Goal: Task Accomplishment & Management: Use online tool/utility

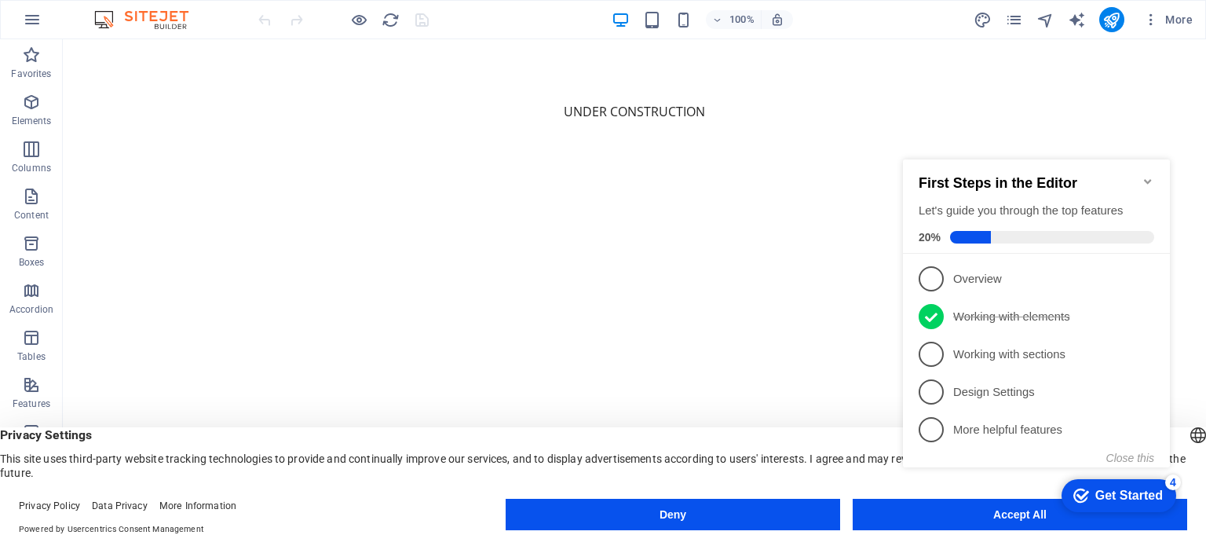
click at [1147, 175] on icon "Minimize checklist" at bounding box center [1148, 181] width 13 height 13
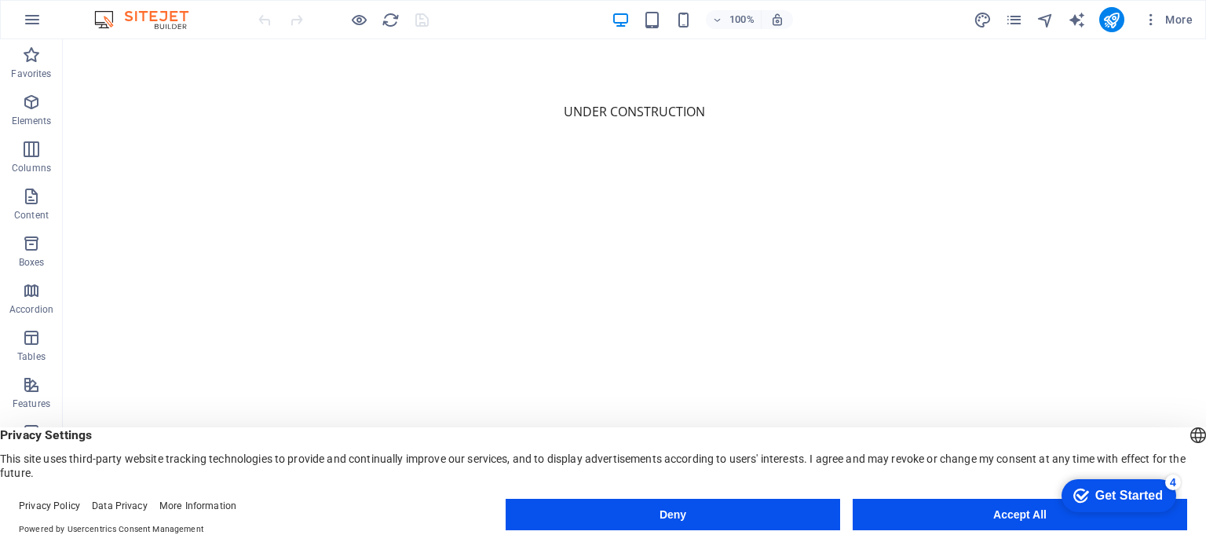
click at [1002, 508] on button "Accept All" at bounding box center [1020, 514] width 334 height 31
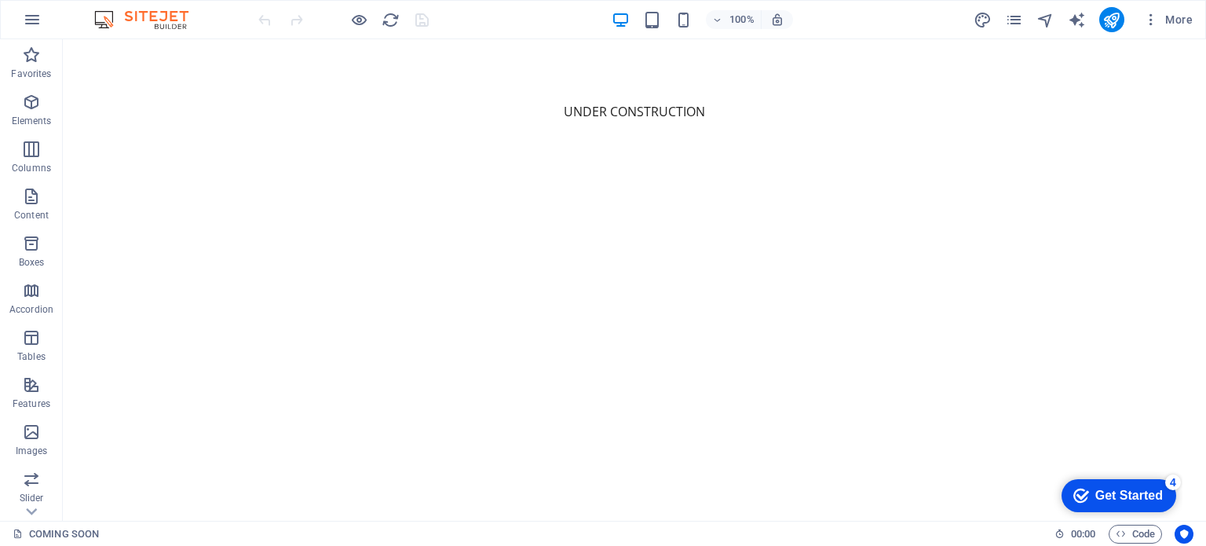
click at [1118, 496] on div "Get Started" at bounding box center [1129, 495] width 68 height 14
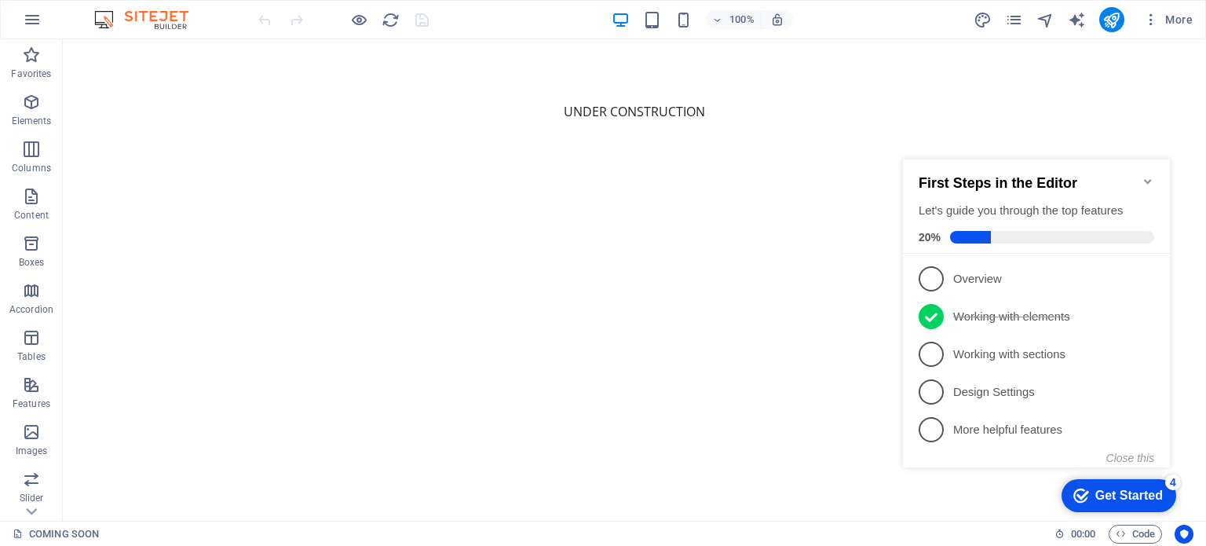
click at [1142, 163] on div "First Steps in the Editor Let's guide you through the top features 20%" at bounding box center [1036, 206] width 267 height 94
click at [1146, 179] on icon "Minimize checklist" at bounding box center [1147, 181] width 7 height 5
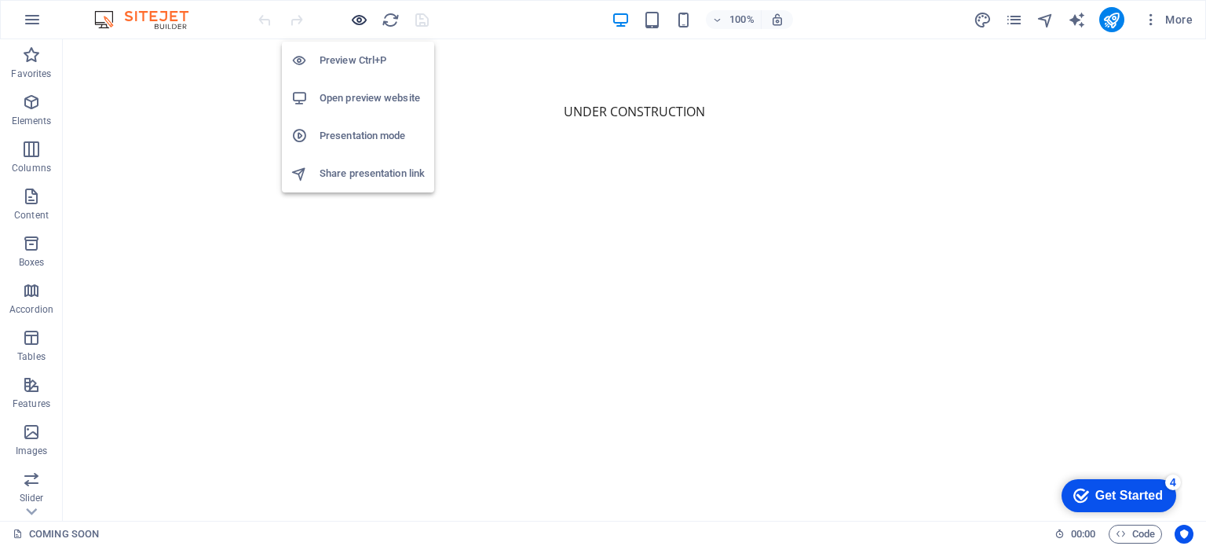
click at [356, 23] on icon "button" at bounding box center [359, 20] width 18 height 18
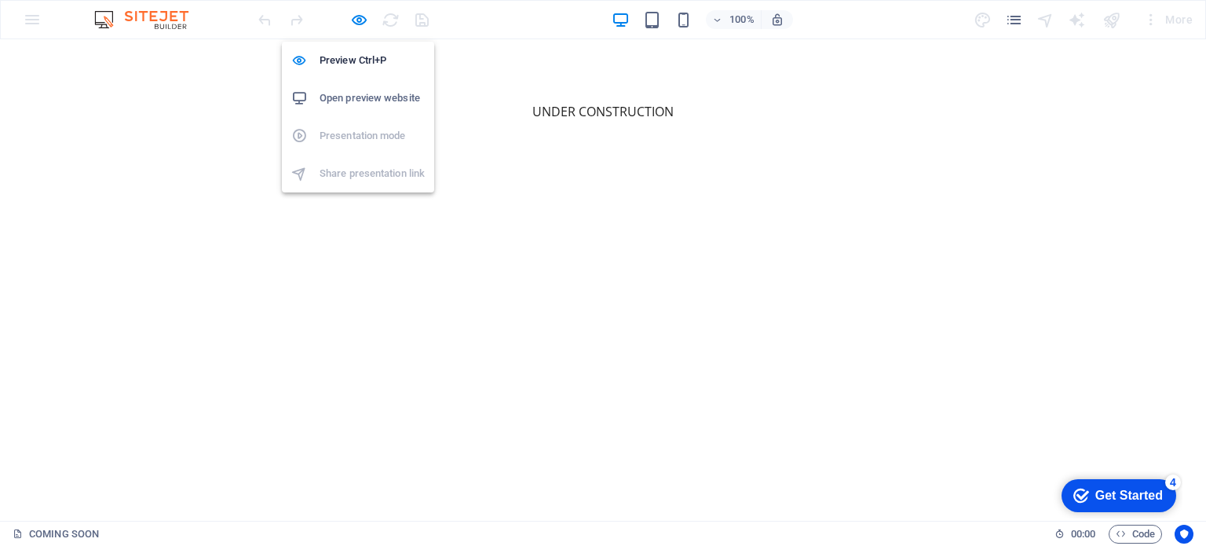
click at [333, 98] on h6 "Open preview website" at bounding box center [372, 98] width 105 height 19
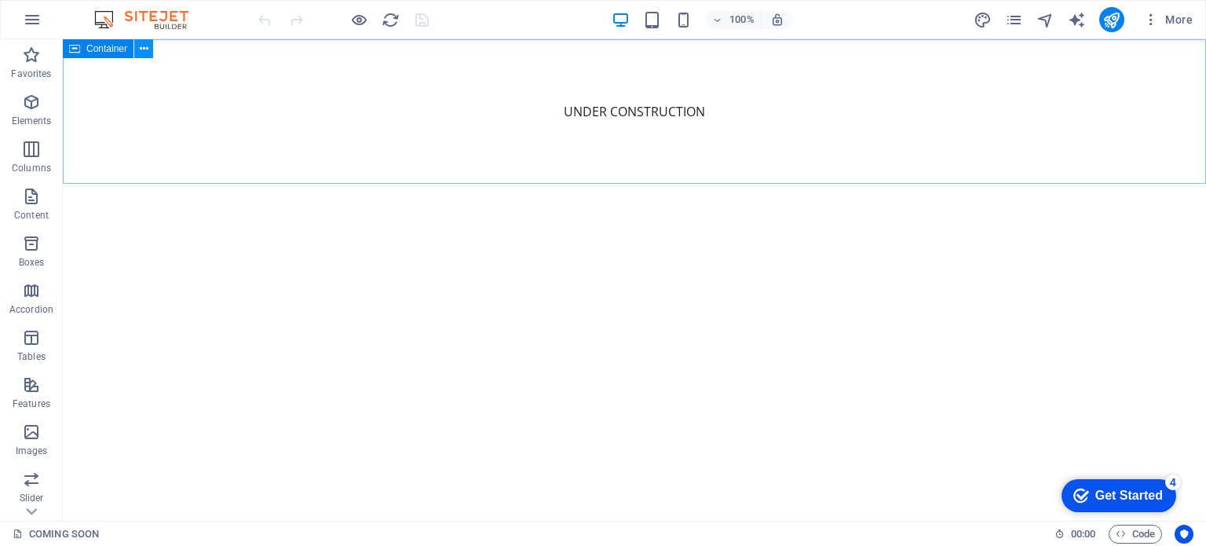
click at [144, 49] on icon at bounding box center [144, 49] width 9 height 16
click at [733, 184] on html "Skip to main content UNDER CONSTRUCTION" at bounding box center [634, 111] width 1143 height 144
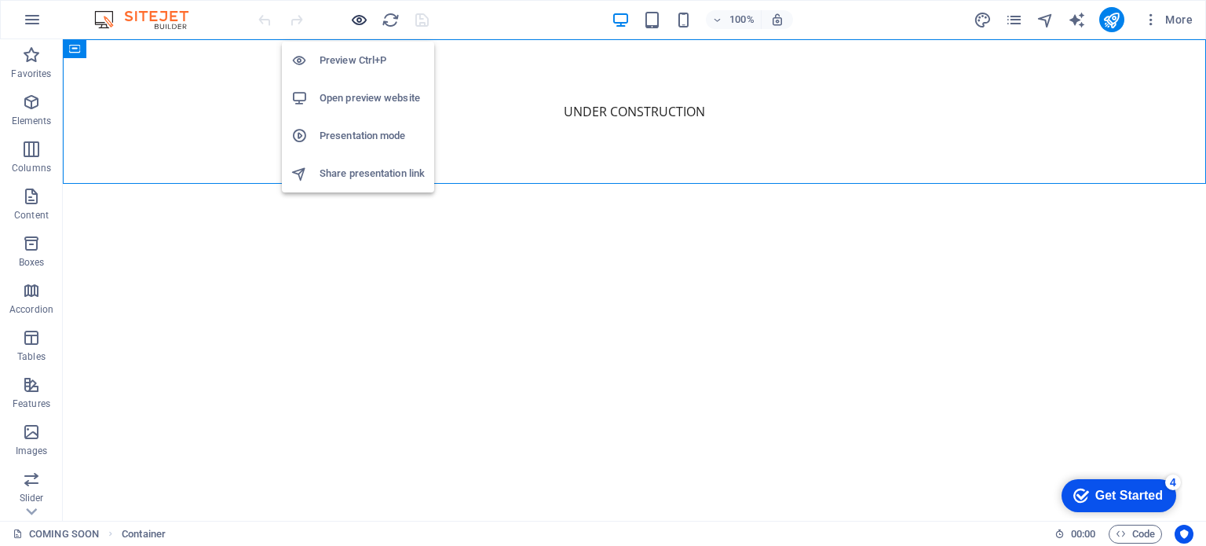
click at [361, 15] on icon "button" at bounding box center [359, 20] width 18 height 18
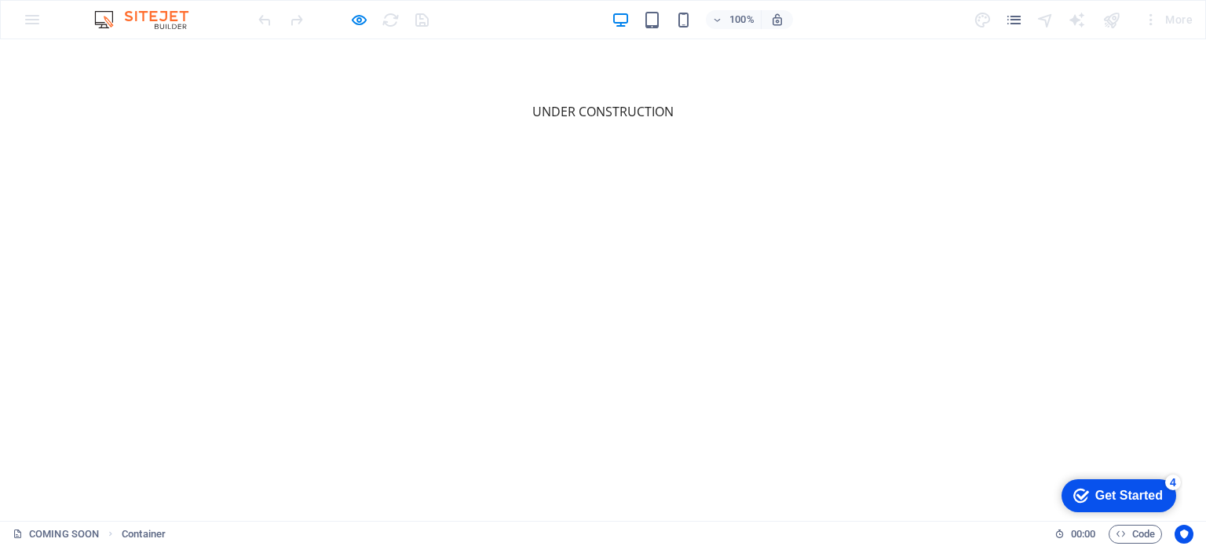
click at [711, 184] on html "Skip to main content UNDER CONSTRUCTION" at bounding box center [603, 111] width 1206 height 144
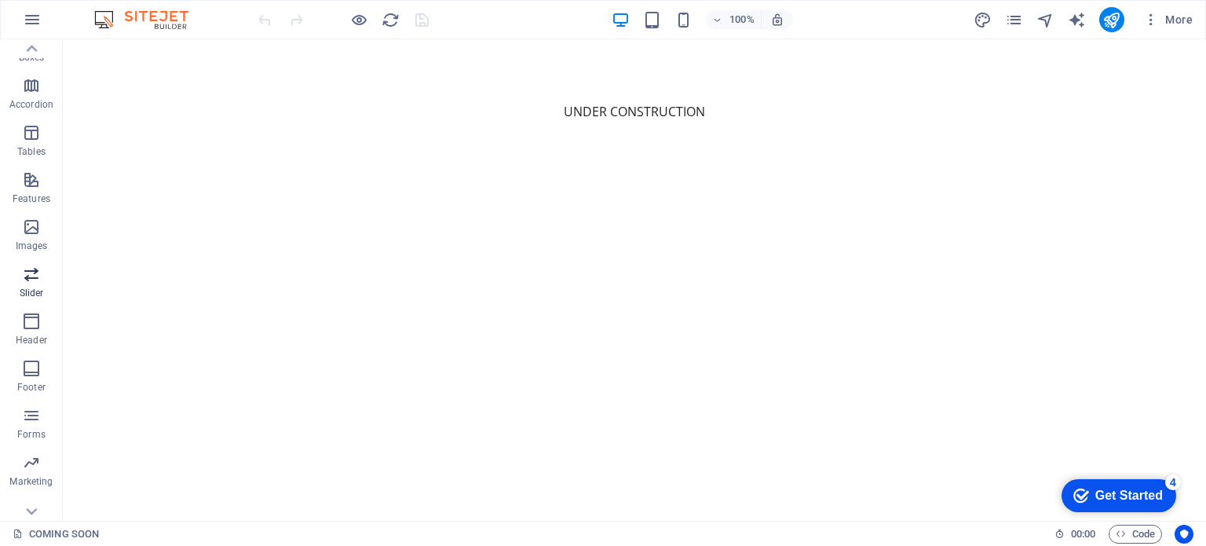
scroll to position [225, 0]
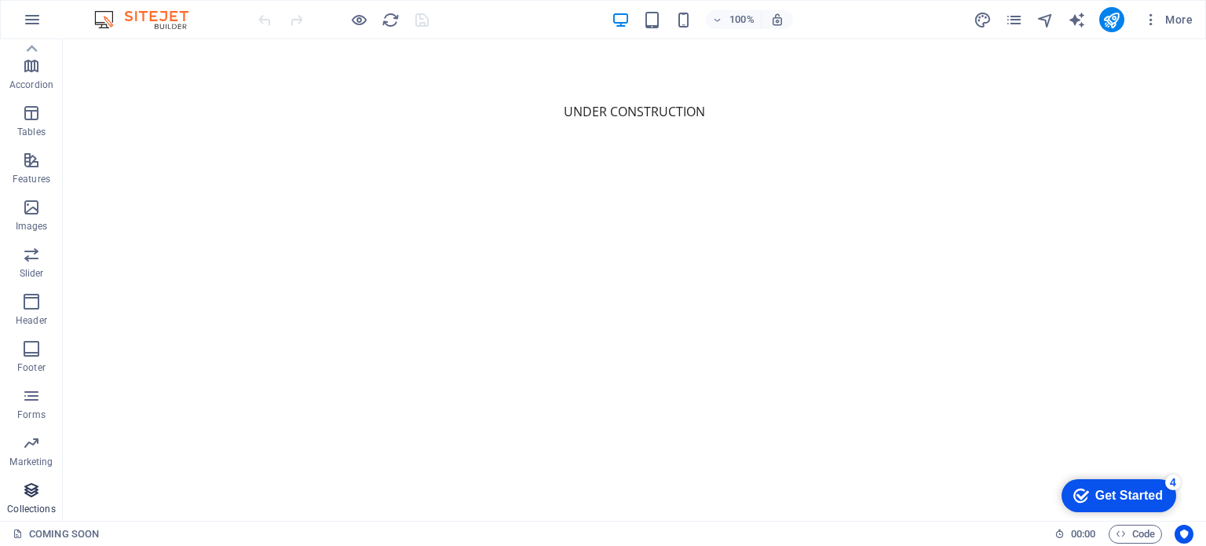
click at [36, 492] on icon "button" at bounding box center [31, 490] width 19 height 19
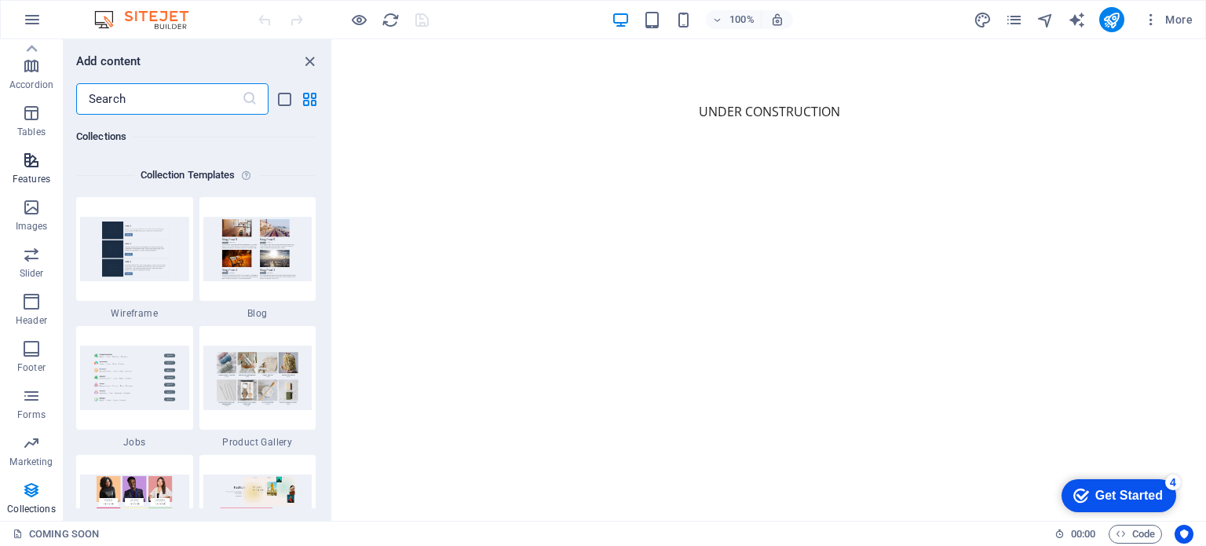
scroll to position [0, 0]
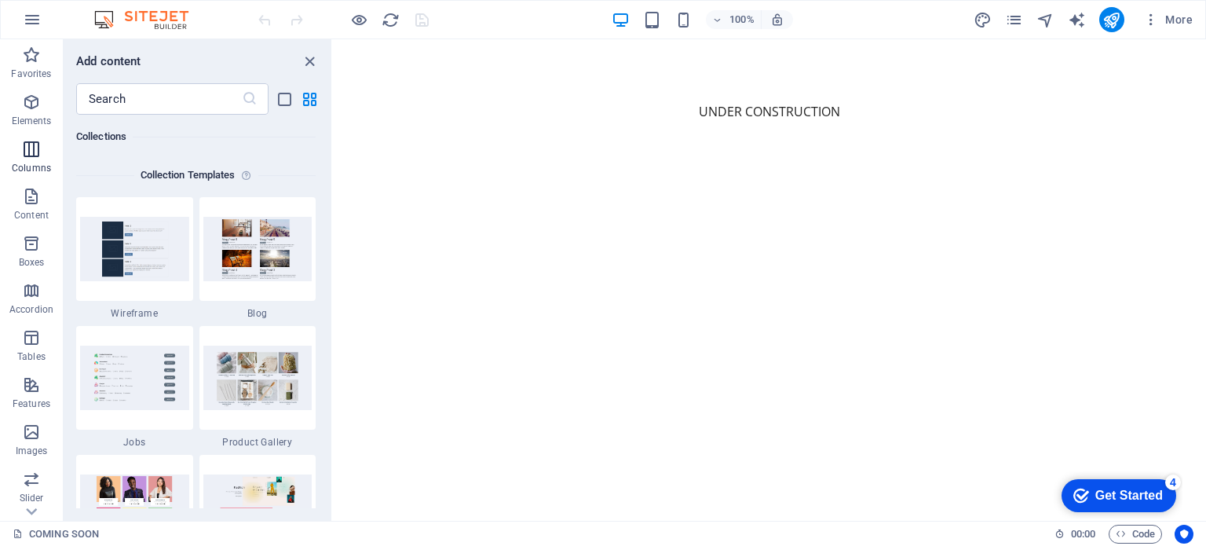
click at [35, 174] on p "Columns" at bounding box center [31, 168] width 39 height 13
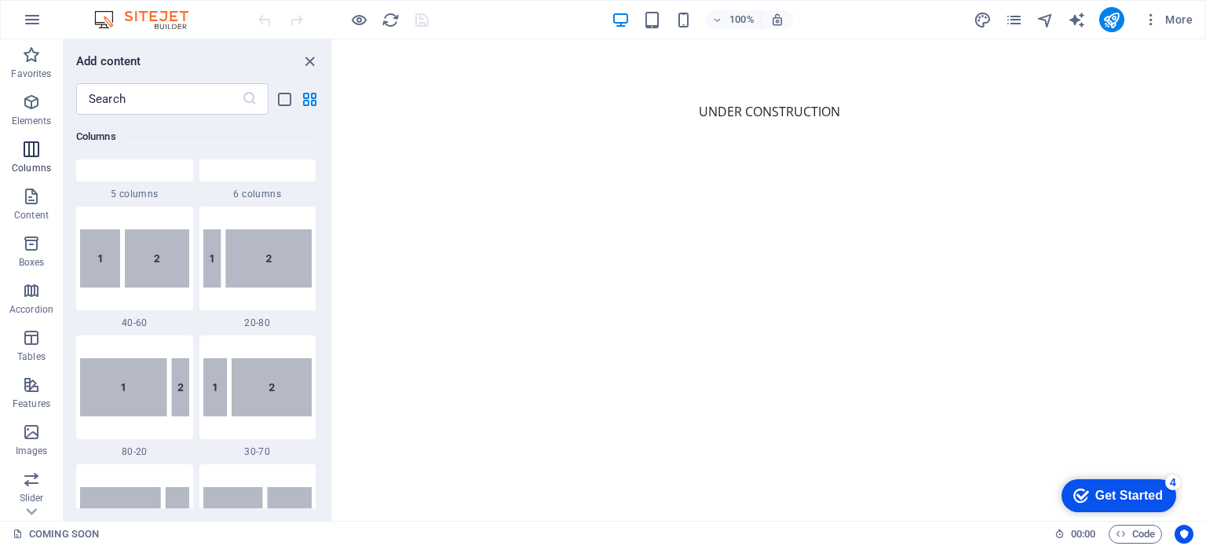
scroll to position [777, 0]
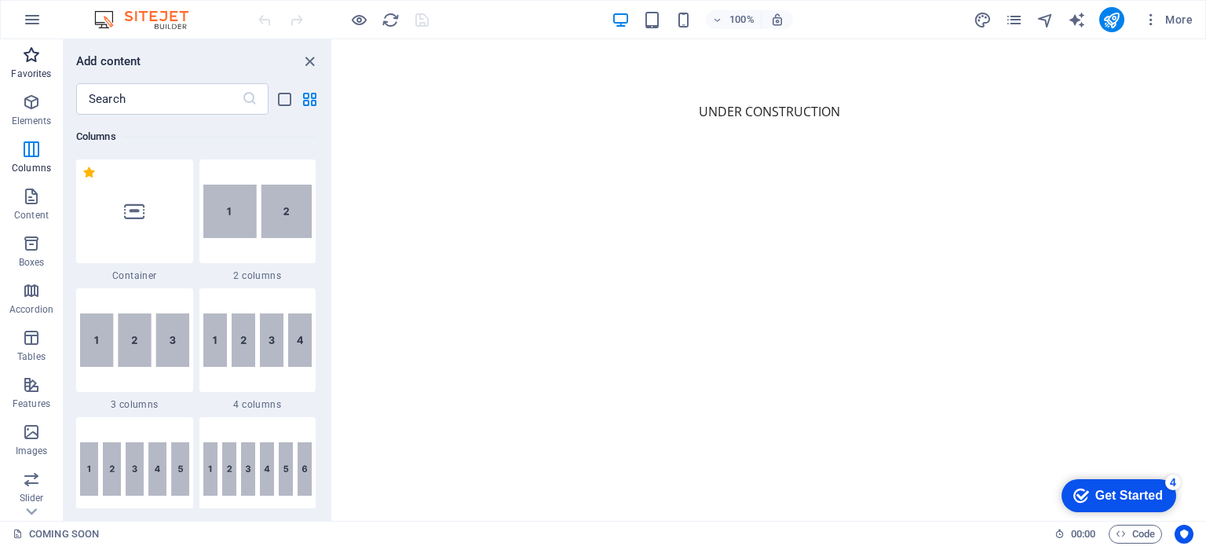
click at [41, 65] on span "Favorites" at bounding box center [31, 65] width 63 height 38
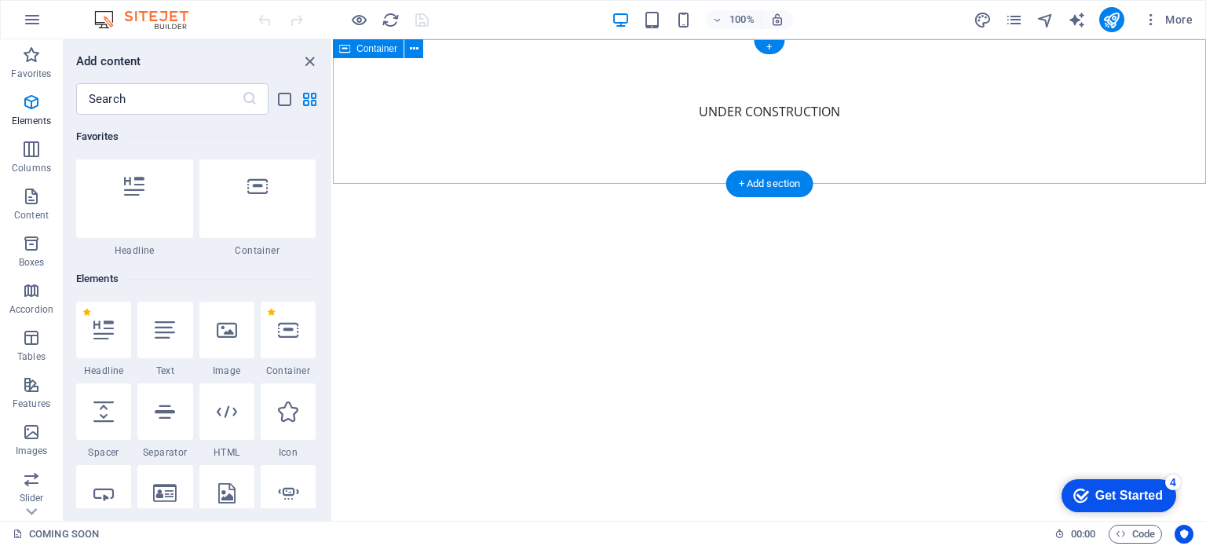
scroll to position [0, 0]
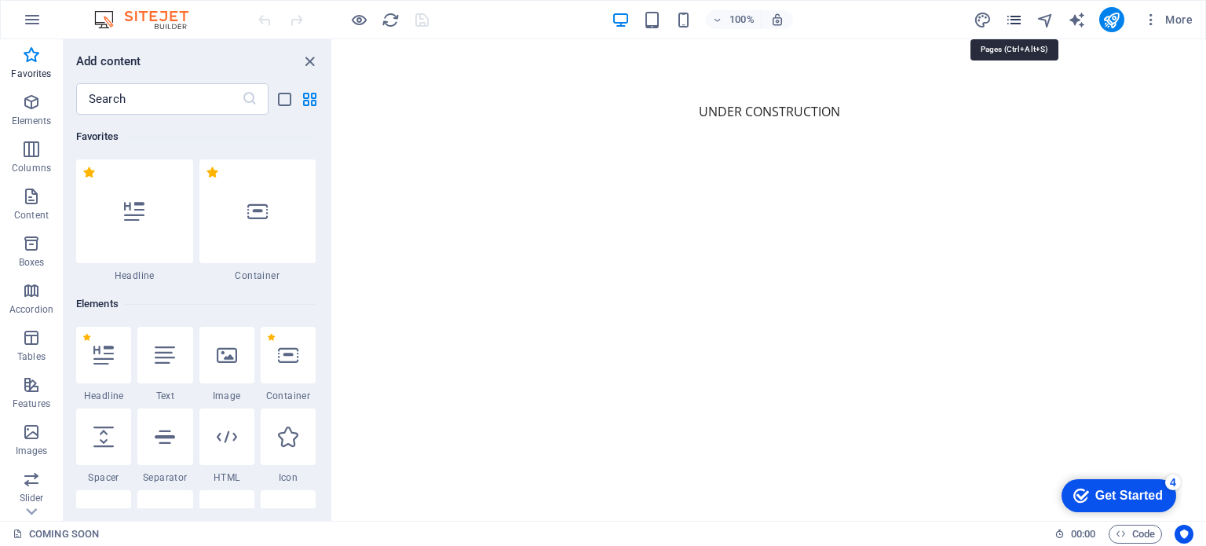
click at [1021, 22] on icon "pages" at bounding box center [1014, 20] width 18 height 18
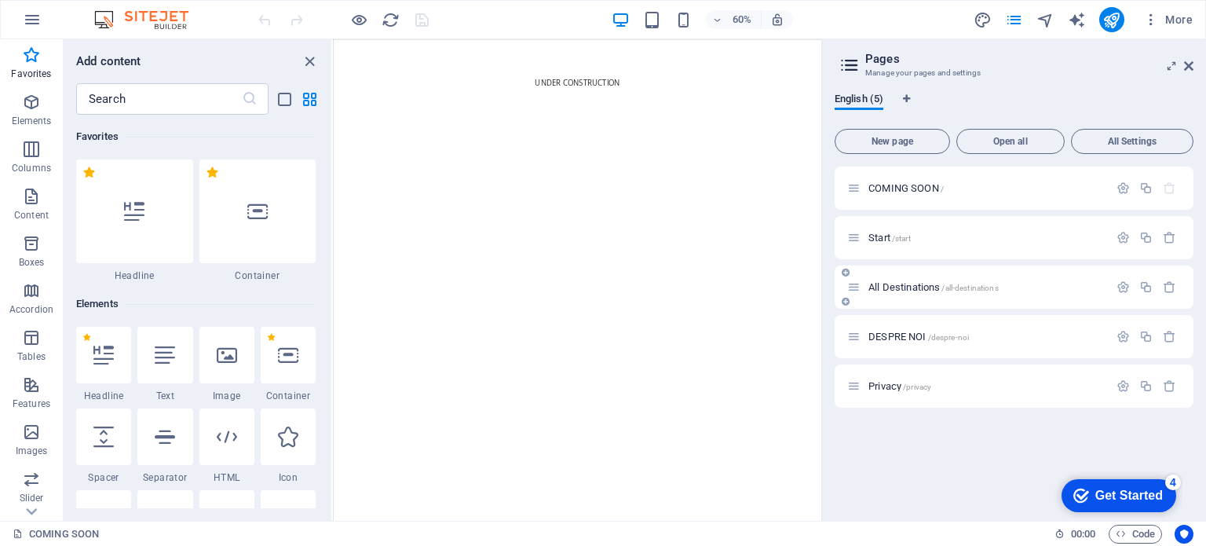
click at [1063, 286] on p "All Destinations /all-destinations" at bounding box center [986, 287] width 236 height 10
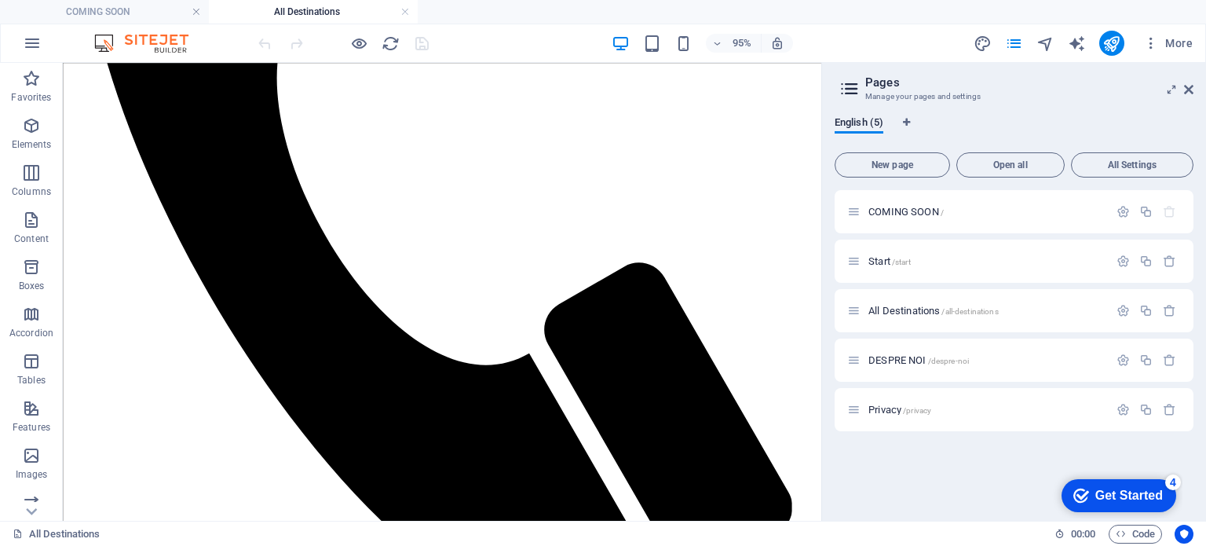
scroll to position [1379, 0]
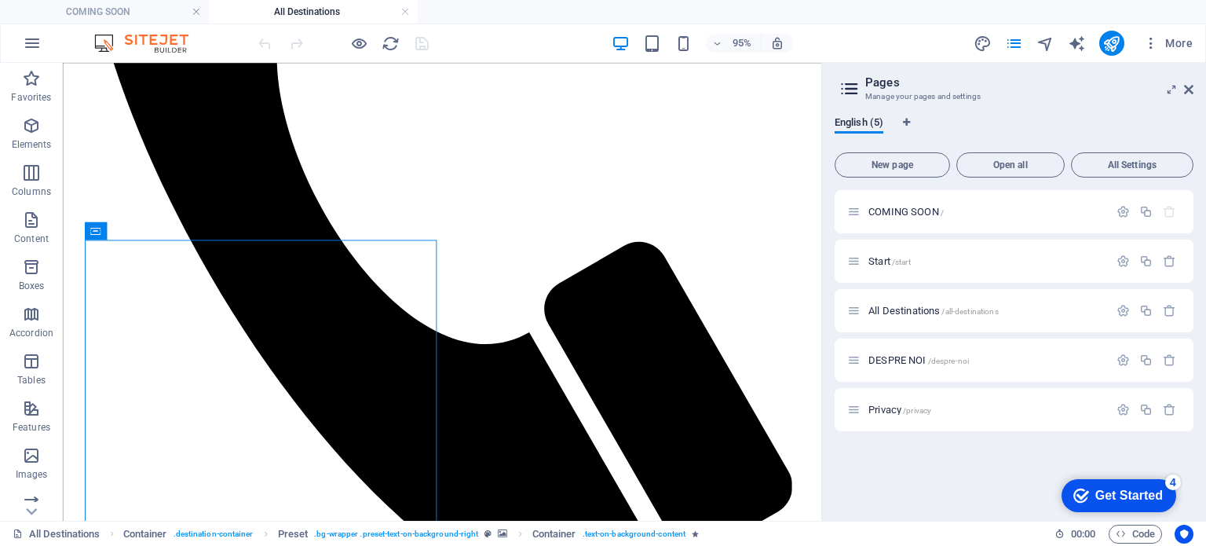
drag, startPoint x: 349, startPoint y: 305, endPoint x: 605, endPoint y: 328, distance: 257.8
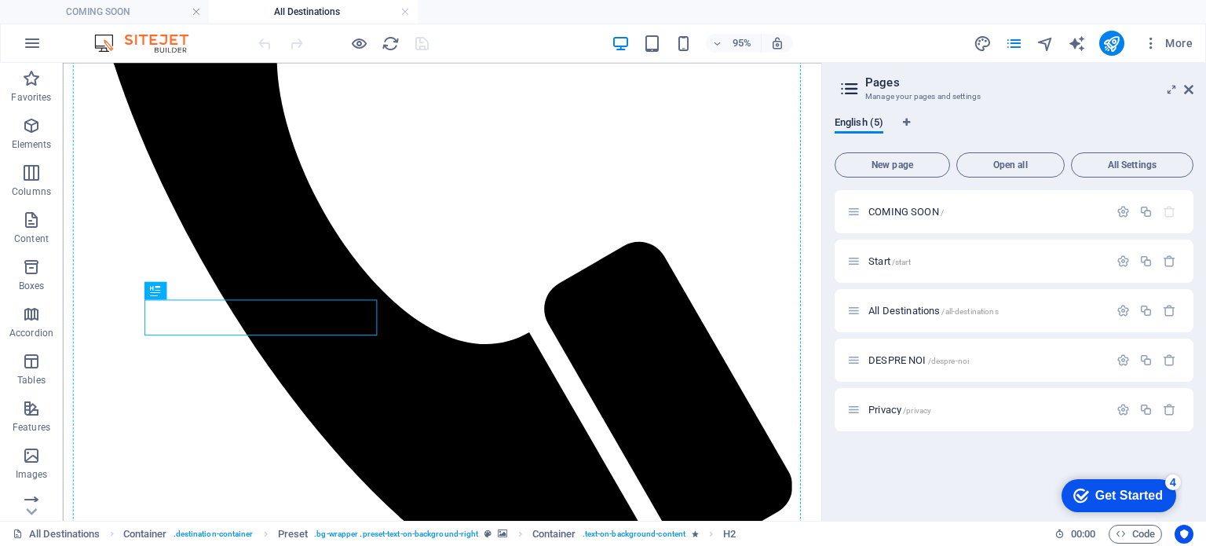
drag, startPoint x: 381, startPoint y: 312, endPoint x: 498, endPoint y: 342, distance: 120.7
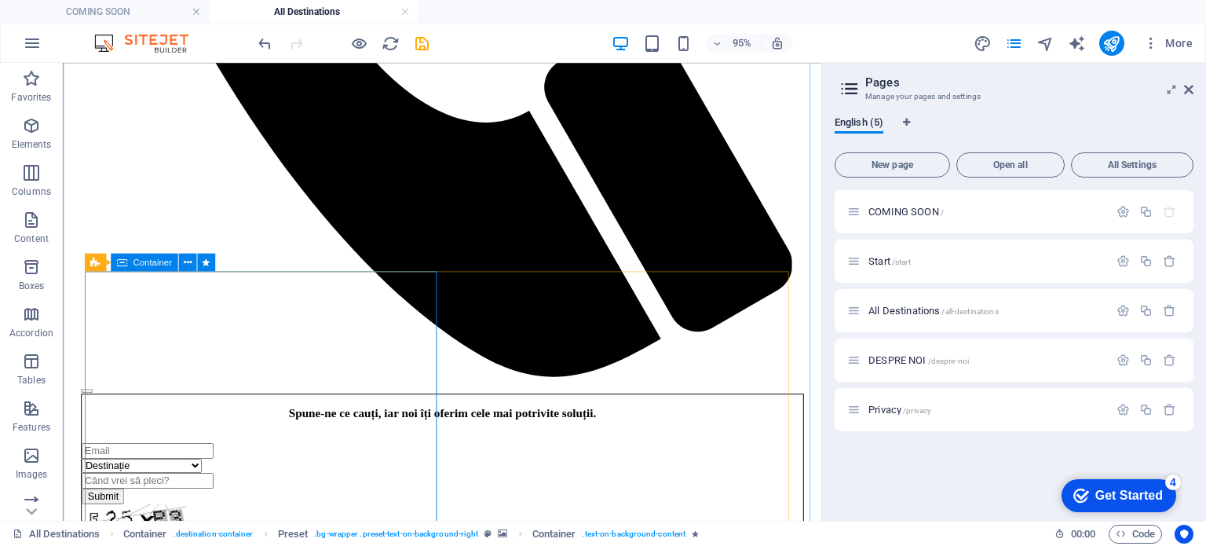
scroll to position [1614, 0]
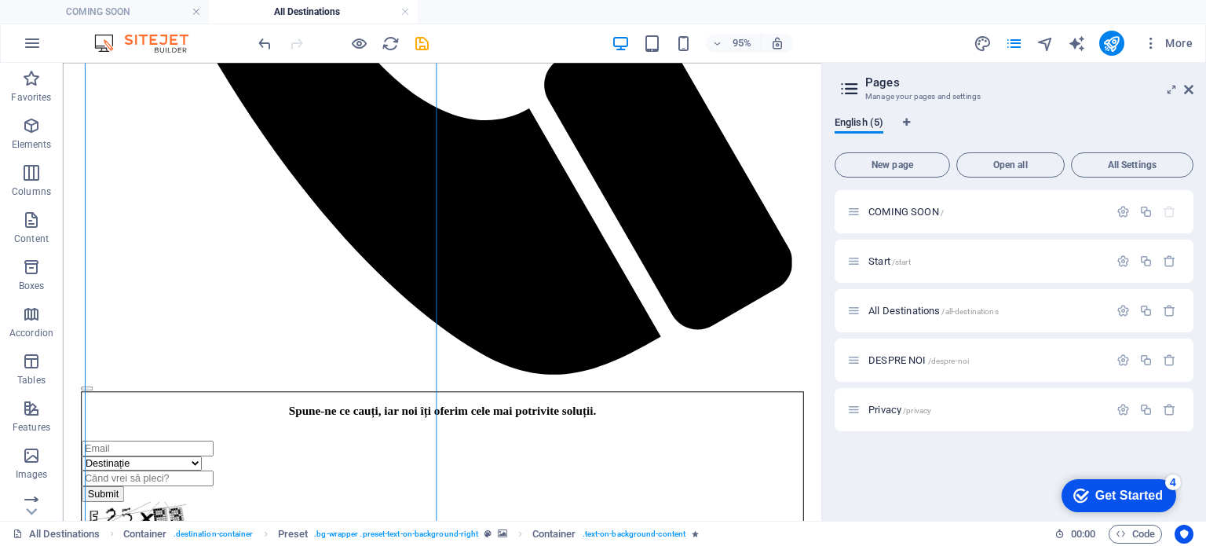
drag, startPoint x: 415, startPoint y: 426, endPoint x: 791, endPoint y: 418, distance: 375.4
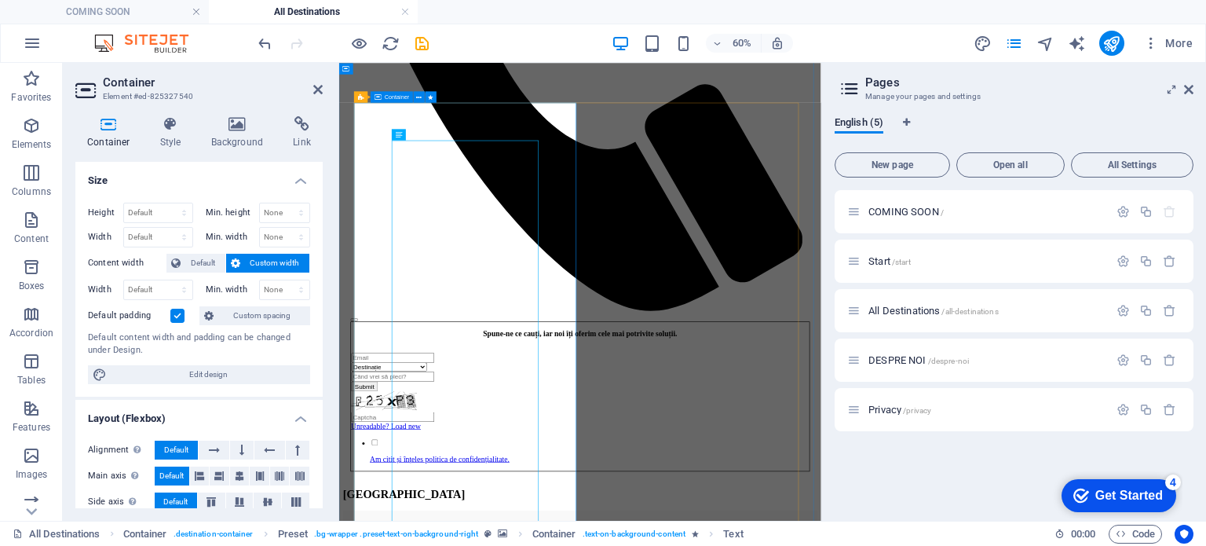
scroll to position [1222, 0]
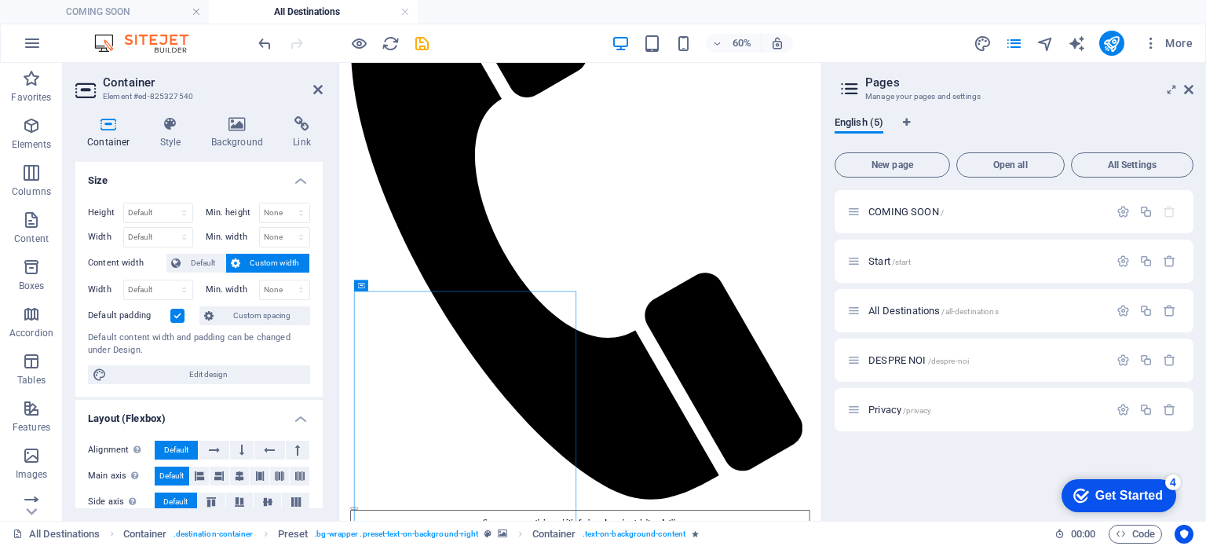
drag, startPoint x: 732, startPoint y: 348, endPoint x: 1033, endPoint y: 485, distance: 330.6
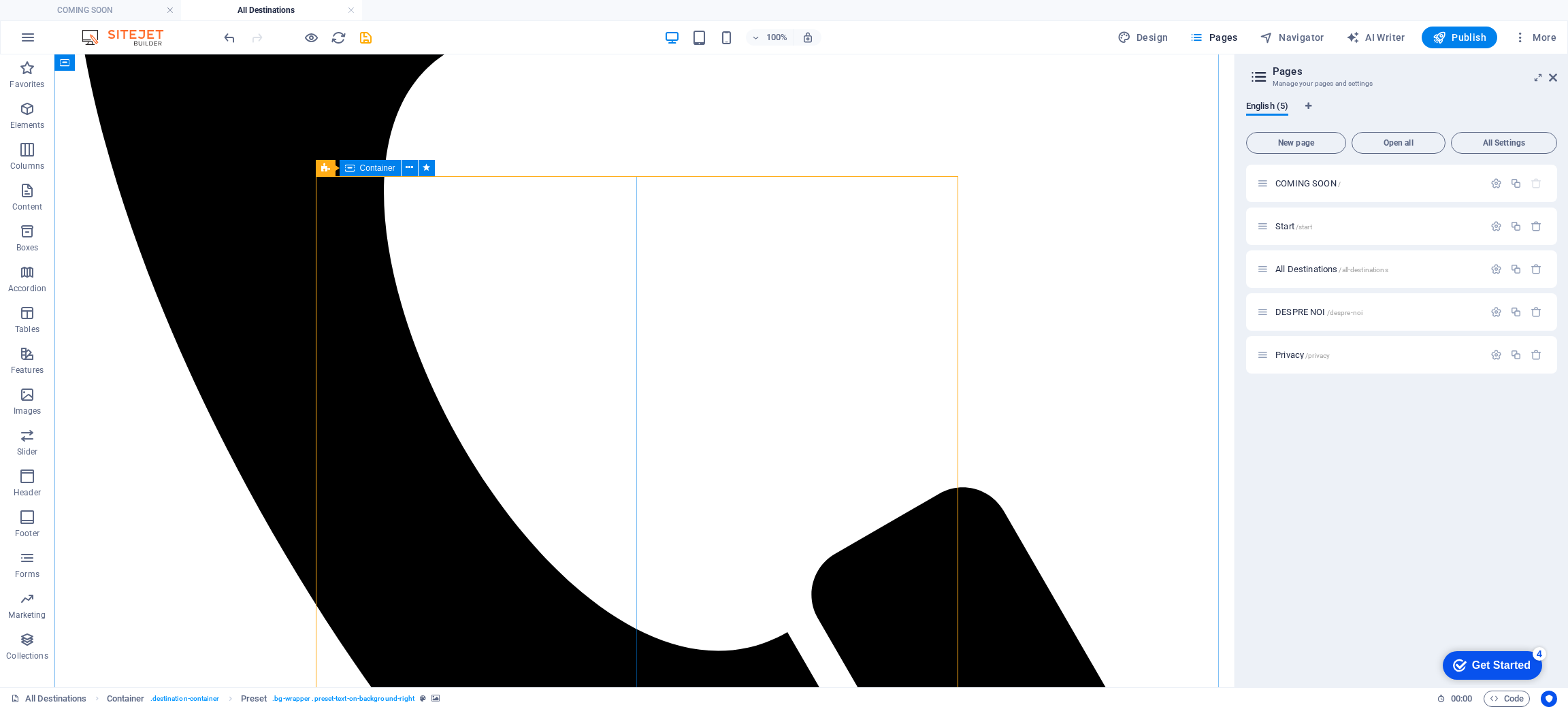
scroll to position [1297, 0]
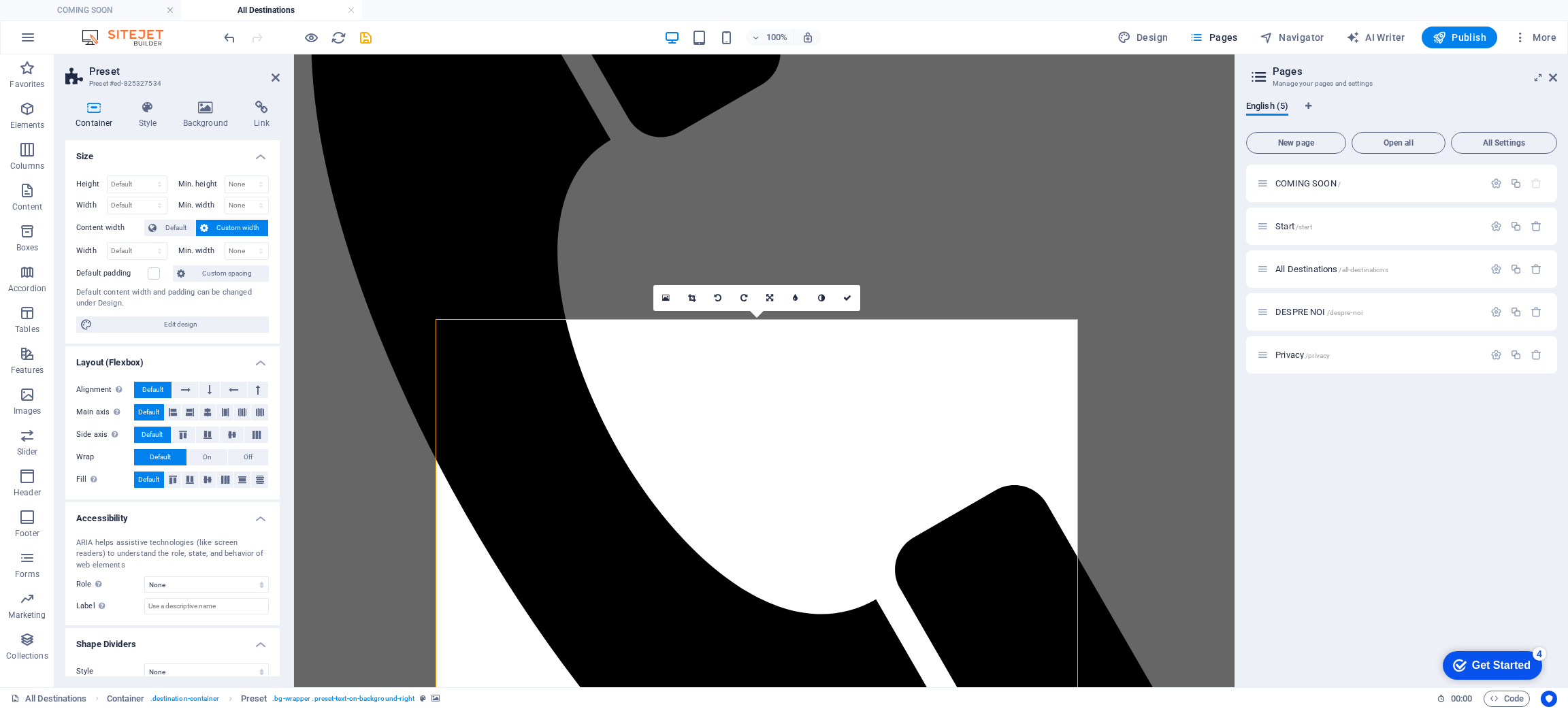
scroll to position [1092, 0]
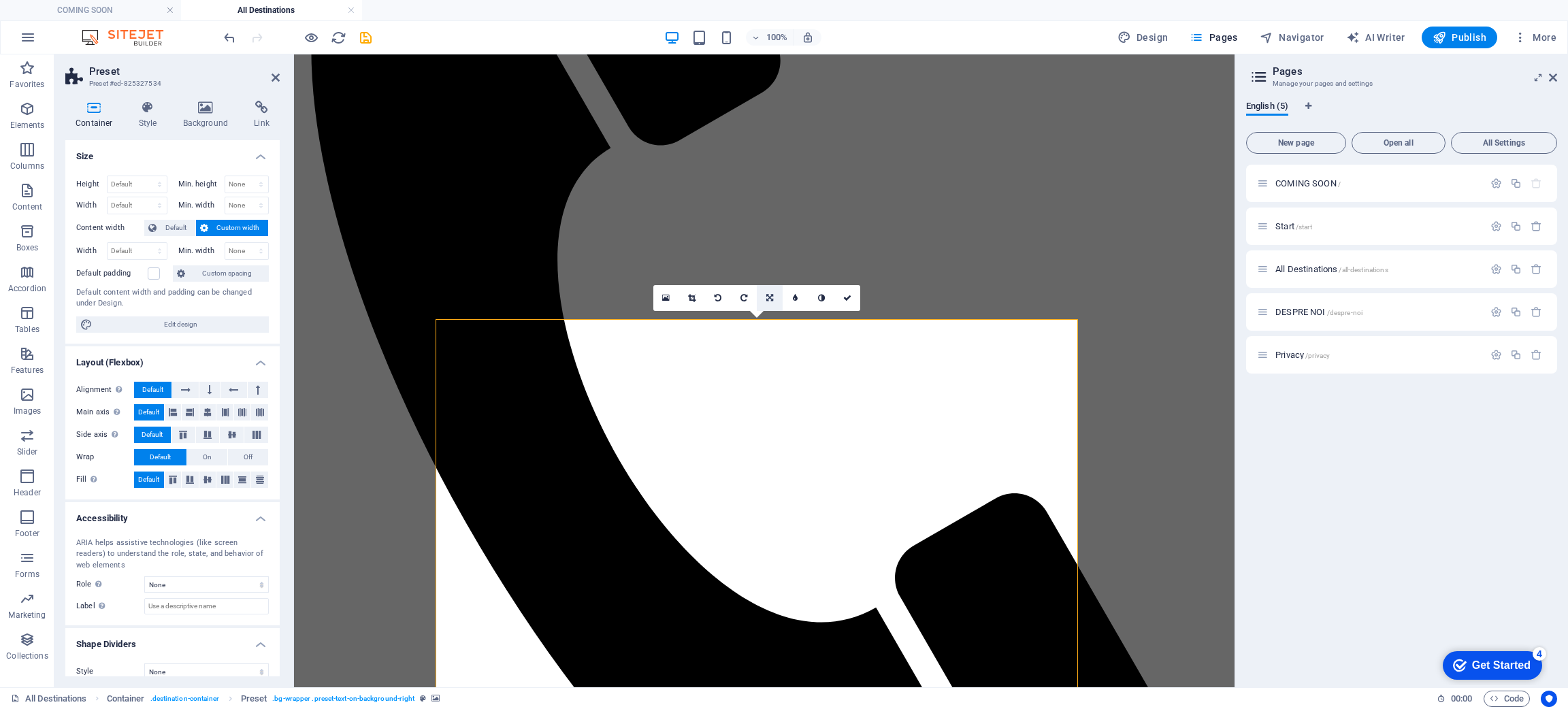
click at [767, 296] on icon at bounding box center [770, 297] width 7 height 8
click at [791, 296] on link at bounding box center [796, 298] width 26 height 26
click at [773, 296] on link at bounding box center [770, 298] width 26 height 26
click at [738, 296] on link at bounding box center [744, 298] width 26 height 26
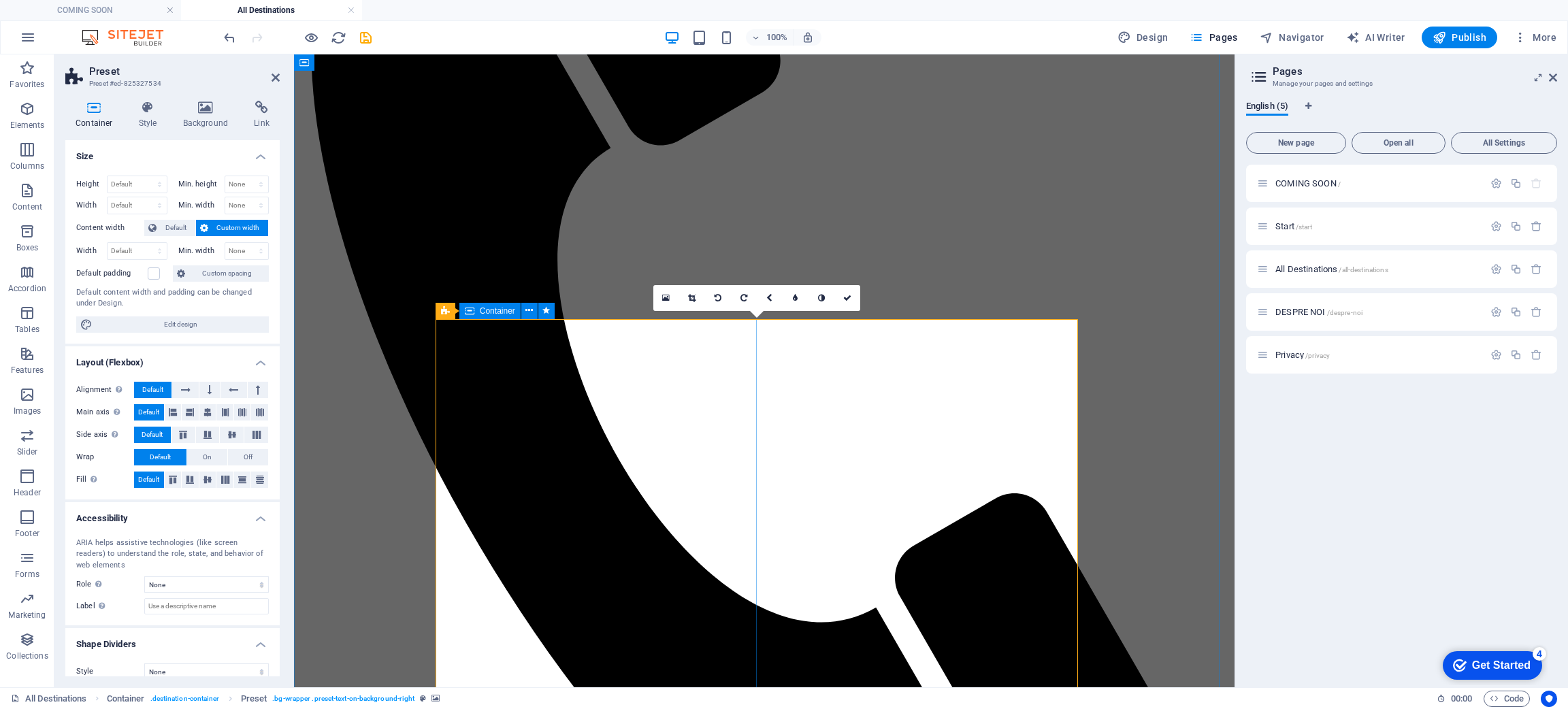
click at [748, 293] on link at bounding box center [744, 298] width 26 height 26
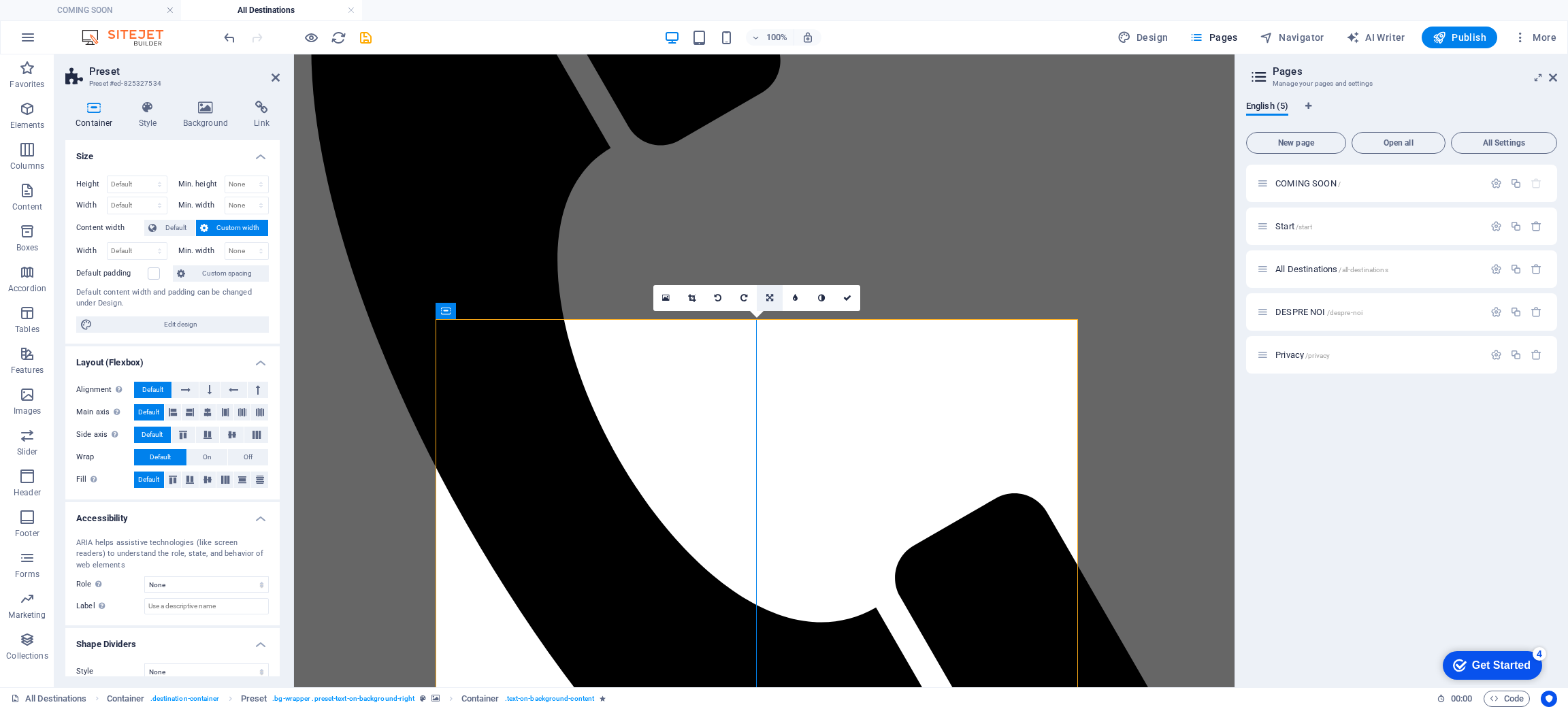
click at [767, 300] on icon at bounding box center [770, 297] width 7 height 8
click at [768, 320] on icon at bounding box center [769, 323] width 8 height 8
click at [772, 298] on icon at bounding box center [769, 297] width 8 height 8
click at [772, 298] on icon at bounding box center [770, 297] width 7 height 8
drag, startPoint x: 892, startPoint y: 439, endPoint x: 804, endPoint y: 387, distance: 102.2
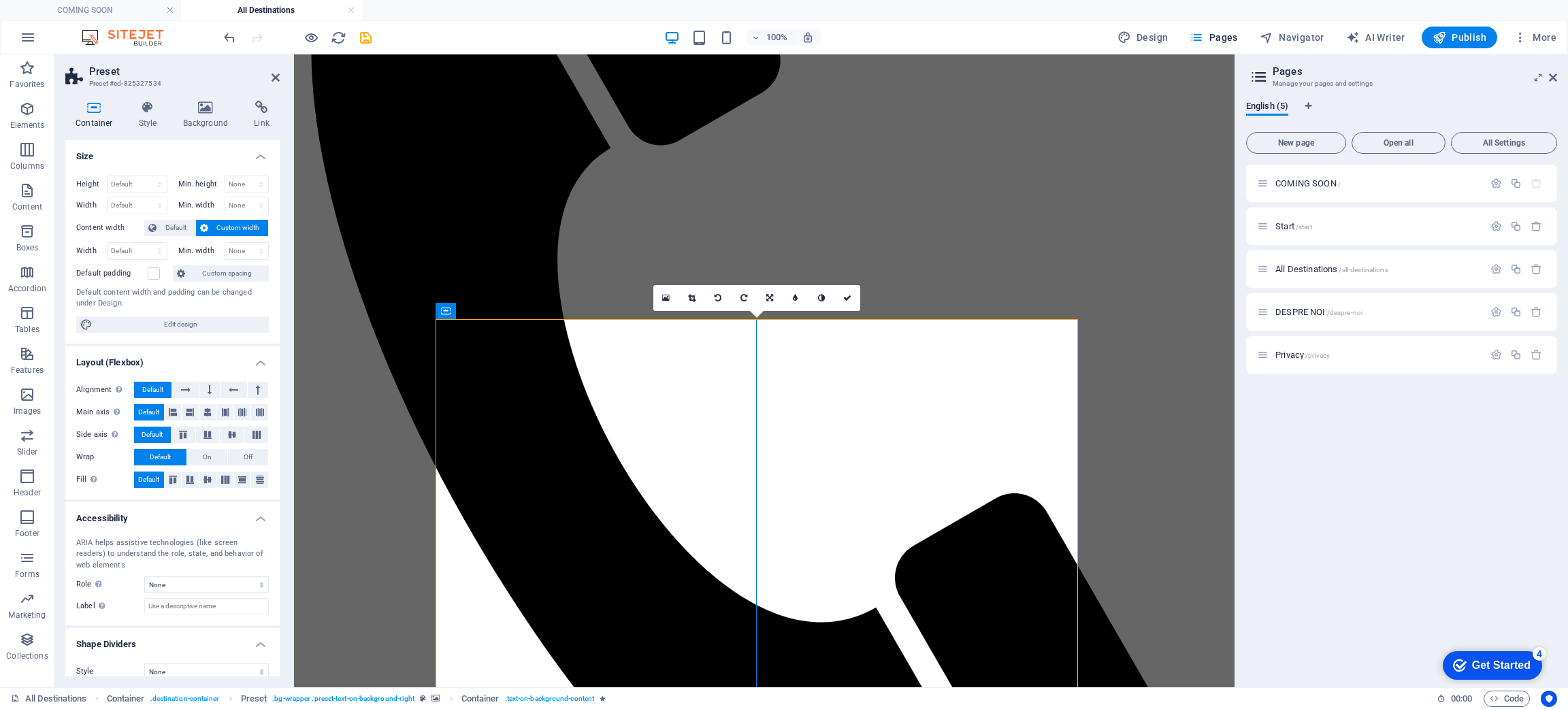
click at [766, 294] on icon at bounding box center [770, 297] width 7 height 8
click at [743, 299] on icon at bounding box center [743, 297] width 6 height 8
click at [693, 296] on icon at bounding box center [692, 297] width 8 height 8
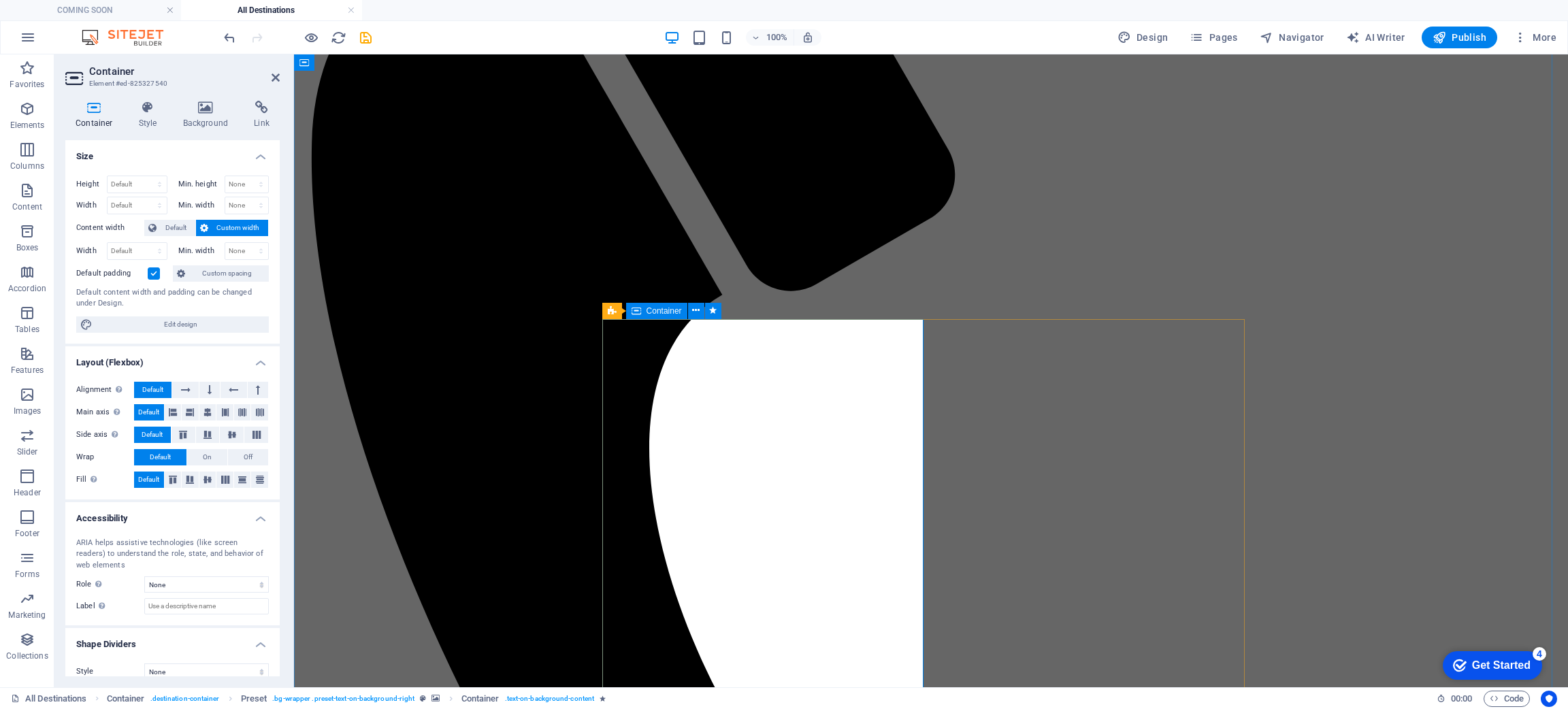
click at [660, 309] on span "Container" at bounding box center [664, 310] width 36 height 8
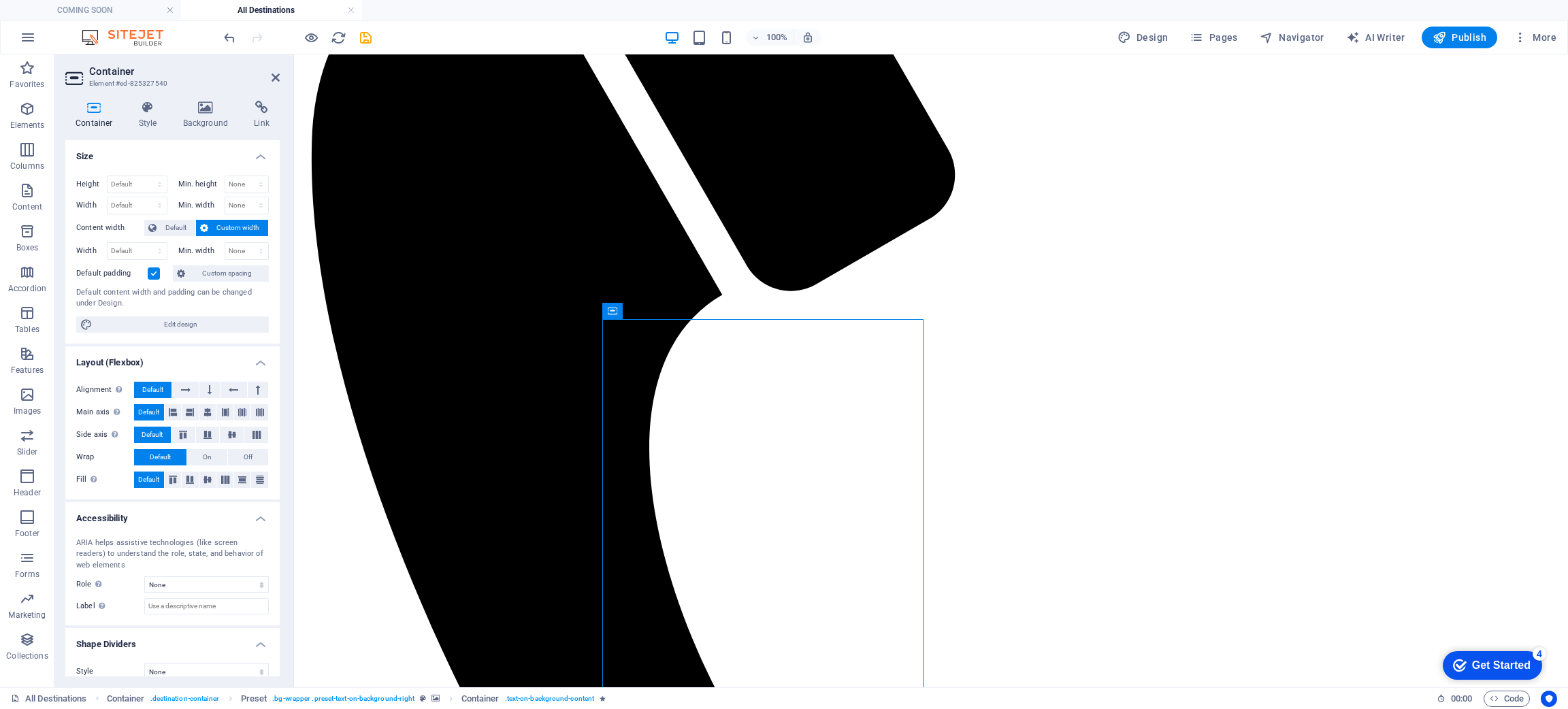
drag, startPoint x: 955, startPoint y: 363, endPoint x: 1067, endPoint y: 381, distance: 113.4
click at [698, 312] on icon at bounding box center [696, 310] width 8 height 14
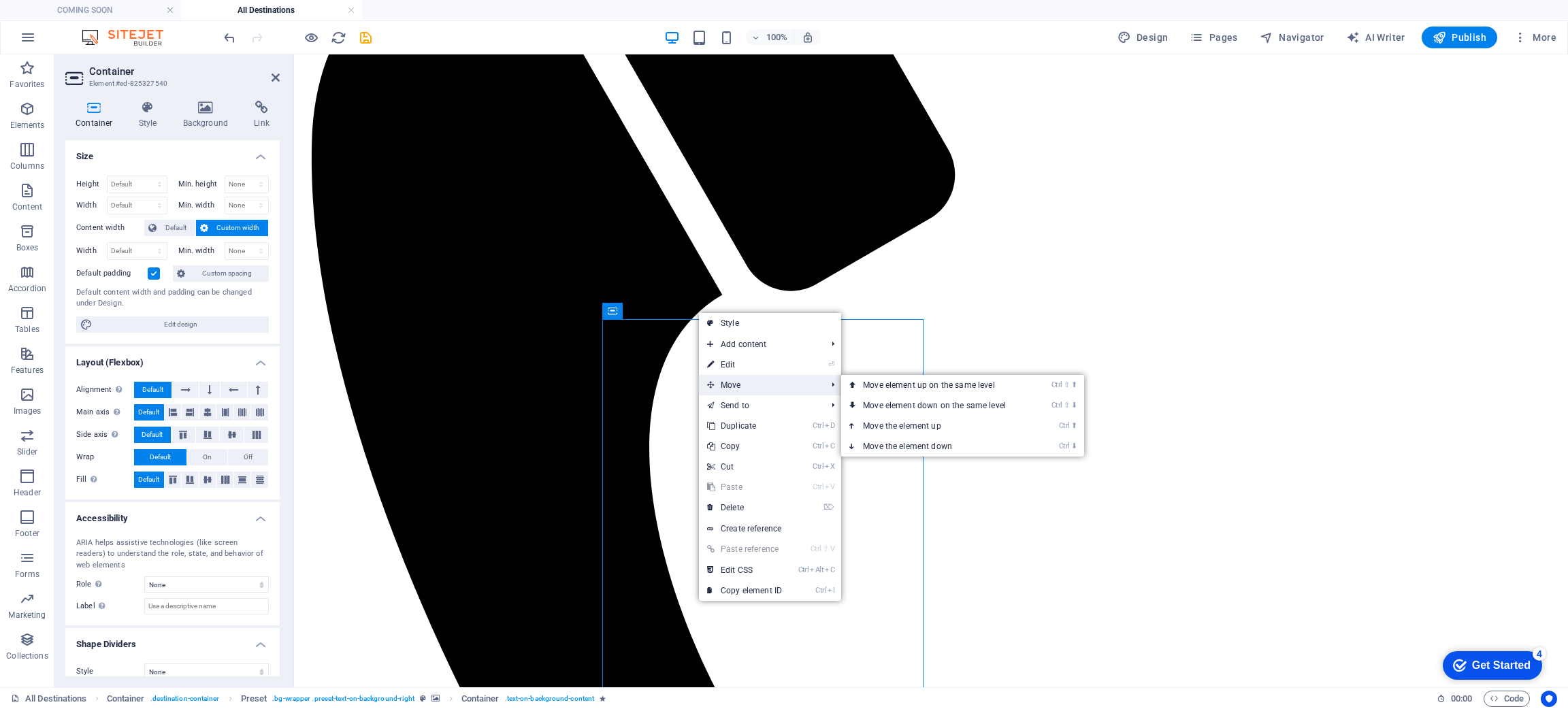
click at [777, 381] on span "Move" at bounding box center [759, 386] width 122 height 21
click at [758, 382] on span "Move" at bounding box center [759, 386] width 122 height 21
click at [751, 383] on span "Move" at bounding box center [759, 386] width 122 height 21
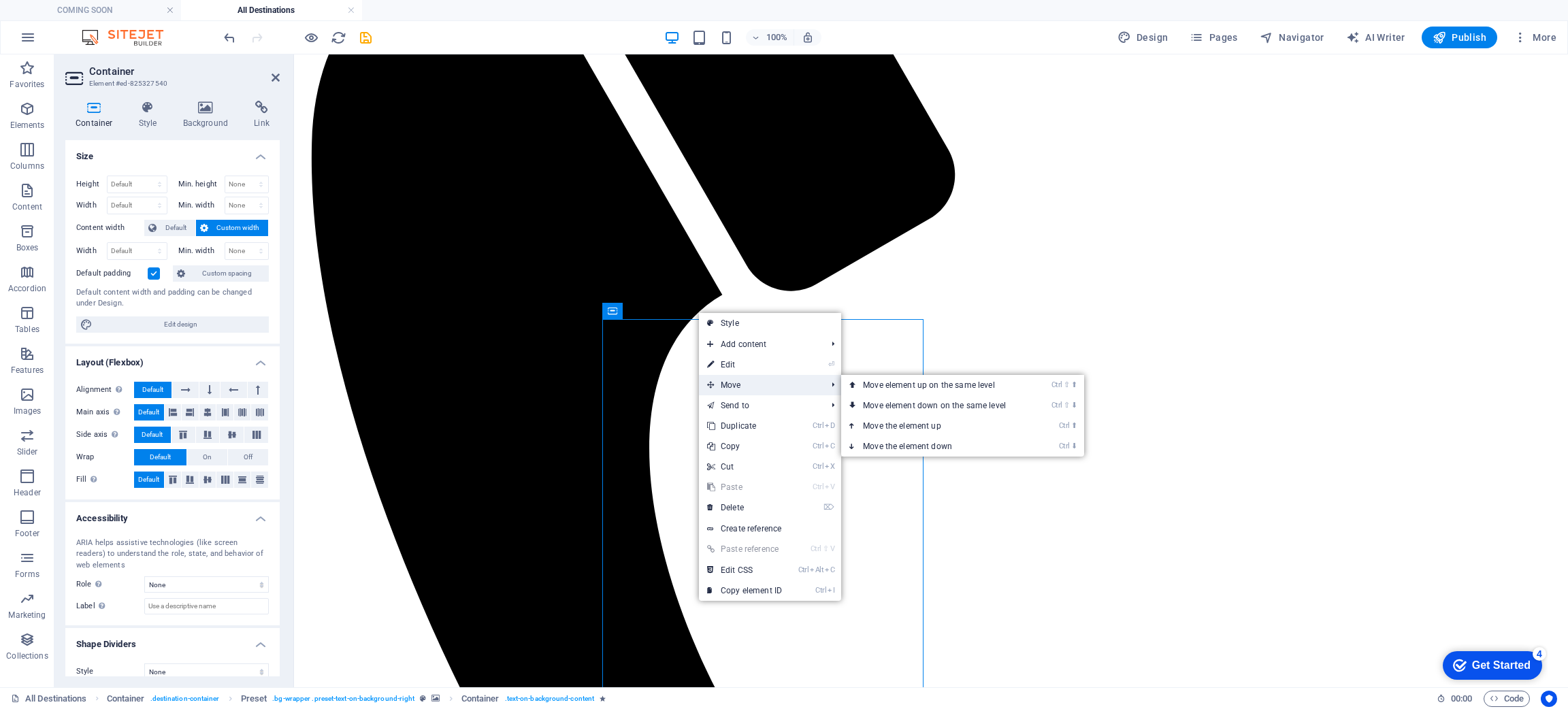
drag, startPoint x: 740, startPoint y: 384, endPoint x: 820, endPoint y: 392, distance: 80.4
click at [820, 392] on span "Move" at bounding box center [759, 386] width 122 height 21
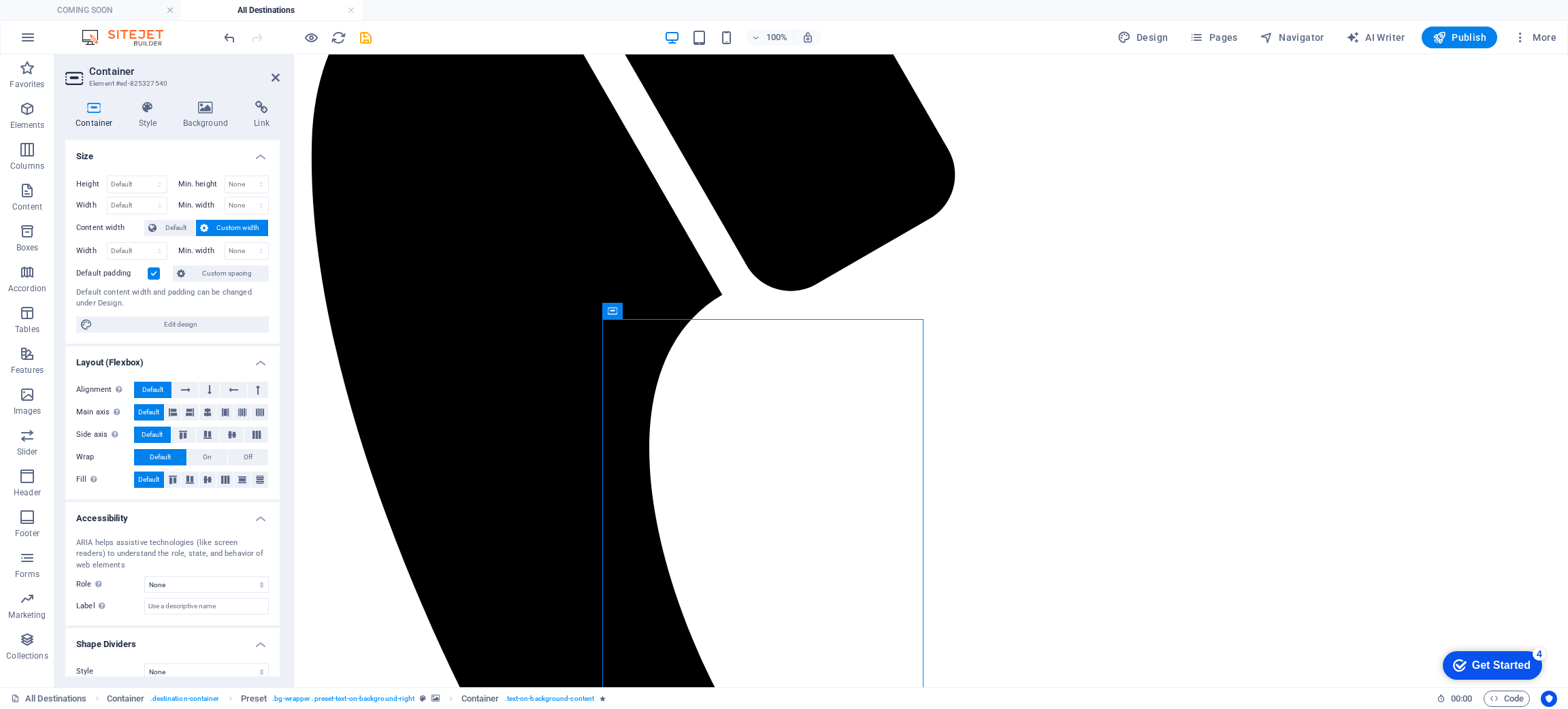
drag, startPoint x: 854, startPoint y: 336, endPoint x: 1067, endPoint y: 350, distance: 213.5
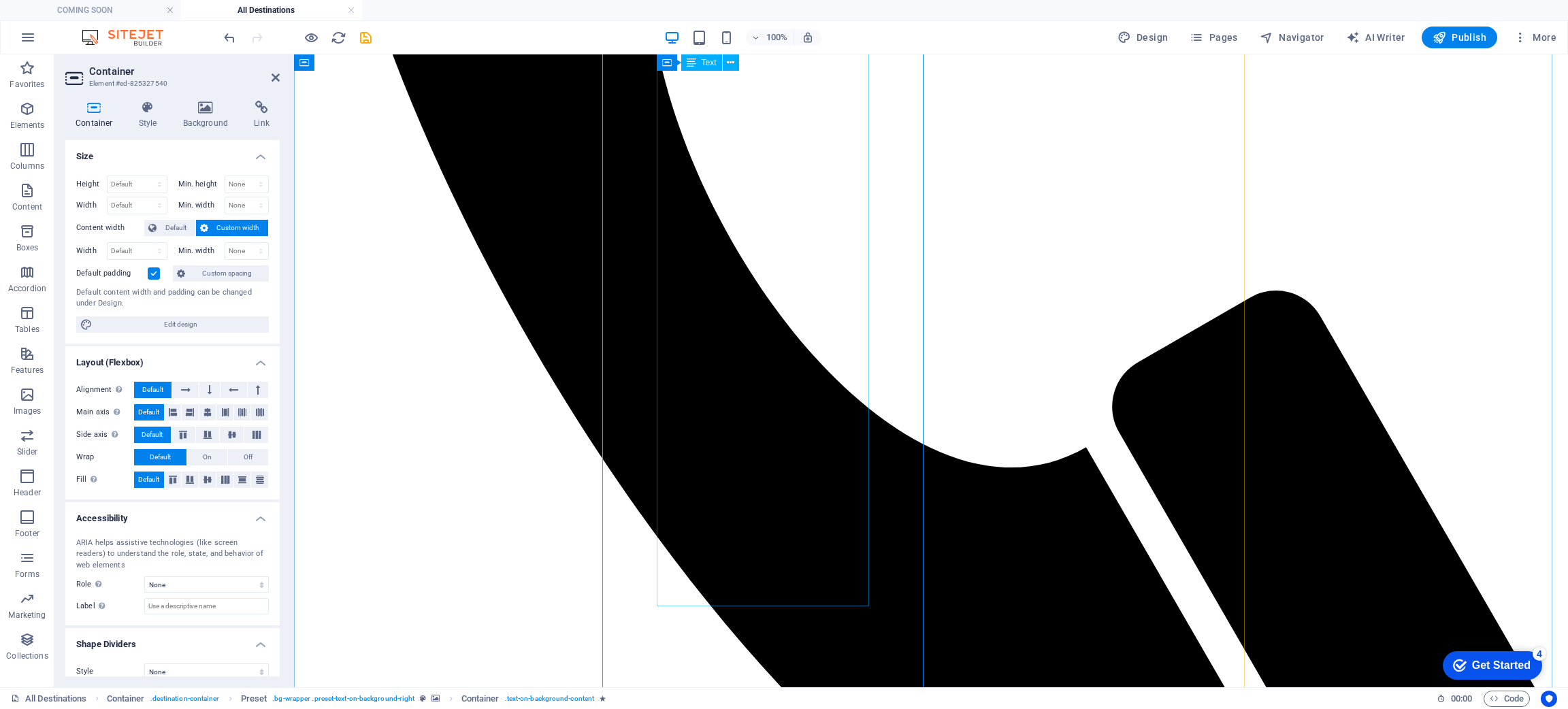
scroll to position [1297, 0]
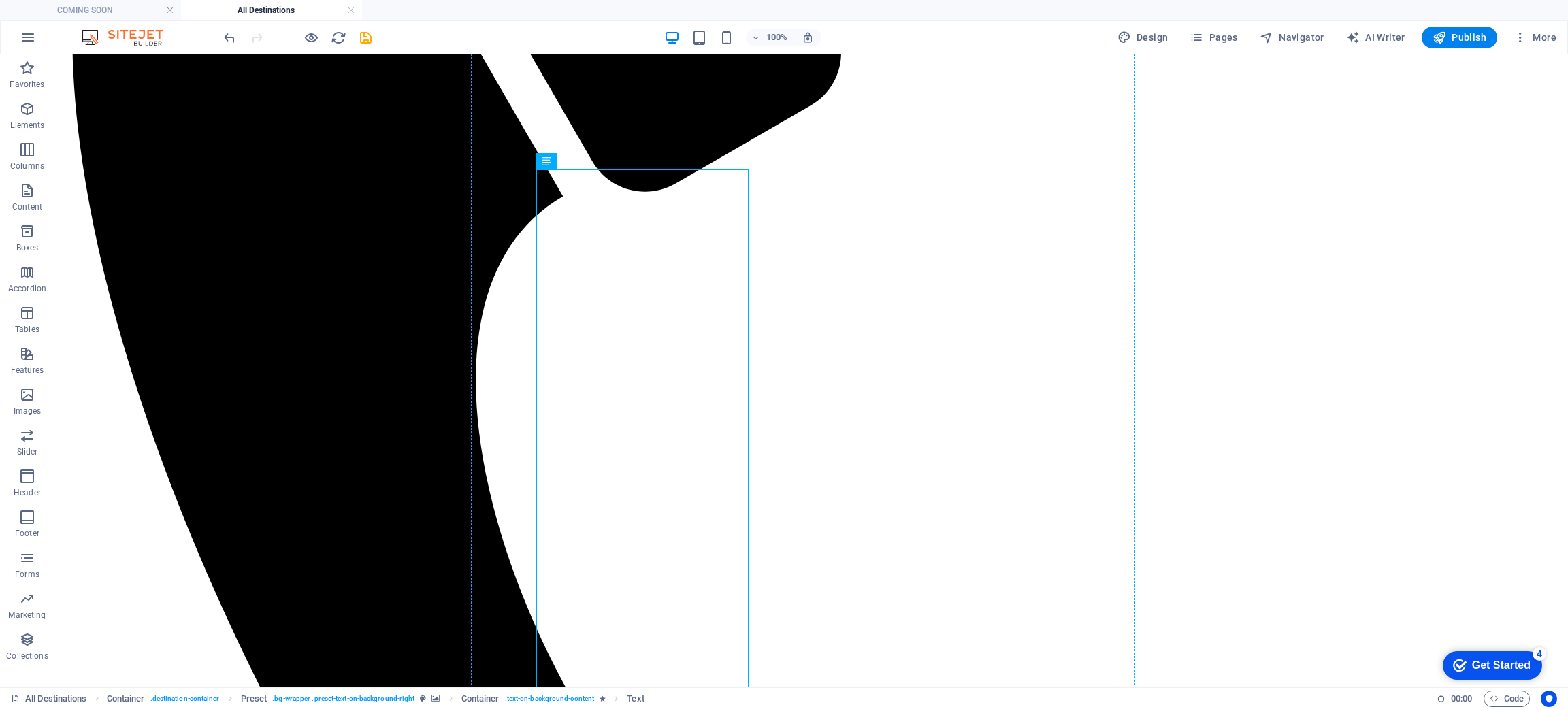
drag, startPoint x: 583, startPoint y: 398, endPoint x: 1019, endPoint y: 404, distance: 436.0
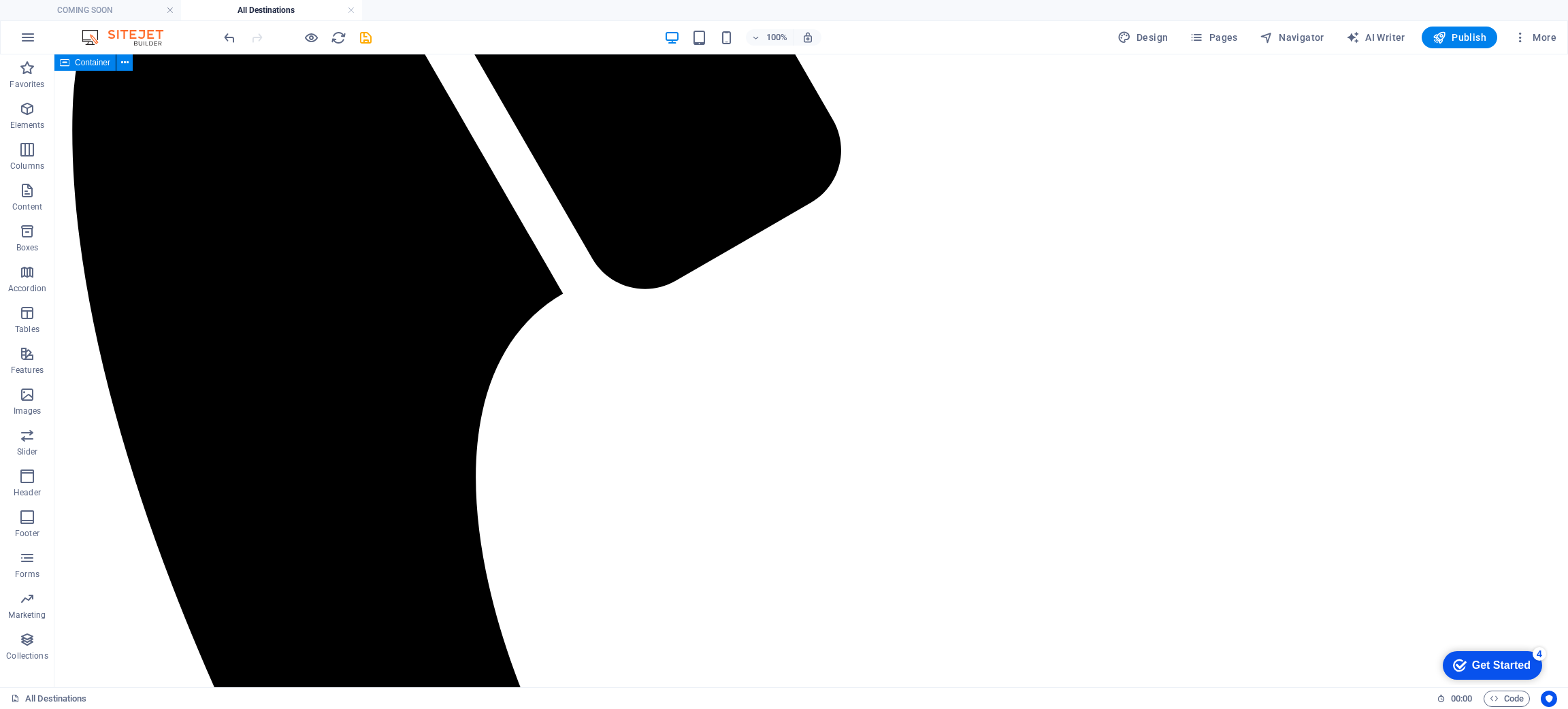
scroll to position [952, 0]
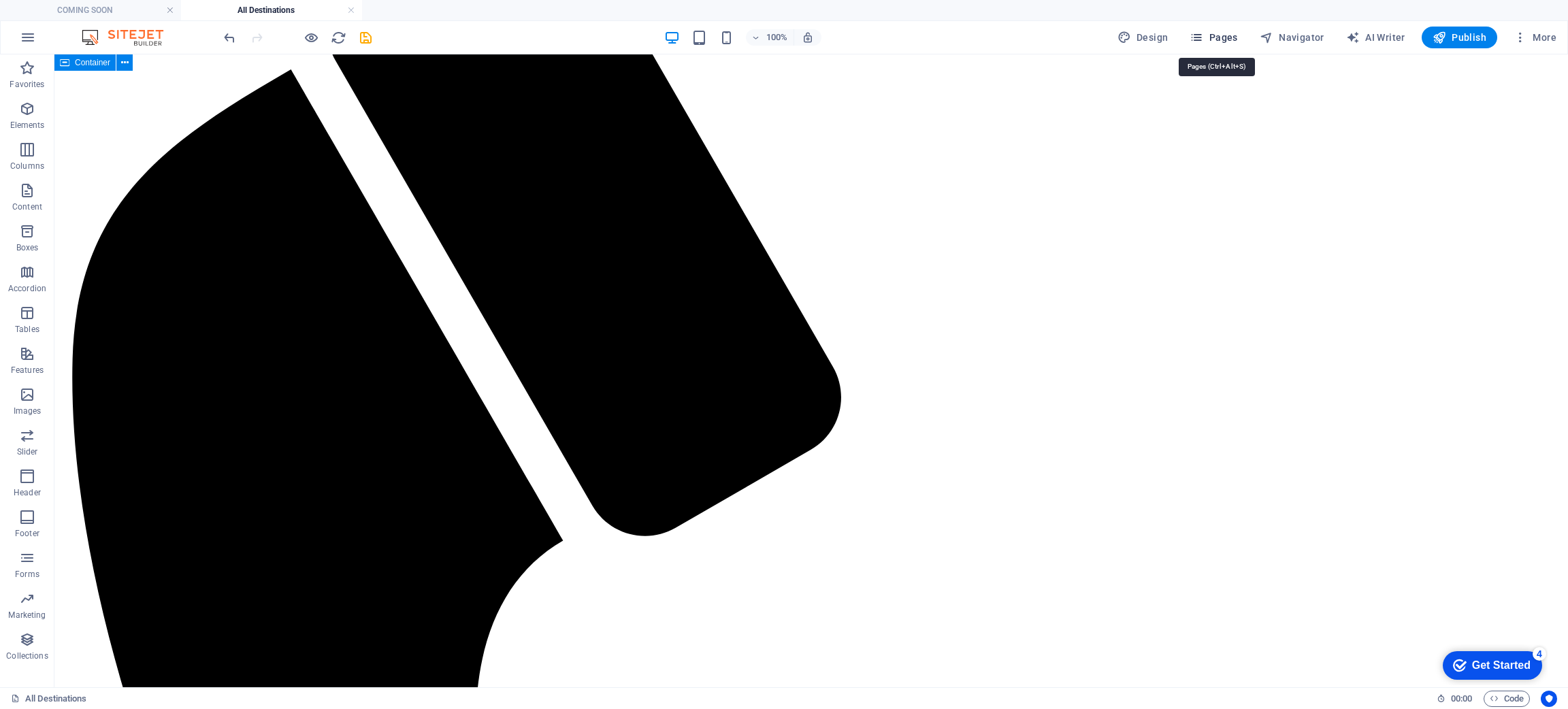
click at [1044, 38] on span "Pages" at bounding box center [1213, 37] width 48 height 14
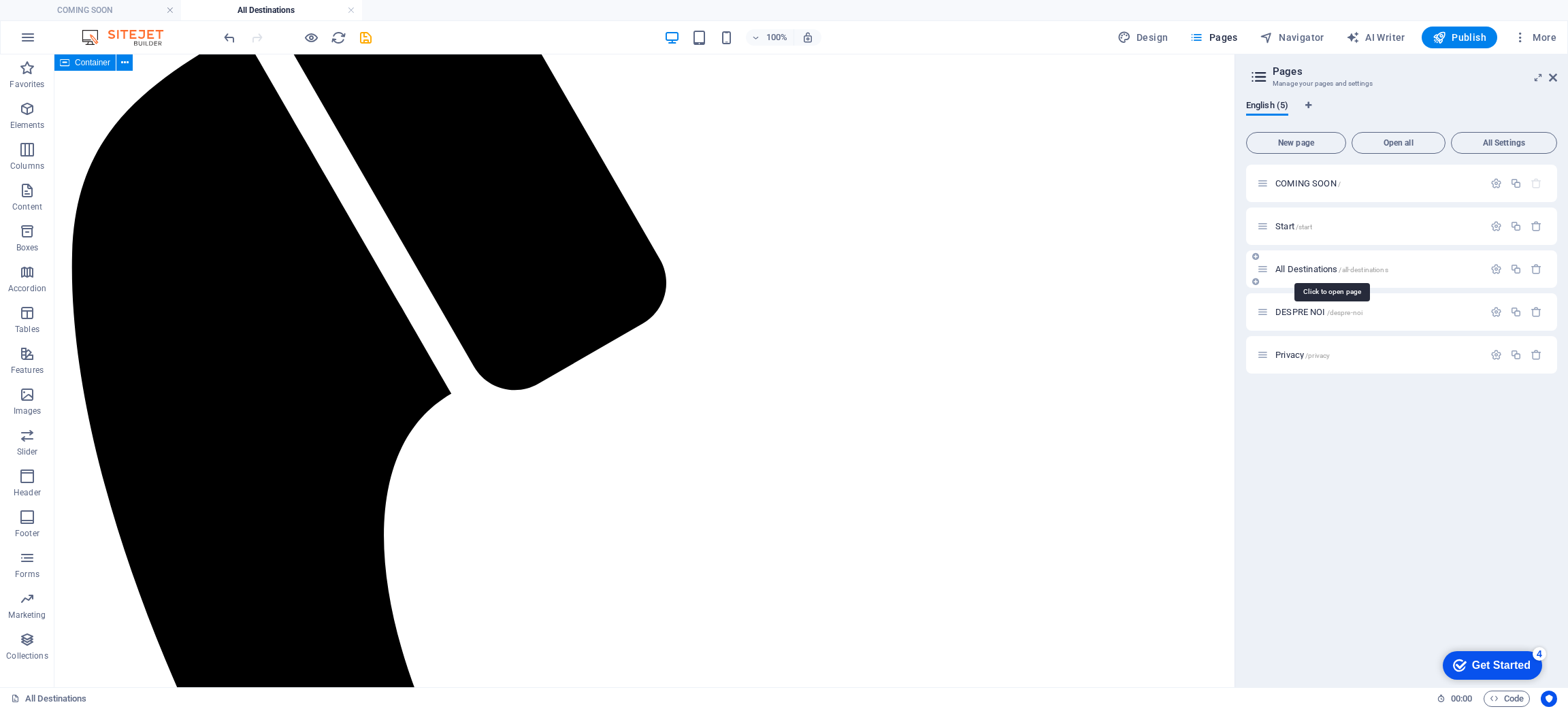
click at [1044, 270] on span "All Destinations /all-destinations" at bounding box center [1331, 270] width 113 height 10
click at [1044, 277] on div "All Destinations /all-destinations" at bounding box center [1402, 269] width 311 height 37
click at [1044, 231] on div "Start /start" at bounding box center [1370, 226] width 226 height 16
click at [1044, 229] on p "Start /start" at bounding box center [1377, 226] width 205 height 9
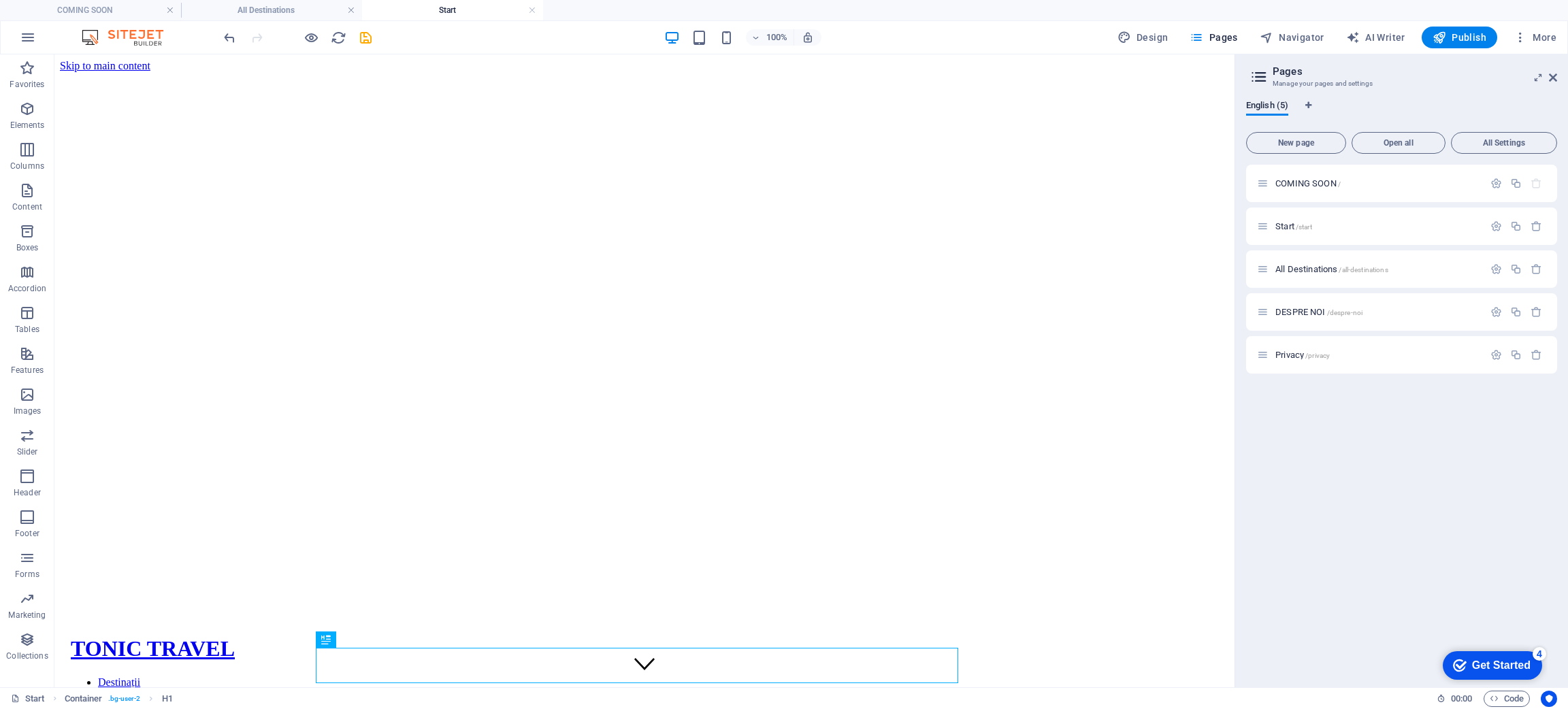
scroll to position [0, 0]
click at [1044, 36] on span "Pages" at bounding box center [1213, 37] width 48 height 14
click at [1044, 267] on p "All Destinations /all-destinations" at bounding box center [1377, 269] width 205 height 9
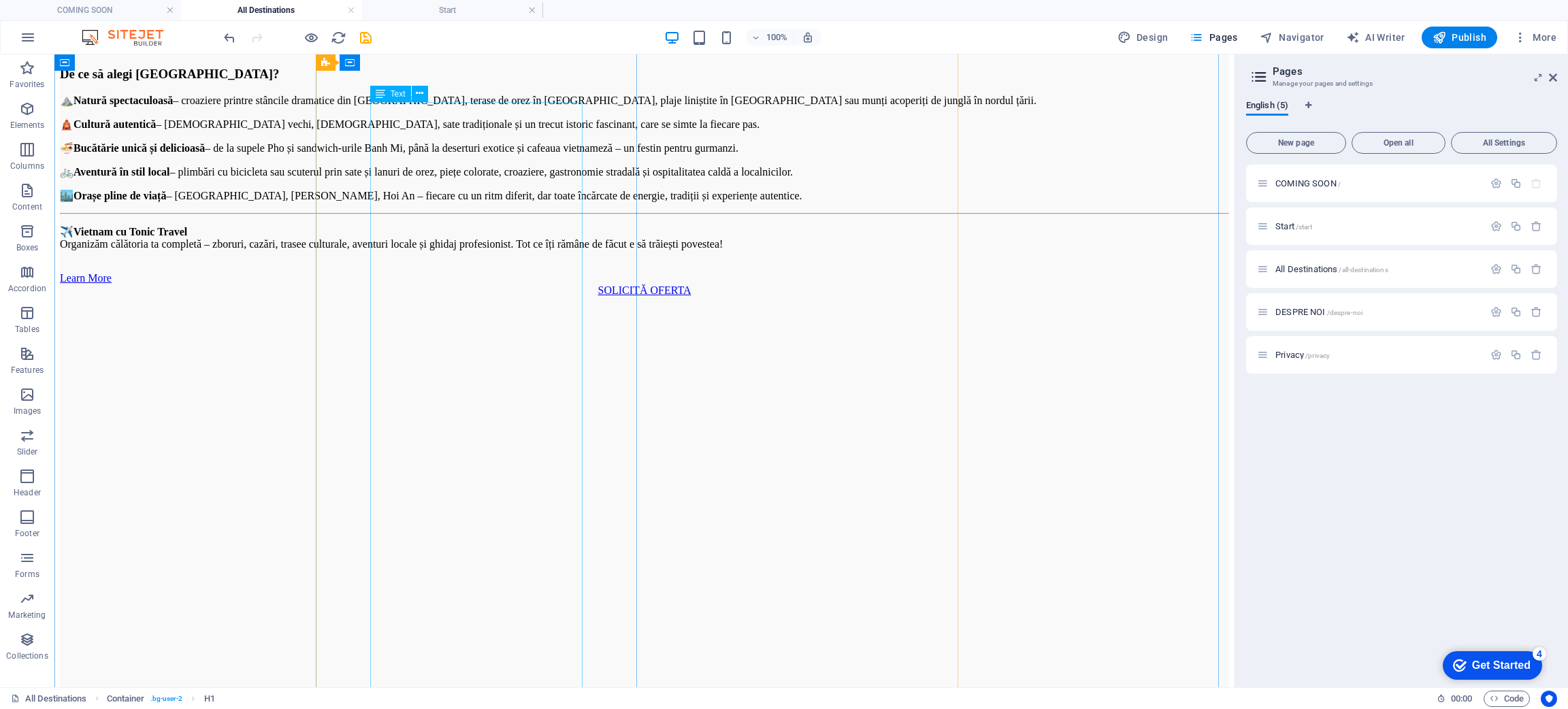
scroll to position [5103, 0]
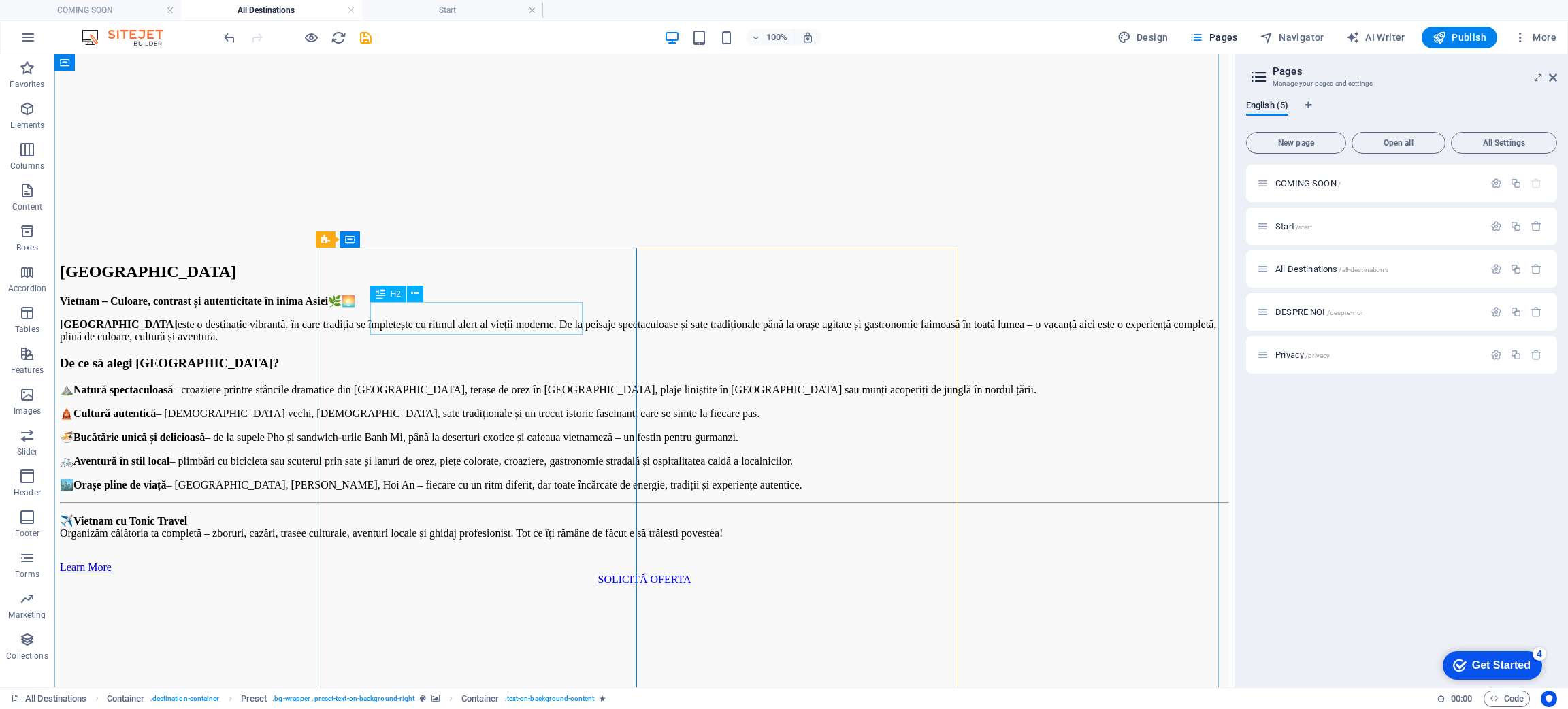
scroll to position [4797, 0]
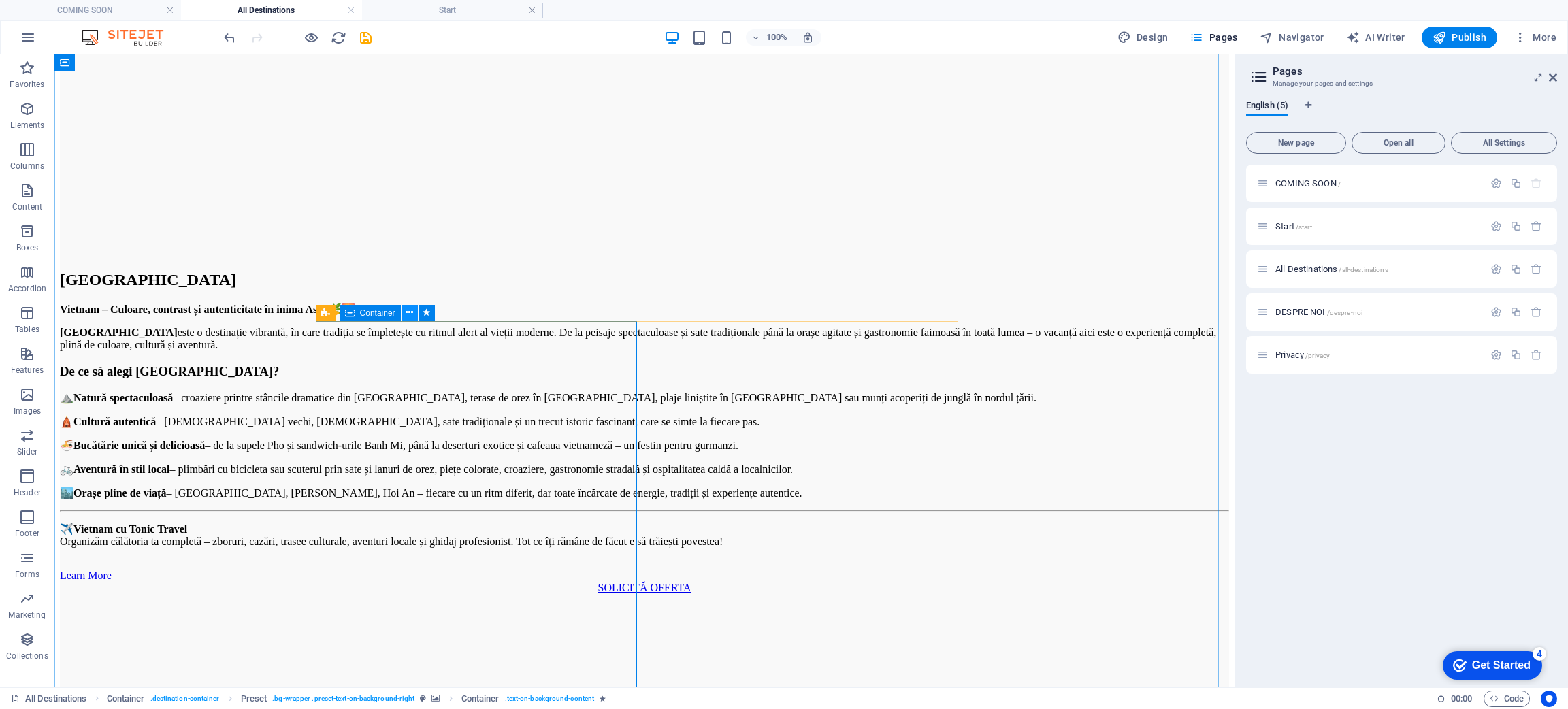
click at [410, 312] on icon at bounding box center [409, 313] width 8 height 14
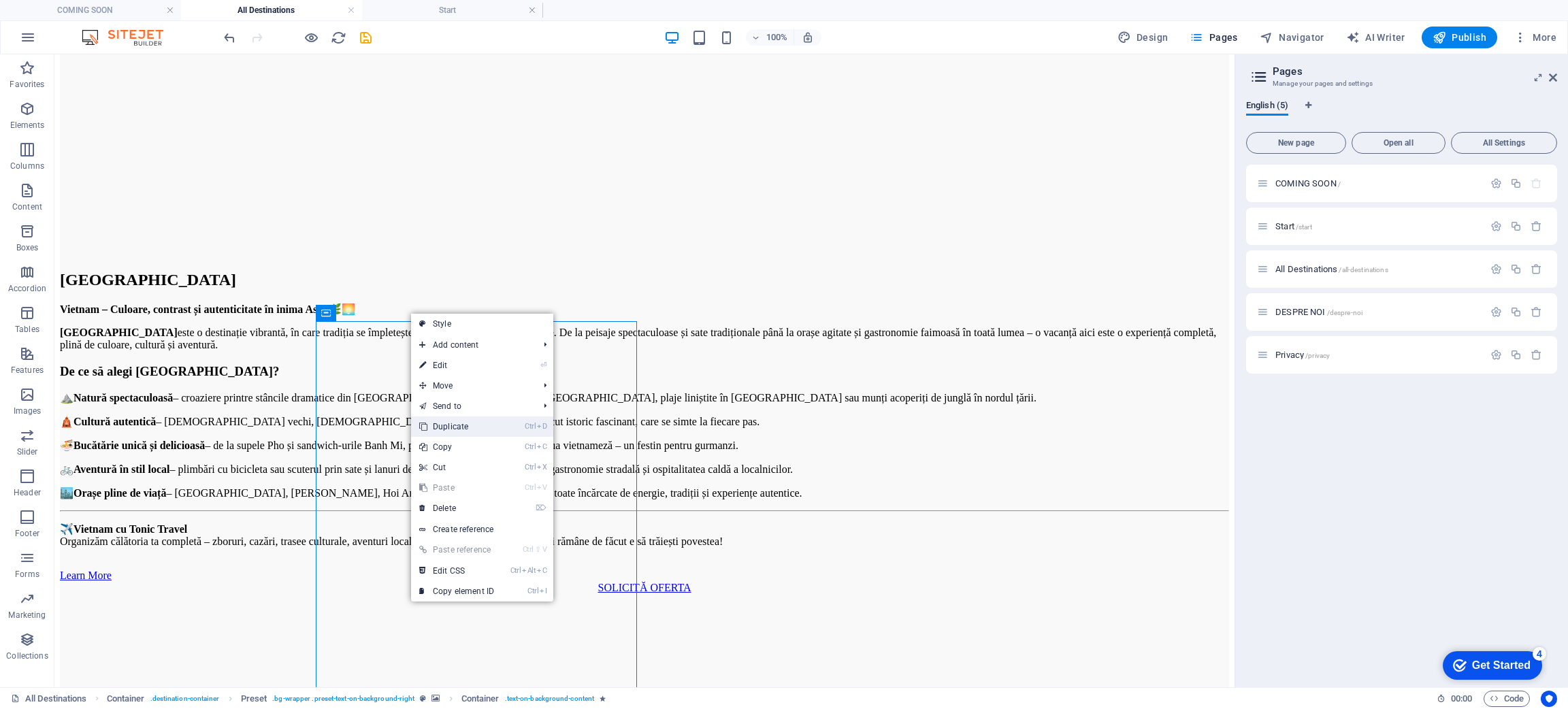
click at [476, 431] on link "Ctrl D Duplicate" at bounding box center [456, 427] width 91 height 21
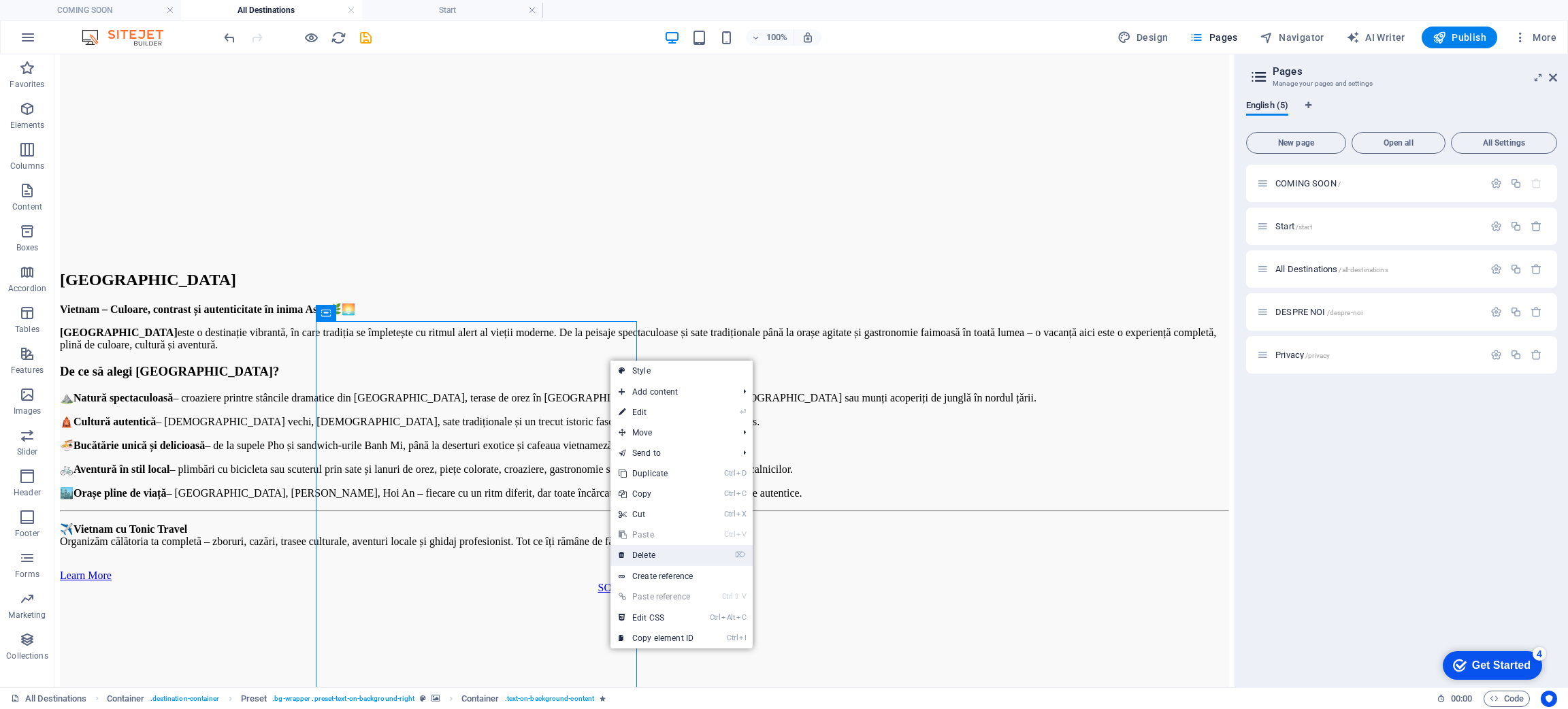
click at [673, 472] on link "⌦ Delete" at bounding box center [655, 556] width 91 height 21
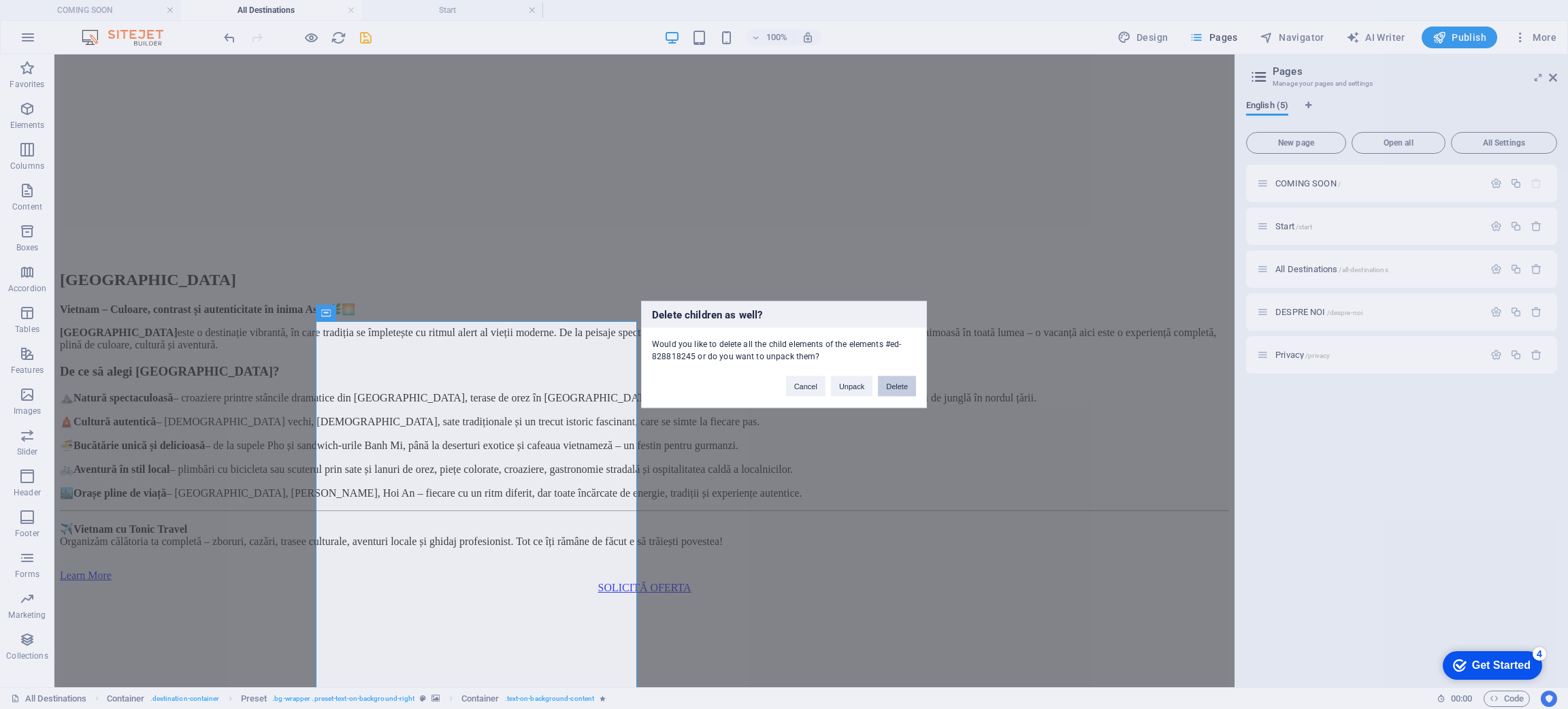
click at [891, 381] on button "Delete" at bounding box center [897, 387] width 38 height 21
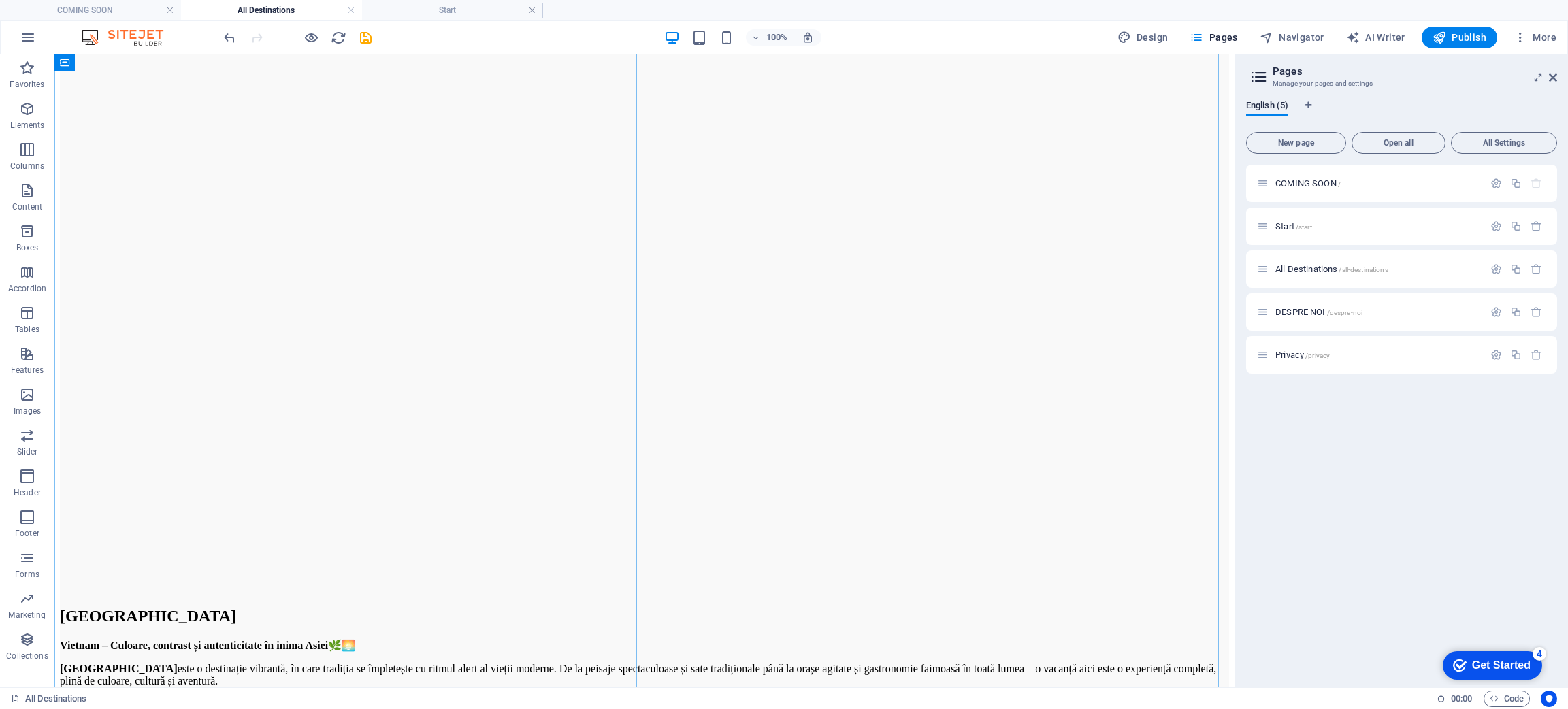
scroll to position [4900, 0]
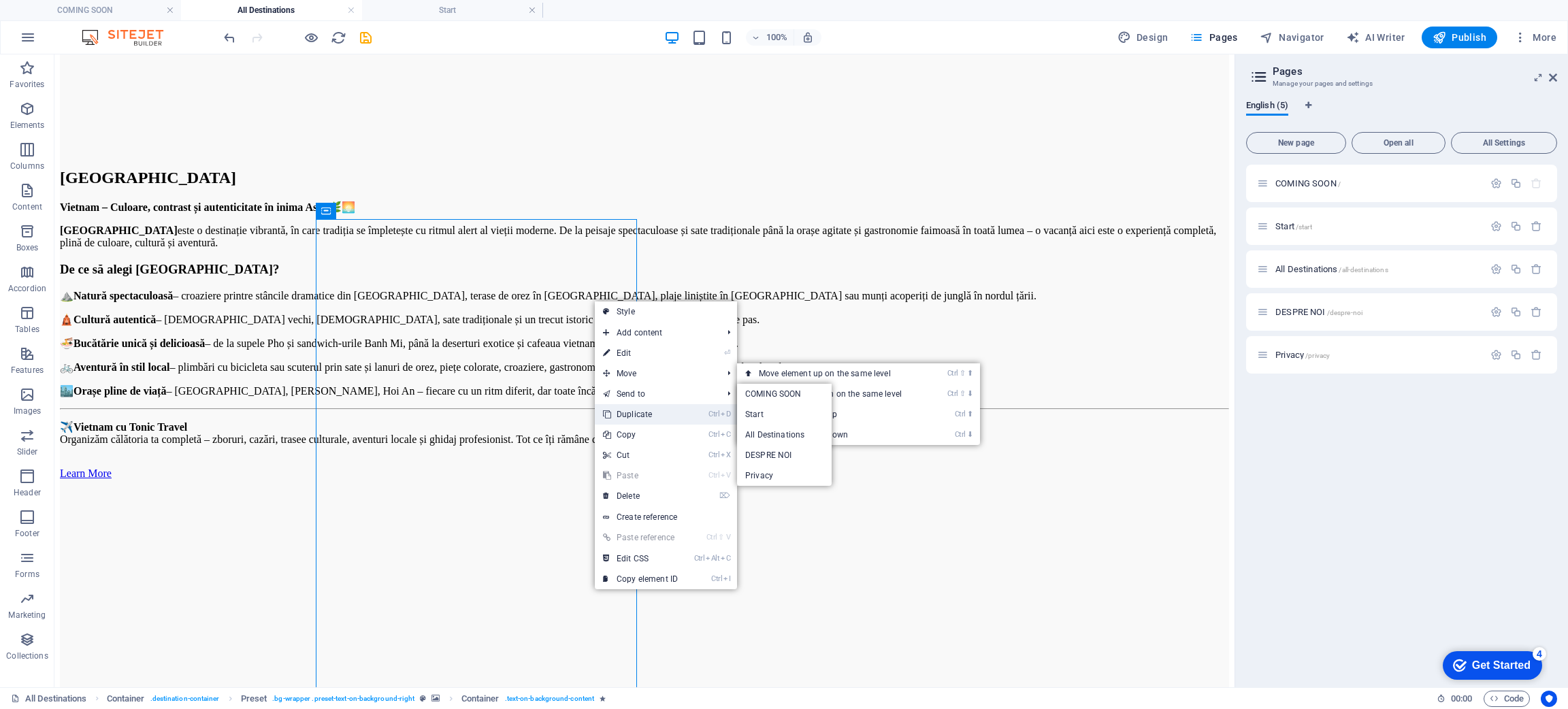
click at [680, 410] on link "Ctrl D Duplicate" at bounding box center [640, 414] width 91 height 21
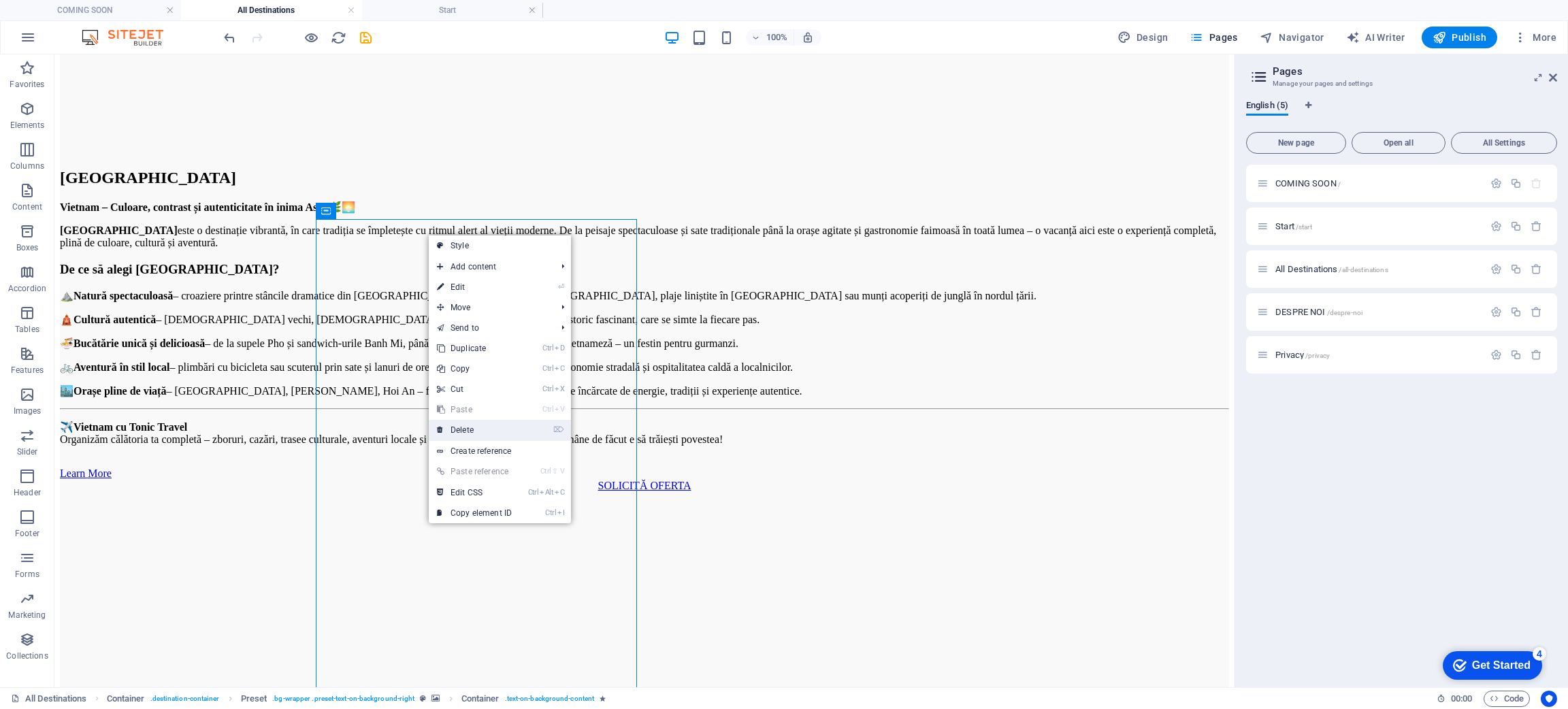
click at [534, 431] on li "⌦ Delete" at bounding box center [500, 430] width 142 height 21
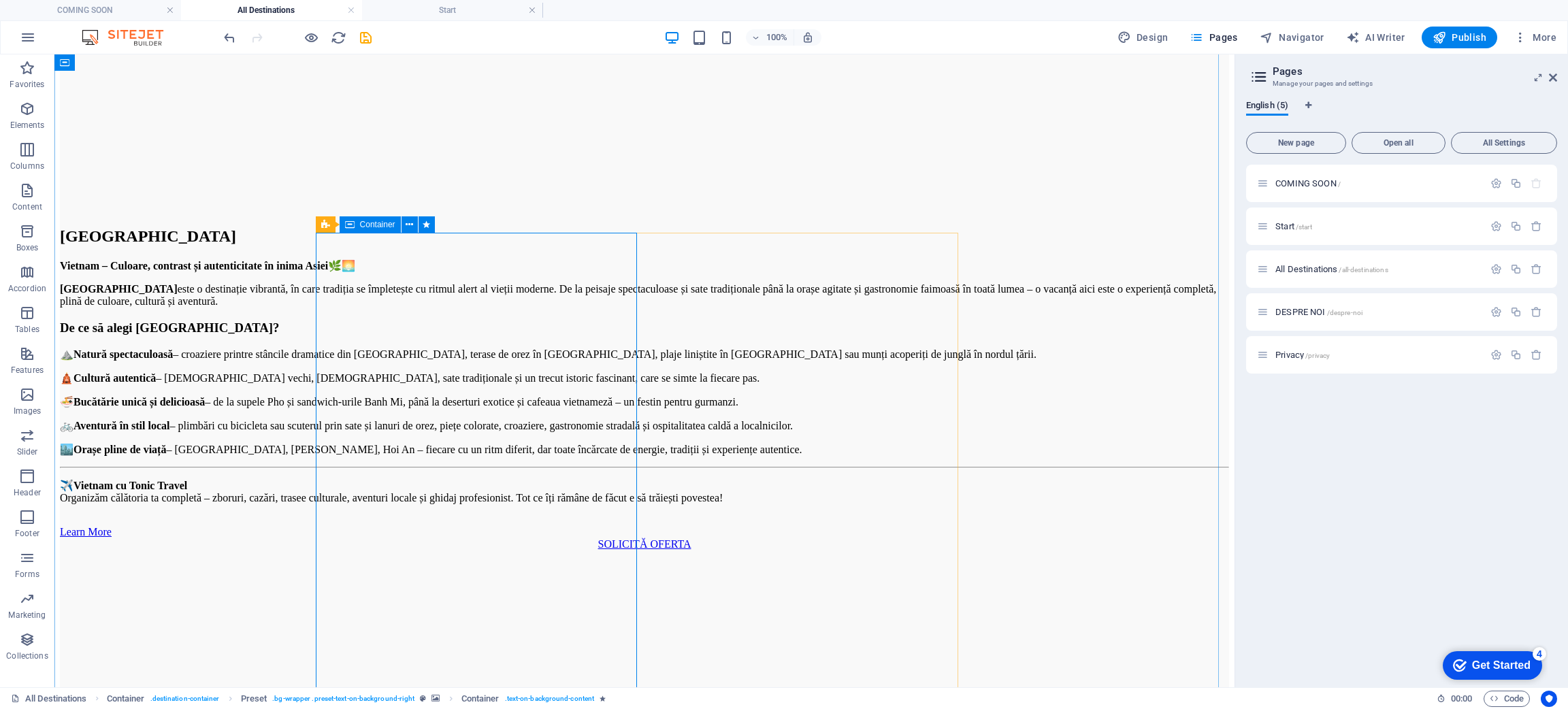
scroll to position [4797, 0]
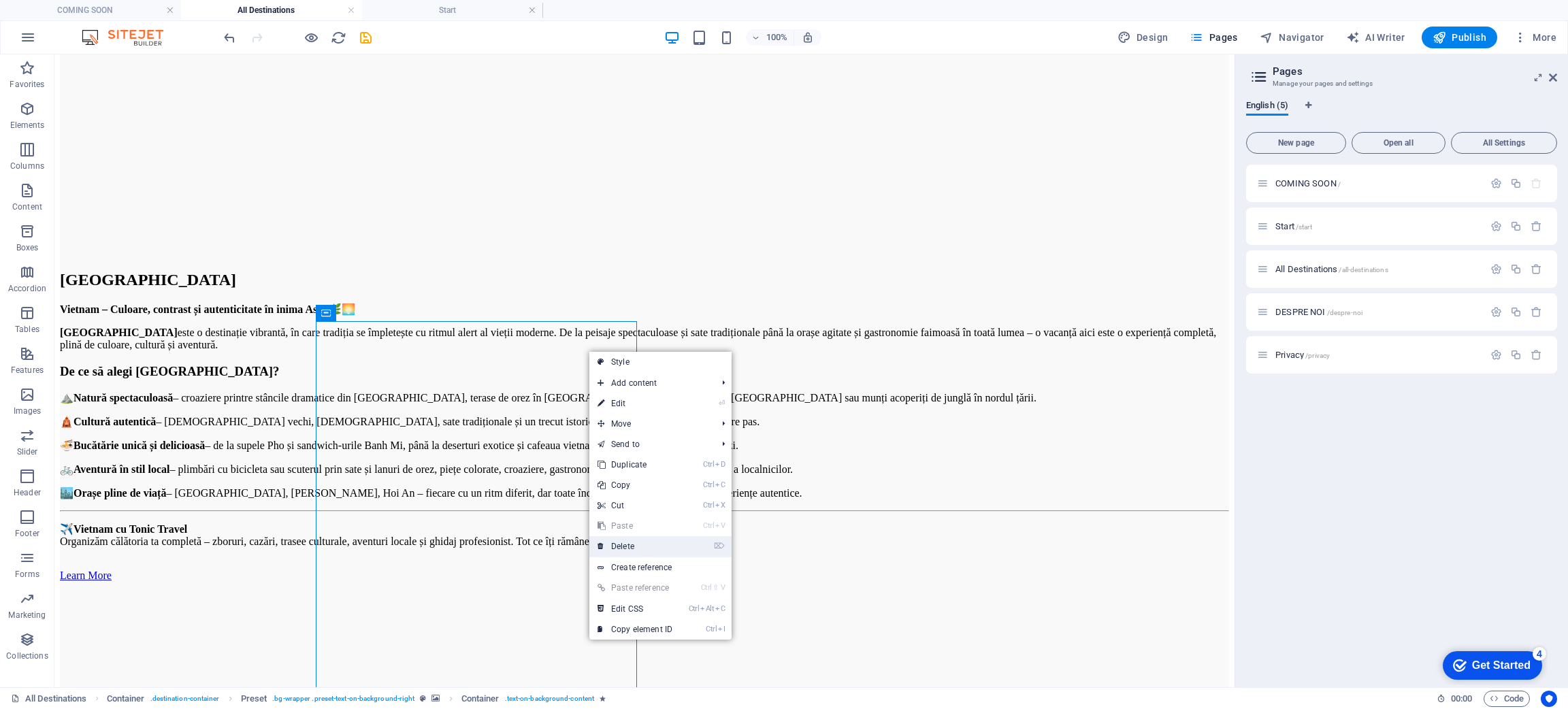
click at [655, 472] on link "⌦ Delete" at bounding box center [634, 547] width 91 height 21
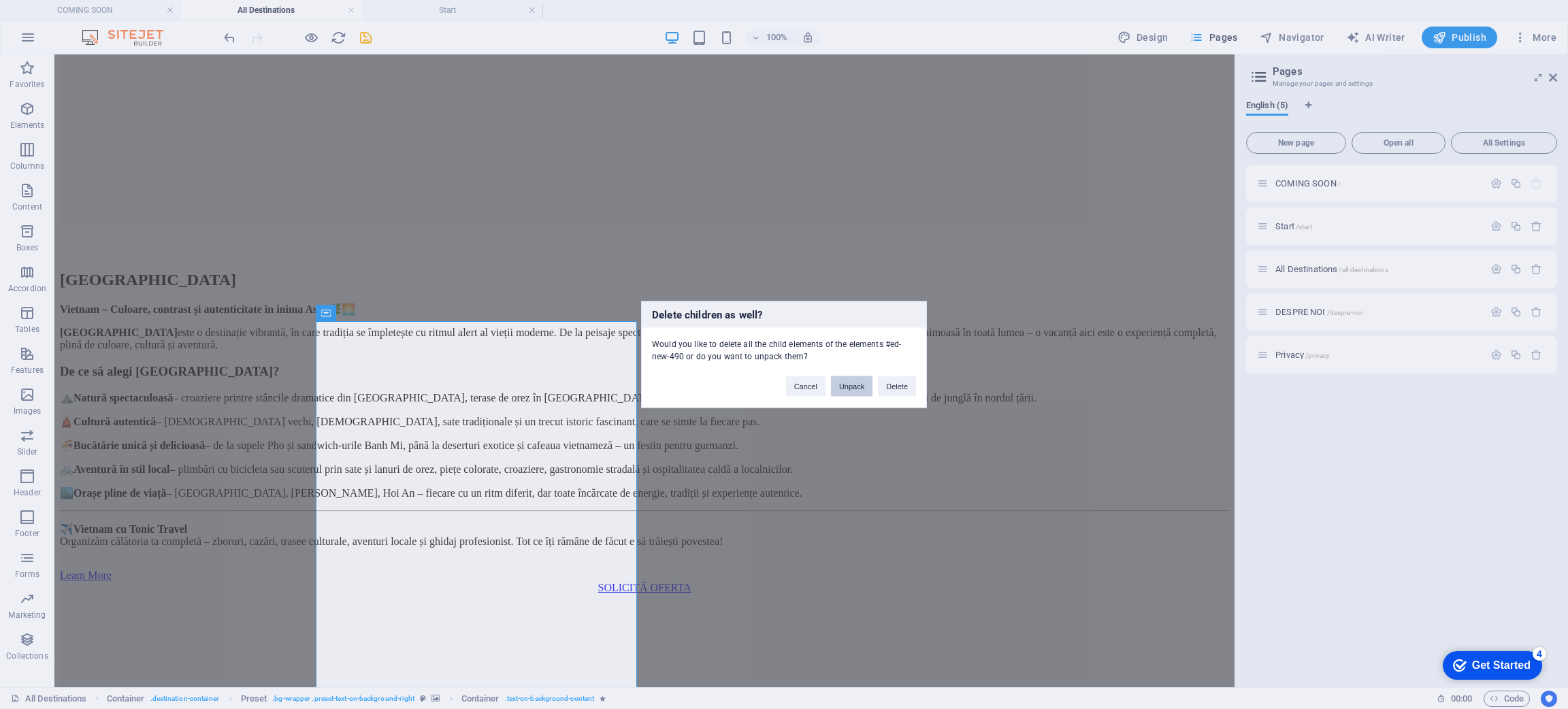
click at [848, 384] on button "Unpack" at bounding box center [852, 387] width 42 height 21
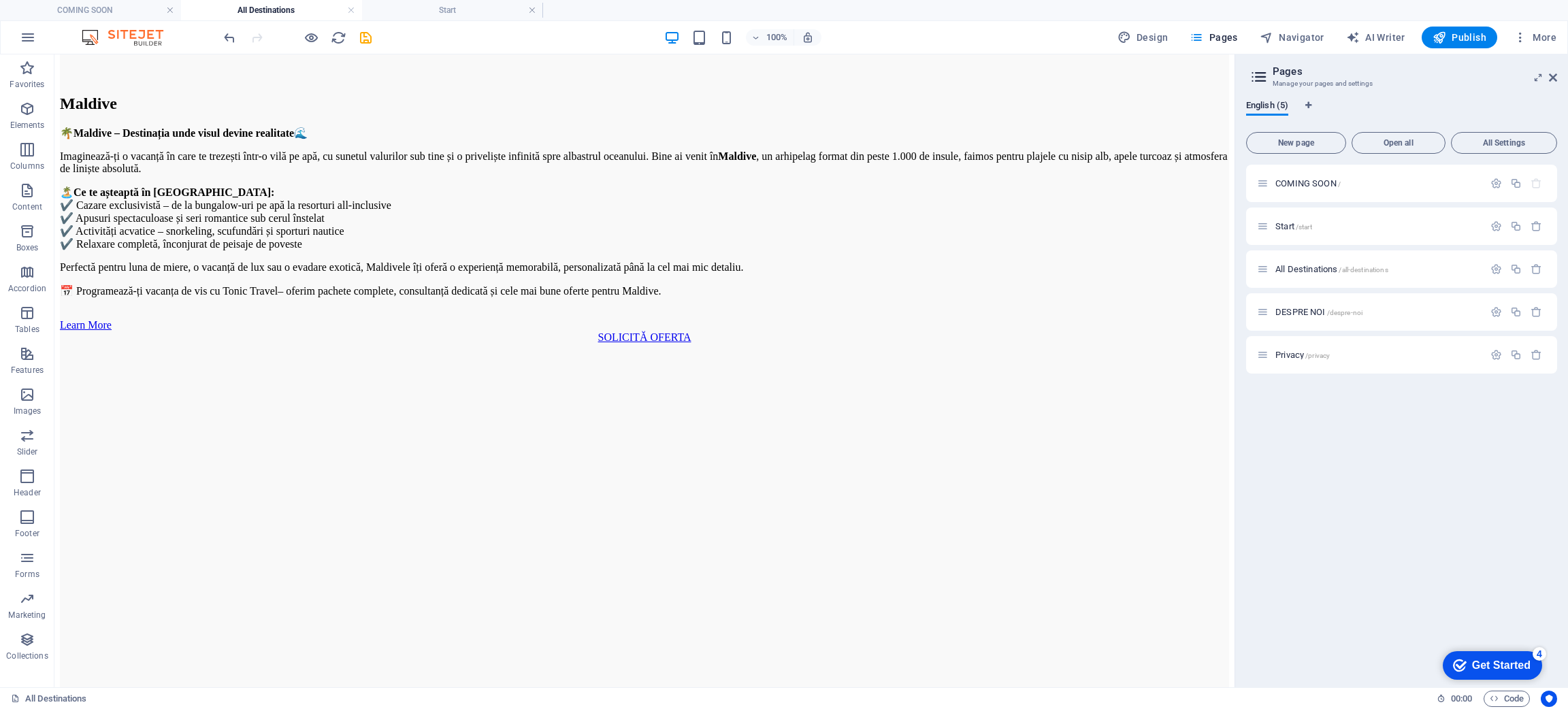
scroll to position [3471, 0]
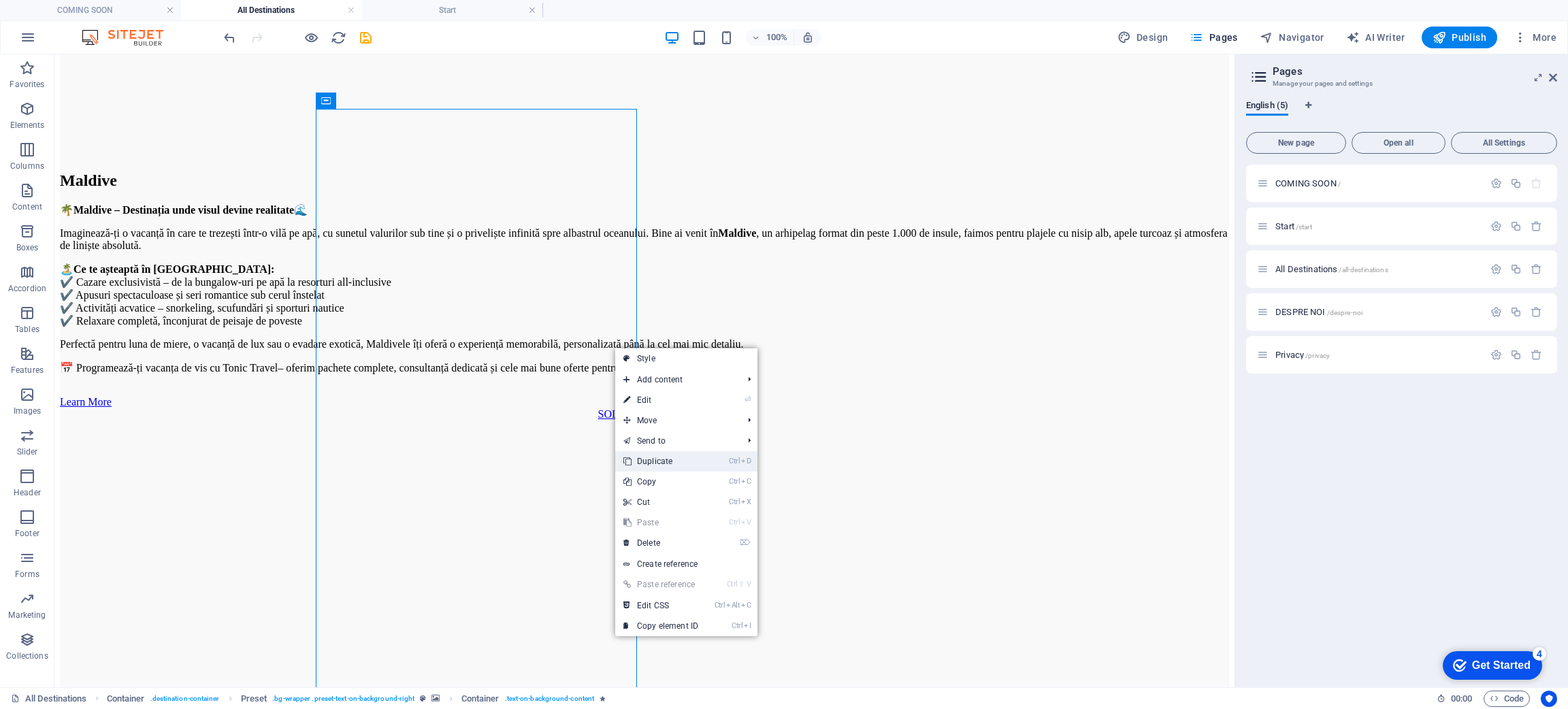
click at [686, 457] on link "Ctrl D Duplicate" at bounding box center [660, 462] width 91 height 21
click at [676, 472] on link "⌦ Delete" at bounding box center [646, 606] width 91 height 21
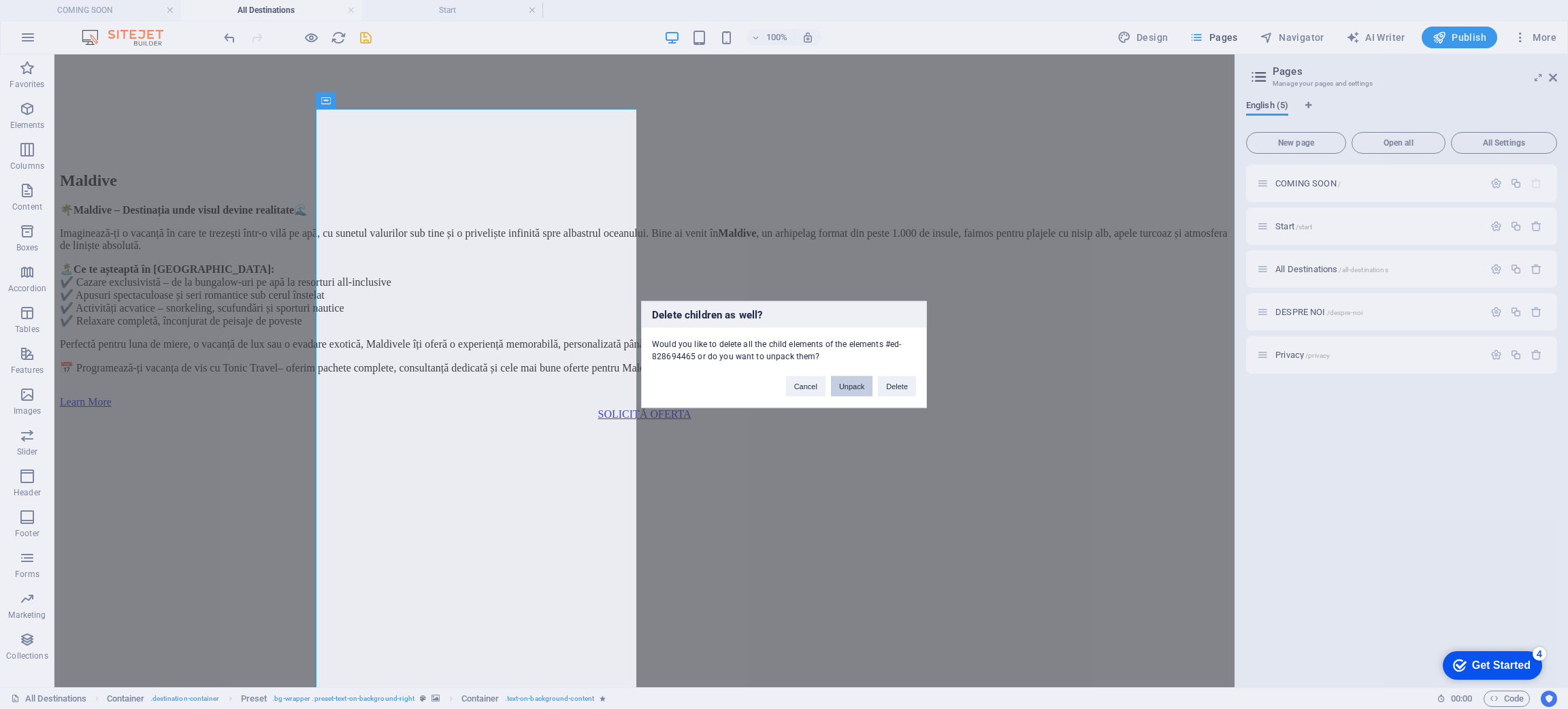
click at [848, 385] on button "Unpack" at bounding box center [852, 387] width 42 height 21
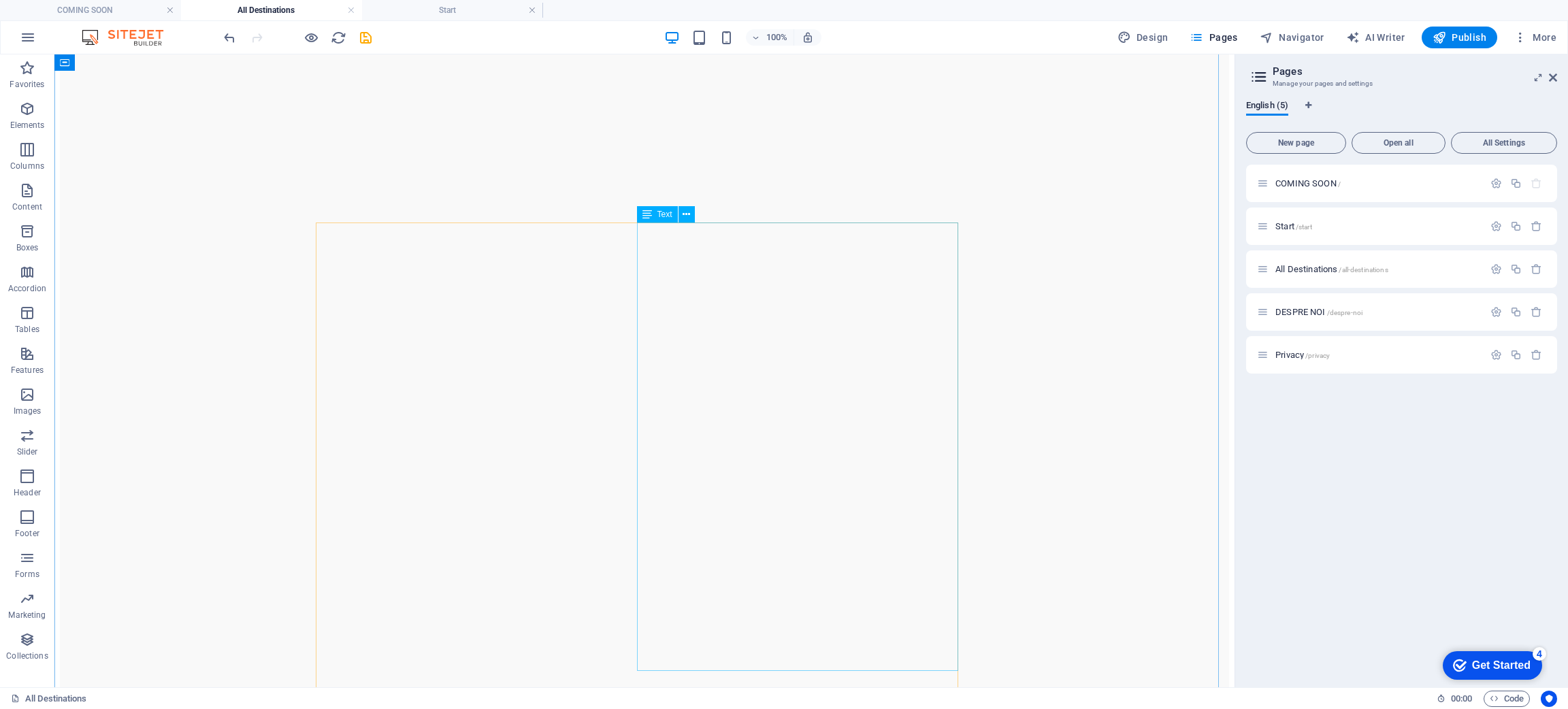
scroll to position [5615, 0]
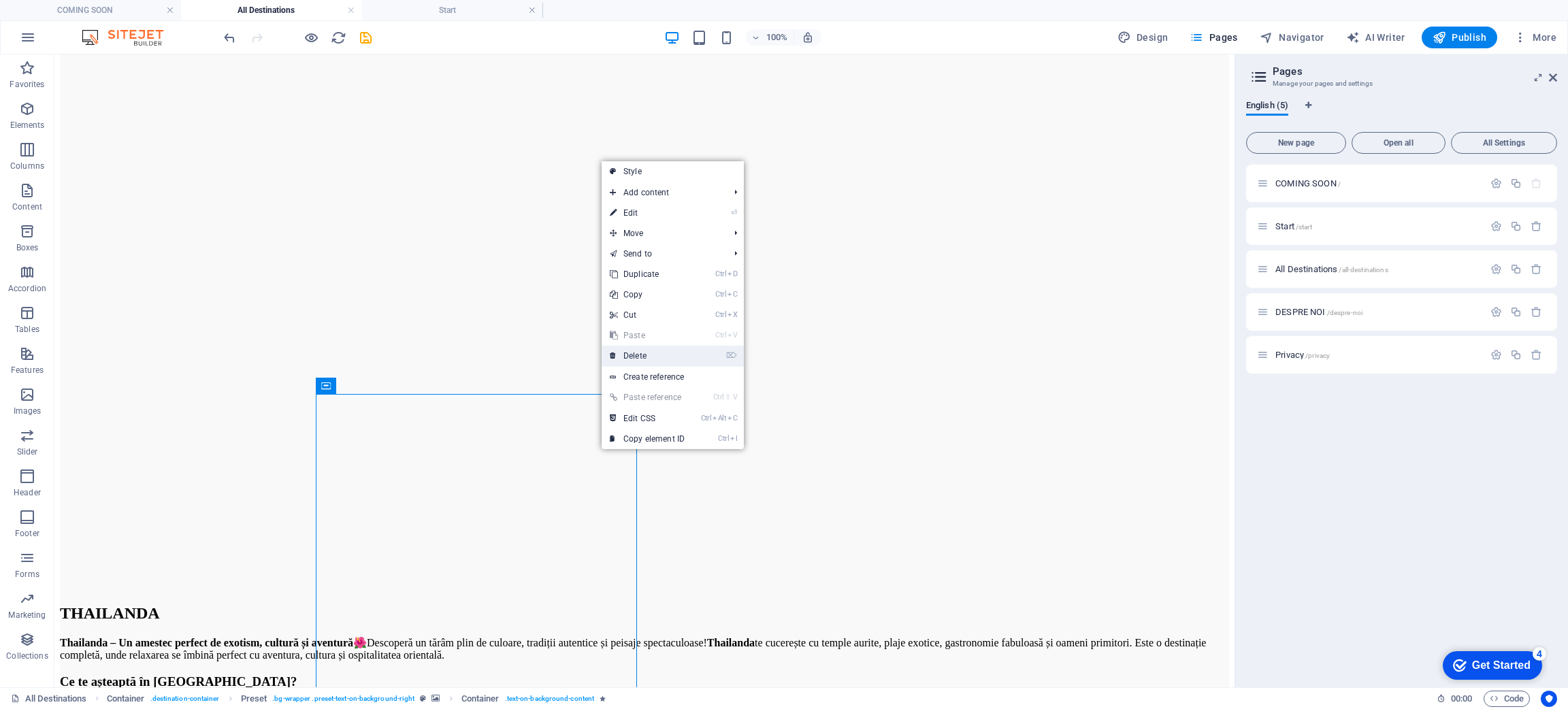
click at [669, 355] on link "⌦ Delete" at bounding box center [647, 356] width 91 height 21
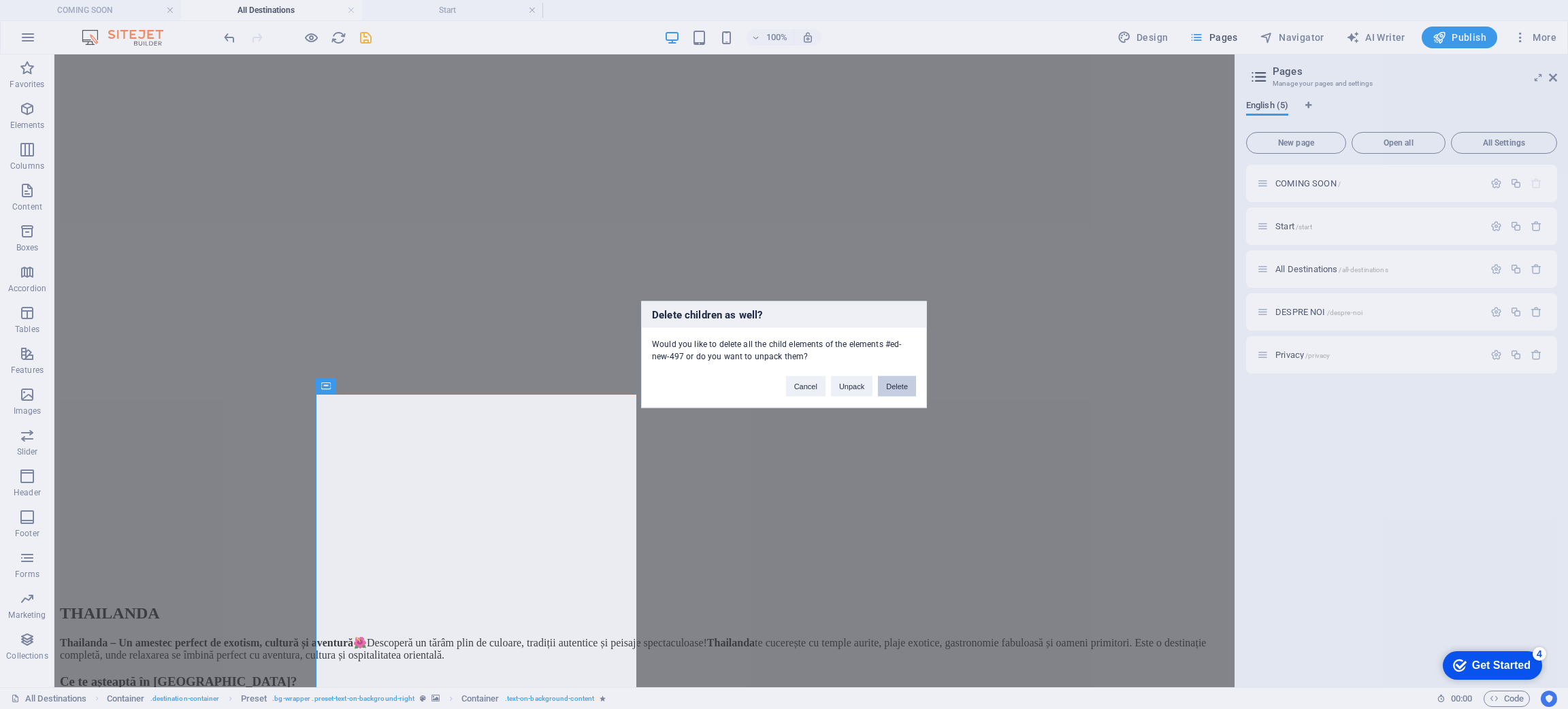
click at [889, 381] on button "Delete" at bounding box center [897, 387] width 38 height 21
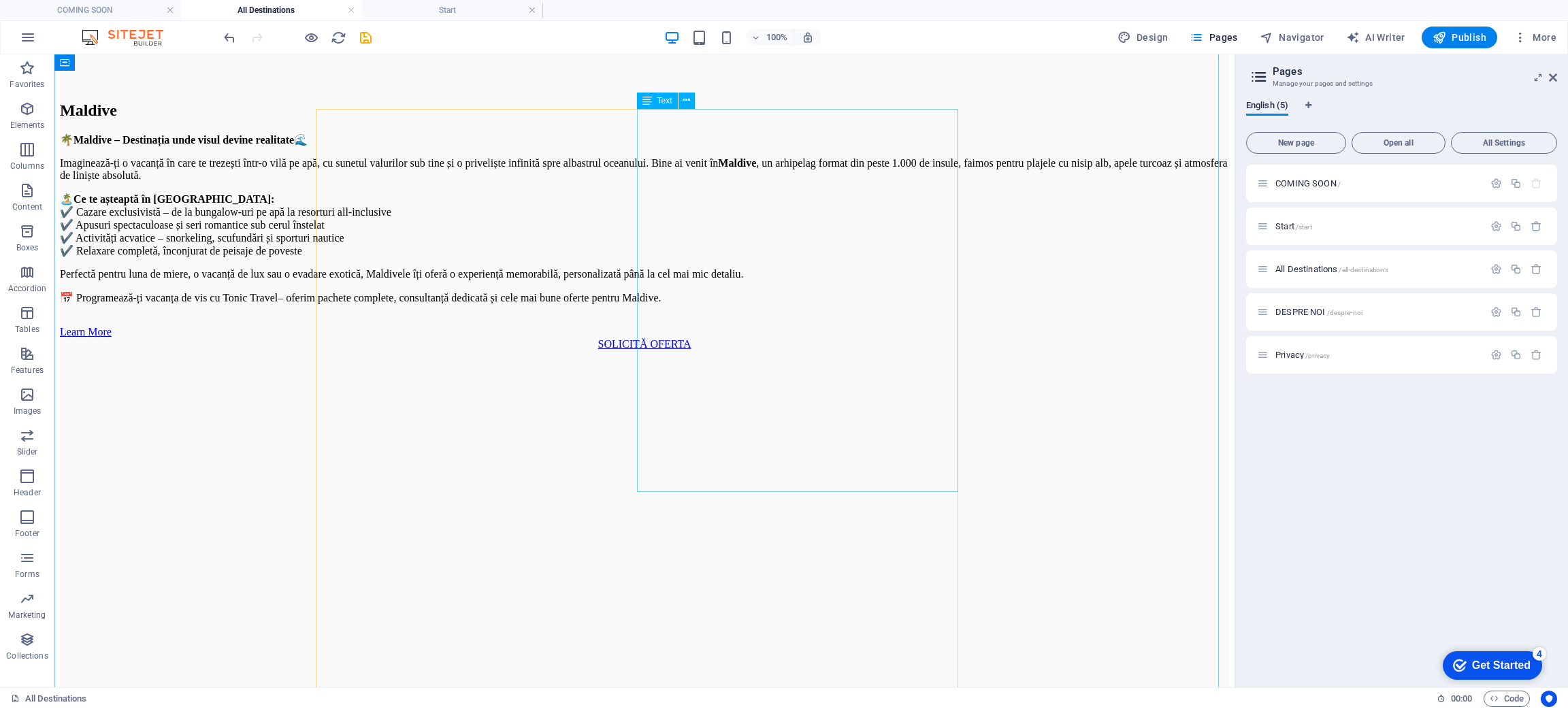
scroll to position [3674, 0]
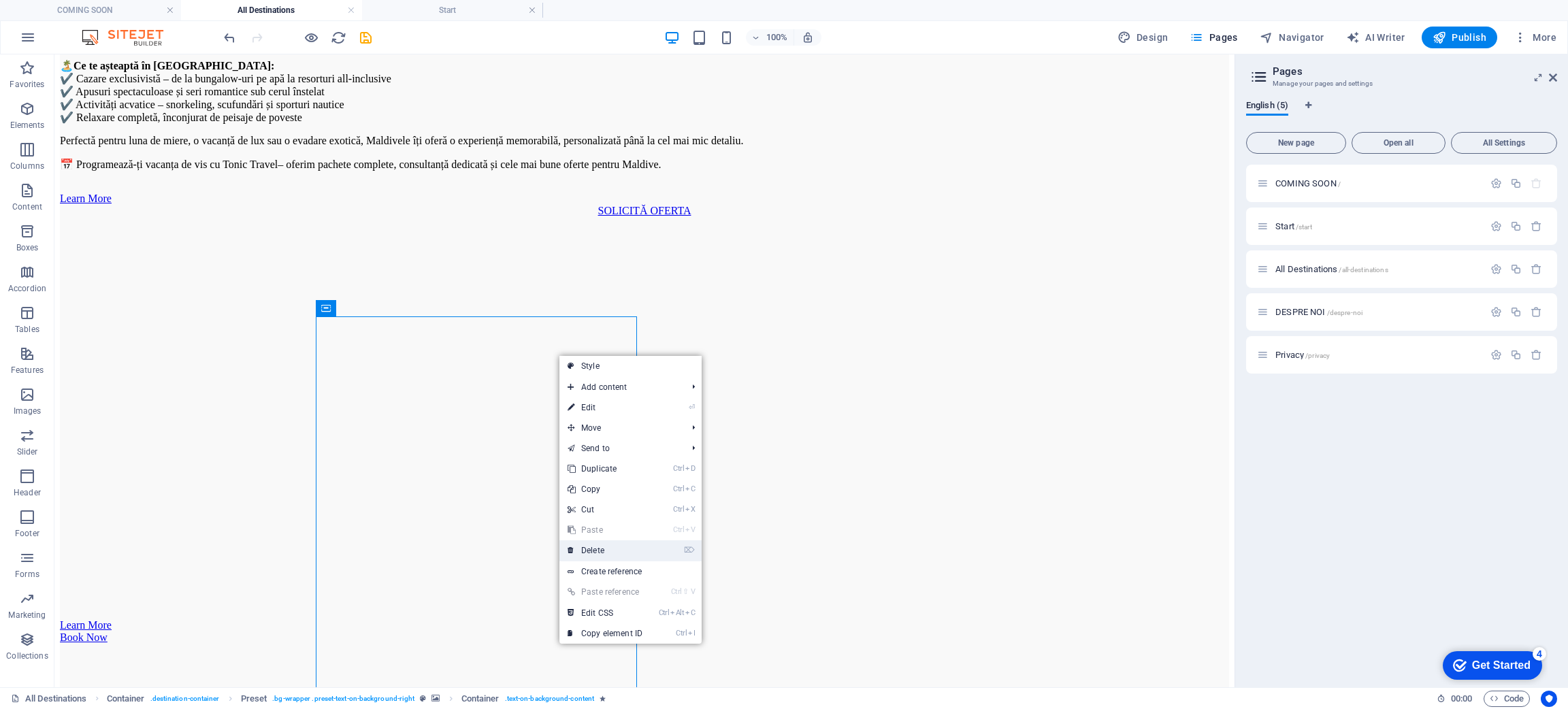
click at [646, 472] on link "⌦ Delete" at bounding box center [604, 550] width 91 height 21
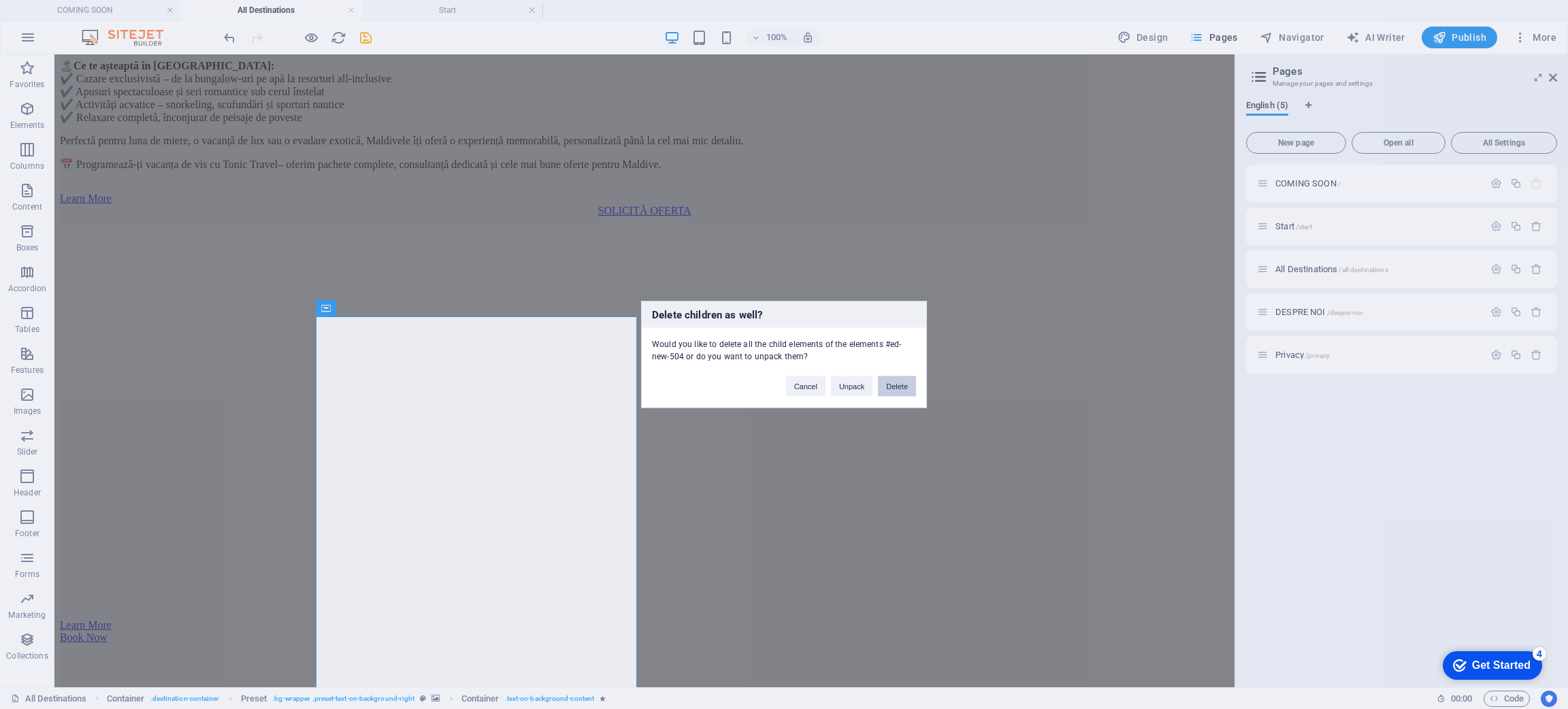
click at [895, 385] on button "Delete" at bounding box center [897, 387] width 38 height 21
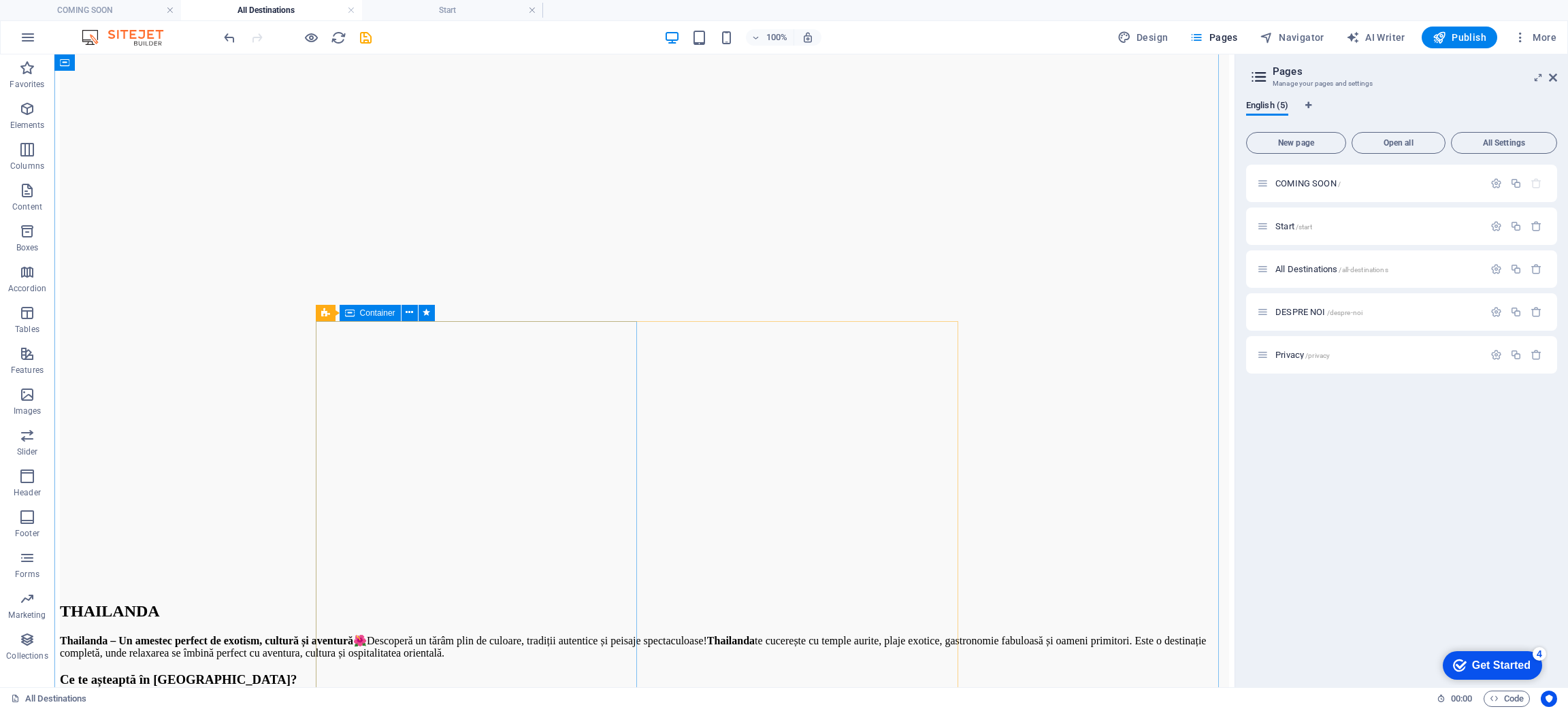
scroll to position [5615, 0]
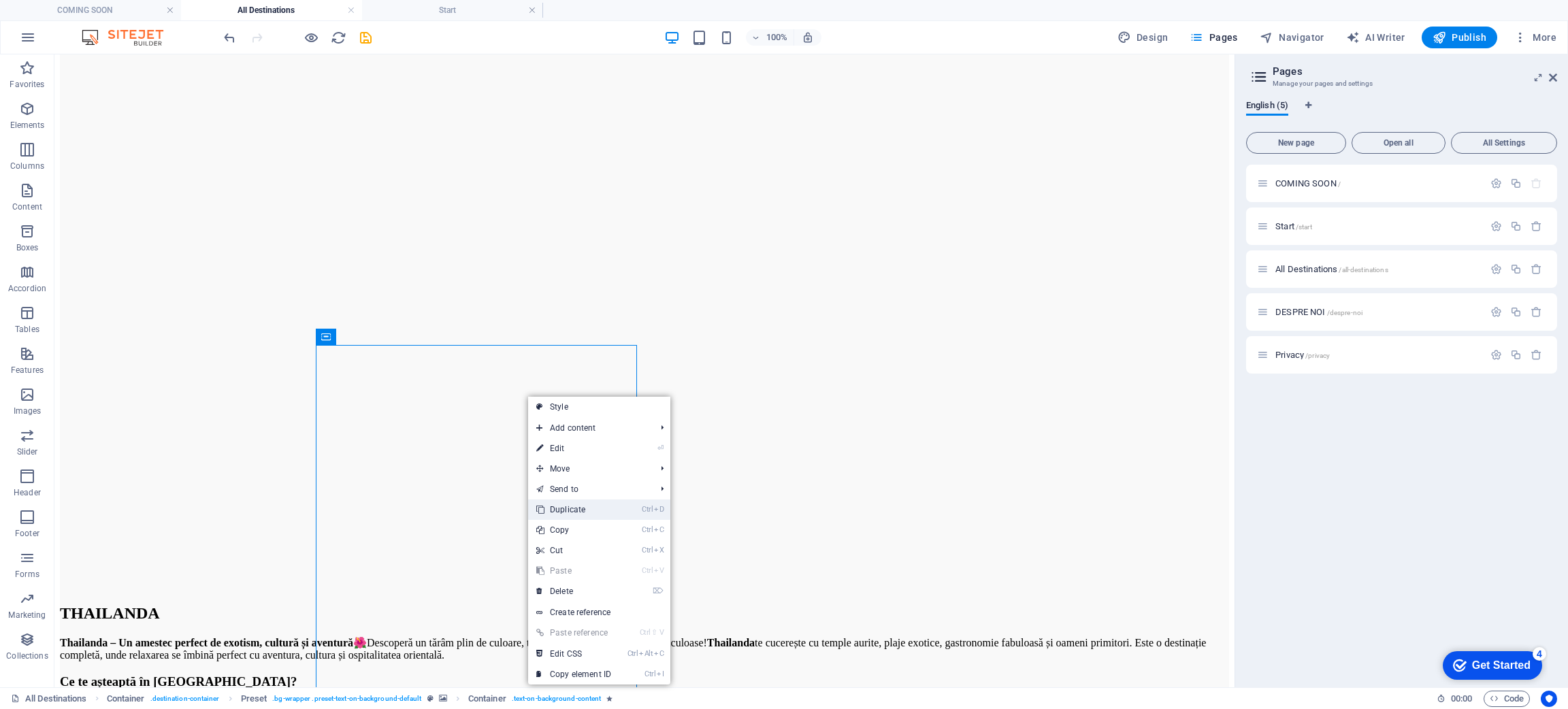
click at [588, 472] on link "Ctrl D Duplicate" at bounding box center [573, 510] width 91 height 21
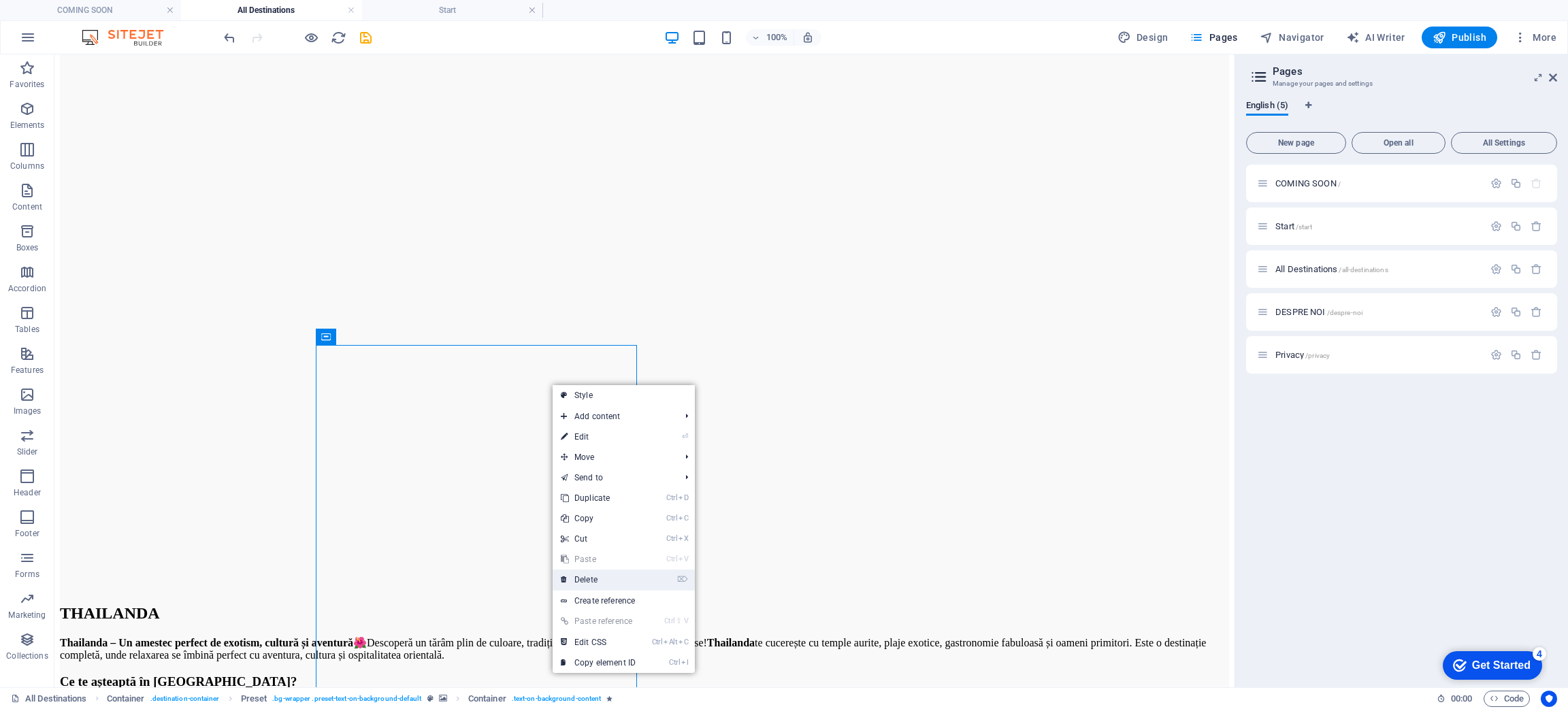
click at [611, 472] on link "⌦ Delete" at bounding box center [598, 580] width 91 height 21
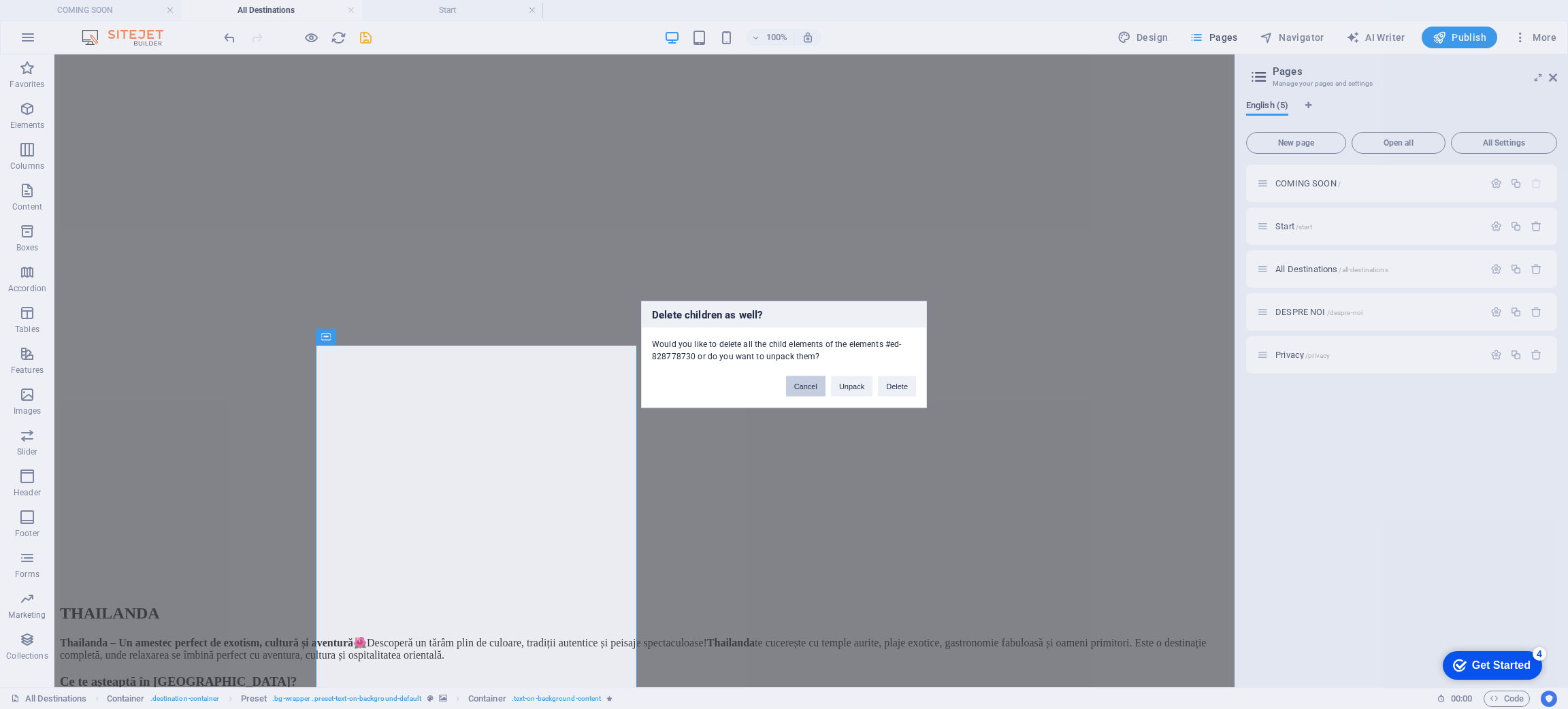
drag, startPoint x: 813, startPoint y: 386, endPoint x: 888, endPoint y: 350, distance: 83.2
click at [888, 350] on div "Delete children as well? Would you like to delete all the child elements of the…" at bounding box center [784, 354] width 286 height 107
click at [895, 387] on button "Delete" at bounding box center [897, 387] width 38 height 21
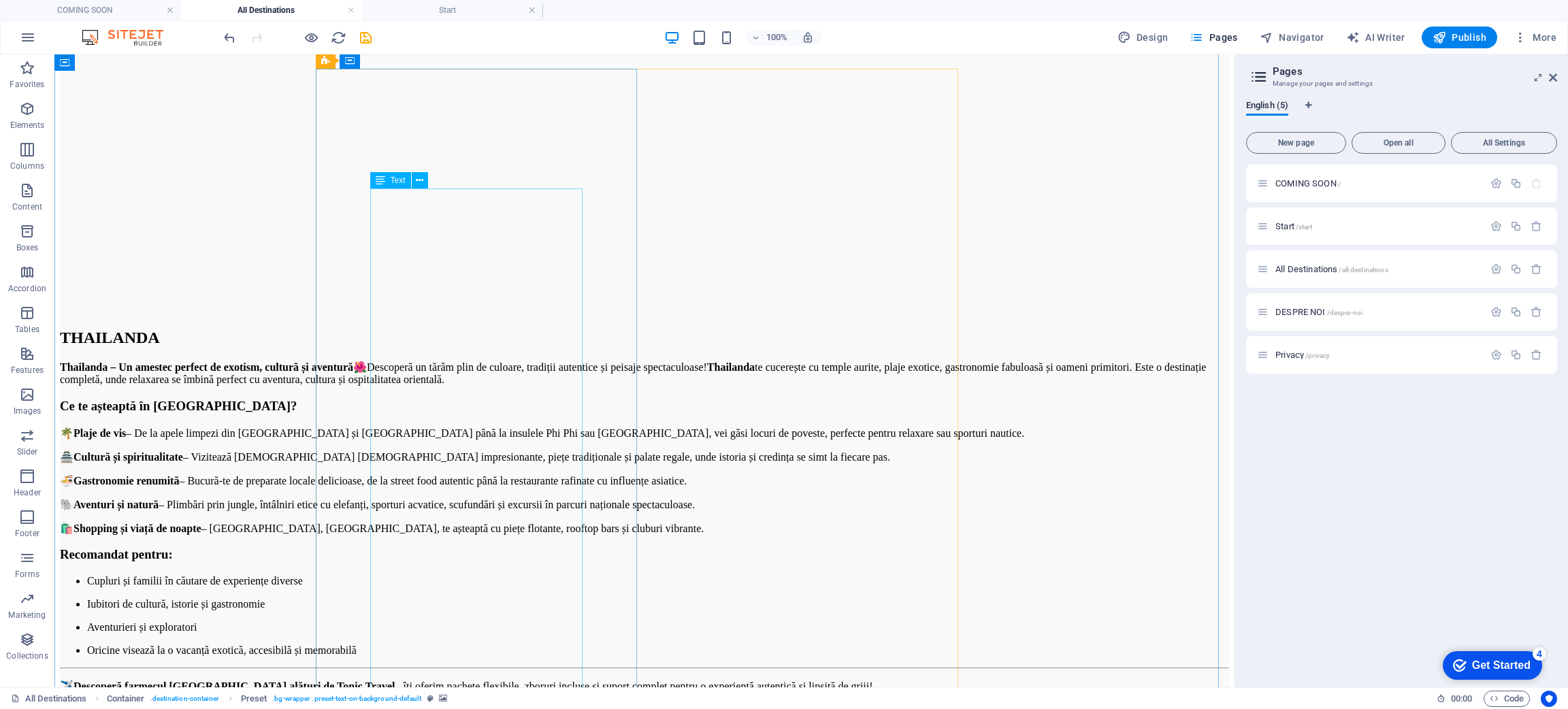
scroll to position [5686, 0]
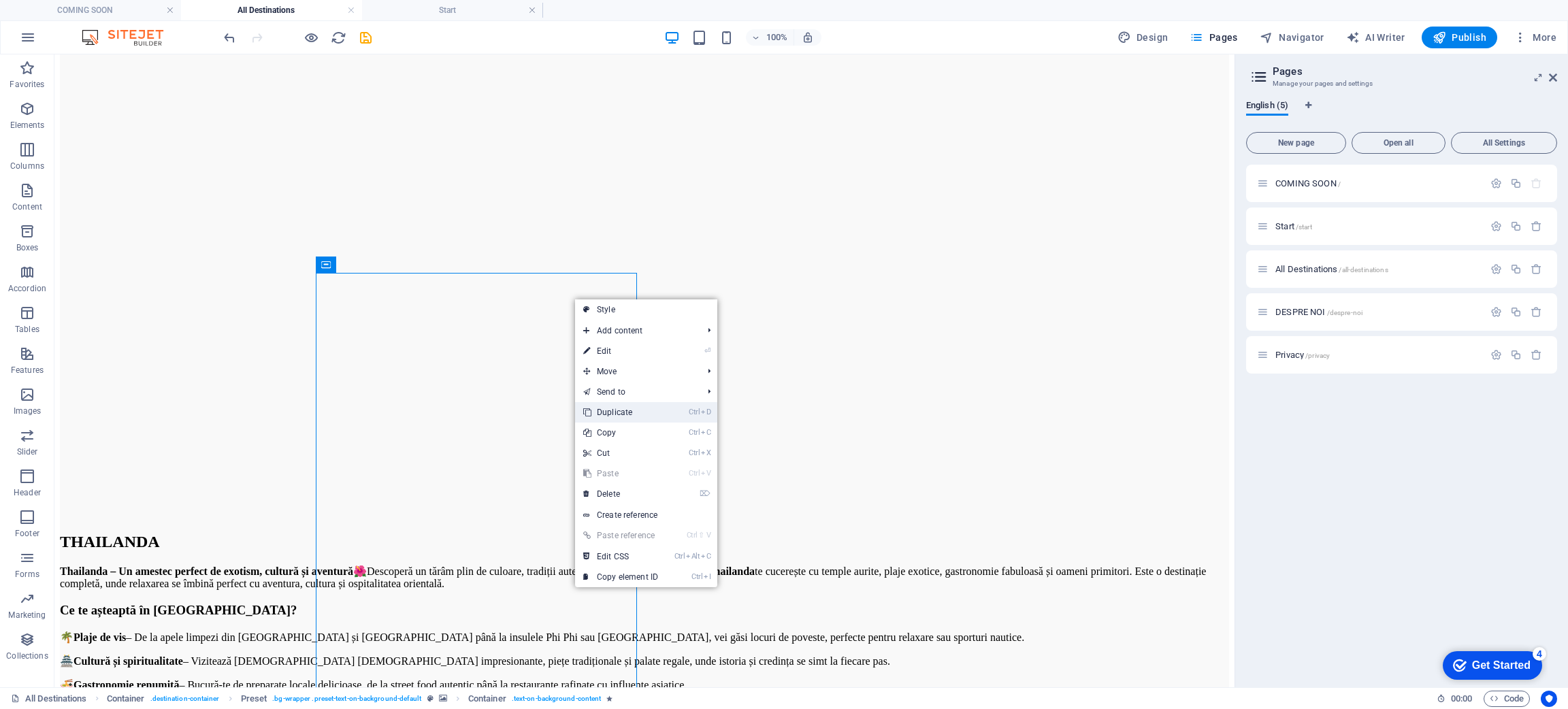
click at [639, 416] on link "Ctrl D Duplicate" at bounding box center [620, 413] width 91 height 21
click at [622, 472] on link "⌦ Delete" at bounding box center [614, 504] width 91 height 21
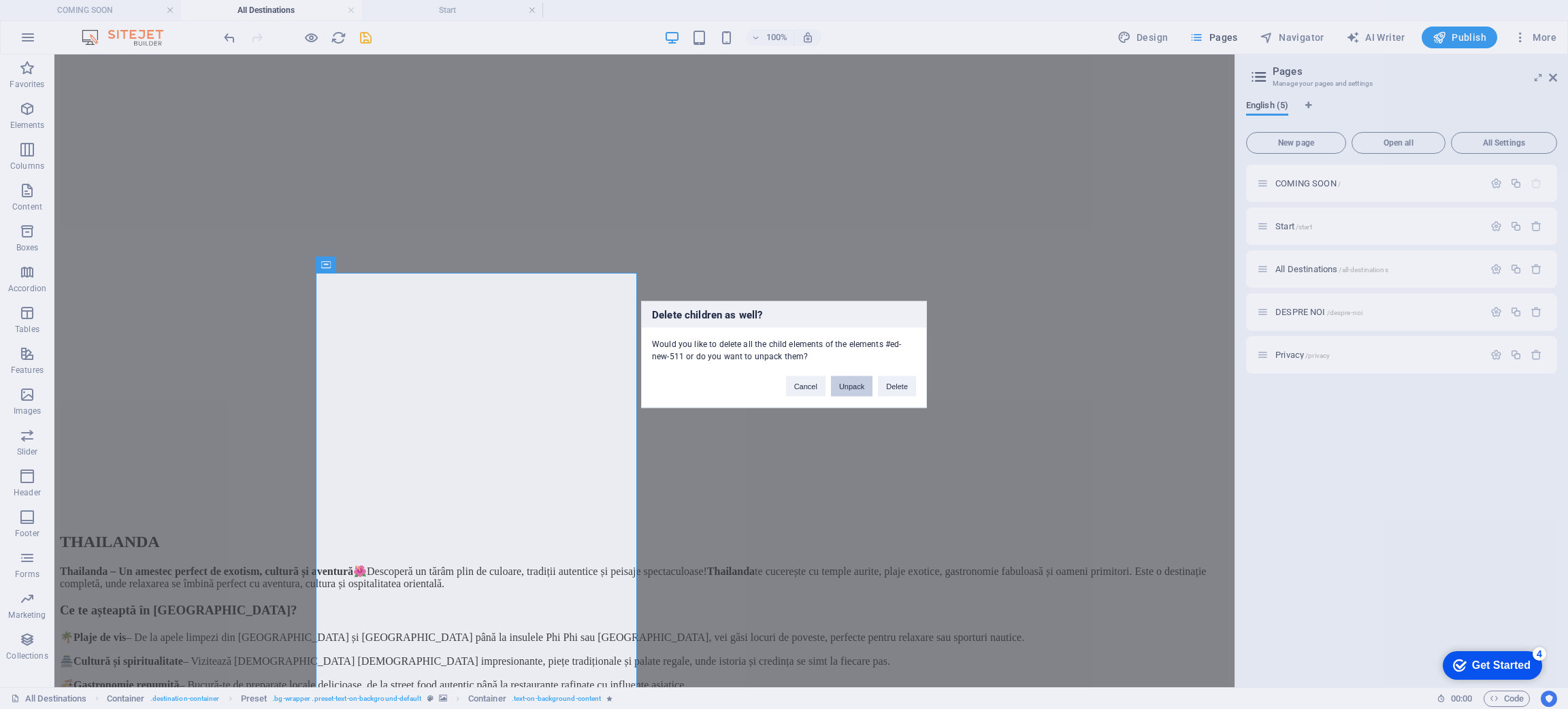
click at [863, 384] on button "Unpack" at bounding box center [852, 387] width 42 height 21
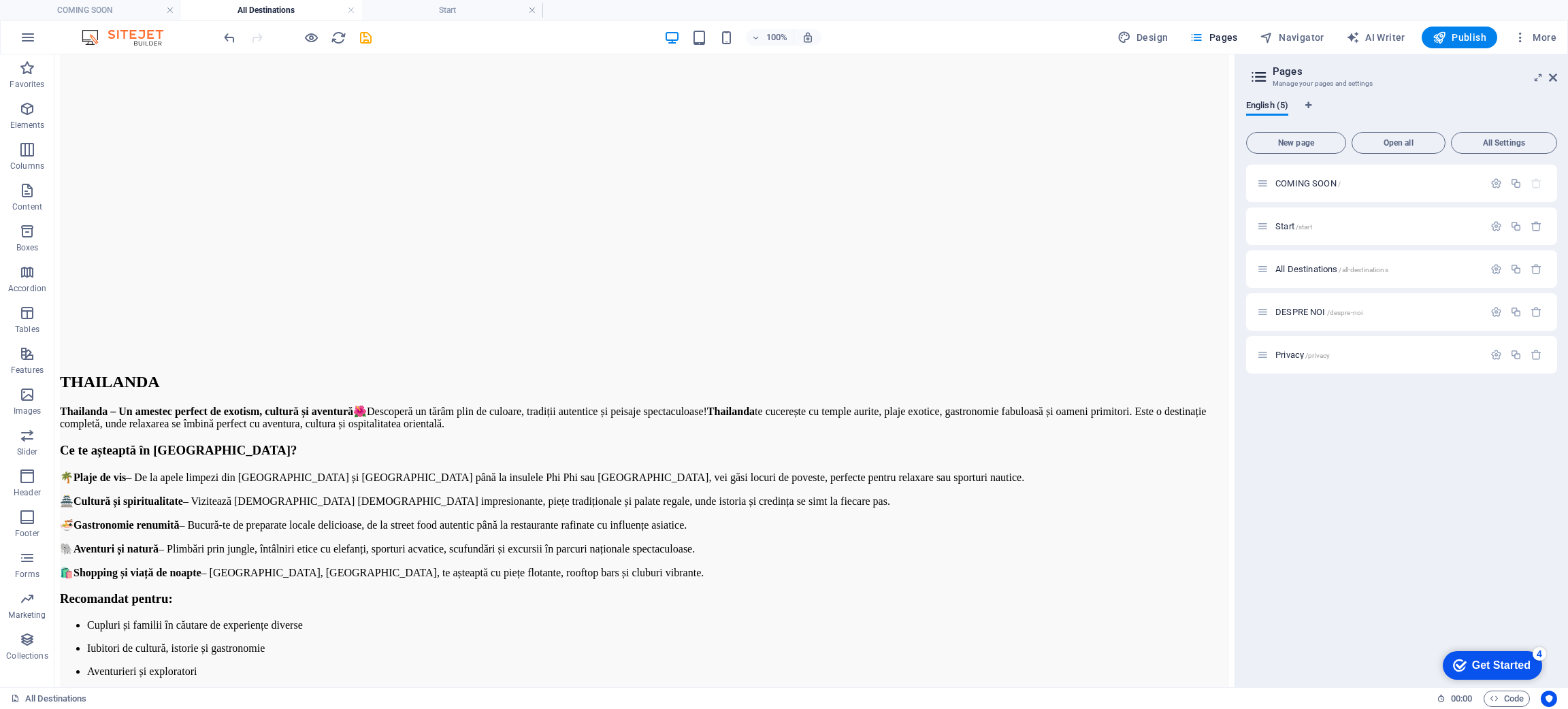
scroll to position [5890, 0]
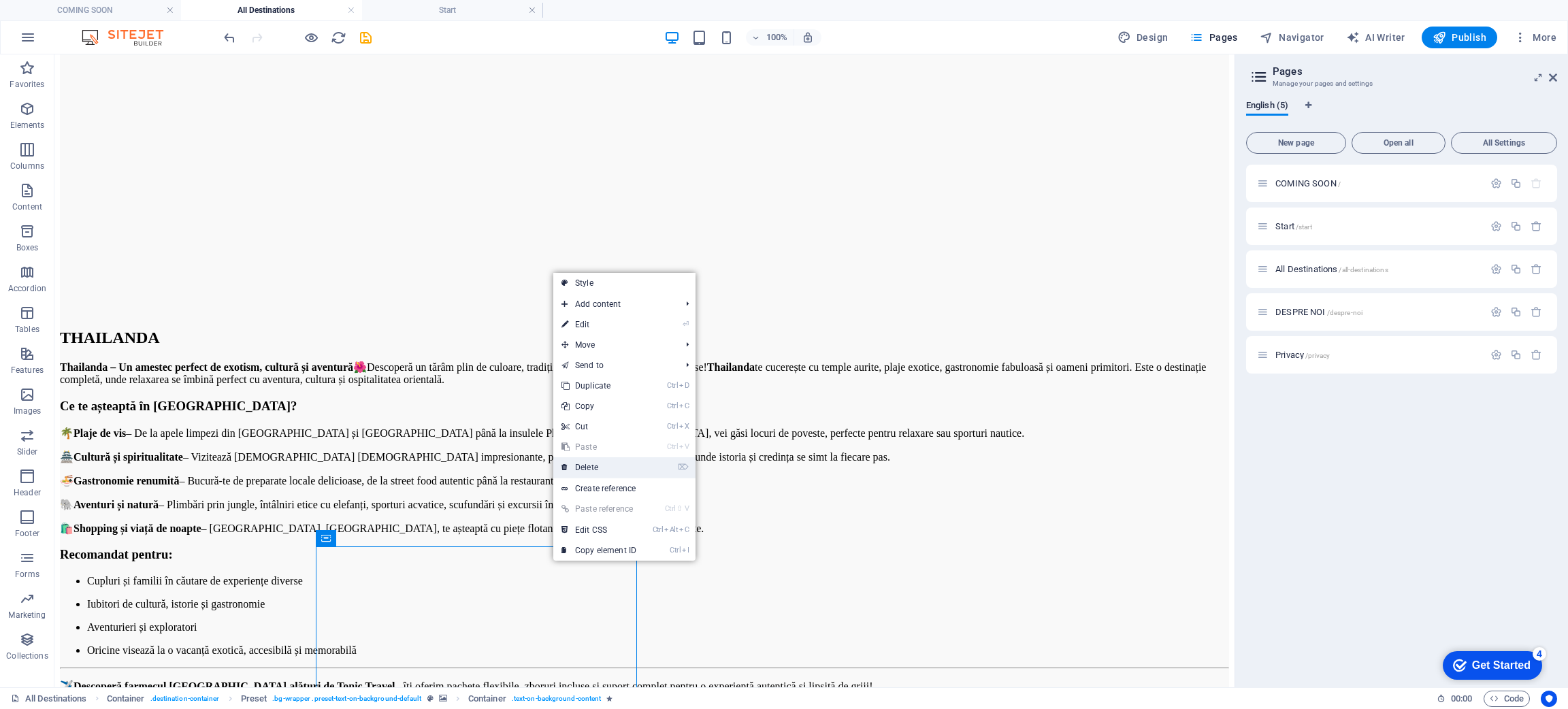
click at [656, 461] on li "⌦ Delete" at bounding box center [624, 468] width 142 height 21
click at [654, 469] on li "⌦ Delete" at bounding box center [624, 468] width 142 height 21
click at [616, 471] on link "⌦ Delete" at bounding box center [598, 468] width 91 height 21
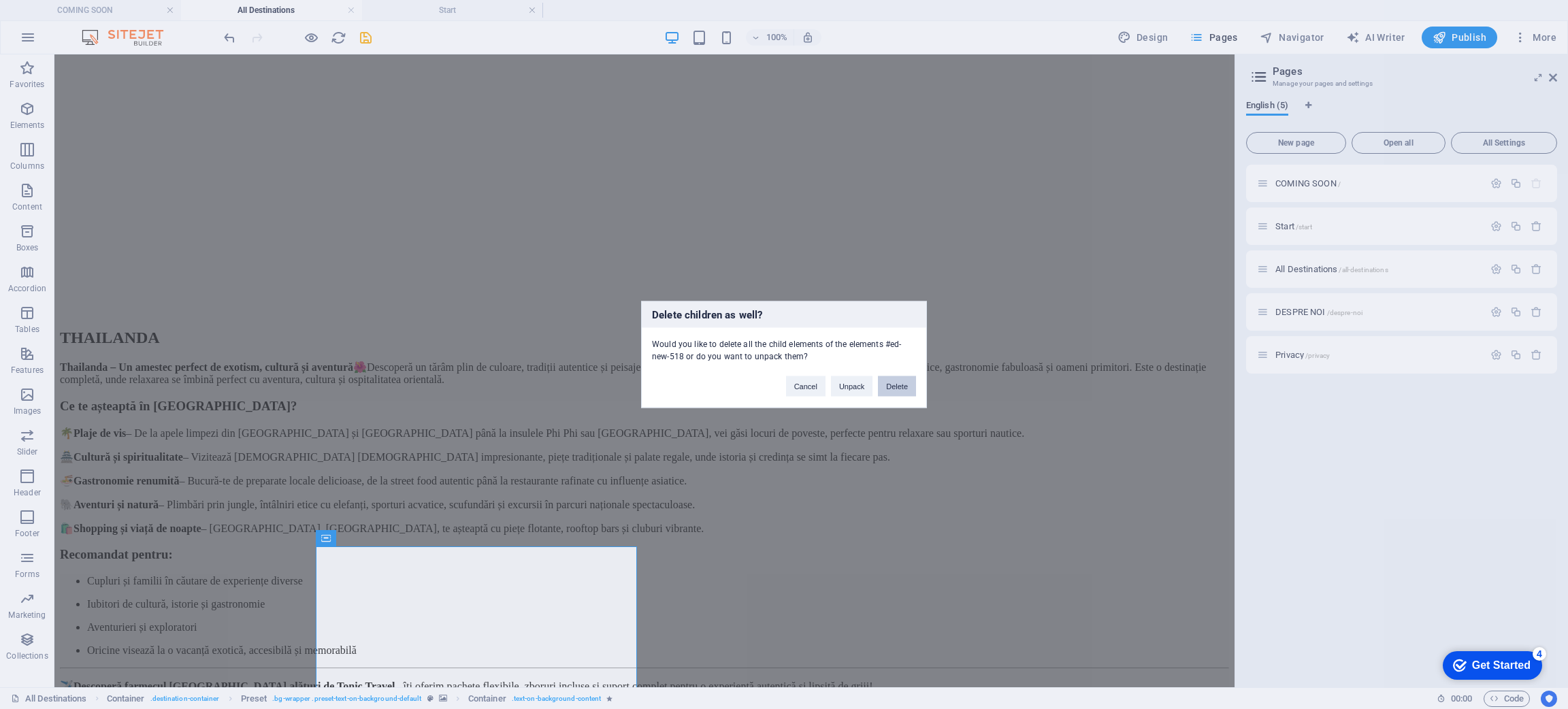
click at [892, 382] on button "Delete" at bounding box center [897, 387] width 38 height 21
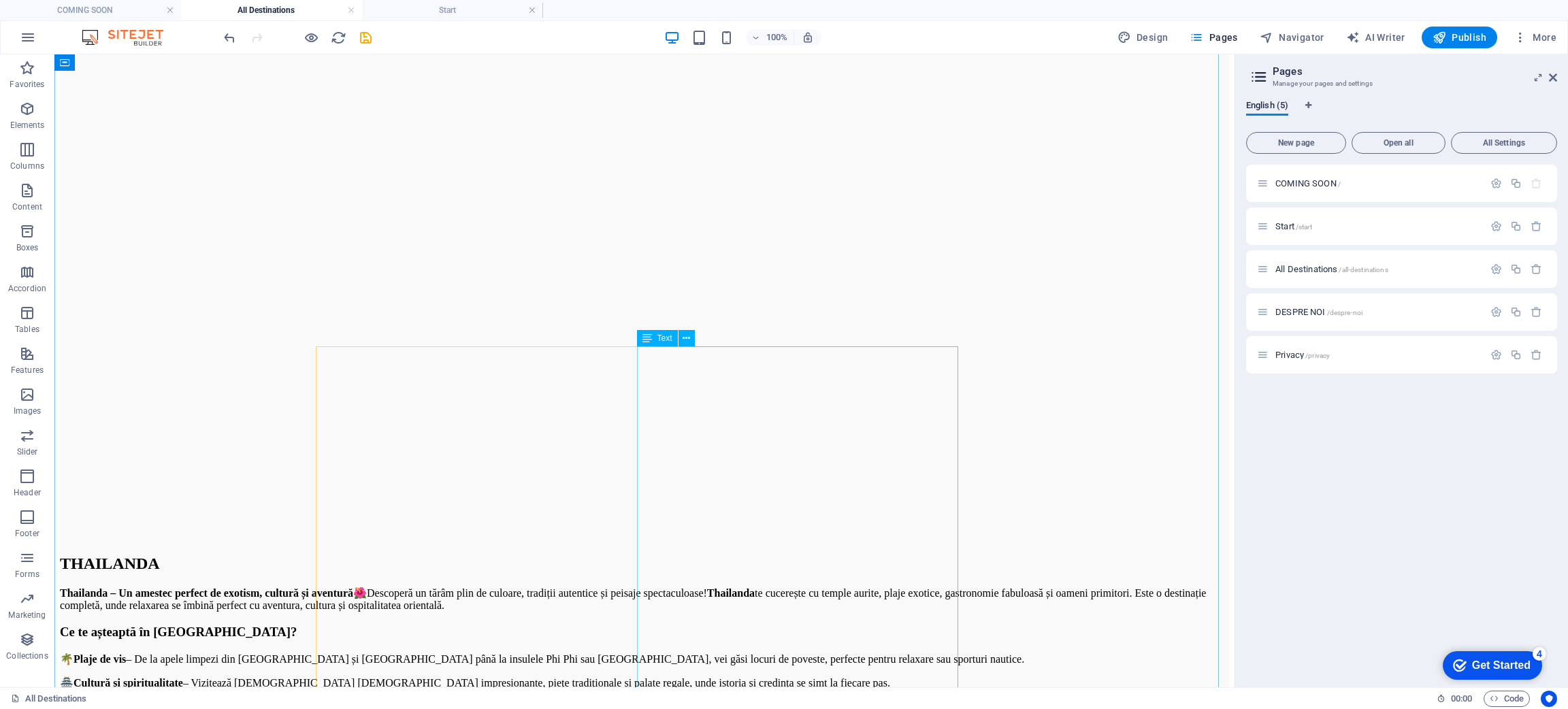
scroll to position [5788, 0]
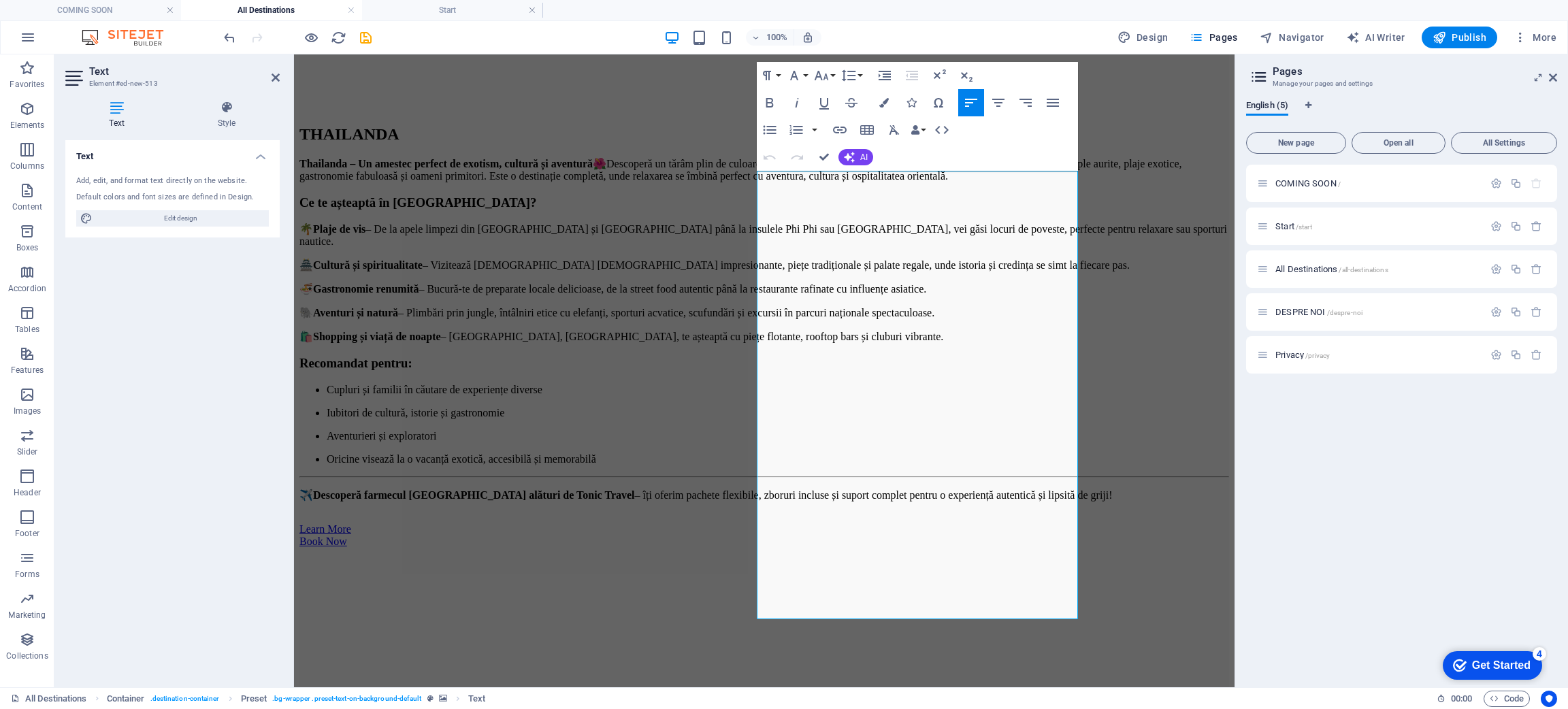
click at [244, 372] on div "Text Add, edit, and format text directly on the website. Default colors and fon…" at bounding box center [172, 408] width 214 height 537
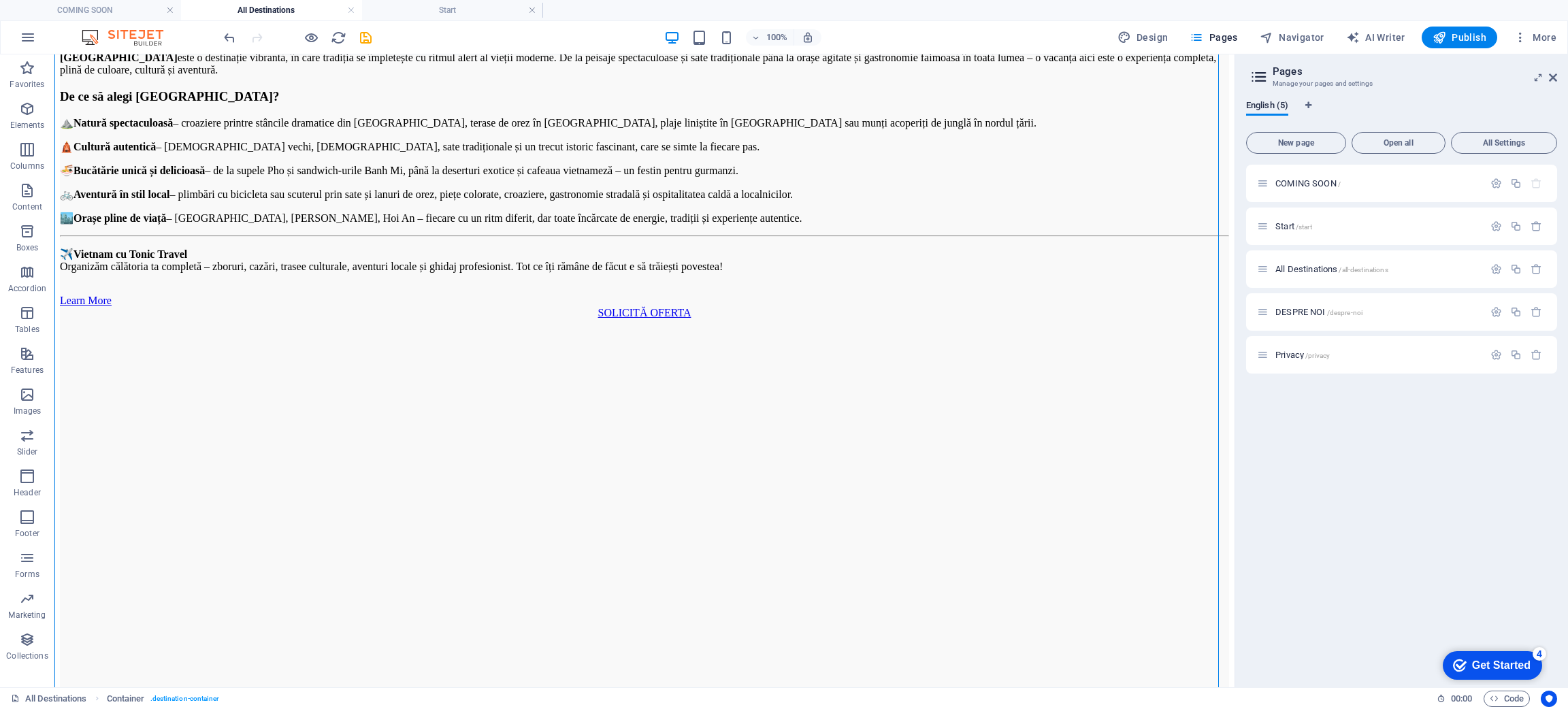
scroll to position [5074, 0]
drag, startPoint x: 540, startPoint y: 172, endPoint x: 761, endPoint y: 300, distance: 255.4
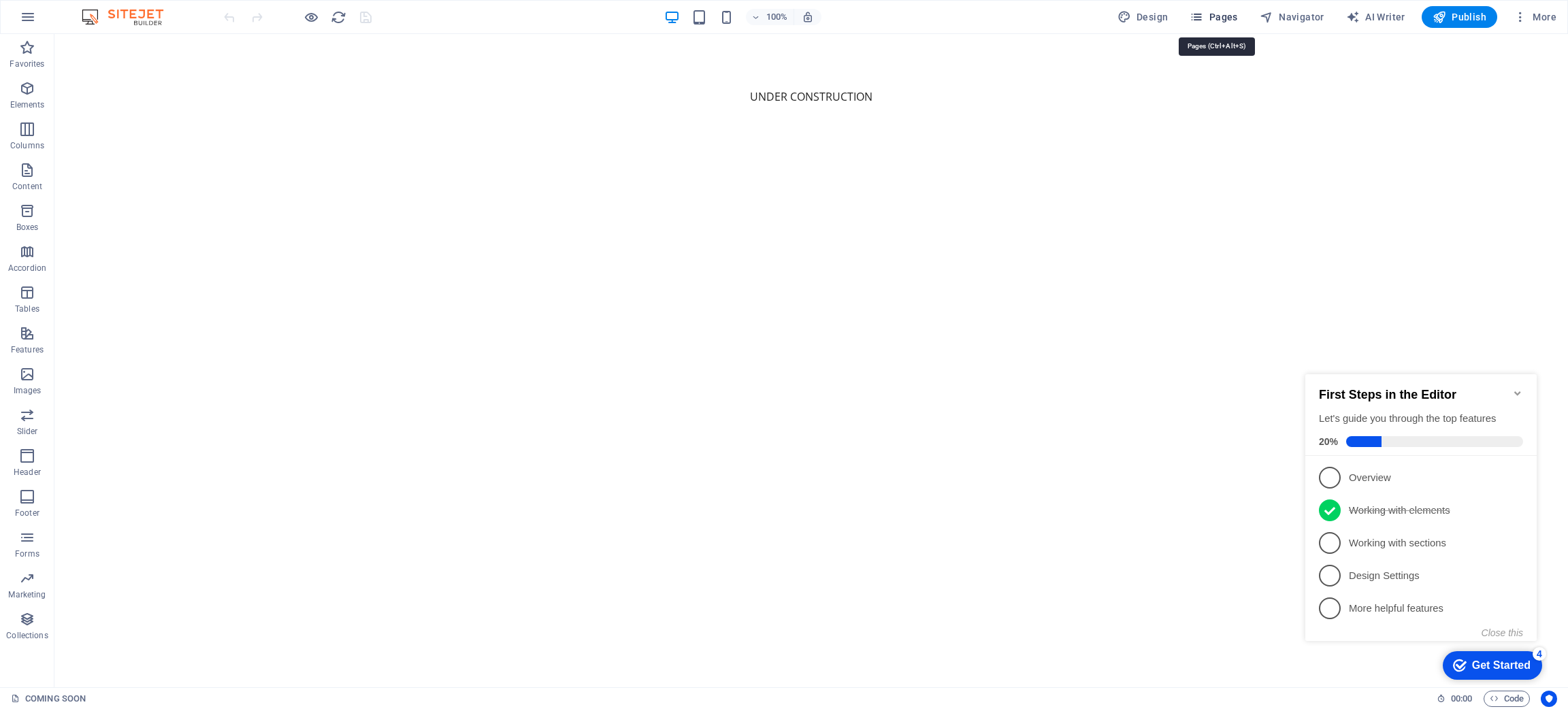
click at [1203, 20] on icon "button" at bounding box center [1197, 17] width 14 height 14
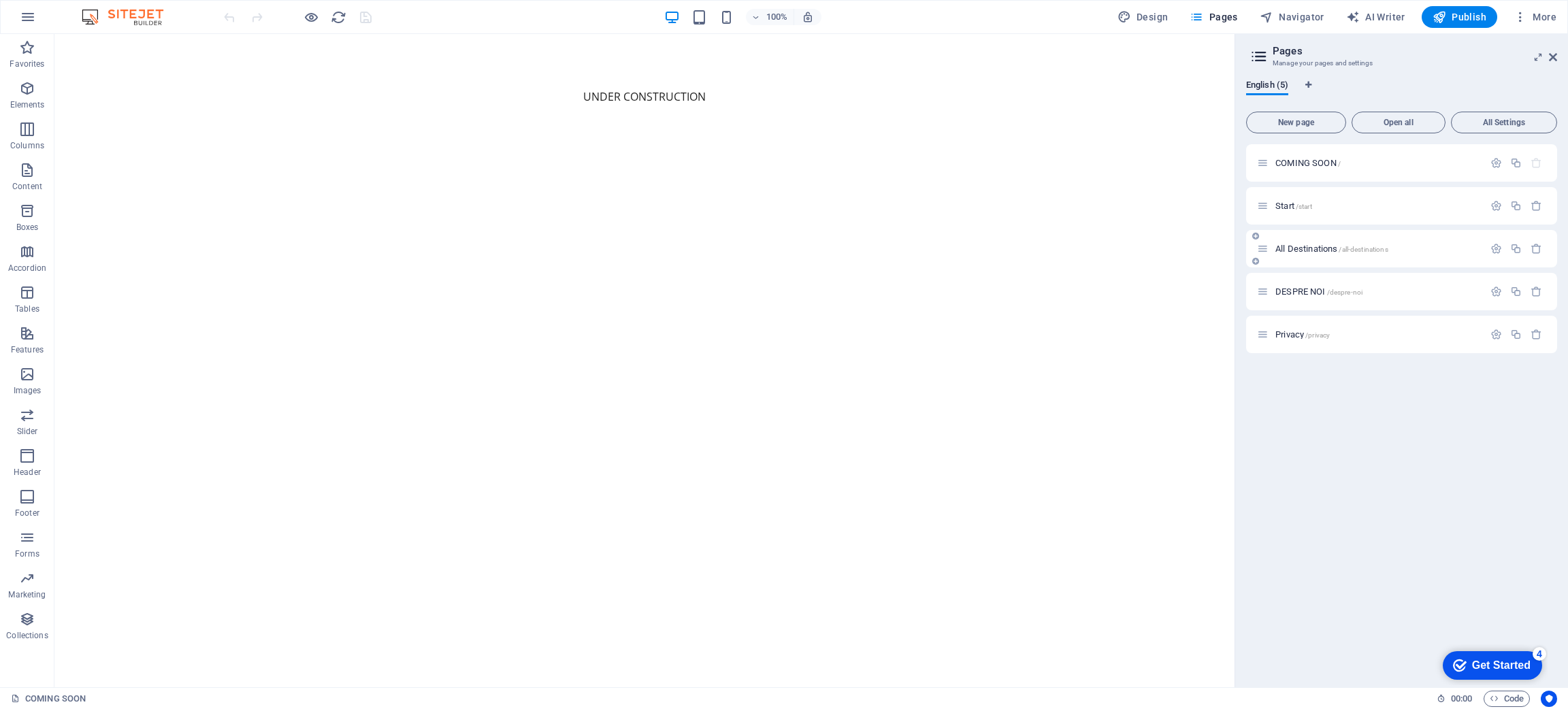
click at [1456, 248] on p "All Destinations /all-destinations" at bounding box center [1377, 249] width 205 height 9
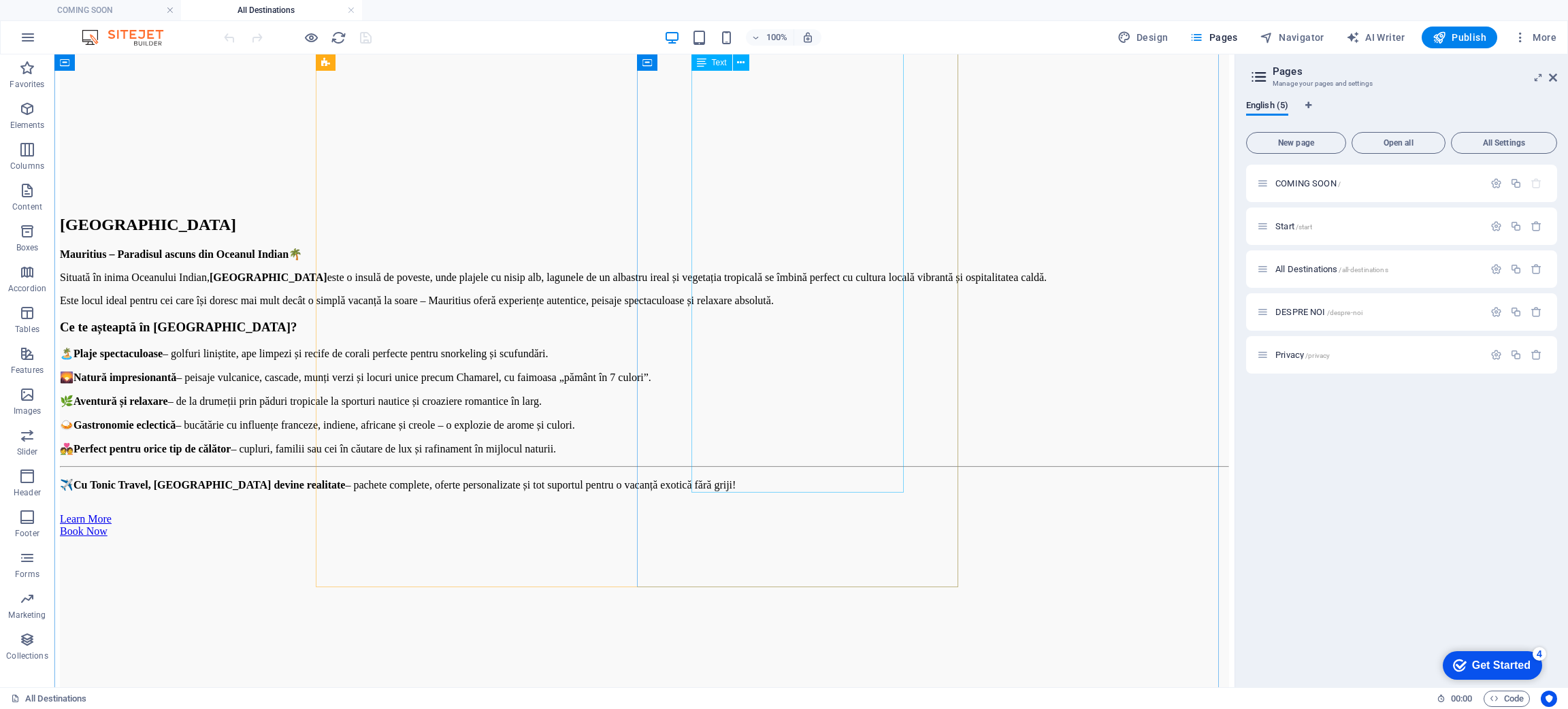
scroll to position [7597, 0]
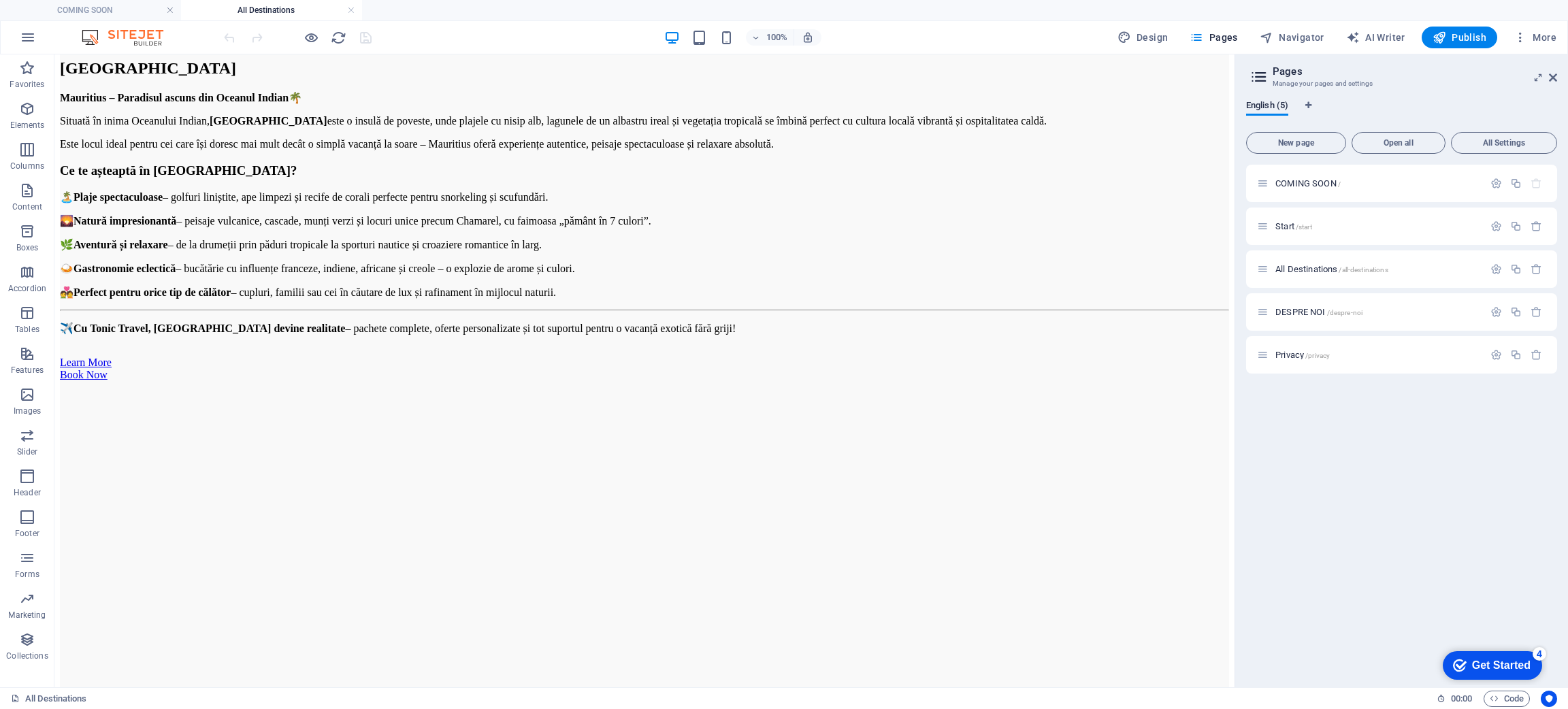
click at [374, 273] on icon at bounding box center [373, 272] width 8 height 14
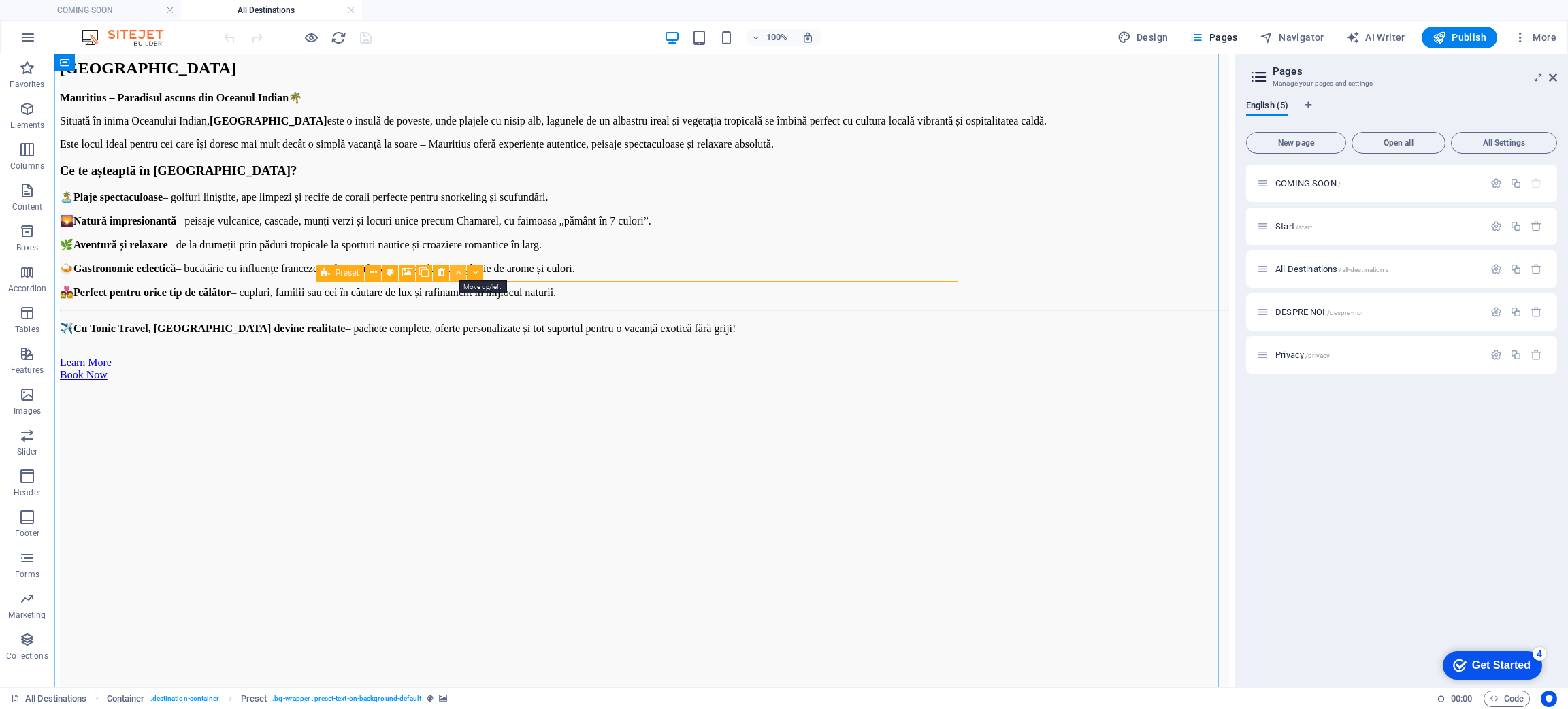
click at [458, 271] on icon at bounding box center [458, 272] width 6 height 14
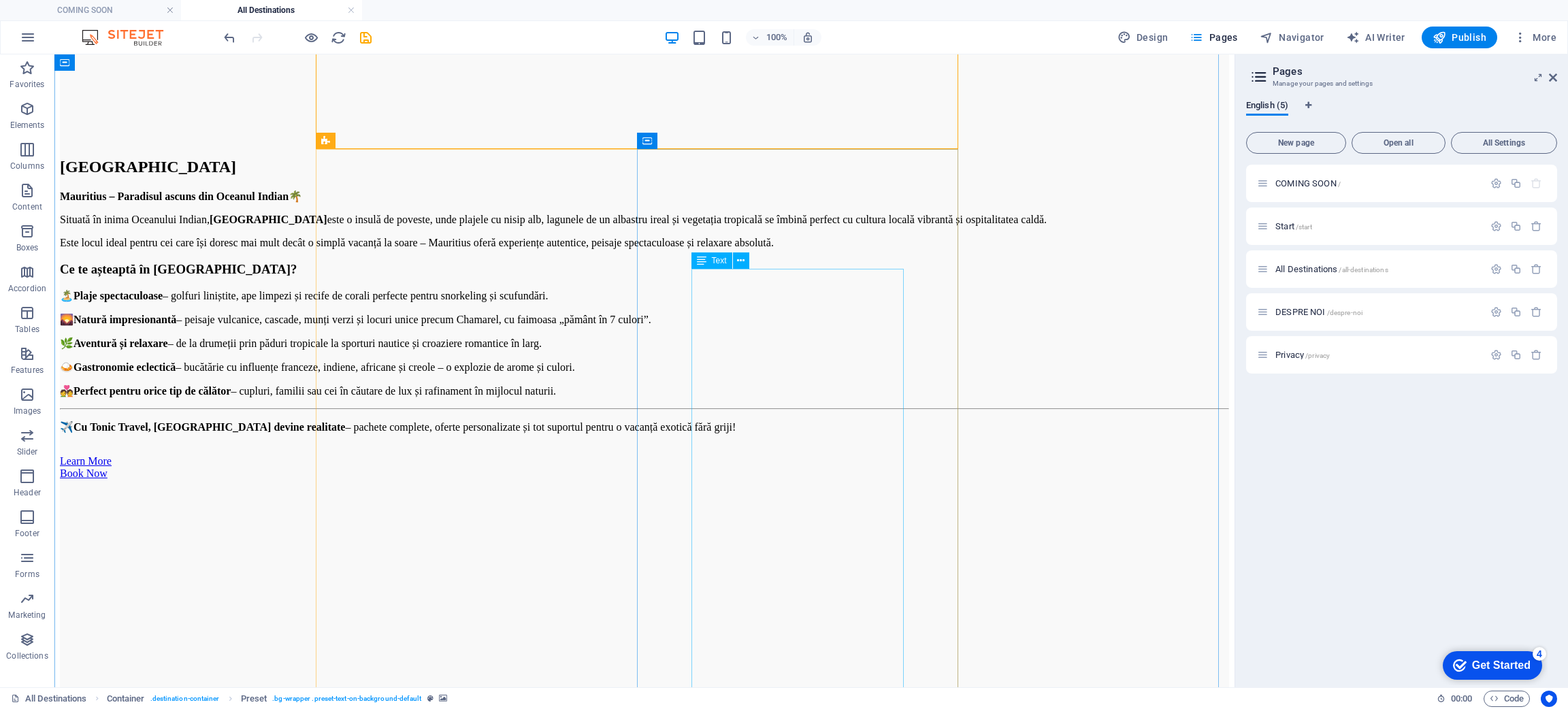
scroll to position [7495, 0]
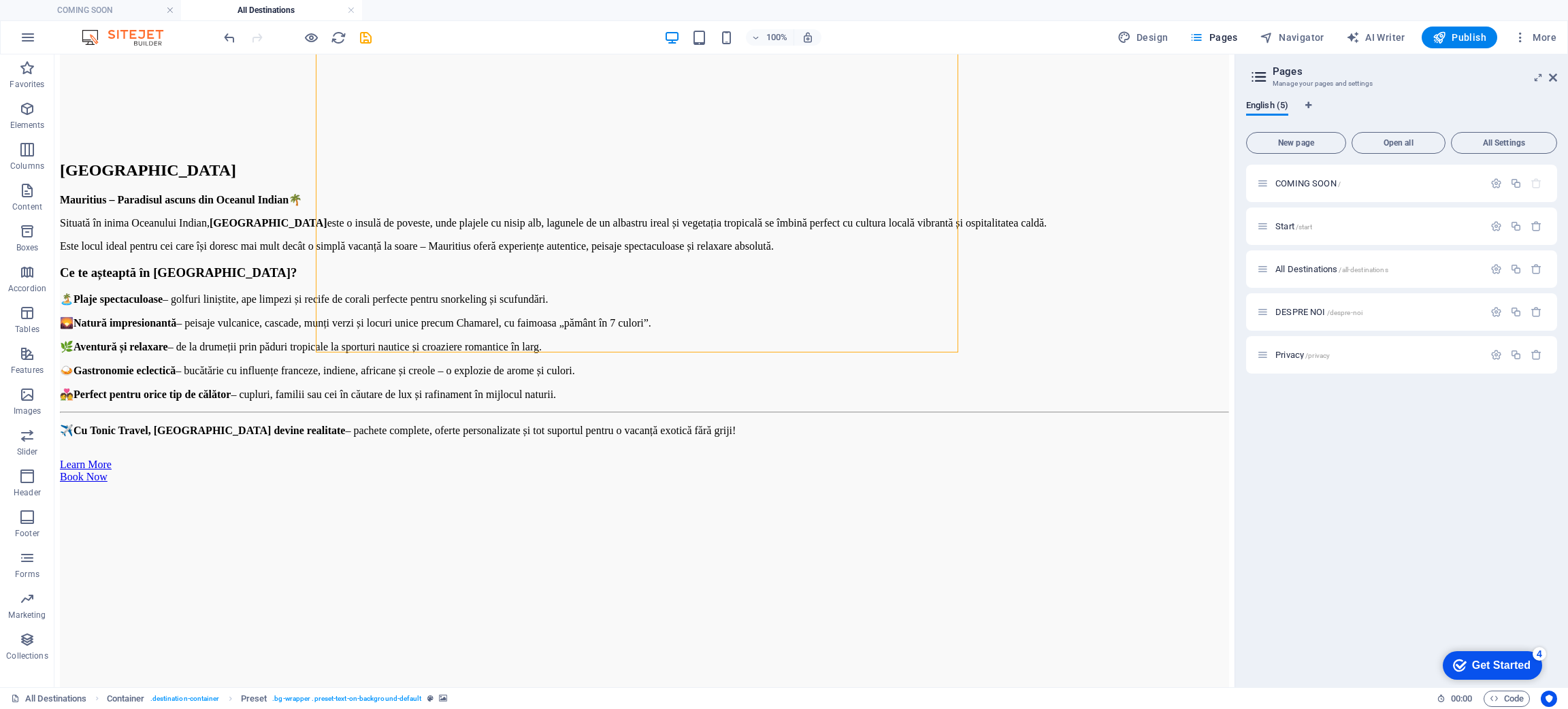
click at [325, 348] on icon at bounding box center [326, 344] width 9 height 16
click at [460, 341] on icon at bounding box center [458, 344] width 6 height 14
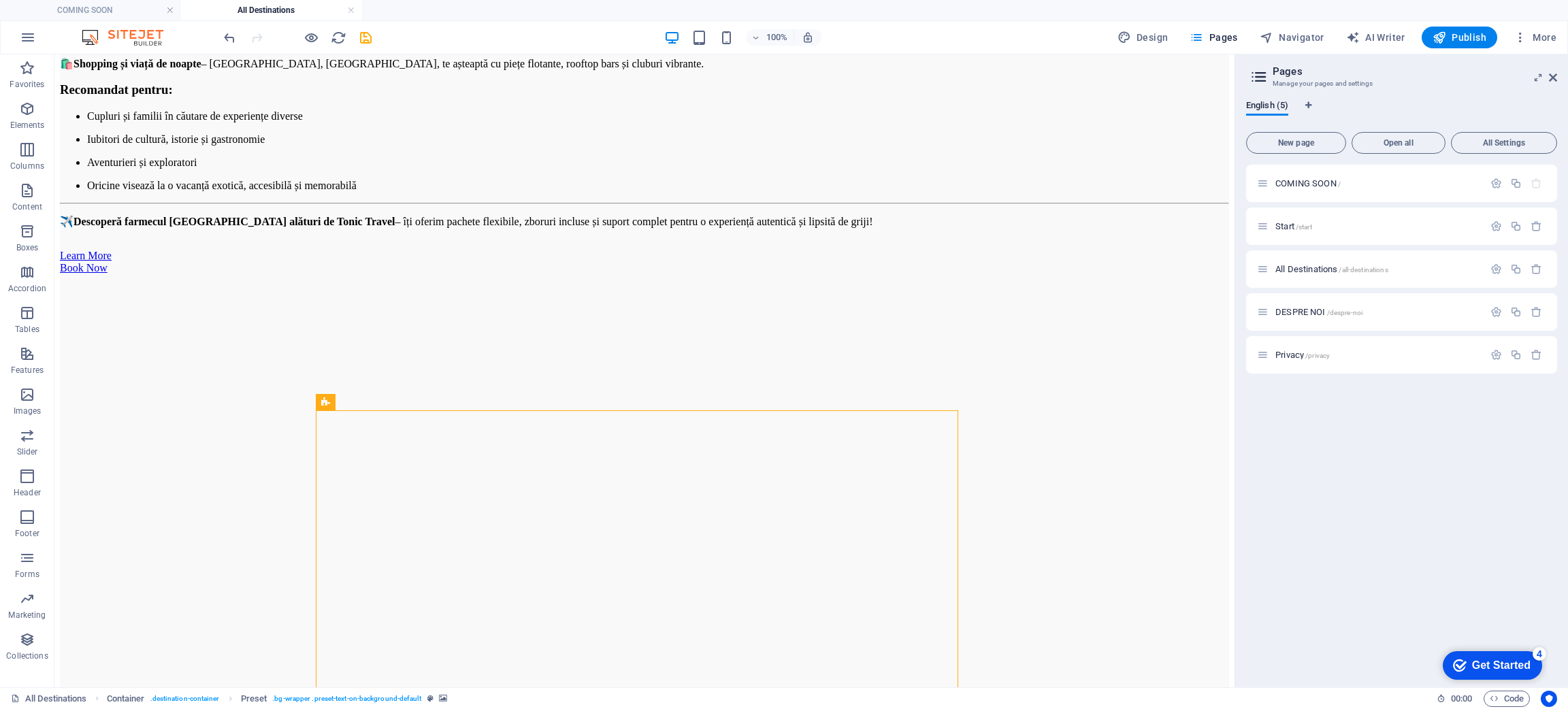
scroll to position [6678, 0]
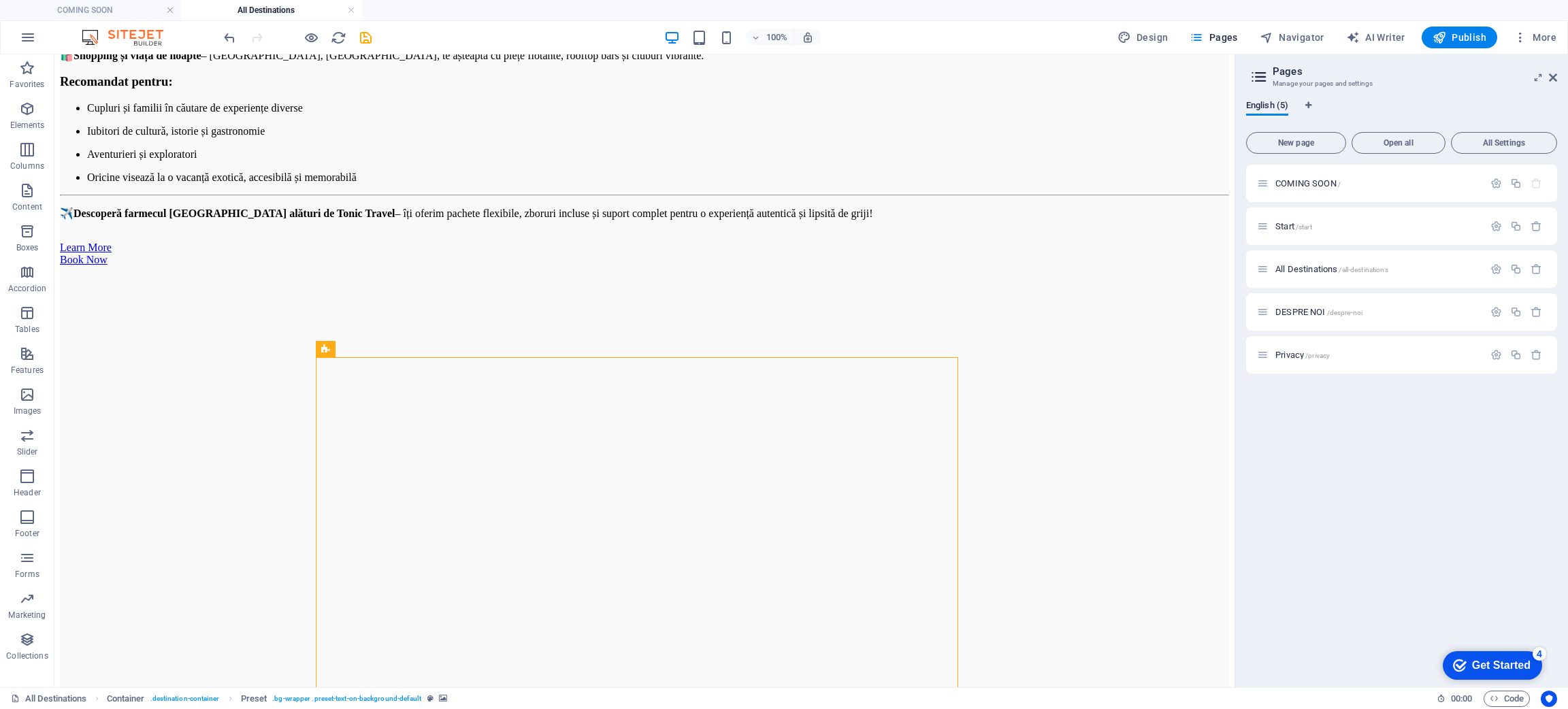
click at [375, 348] on icon at bounding box center [373, 349] width 8 height 14
drag, startPoint x: 426, startPoint y: 402, endPoint x: 125, endPoint y: 348, distance: 305.8
click at [426, 402] on link "⏎ Edit" at bounding box center [421, 401] width 91 height 21
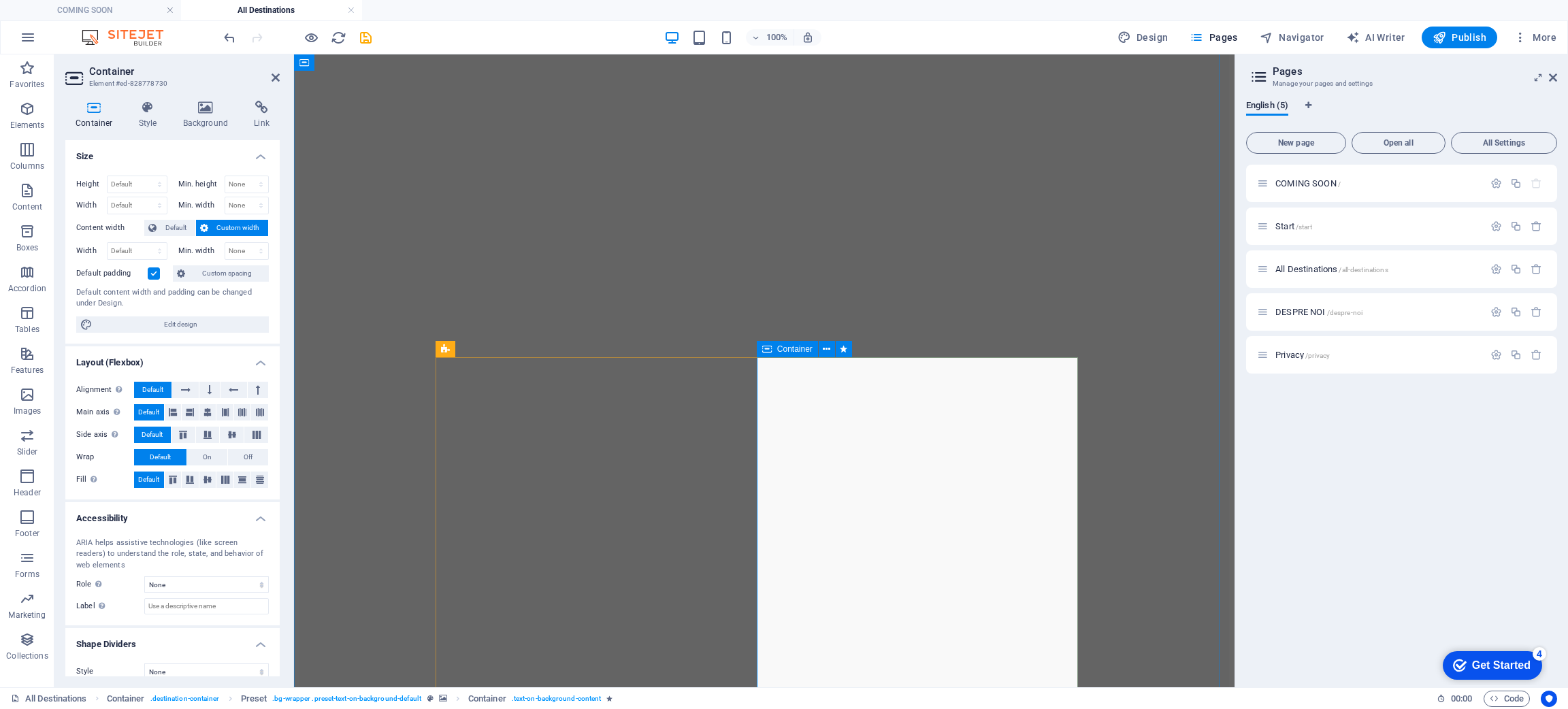
click at [236, 391] on icon at bounding box center [233, 389] width 10 height 16
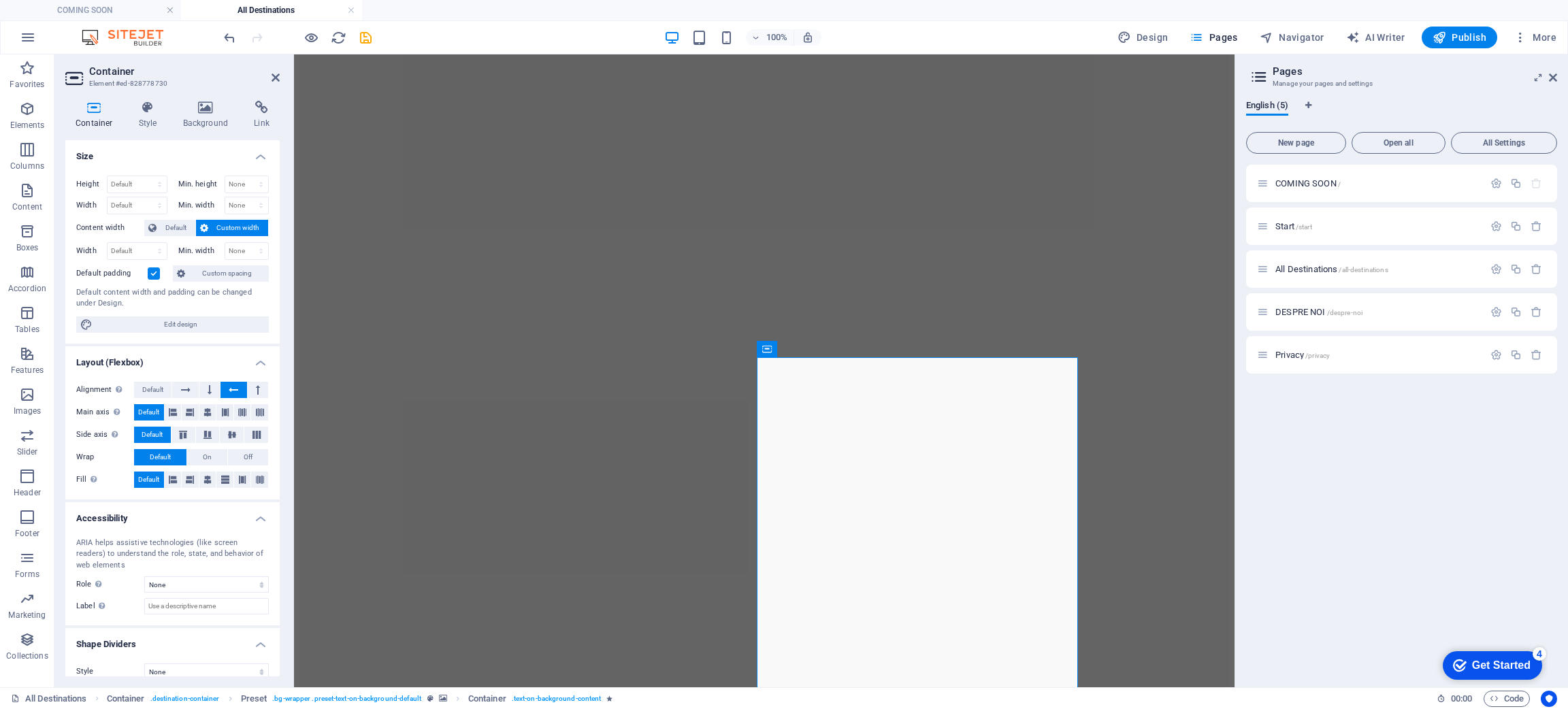
click at [236, 391] on icon at bounding box center [233, 389] width 10 height 16
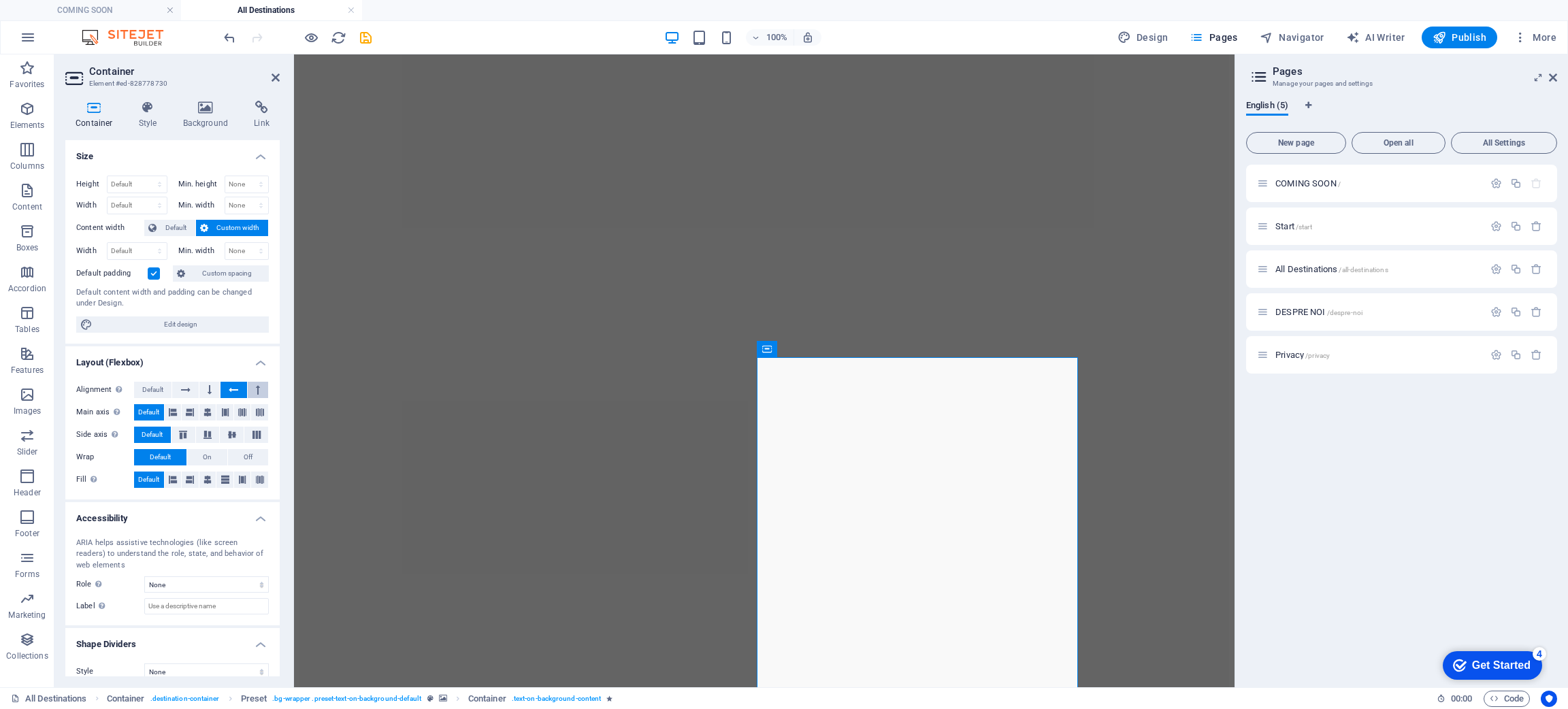
click at [249, 391] on button at bounding box center [258, 389] width 21 height 16
click at [242, 390] on button at bounding box center [233, 389] width 26 height 16
click at [177, 413] on button at bounding box center [173, 412] width 17 height 16
click at [146, 413] on span "Default" at bounding box center [148, 412] width 21 height 16
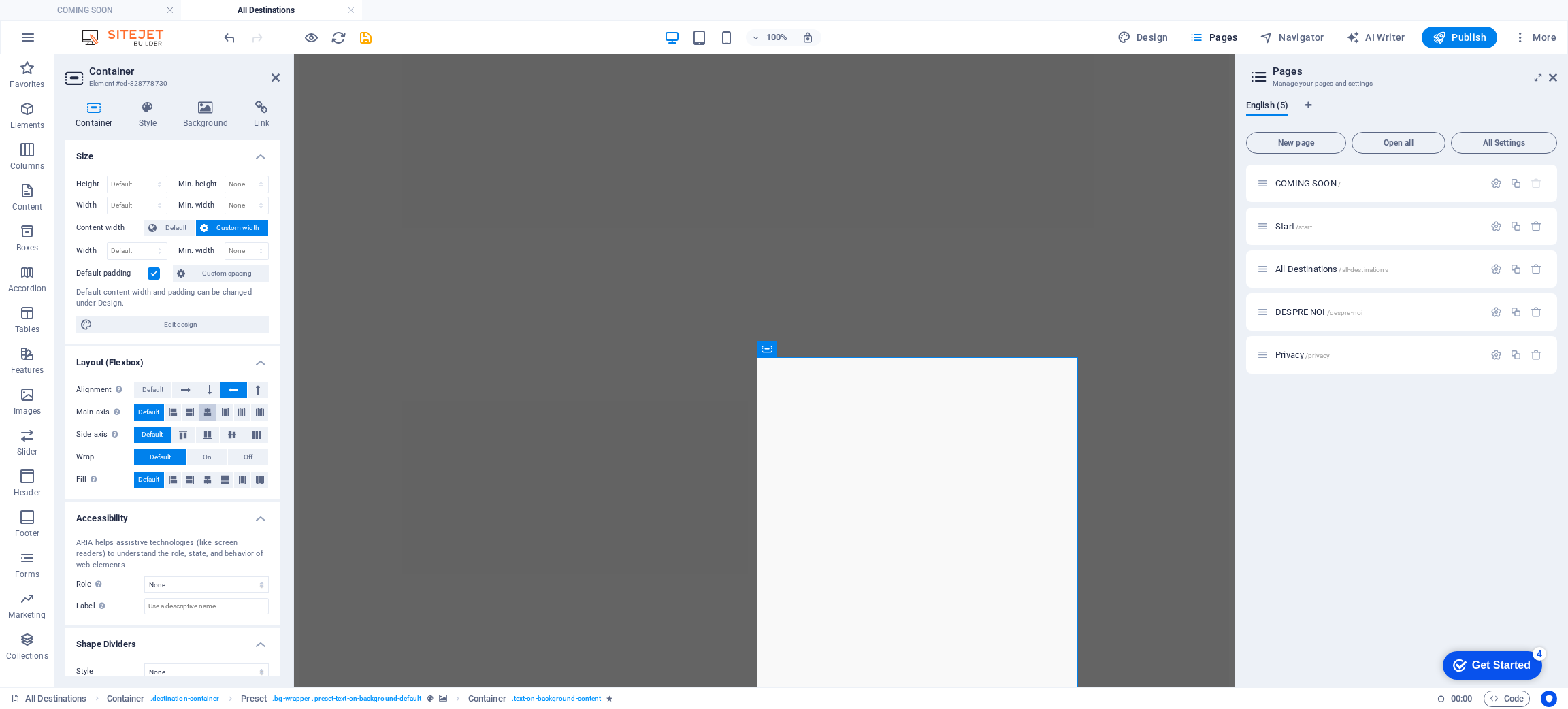
click at [205, 413] on icon at bounding box center [207, 412] width 8 height 16
click at [153, 414] on span "Default" at bounding box center [148, 412] width 21 height 16
click at [210, 459] on span "On" at bounding box center [207, 457] width 9 height 16
click at [171, 456] on button "Default" at bounding box center [160, 457] width 52 height 16
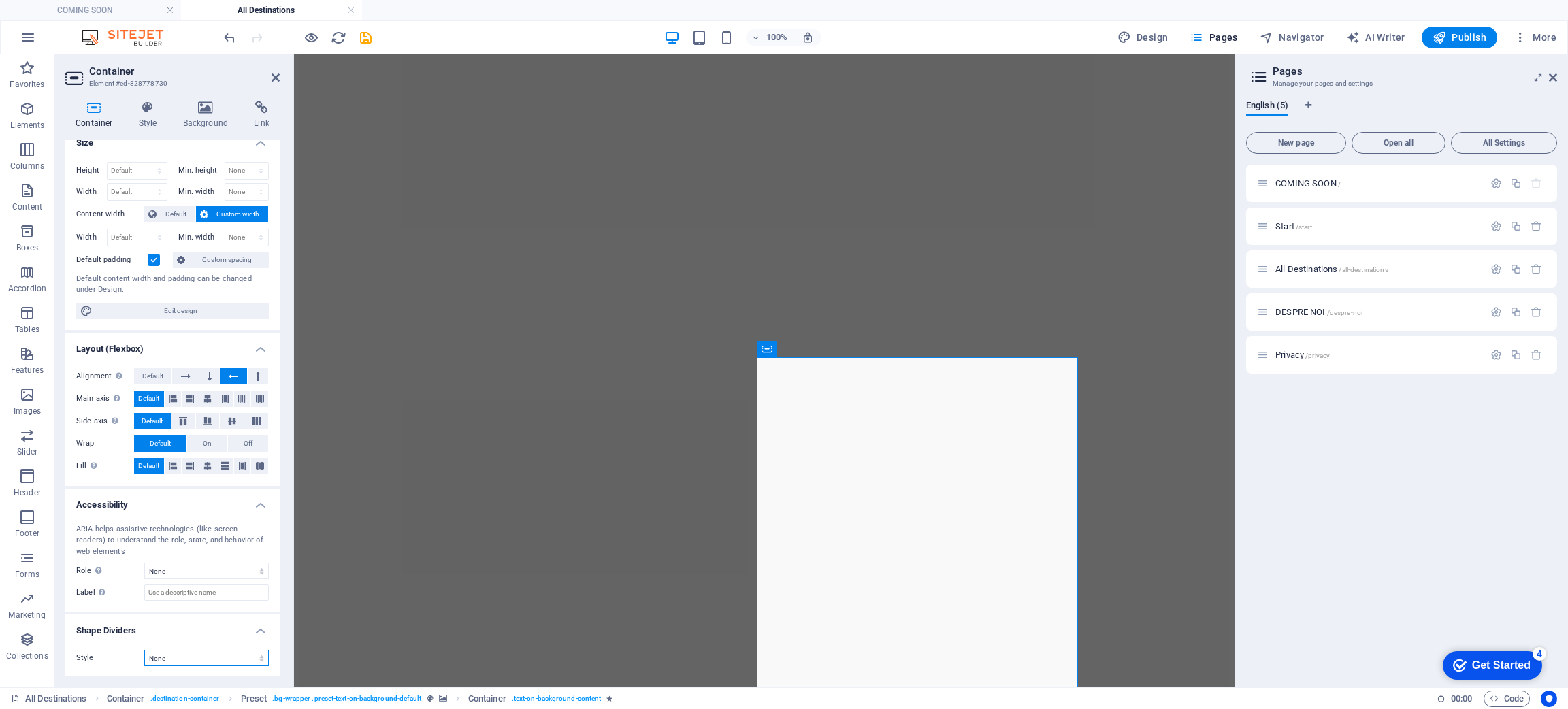
click at [244, 657] on select "None Triangle Square Diagonal Polygon 1 Polygon 2 Zigzag Multiple Zigzags Waves…" at bounding box center [206, 658] width 125 height 16
click at [144, 650] on select "None Triangle Square Diagonal Polygon 1 Polygon 2 Zigzag Multiple Zigzags Waves…" at bounding box center [206, 658] width 125 height 16
click at [185, 659] on select "None Triangle Square Diagonal Polygon 1 Polygon 2 Zigzag Multiple Zigzags Waves…" at bounding box center [206, 658] width 125 height 16
select select "none"
click at [144, 650] on select "None Triangle Square Diagonal Polygon 1 Polygon 2 Zigzag Multiple Zigzags Waves…" at bounding box center [206, 658] width 125 height 16
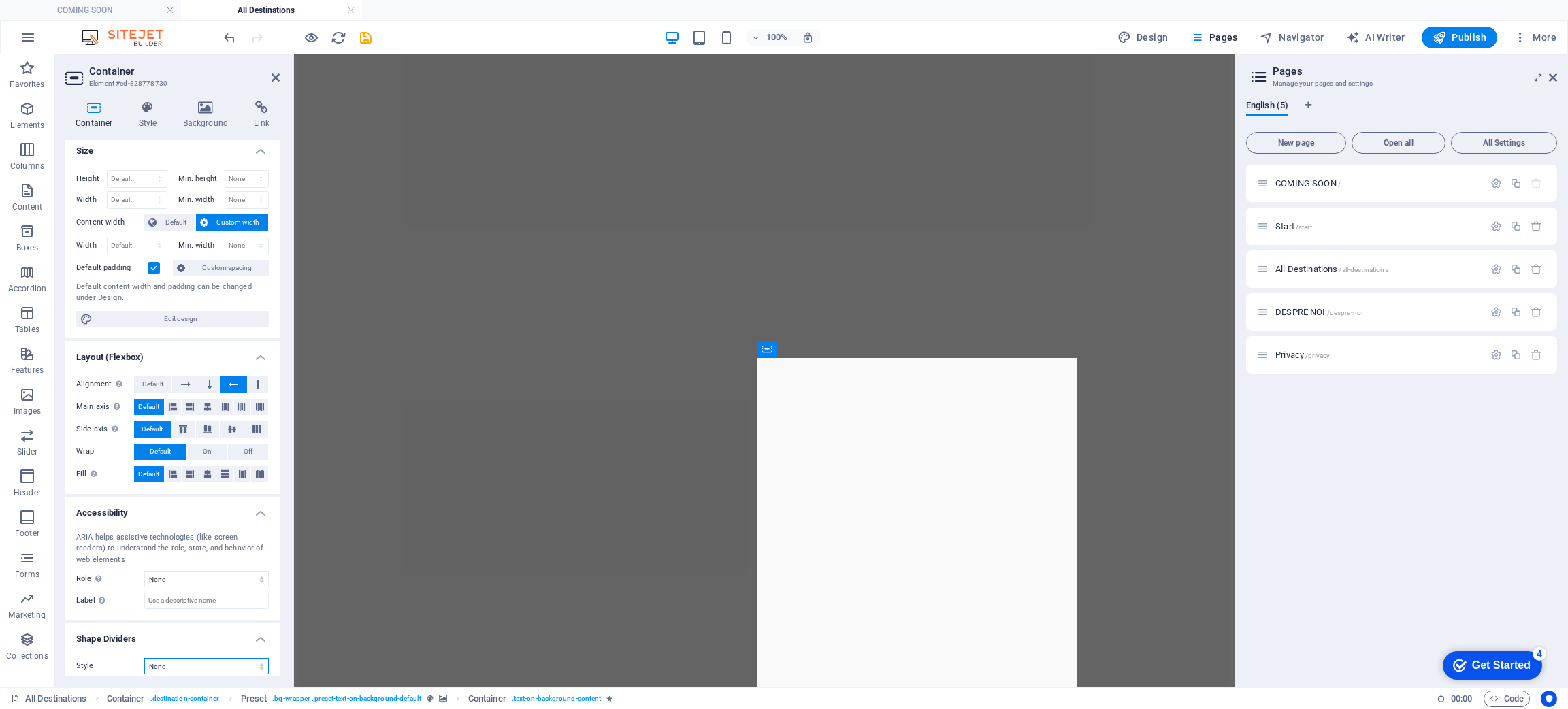
scroll to position [0, 0]
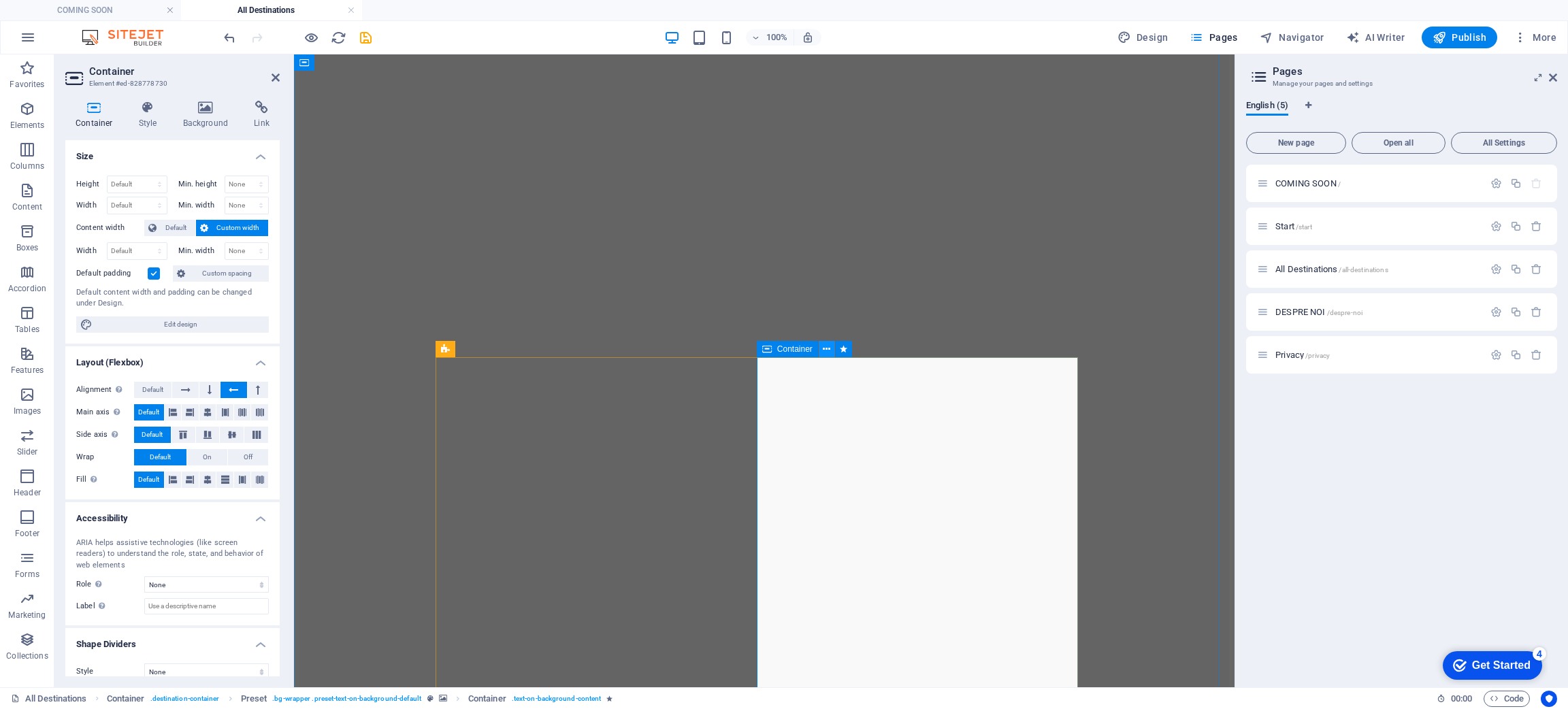
click at [825, 354] on icon at bounding box center [826, 349] width 8 height 14
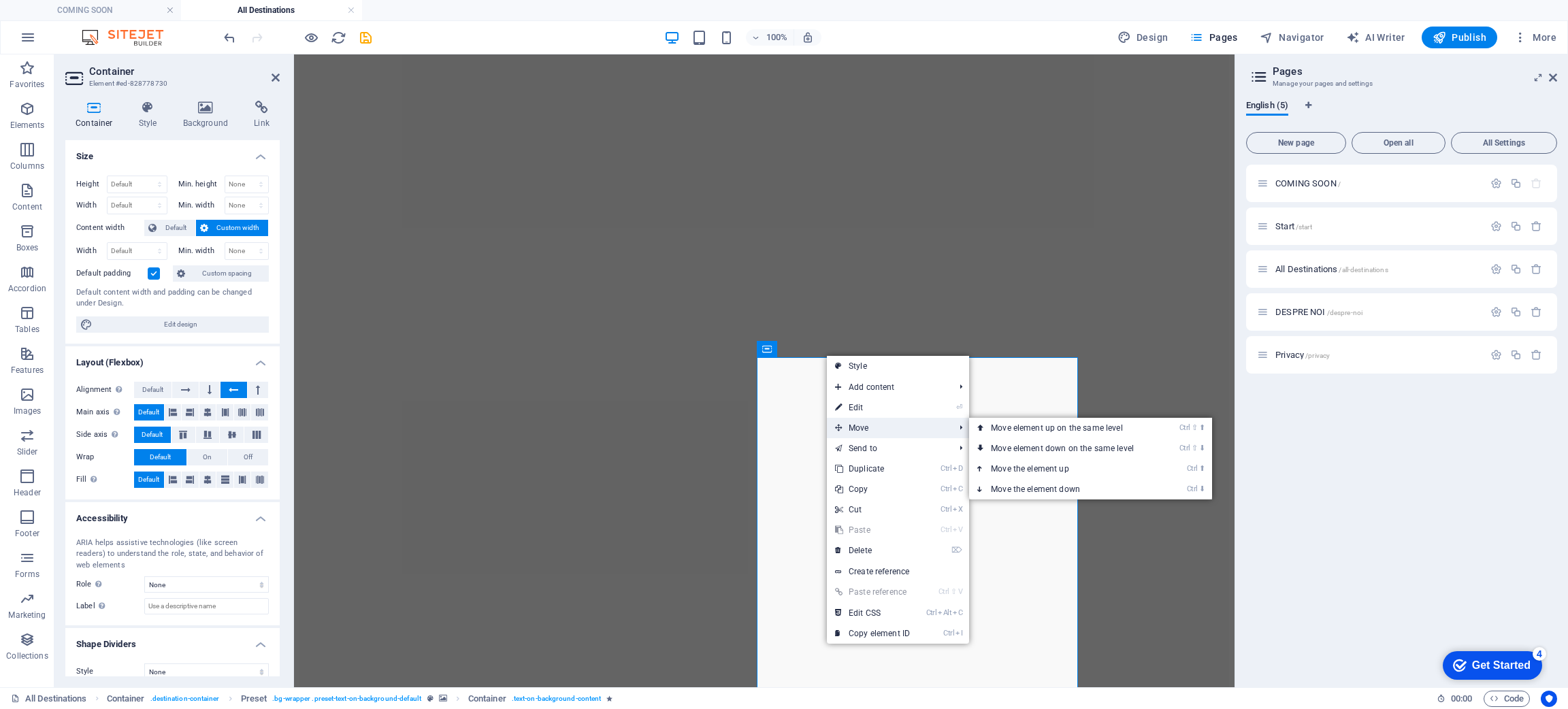
drag, startPoint x: 868, startPoint y: 432, endPoint x: 828, endPoint y: 432, distance: 40.0
click at [828, 432] on span "Move" at bounding box center [888, 428] width 122 height 21
click at [843, 430] on span "Move" at bounding box center [888, 428] width 122 height 21
click at [847, 426] on span "Move" at bounding box center [888, 428] width 122 height 21
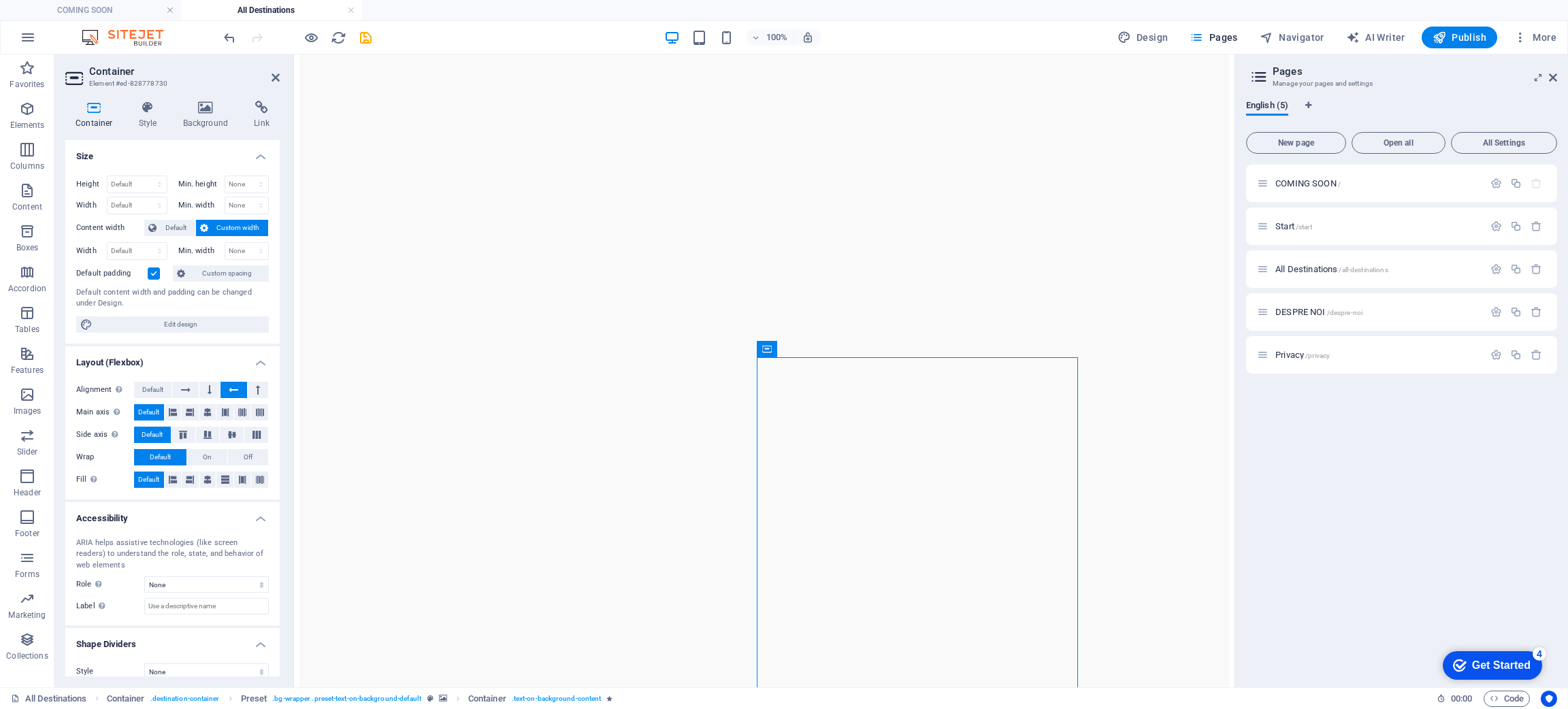
drag, startPoint x: 1085, startPoint y: 405, endPoint x: 630, endPoint y: 401, distance: 455.0
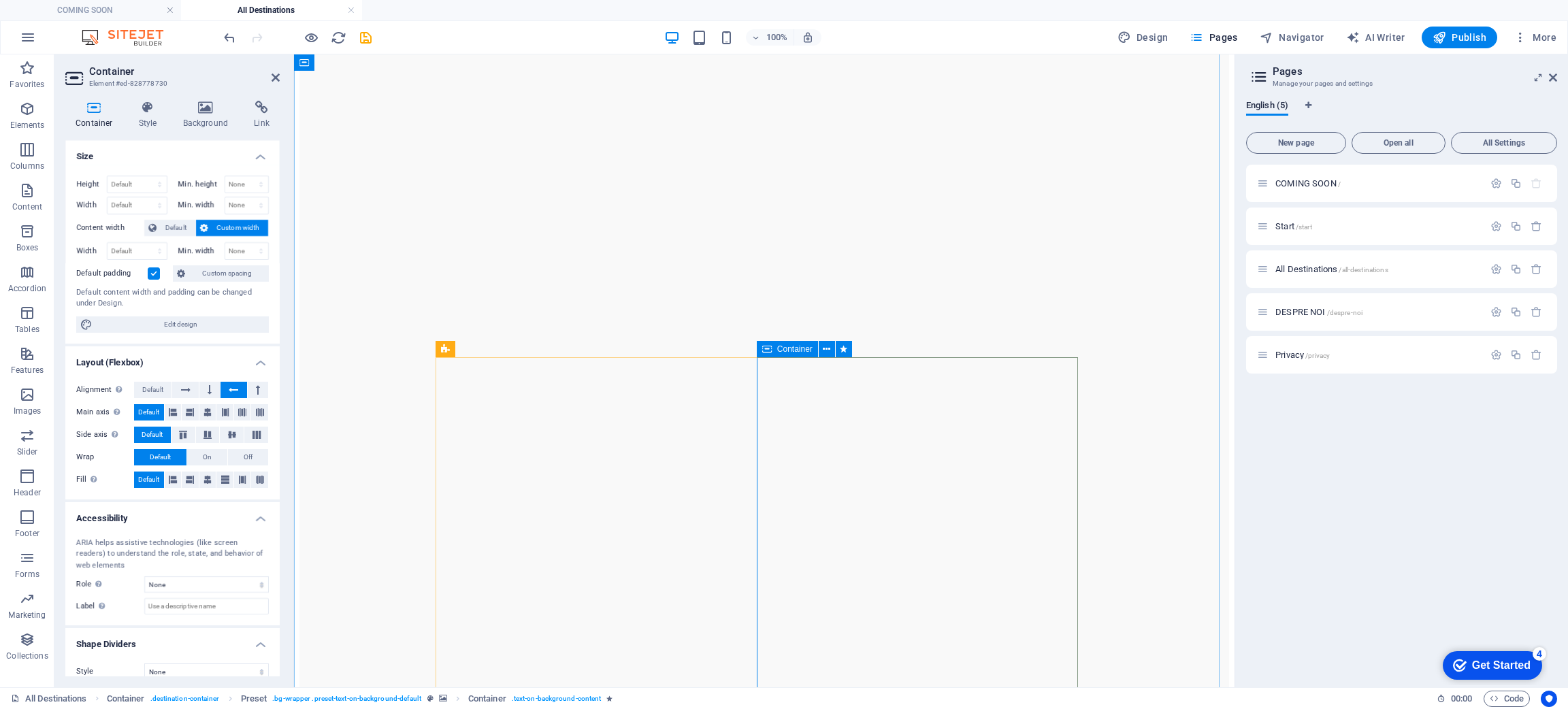
click at [146, 106] on icon at bounding box center [147, 107] width 39 height 14
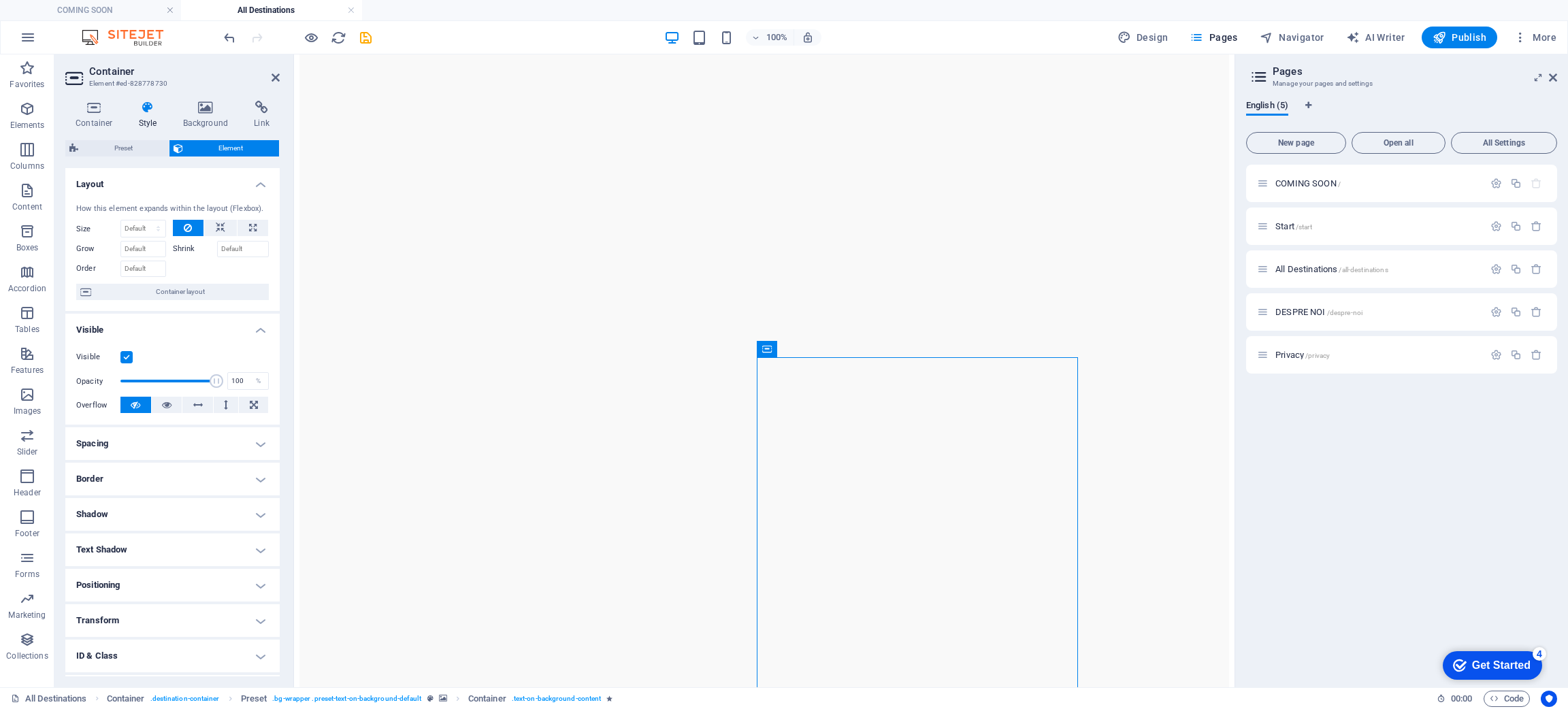
click at [190, 100] on div "Container Style Background Link Size Height Default px rem % vh vw Min. height …" at bounding box center [172, 388] width 236 height 597
click at [198, 108] on icon at bounding box center [205, 107] width 66 height 14
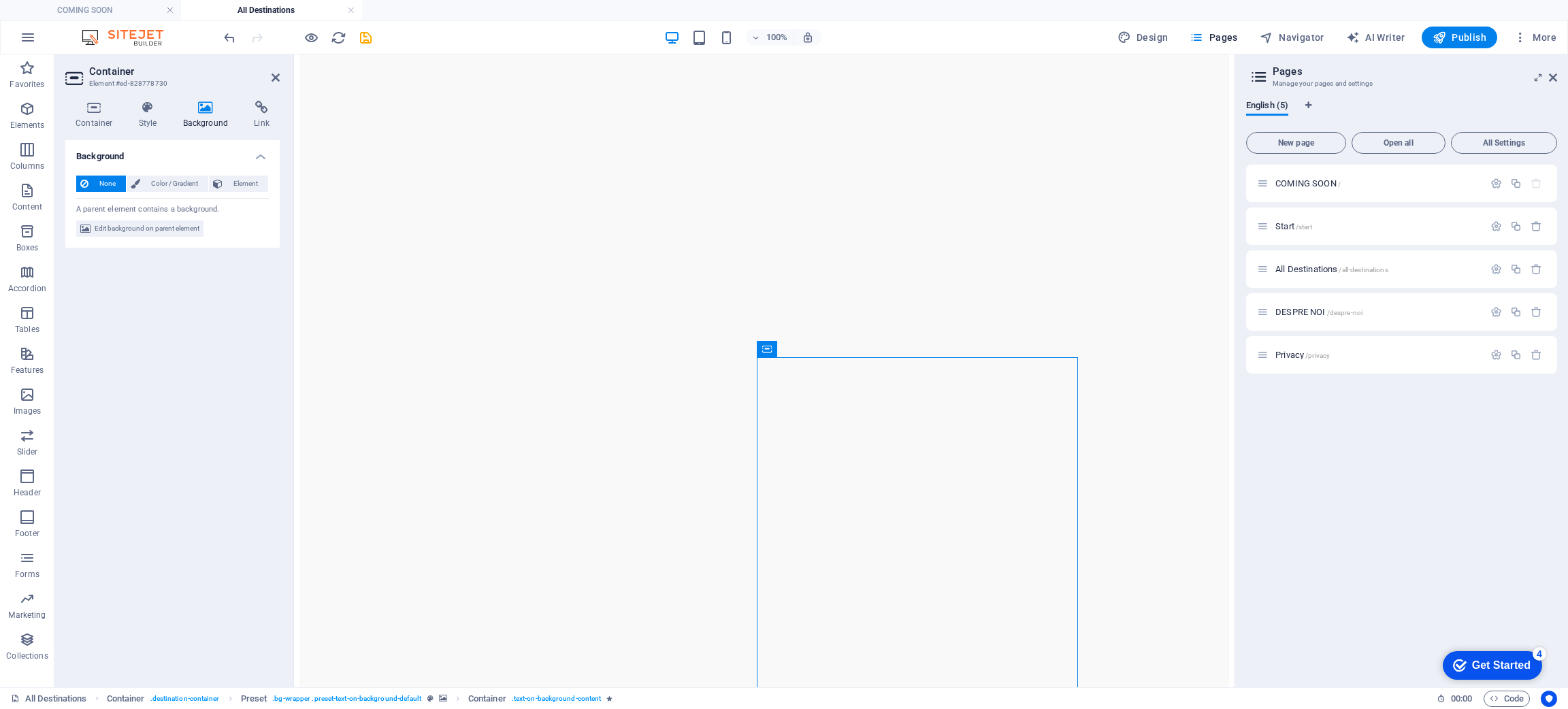
click at [237, 101] on icon at bounding box center [205, 107] width 66 height 14
click at [254, 106] on icon at bounding box center [262, 107] width 36 height 14
click at [195, 113] on icon at bounding box center [205, 107] width 66 height 14
click at [160, 121] on h4 "Style" at bounding box center [150, 114] width 44 height 29
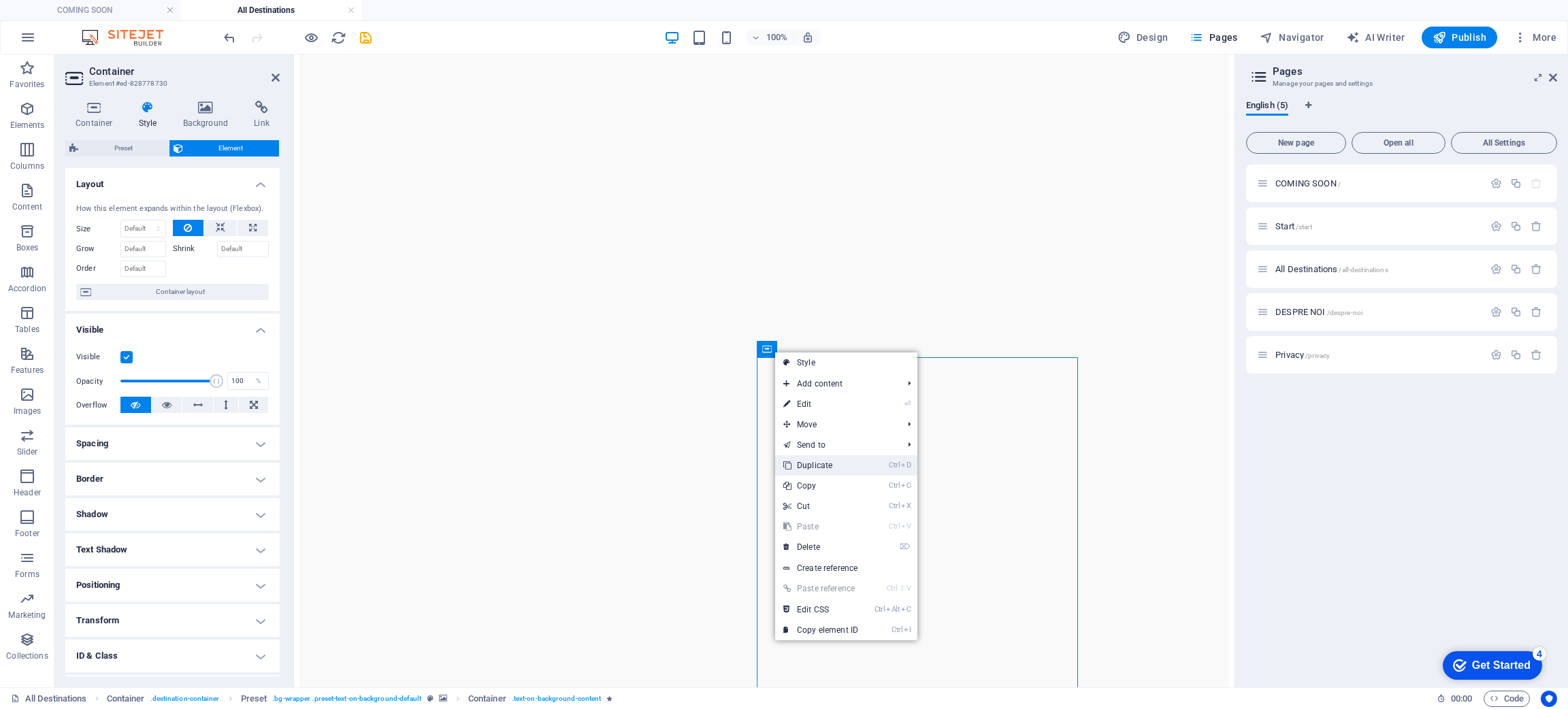
click at [831, 465] on link "Ctrl D Duplicate" at bounding box center [820, 465] width 91 height 21
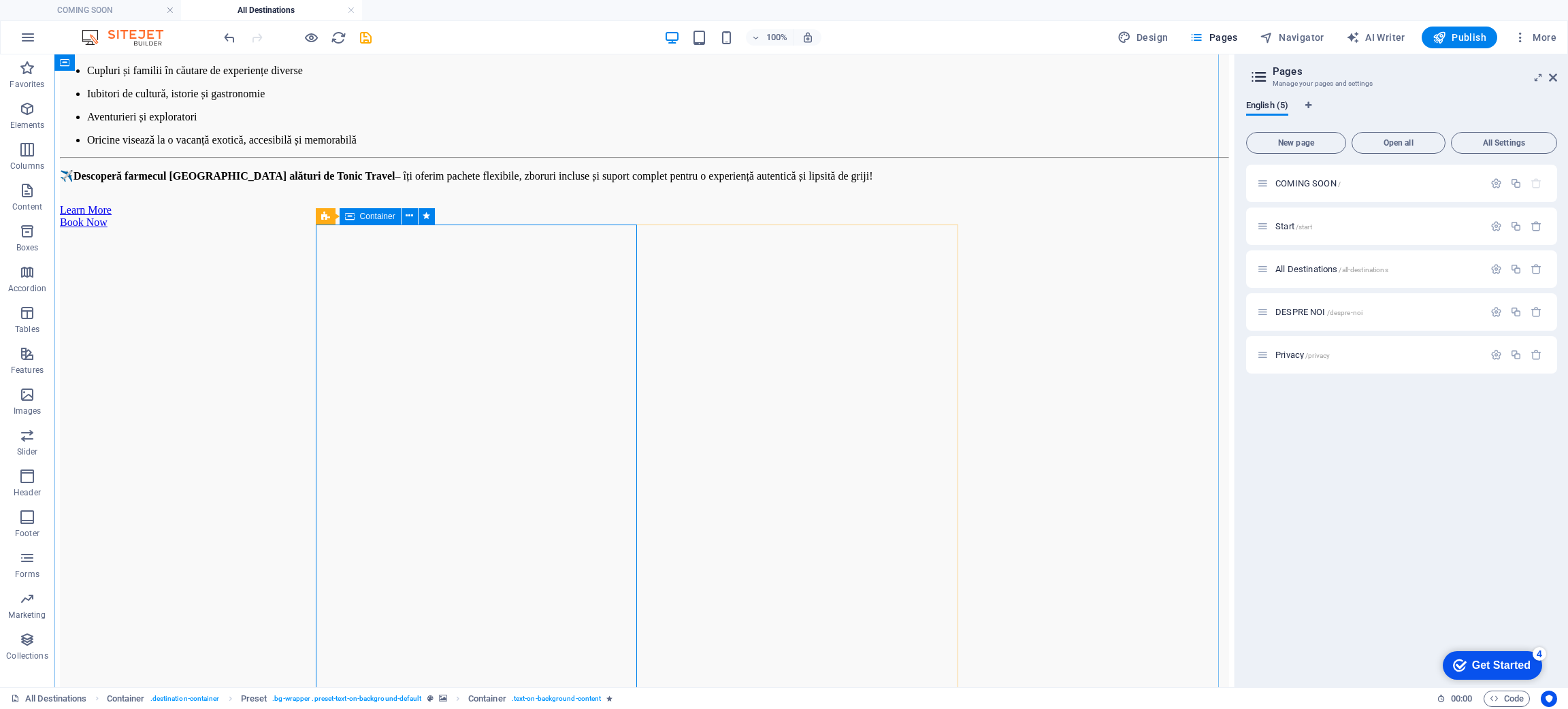
scroll to position [6678, 0]
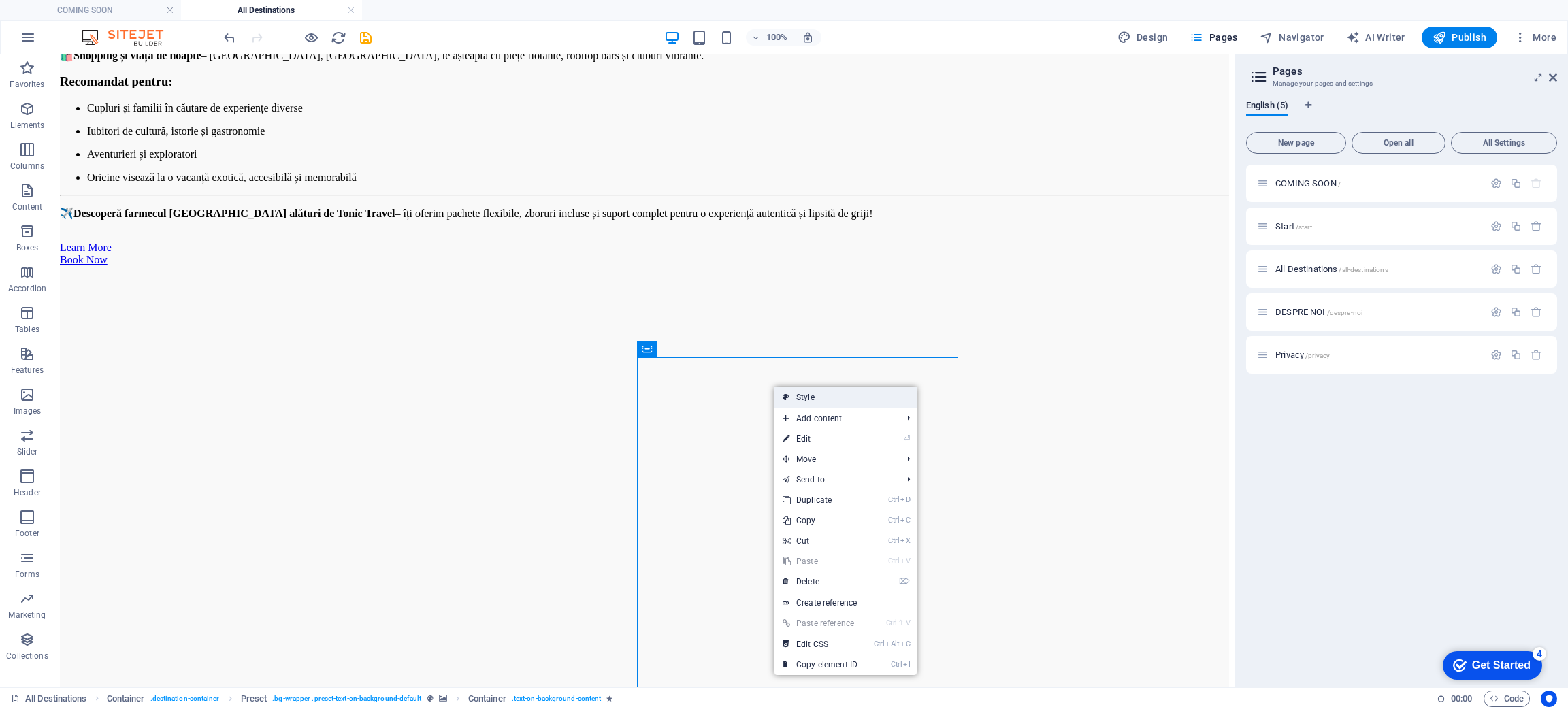
click at [806, 399] on link "Style" at bounding box center [846, 398] width 142 height 21
select select "right"
select select "%"
select select "rem"
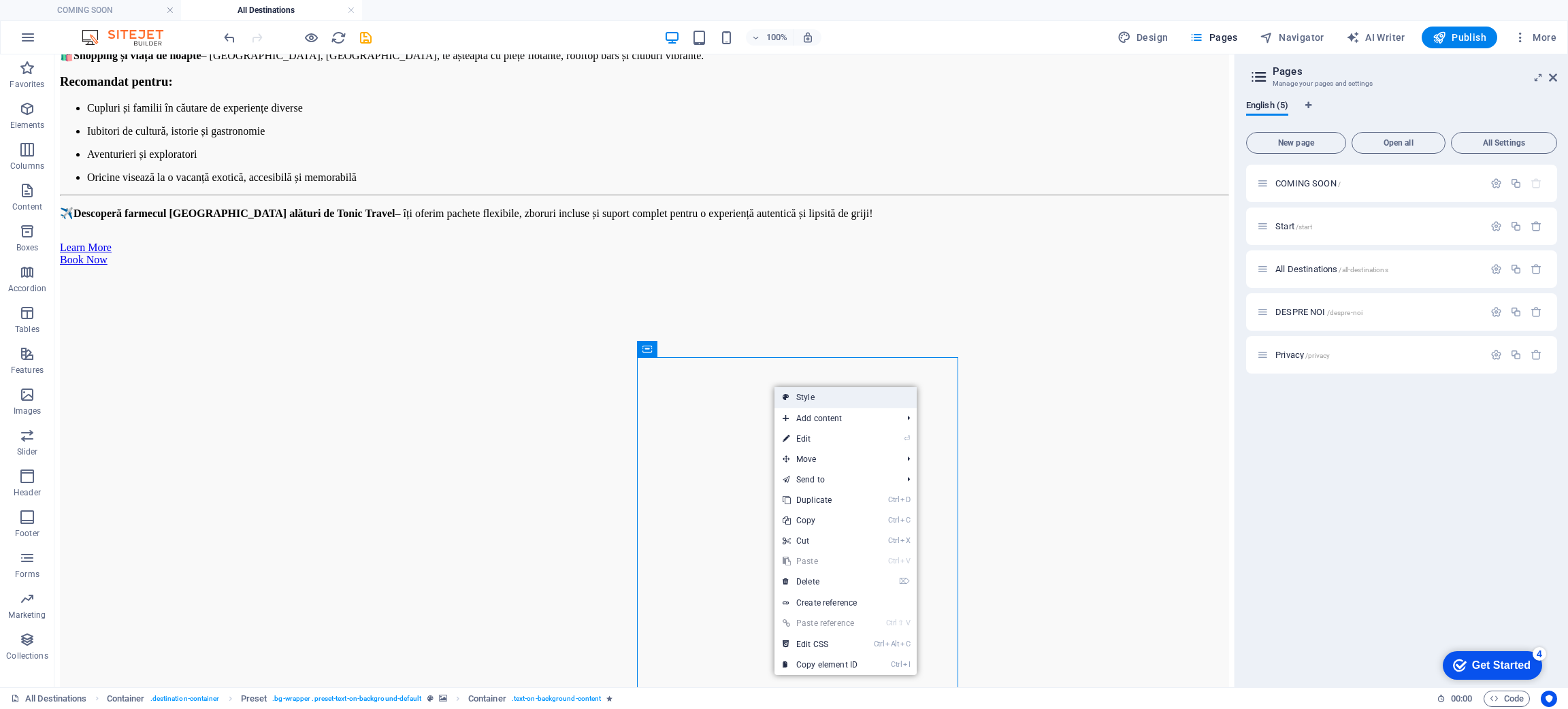
select select "px"
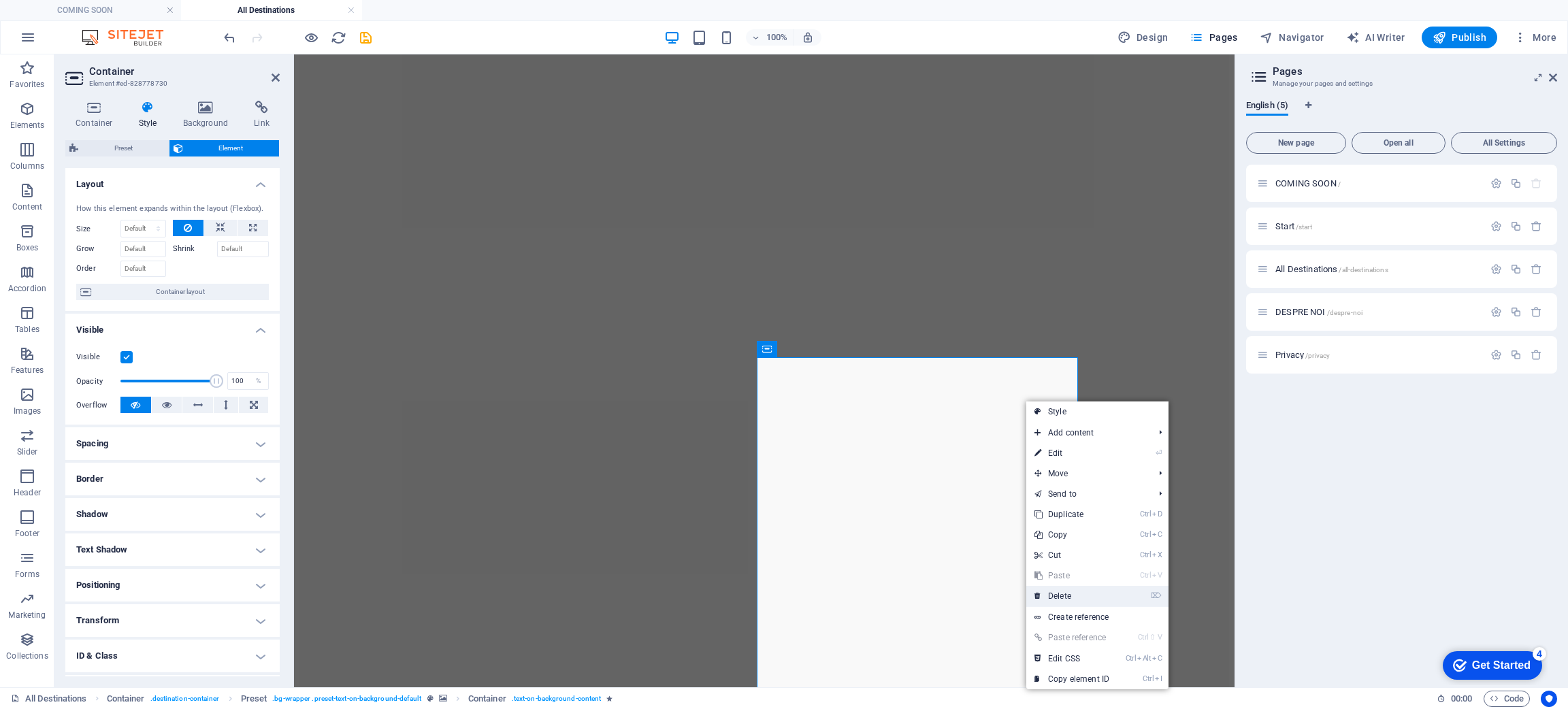
click at [1080, 595] on link "⌦ Delete" at bounding box center [1071, 596] width 91 height 21
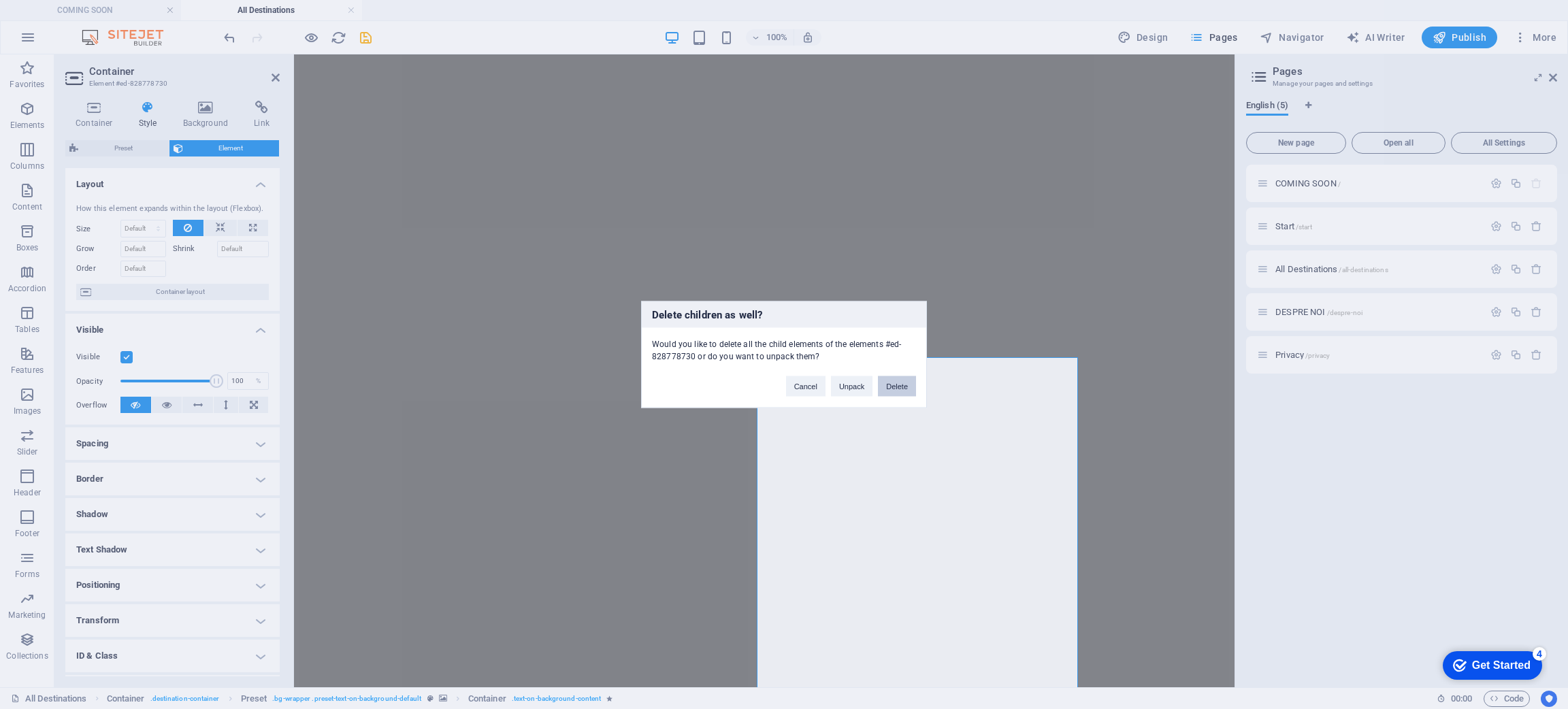
click at [906, 388] on button "Delete" at bounding box center [897, 387] width 38 height 21
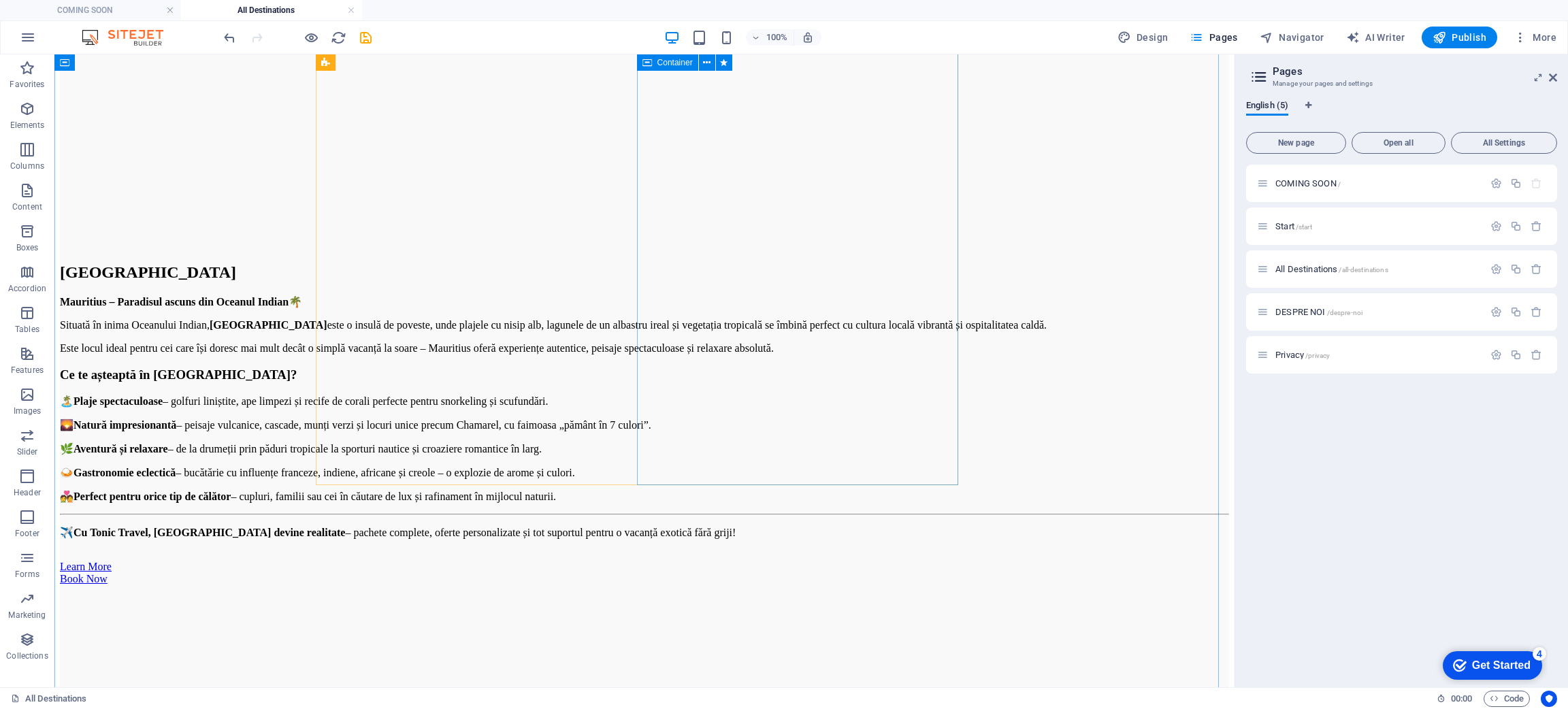
scroll to position [6984, 0]
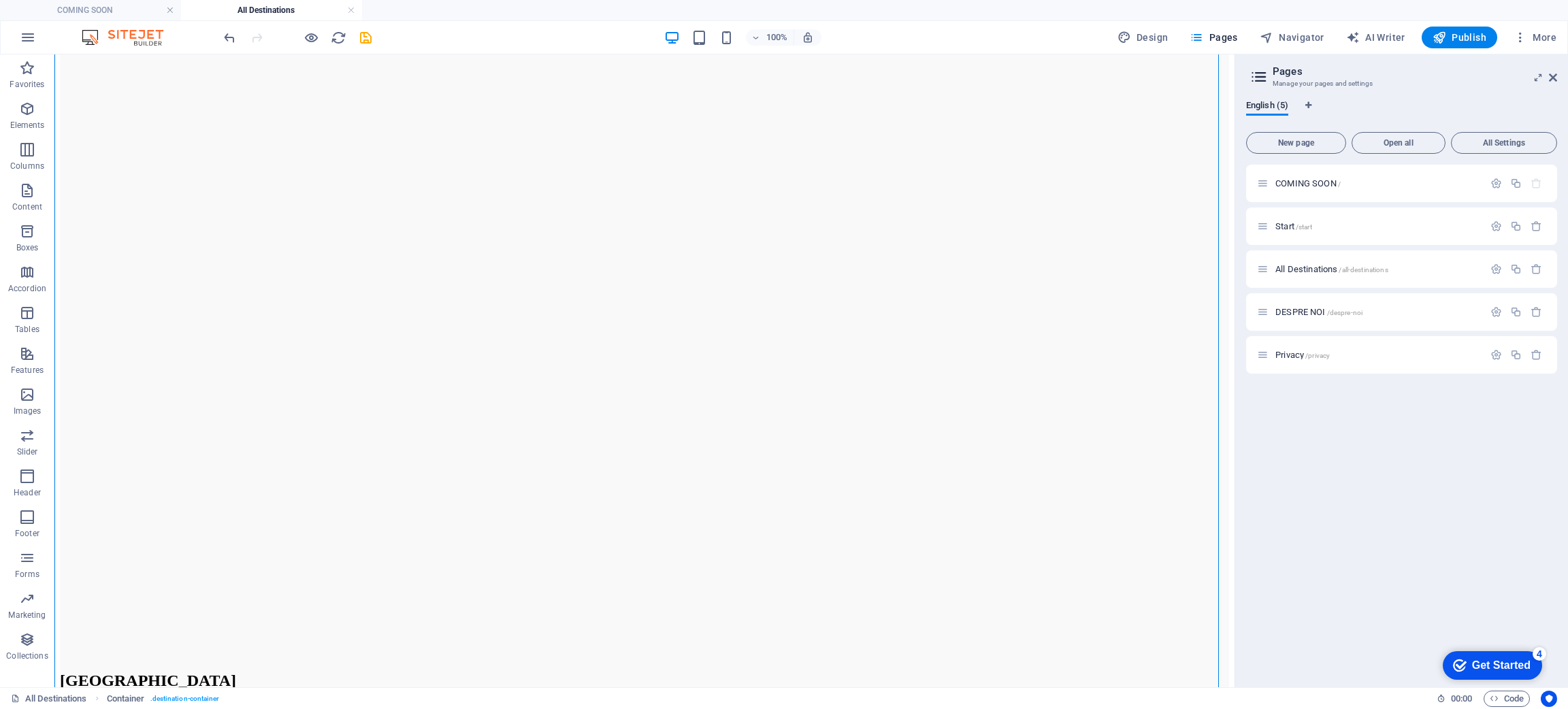
drag, startPoint x: 784, startPoint y: 398, endPoint x: 528, endPoint y: 401, distance: 256.0
drag, startPoint x: 862, startPoint y: 423, endPoint x: 823, endPoint y: 422, distance: 39.0
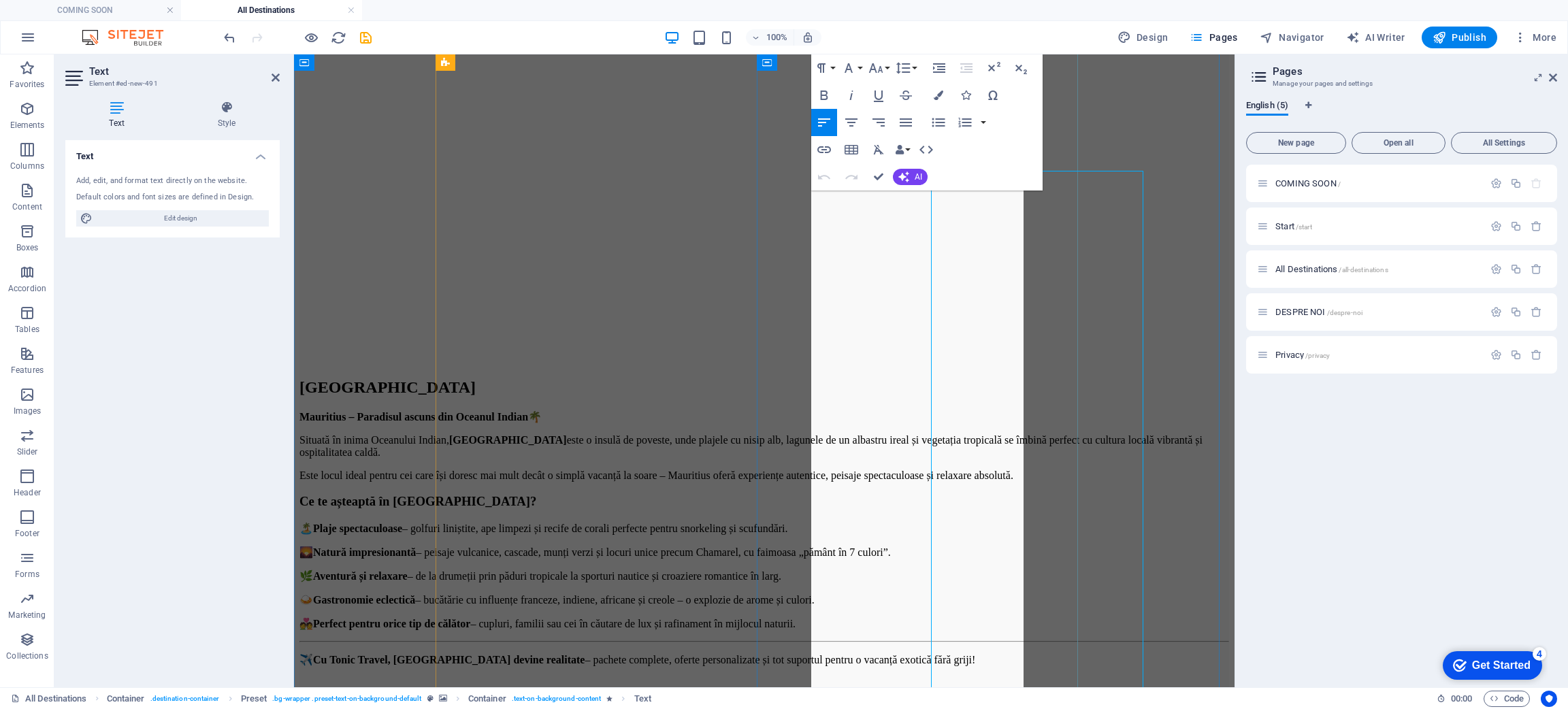
click at [268, 73] on h2 "Text" at bounding box center [185, 71] width 191 height 12
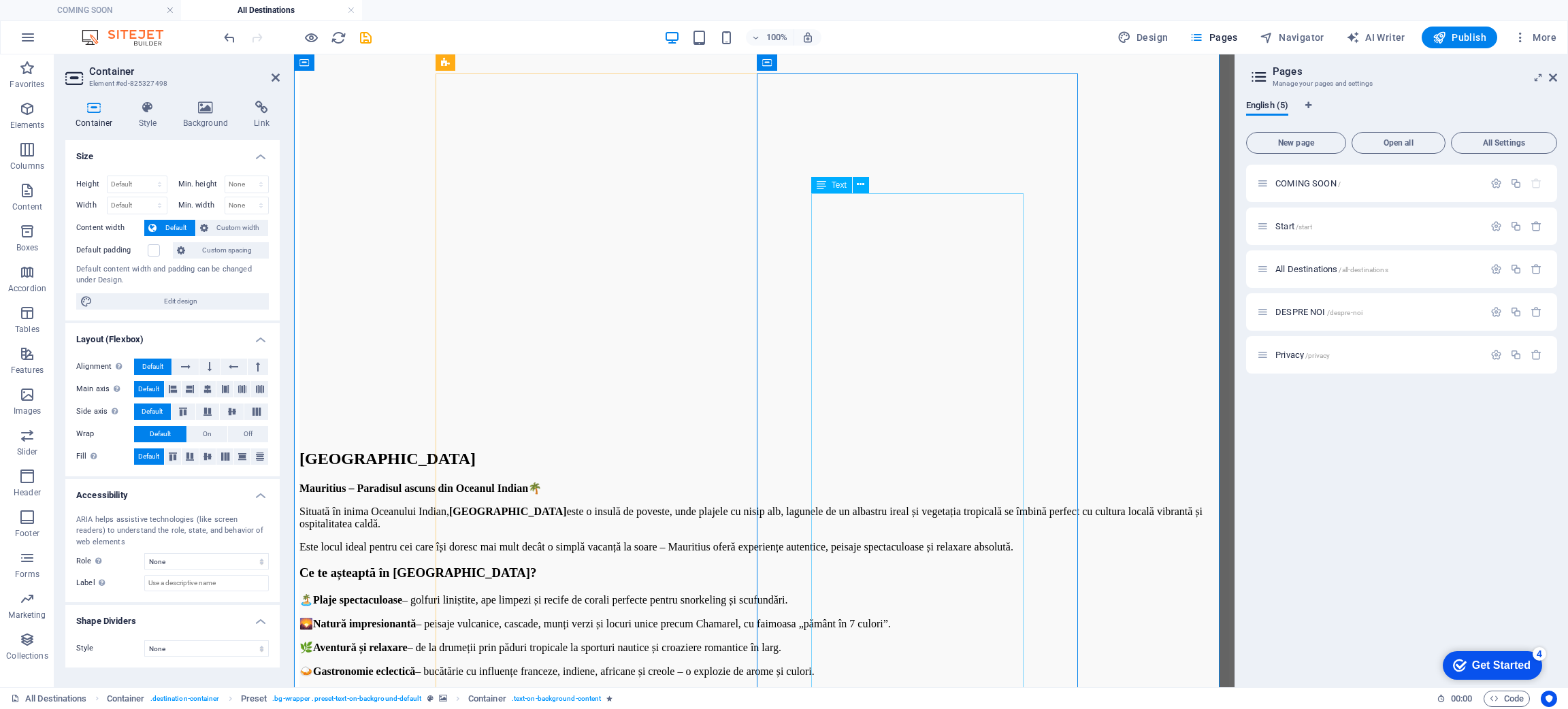
scroll to position [6678, 0]
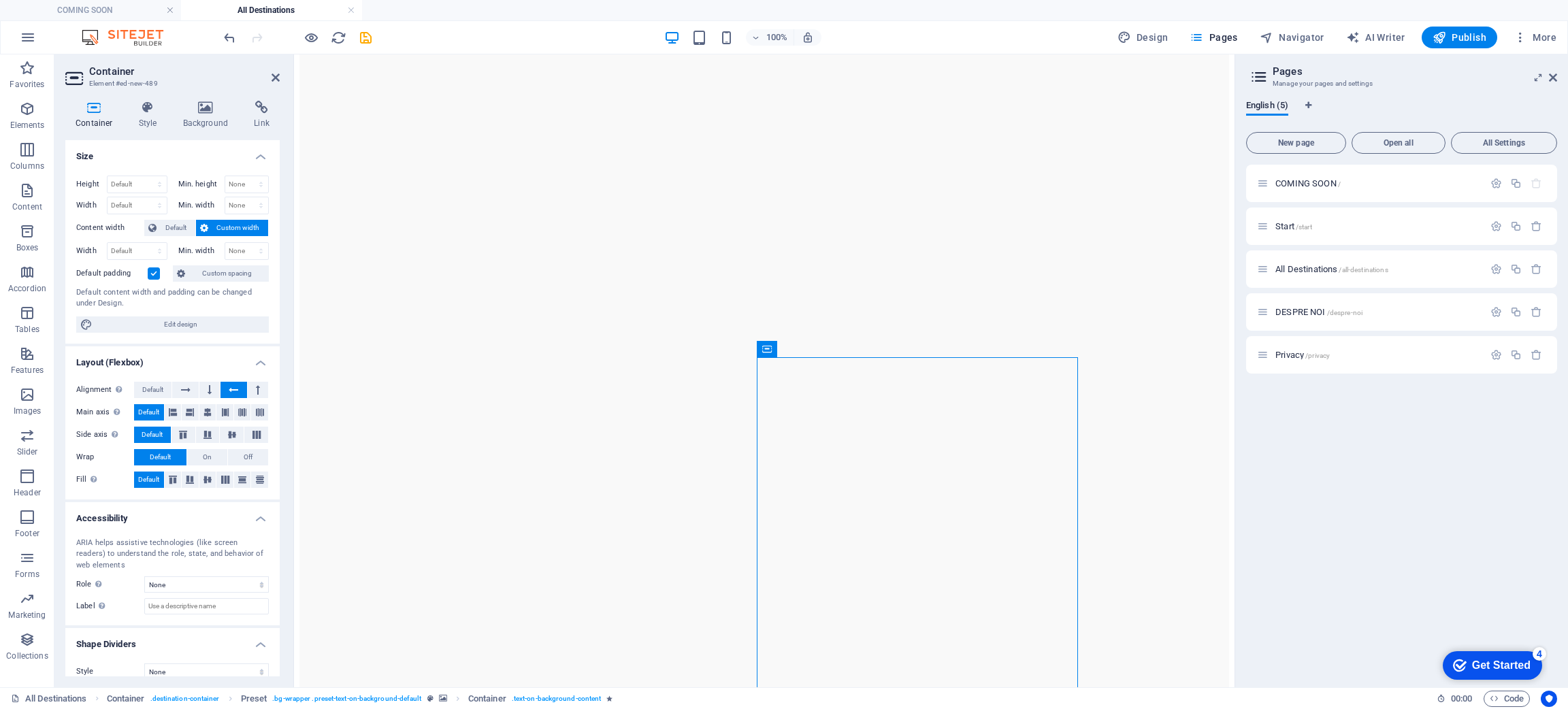
drag, startPoint x: 962, startPoint y: 401, endPoint x: 641, endPoint y: 387, distance: 321.3
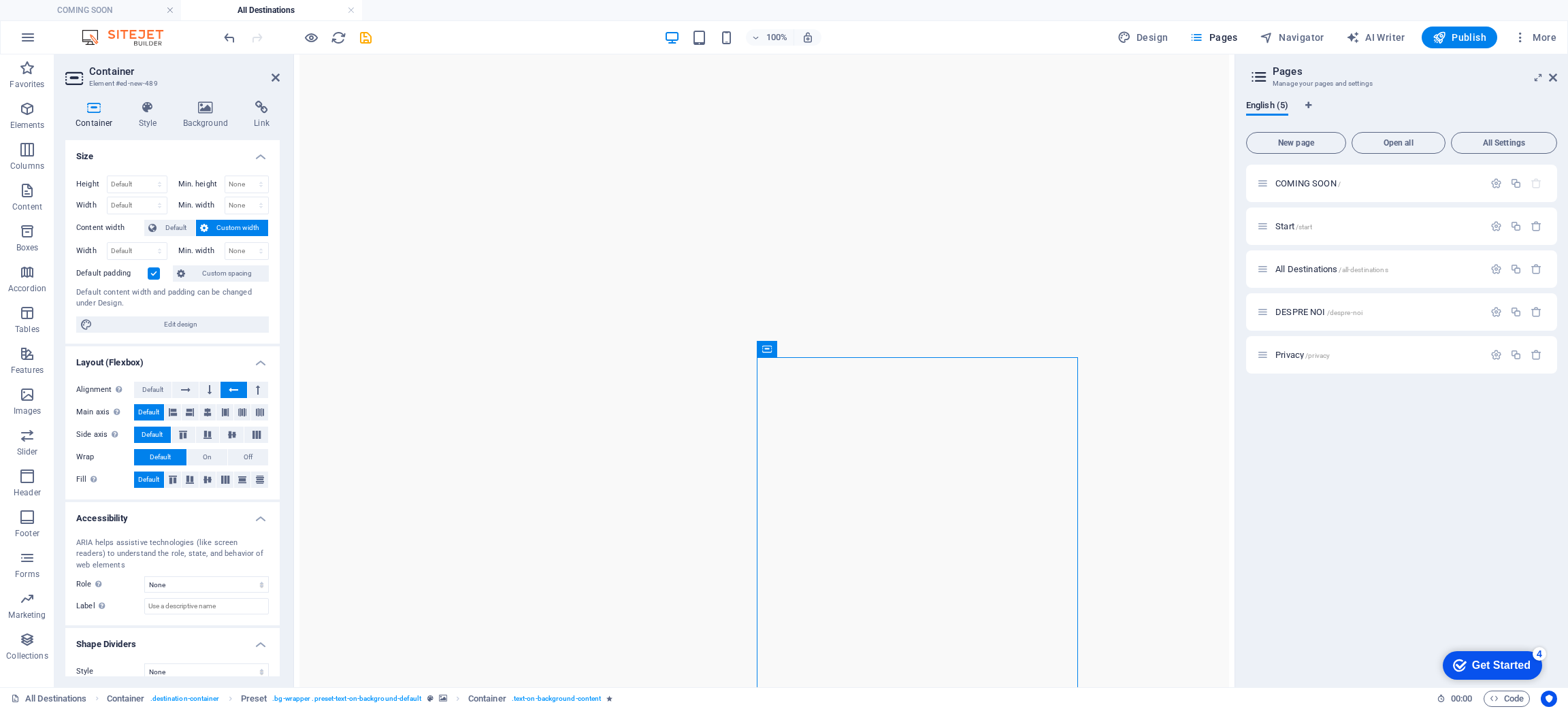
click at [256, 366] on h4 "Layout (Flexbox)" at bounding box center [172, 359] width 214 height 24
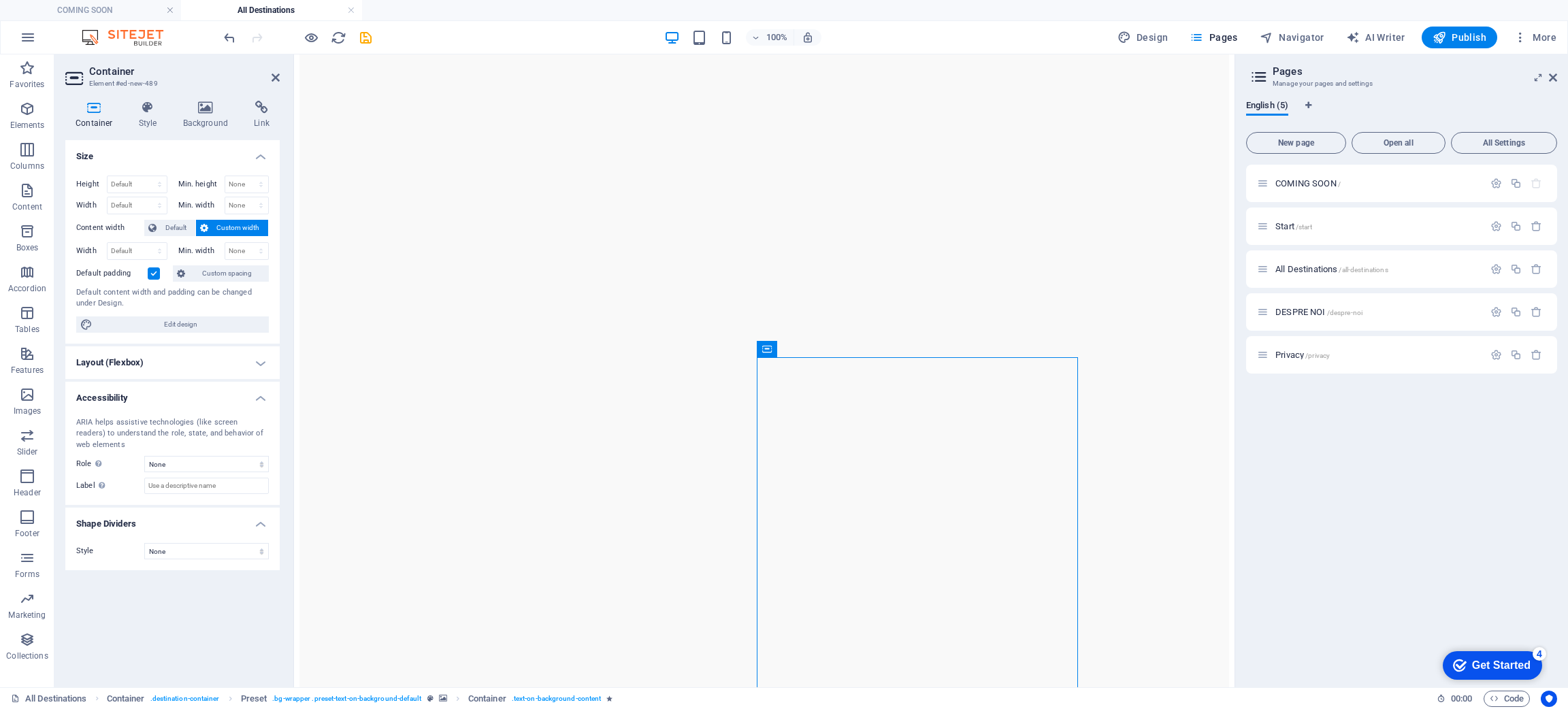
click at [258, 366] on h4 "Layout (Flexbox)" at bounding box center [172, 363] width 214 height 33
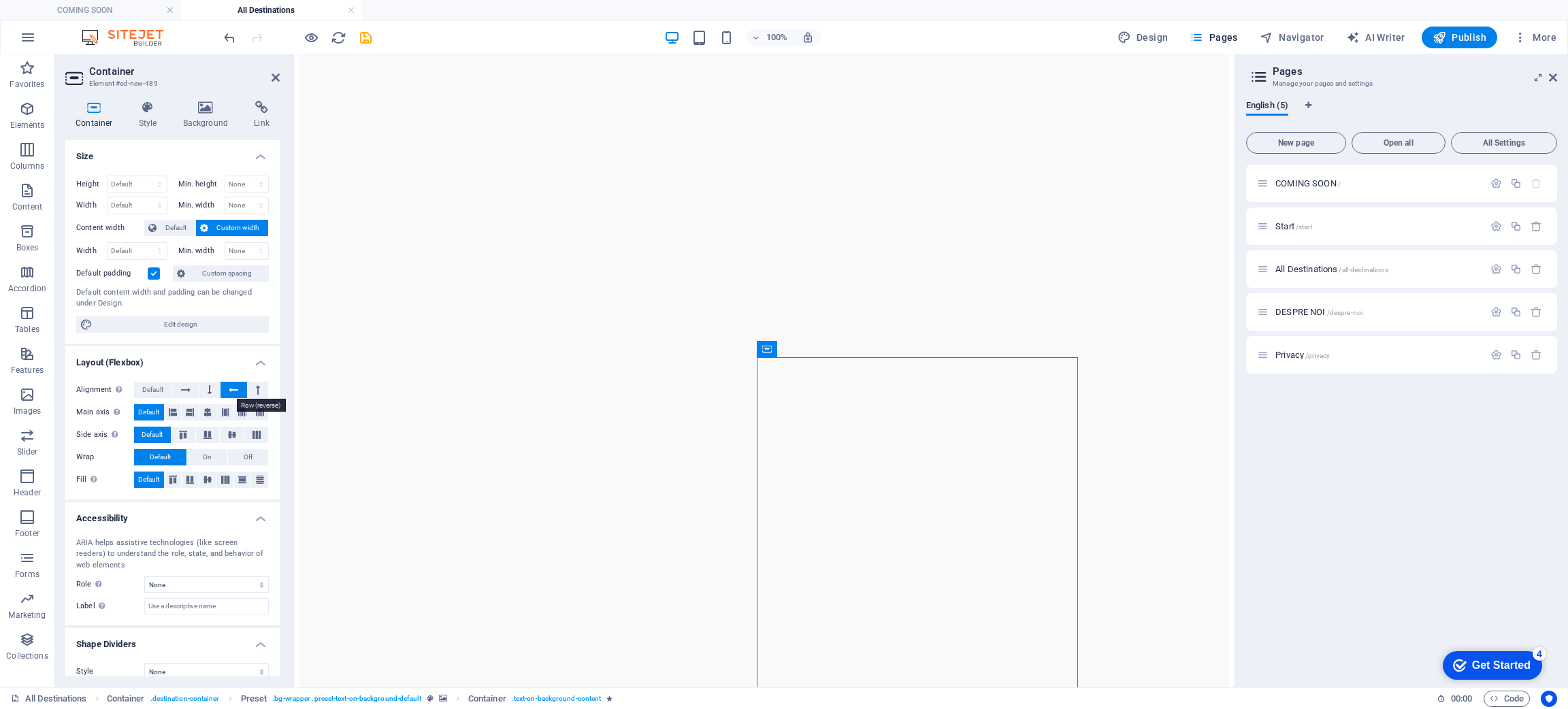
click at [225, 388] on button at bounding box center [233, 389] width 26 height 16
click at [166, 385] on button "Default" at bounding box center [153, 389] width 37 height 16
click at [164, 387] on button "Default" at bounding box center [153, 389] width 37 height 16
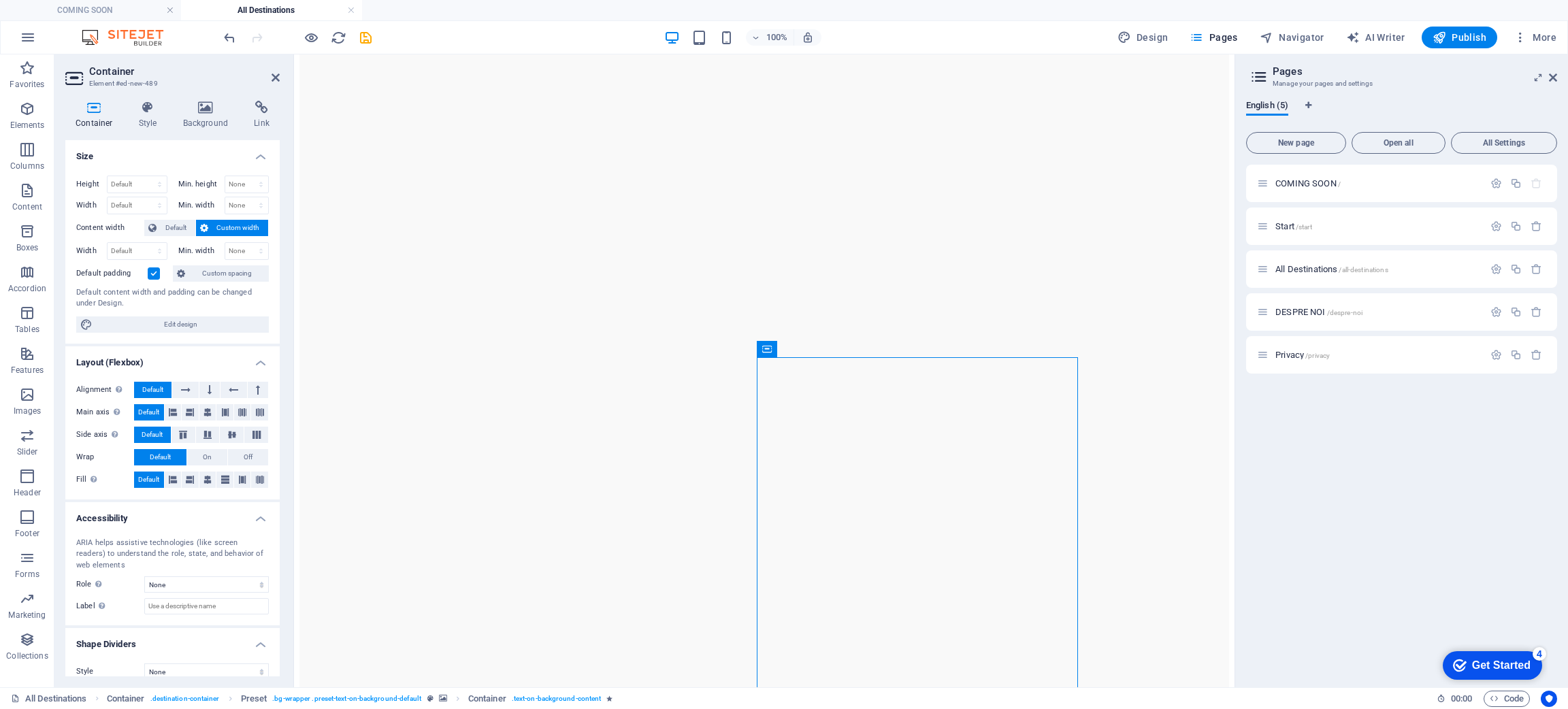
click at [164, 387] on button "Default" at bounding box center [153, 389] width 37 height 16
click at [233, 583] on select "None Alert Article Banner Comment Complementary Dialog Footer Header Marquee Pr…" at bounding box center [206, 584] width 125 height 16
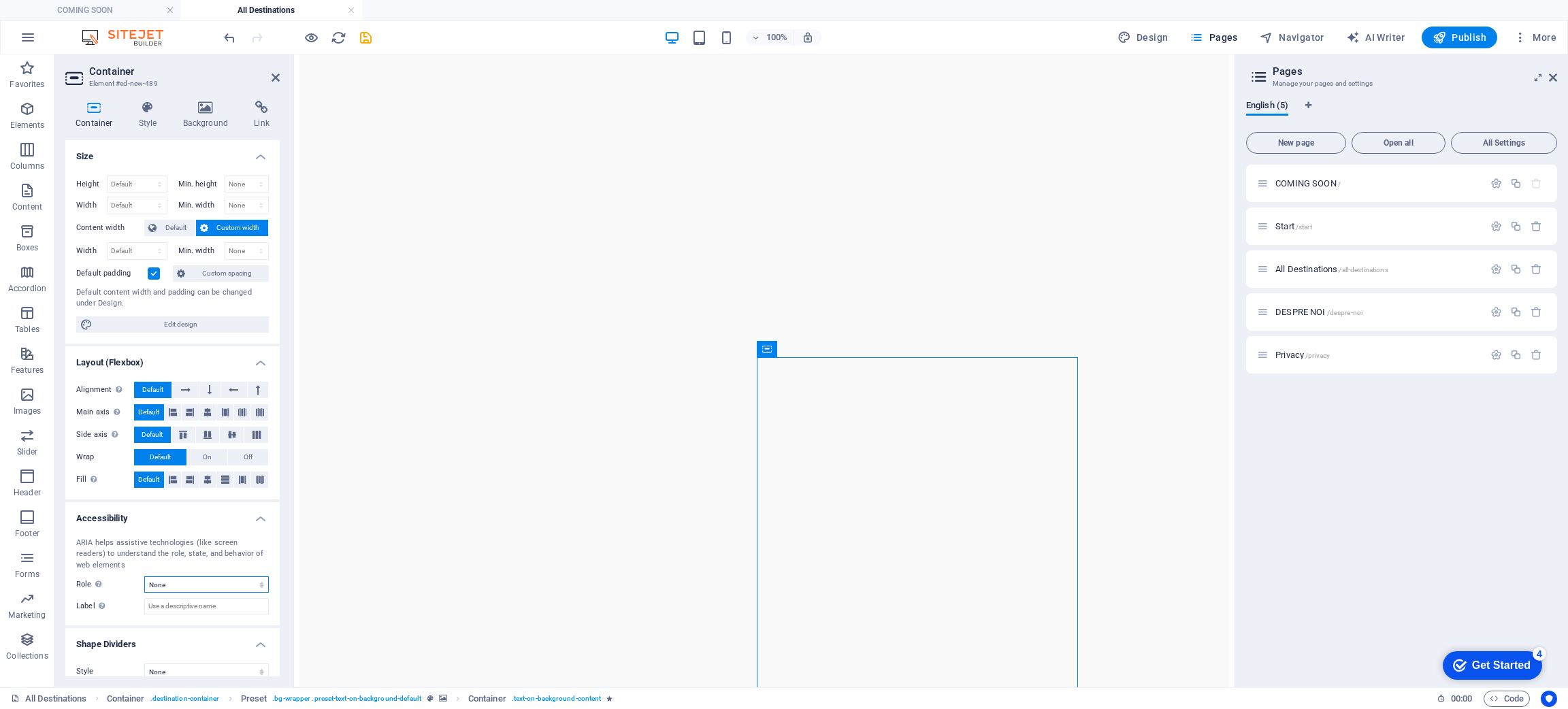
click at [233, 583] on select "None Alert Article Banner Comment Complementary Dialog Footer Header Marquee Pr…" at bounding box center [206, 584] width 125 height 16
drag, startPoint x: 869, startPoint y: 375, endPoint x: 797, endPoint y: 366, distance: 72.6
click at [846, 353] on icon at bounding box center [843, 349] width 8 height 14
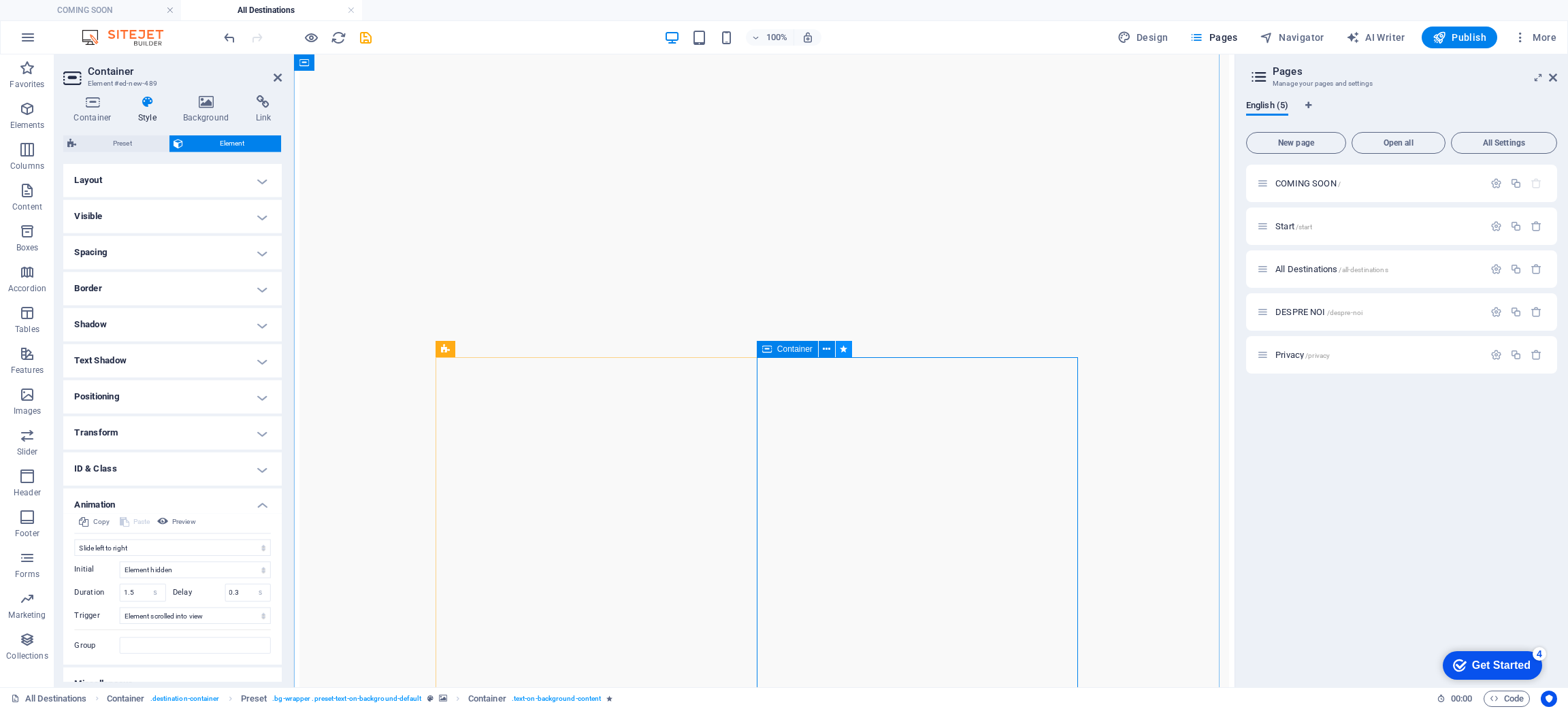
click at [843, 347] on icon at bounding box center [843, 349] width 8 height 14
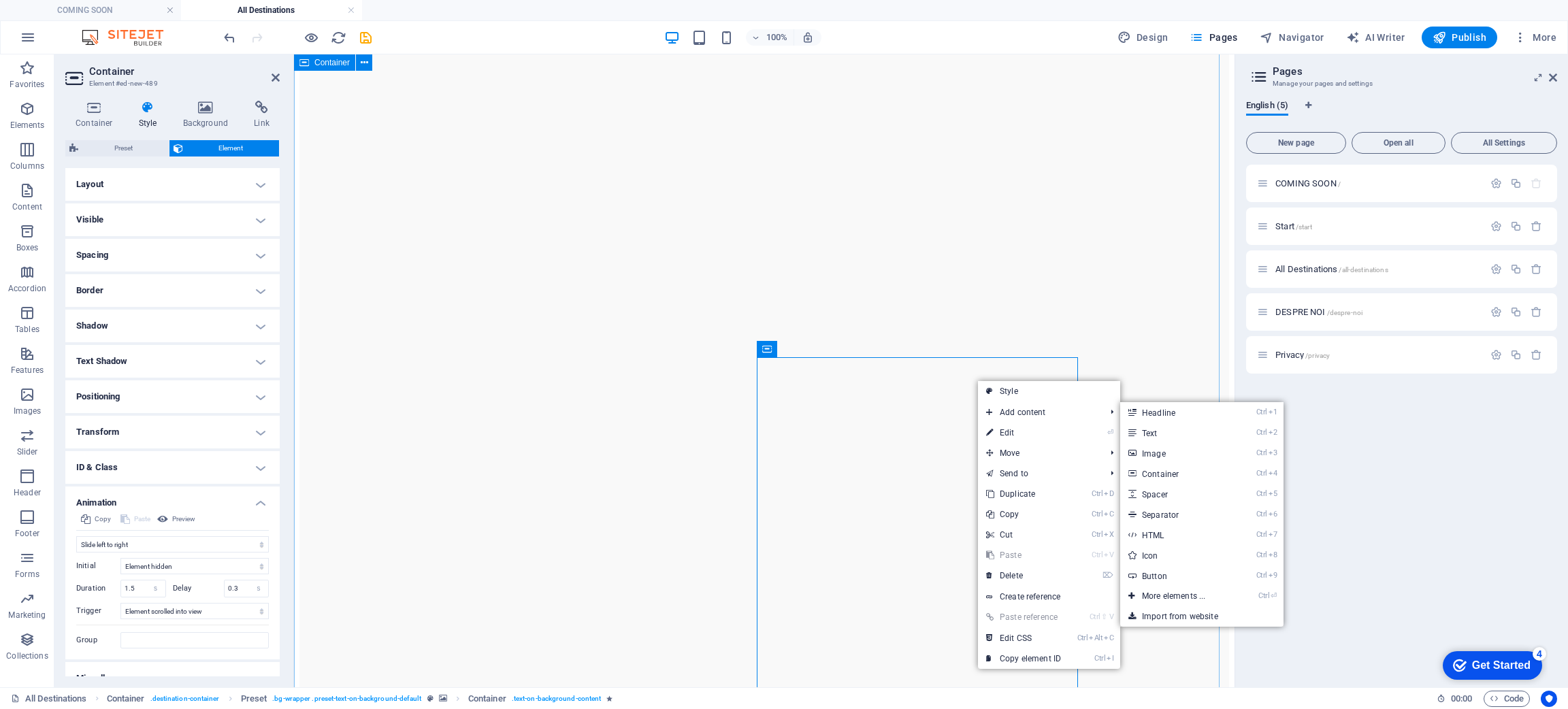
drag, startPoint x: 1145, startPoint y: 341, endPoint x: 1136, endPoint y: 341, distance: 9.0
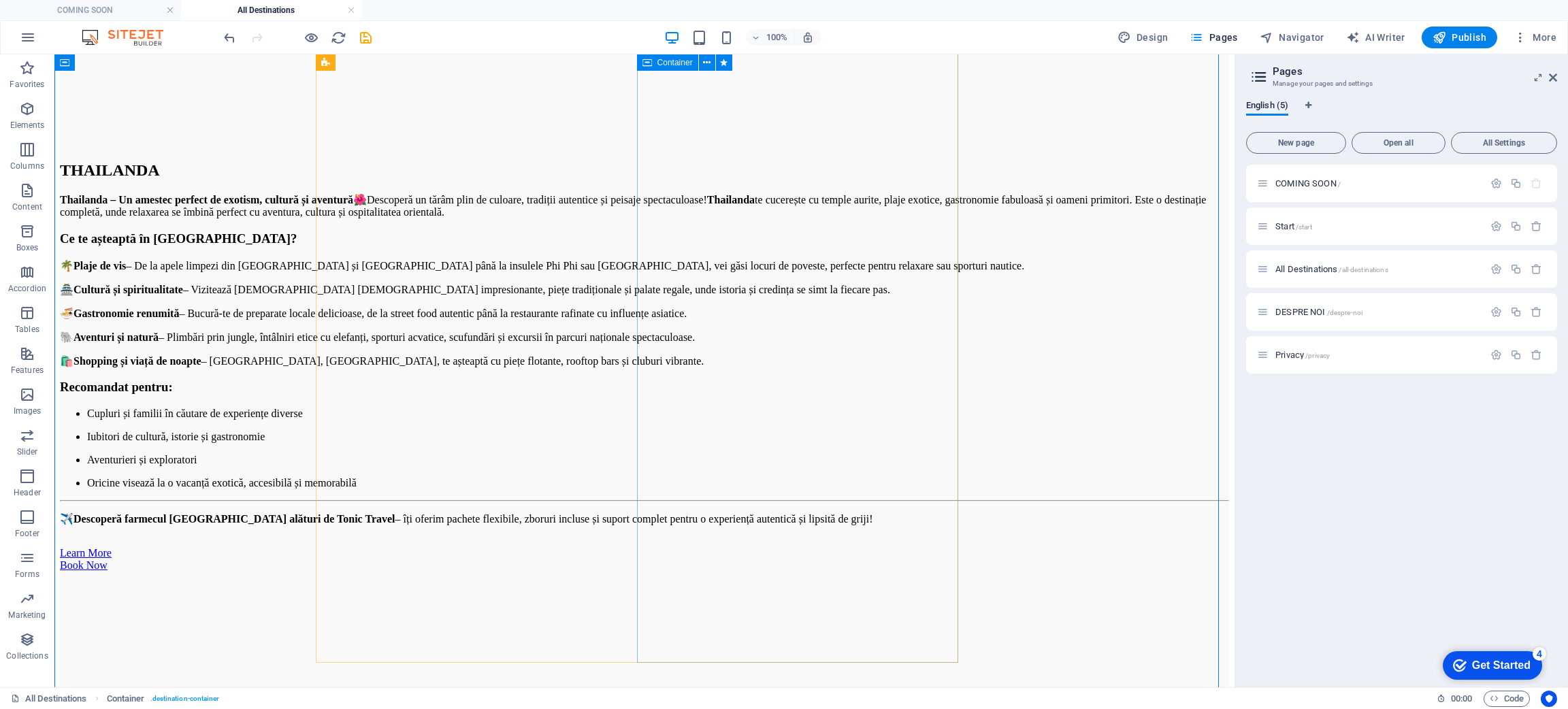
scroll to position [6372, 0]
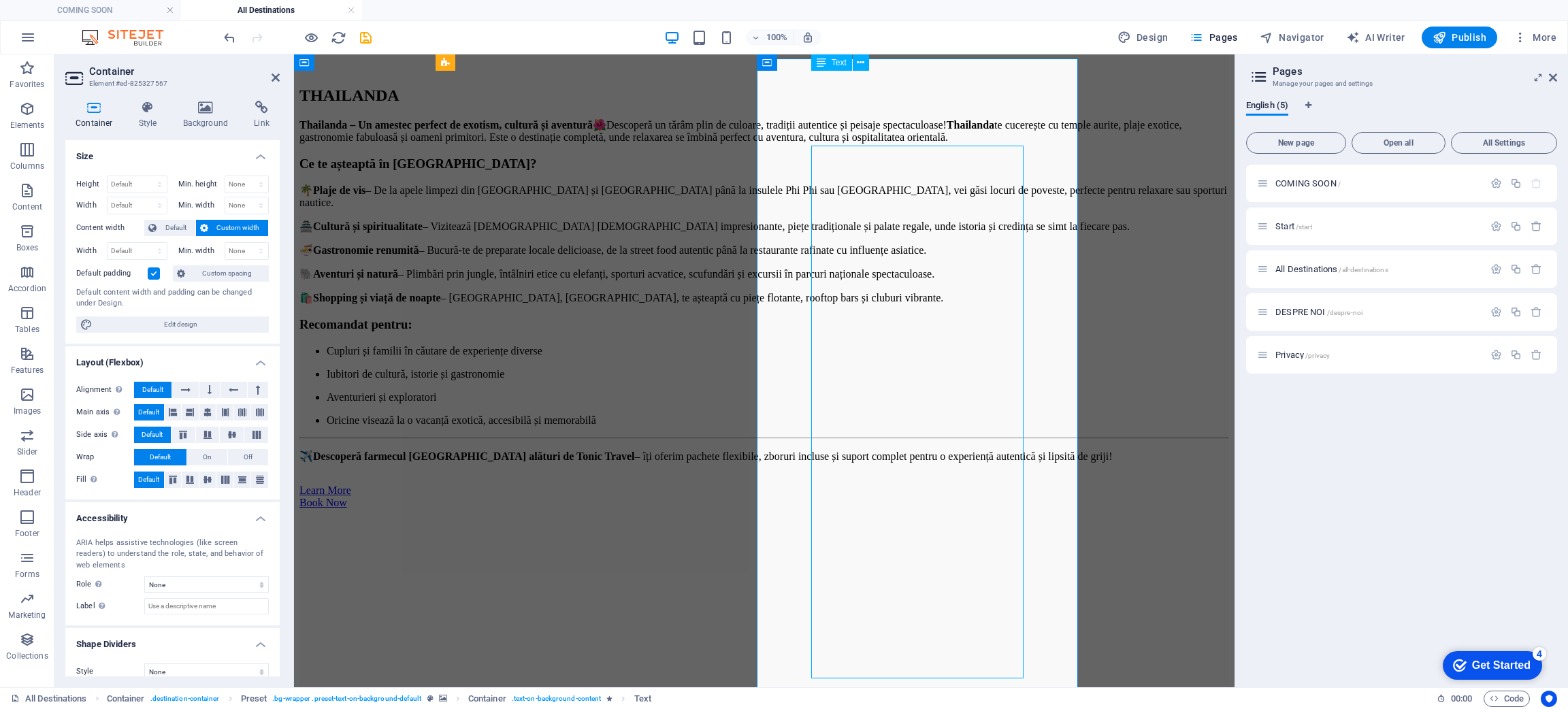
scroll to position [6066, 0]
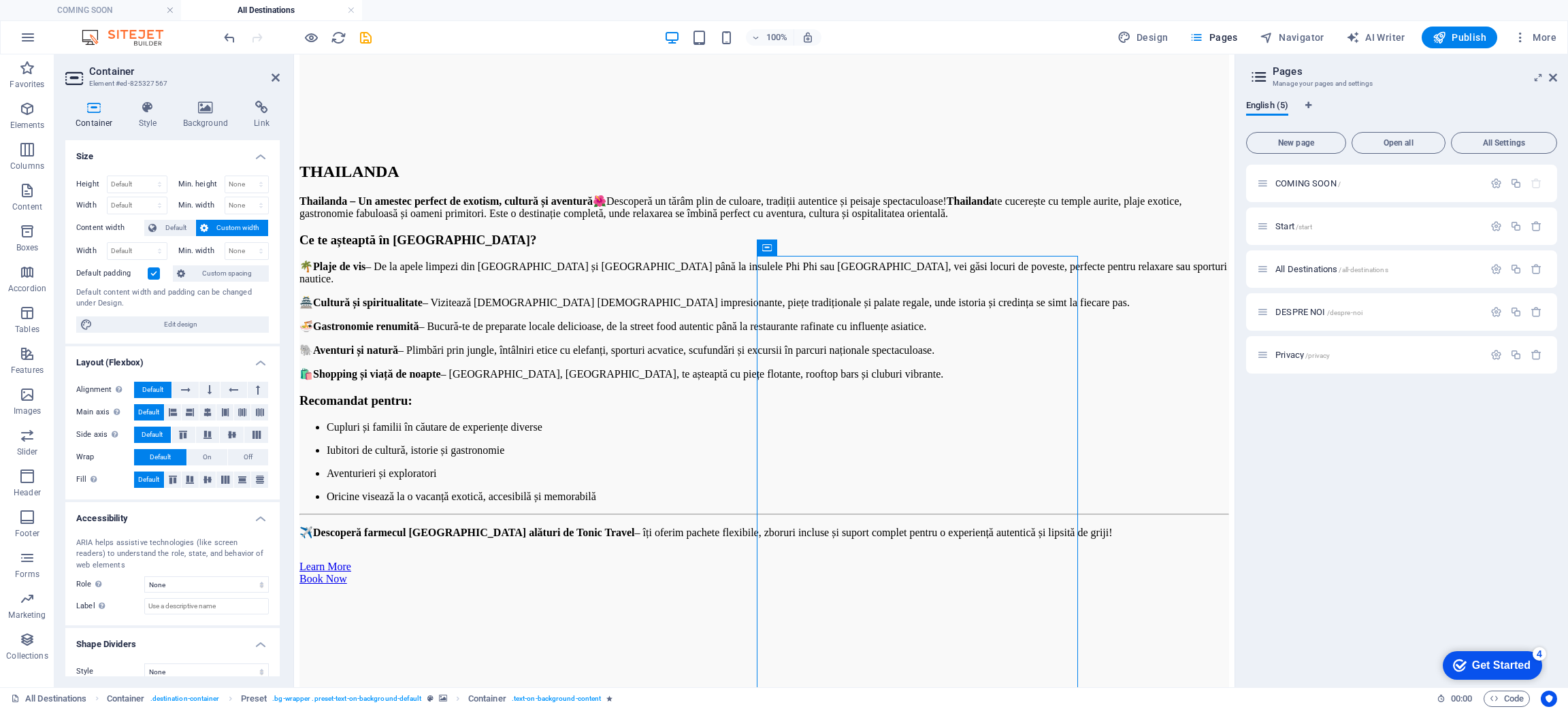
drag, startPoint x: 1099, startPoint y: 299, endPoint x: 629, endPoint y: 309, distance: 470.1
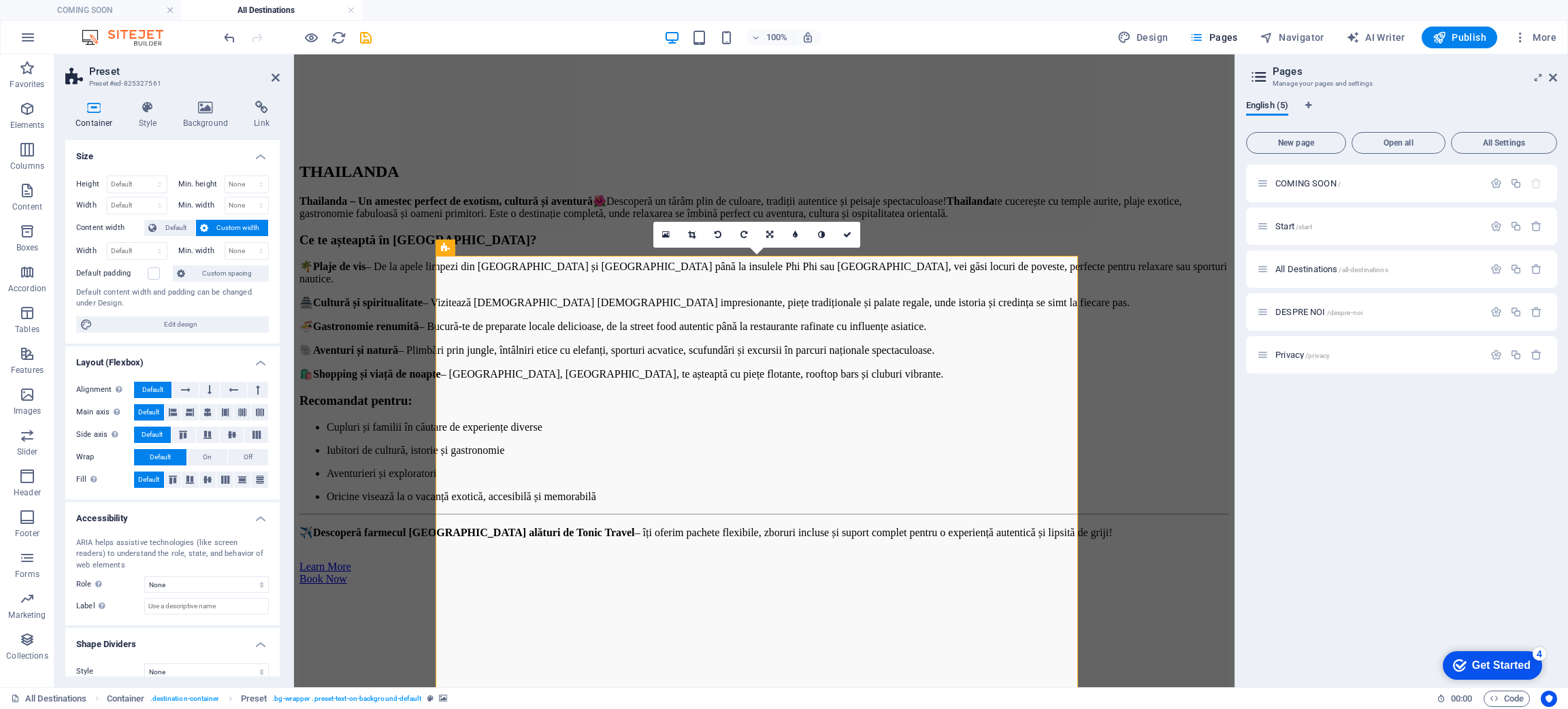
click at [231, 394] on icon at bounding box center [233, 389] width 10 height 16
click at [153, 392] on span "Default" at bounding box center [153, 389] width 21 height 16
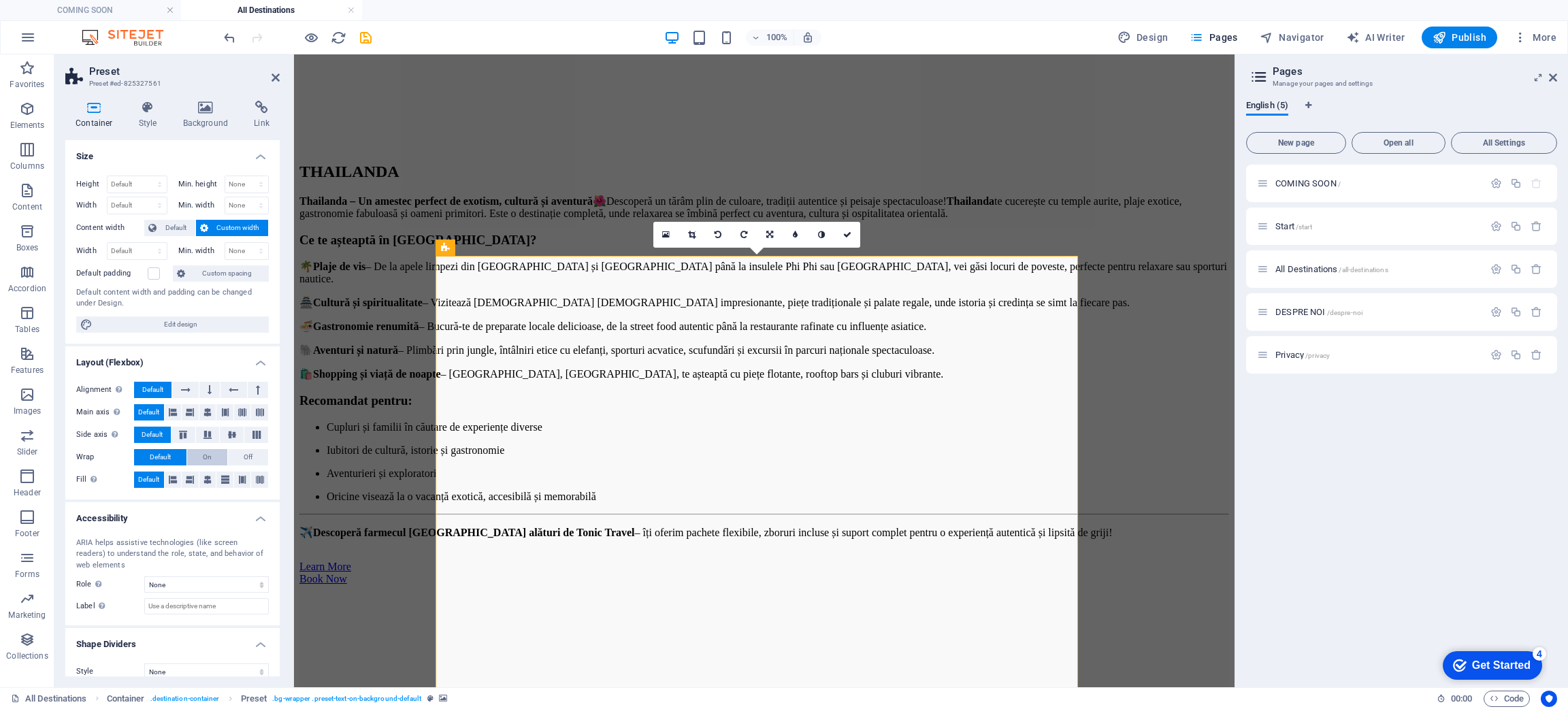
click at [213, 461] on button "On" at bounding box center [207, 457] width 40 height 16
click at [164, 459] on span "Default" at bounding box center [160, 457] width 21 height 16
click at [198, 480] on div "Fill Controls the distances and direction of elements on the y-axis across seve…" at bounding box center [172, 480] width 192 height 17
click at [218, 480] on button at bounding box center [225, 479] width 17 height 16
drag, startPoint x: 236, startPoint y: 480, endPoint x: 247, endPoint y: 481, distance: 11.0
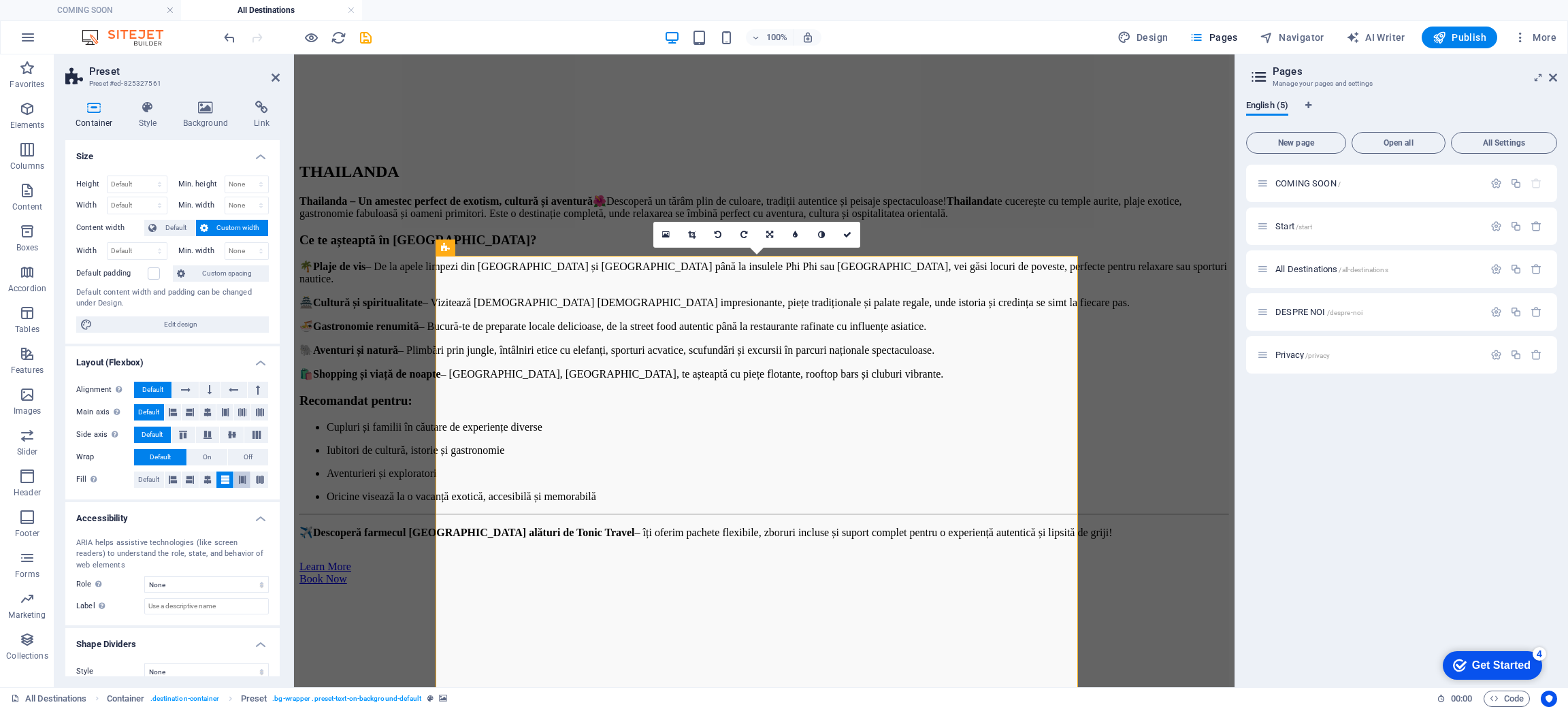
click at [239, 480] on icon at bounding box center [242, 479] width 8 height 16
click at [251, 481] on button at bounding box center [260, 479] width 17 height 16
click at [152, 483] on span "Default" at bounding box center [148, 479] width 21 height 16
drag, startPoint x: 191, startPoint y: 321, endPoint x: 635, endPoint y: 220, distance: 455.3
click at [191, 321] on span "Edit design" at bounding box center [180, 324] width 168 height 16
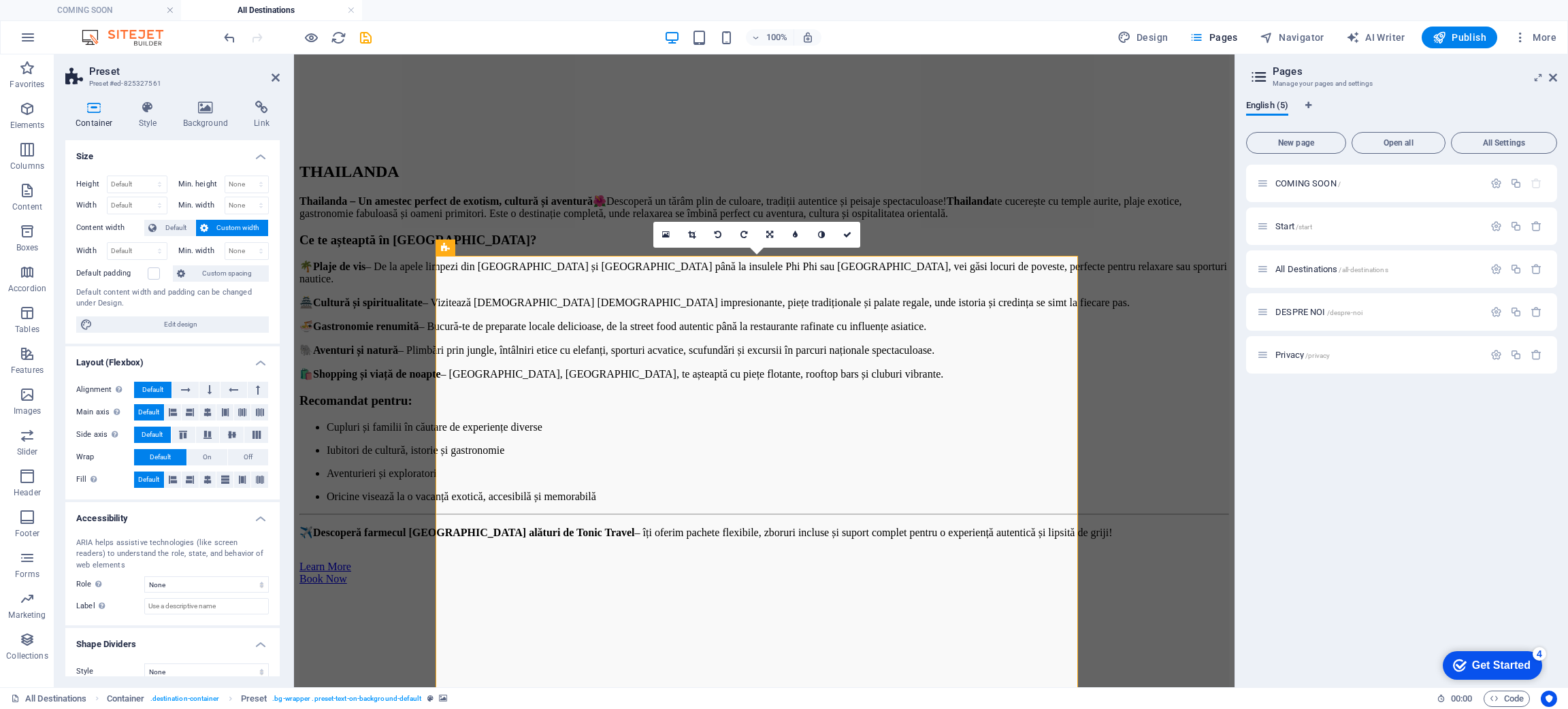
select select "px"
select select "300"
select select "px"
select select "rem"
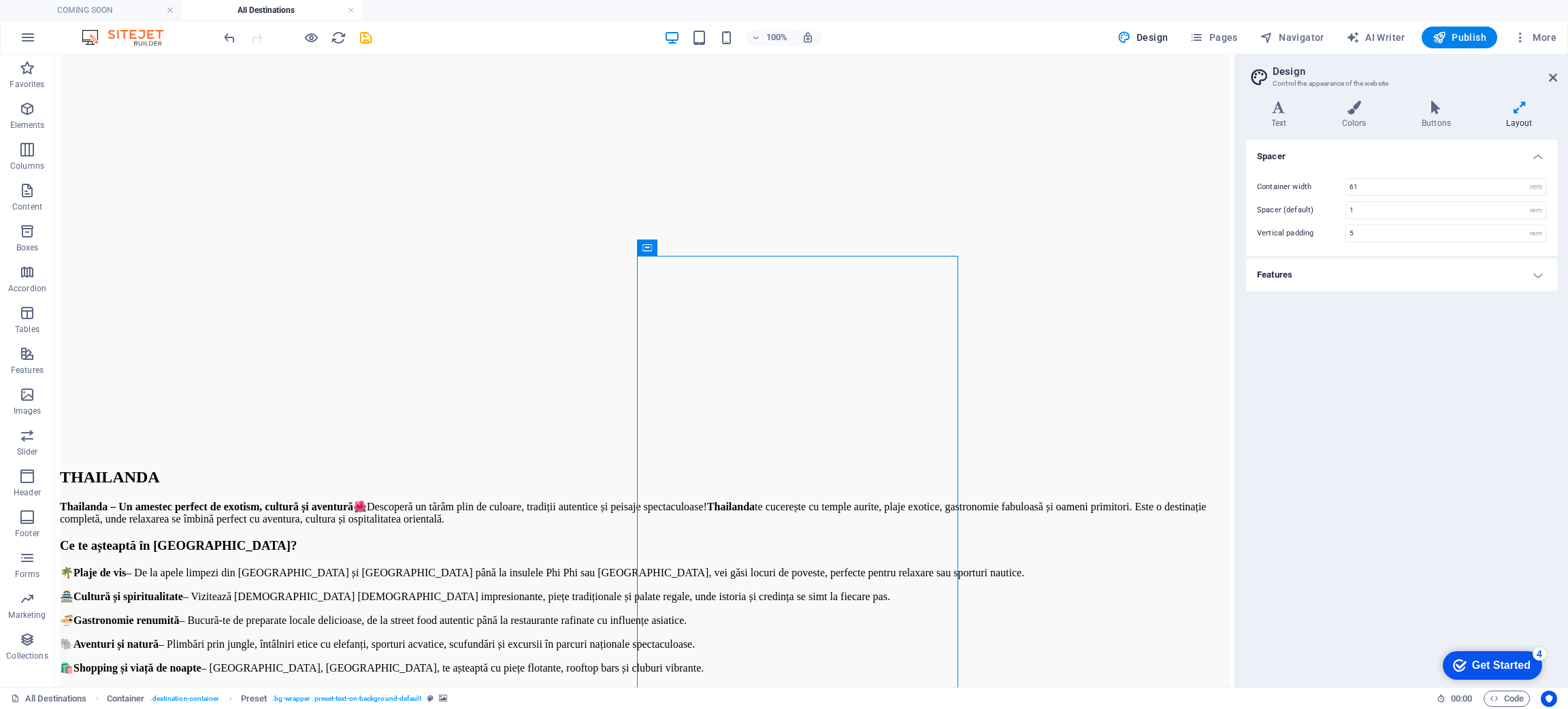
drag, startPoint x: 914, startPoint y: 285, endPoint x: 551, endPoint y: 309, distance: 363.8
drag, startPoint x: 778, startPoint y: 289, endPoint x: 589, endPoint y: 302, distance: 189.4
drag, startPoint x: 619, startPoint y: 257, endPoint x: 511, endPoint y: 281, distance: 110.6
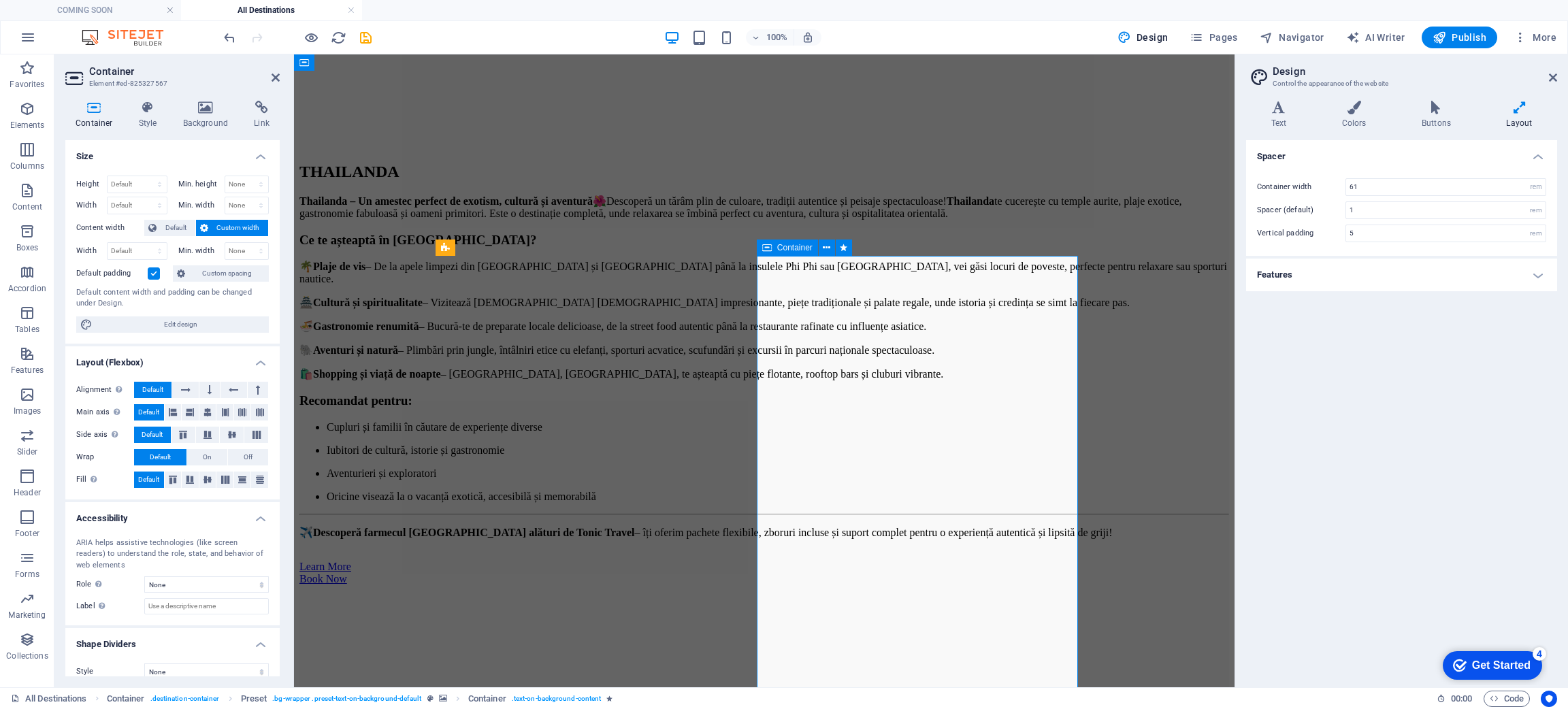
click at [1304, 271] on h4 "Features" at bounding box center [1402, 275] width 311 height 33
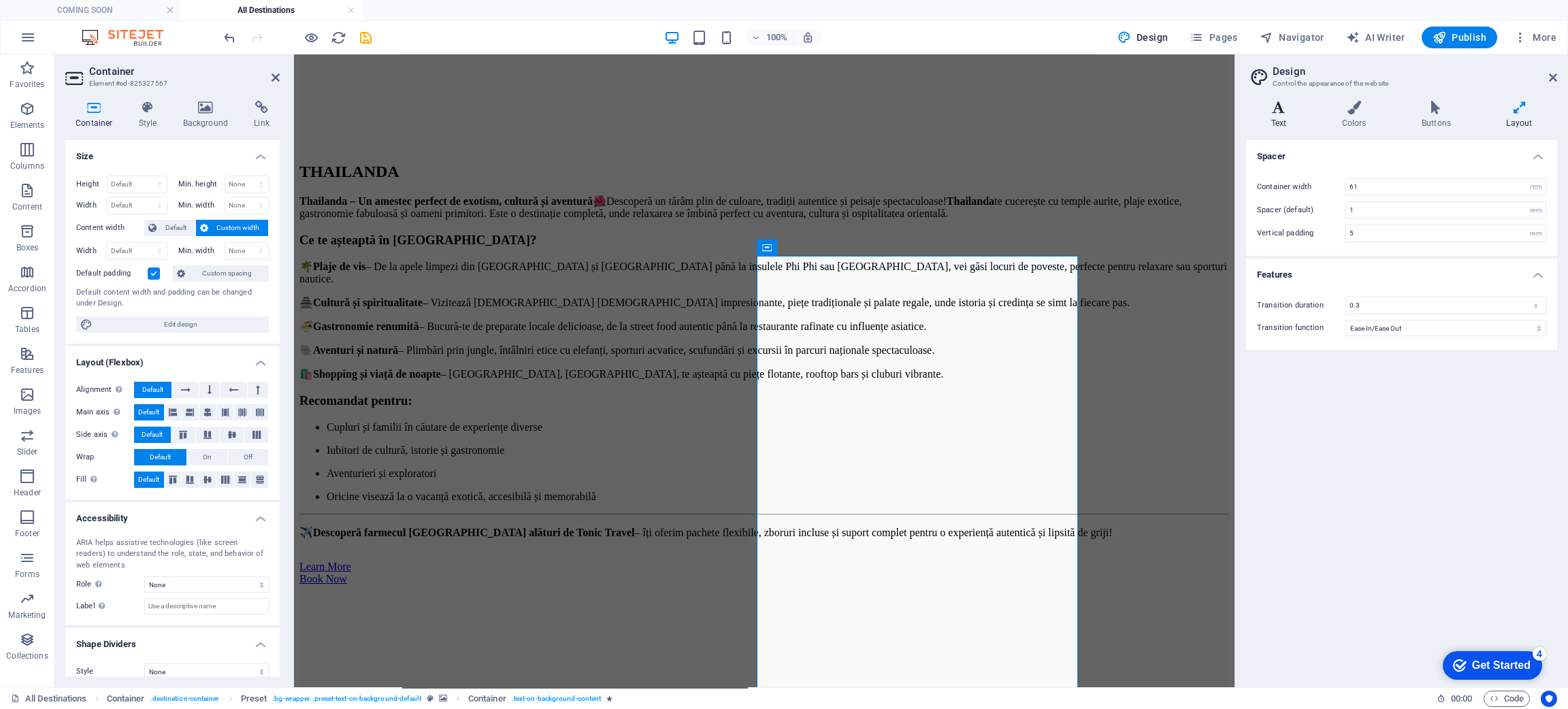
click at [1293, 120] on h4 "Text" at bounding box center [1282, 114] width 71 height 29
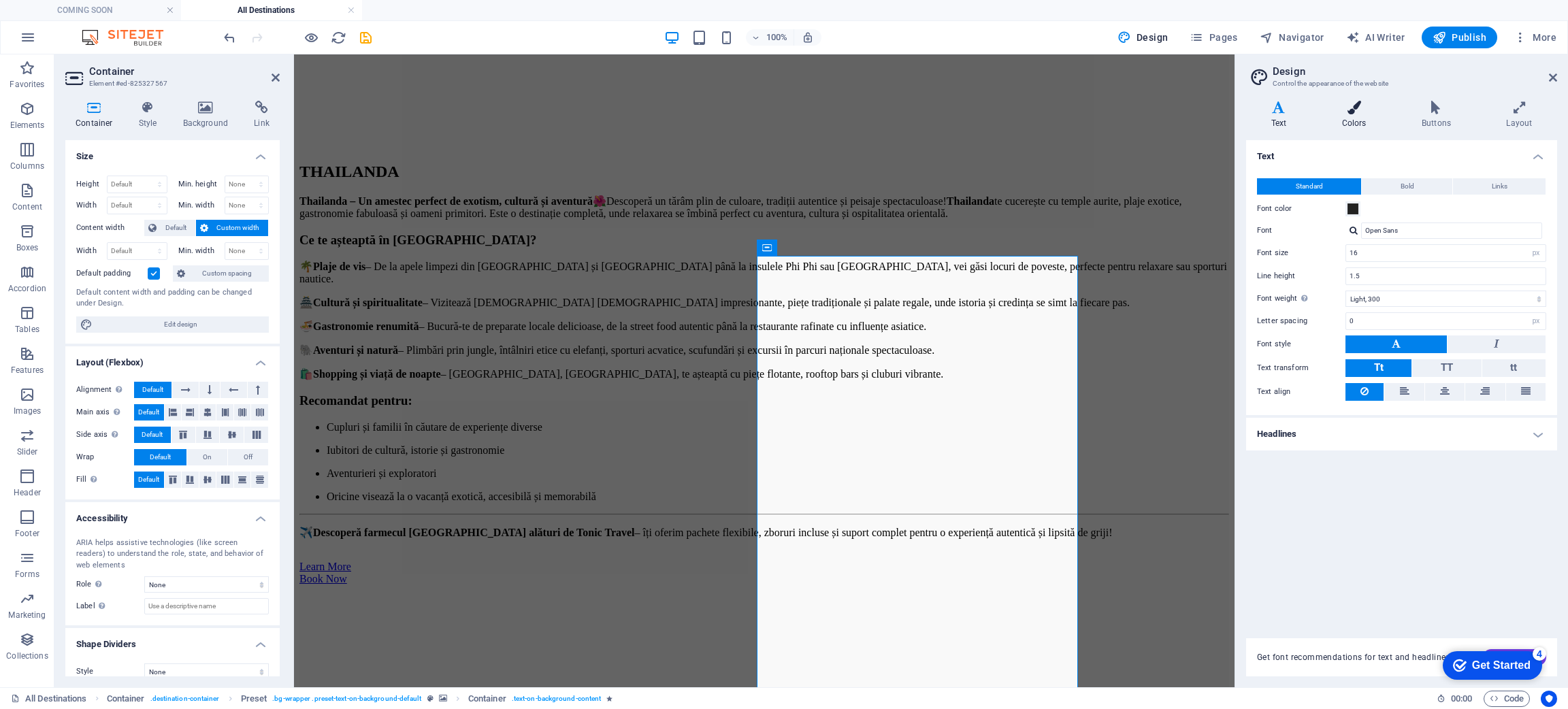
click at [1388, 113] on icon at bounding box center [1354, 107] width 75 height 14
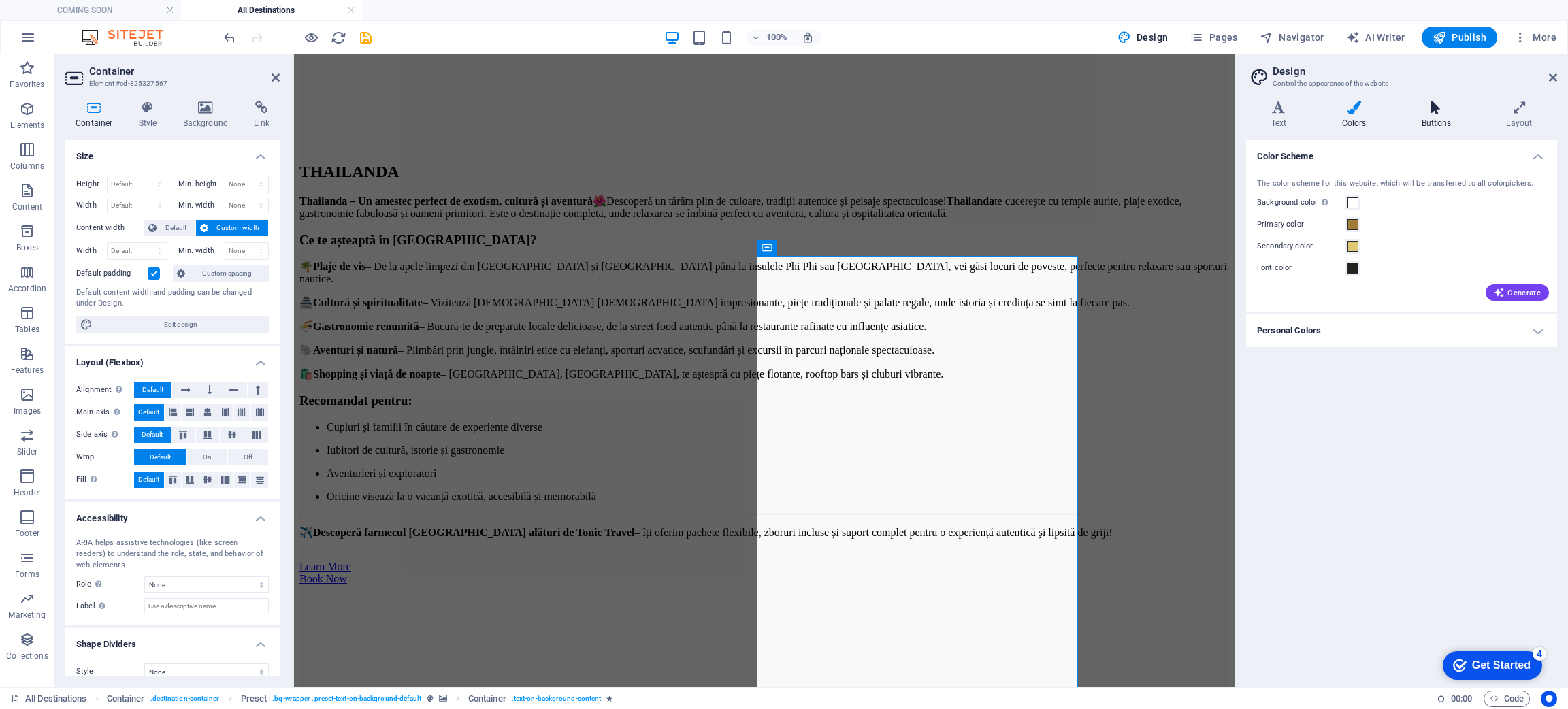
click at [1447, 113] on icon at bounding box center [1435, 107] width 79 height 14
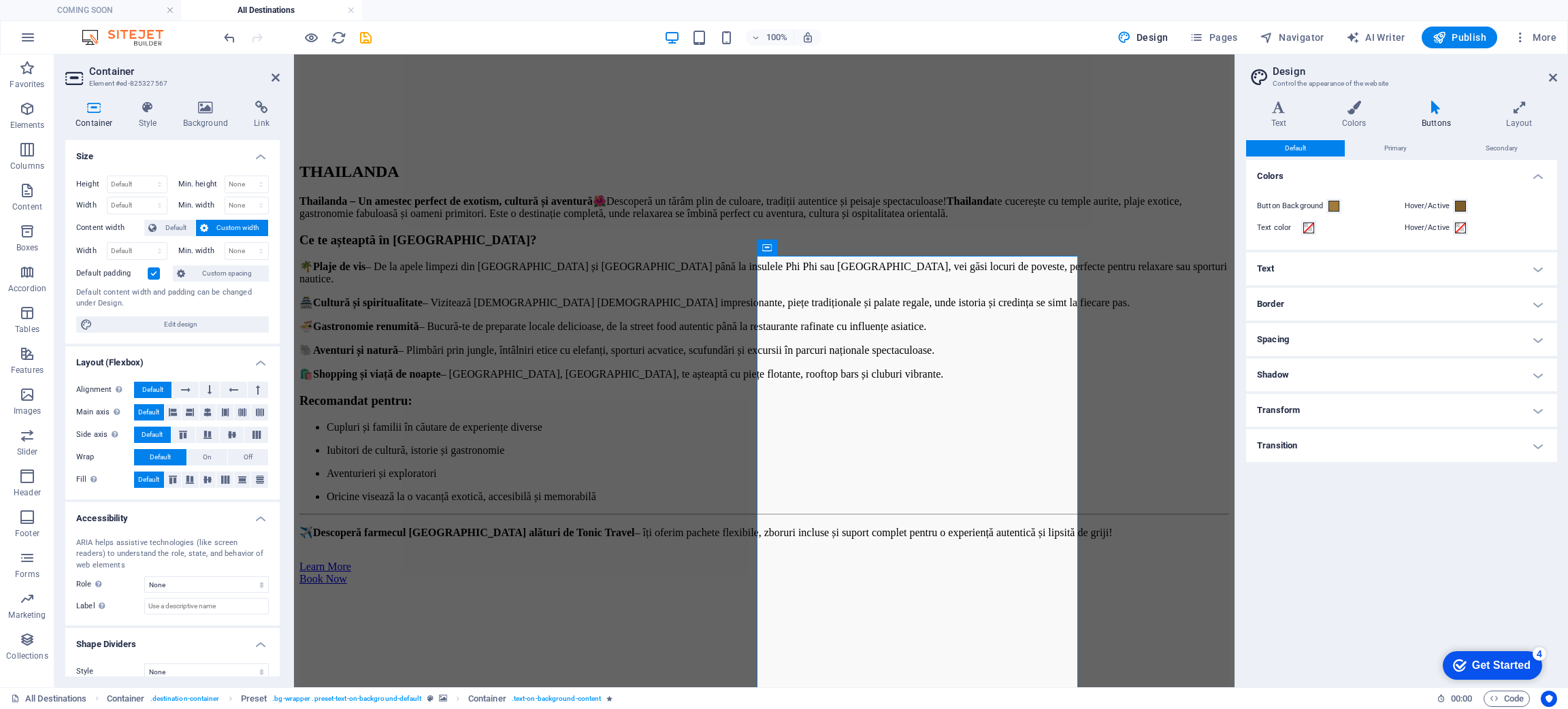
click at [1357, 451] on h4 "Transition" at bounding box center [1402, 446] width 311 height 33
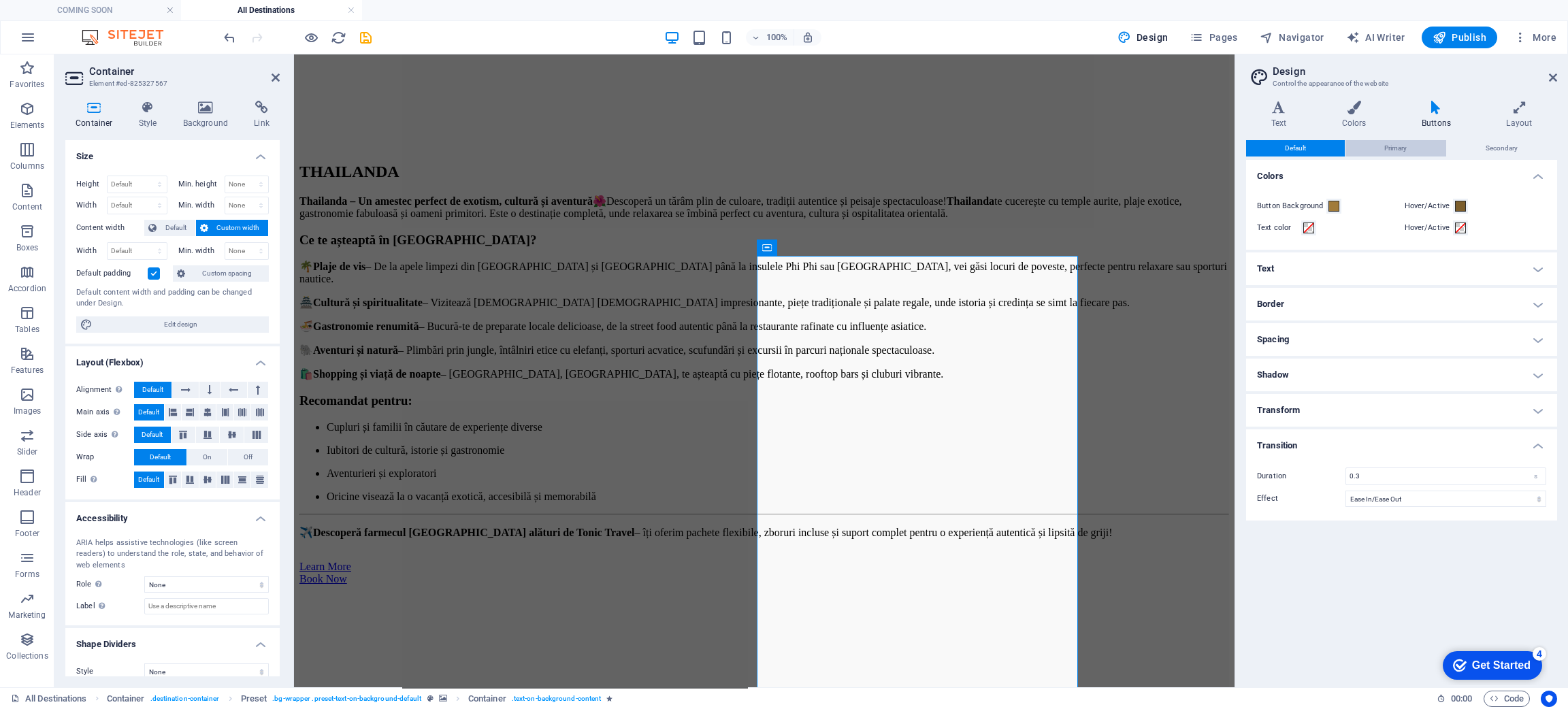
click at [1410, 145] on button "Primary" at bounding box center [1395, 148] width 100 height 16
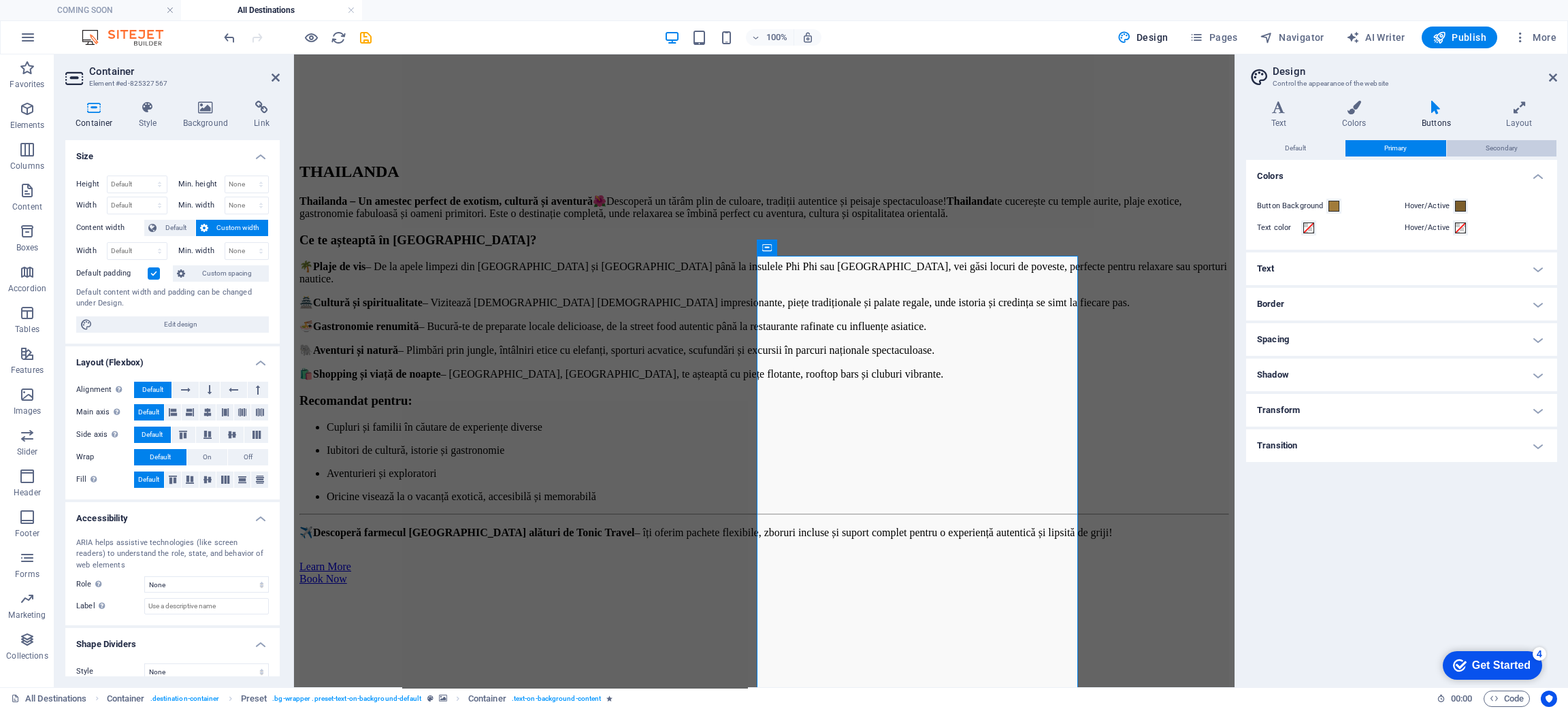
click at [1504, 148] on span "Secondary" at bounding box center [1501, 148] width 32 height 16
click at [1440, 119] on h4 "Buttons" at bounding box center [1438, 114] width 84 height 29
click at [1532, 105] on icon at bounding box center [1519, 107] width 75 height 14
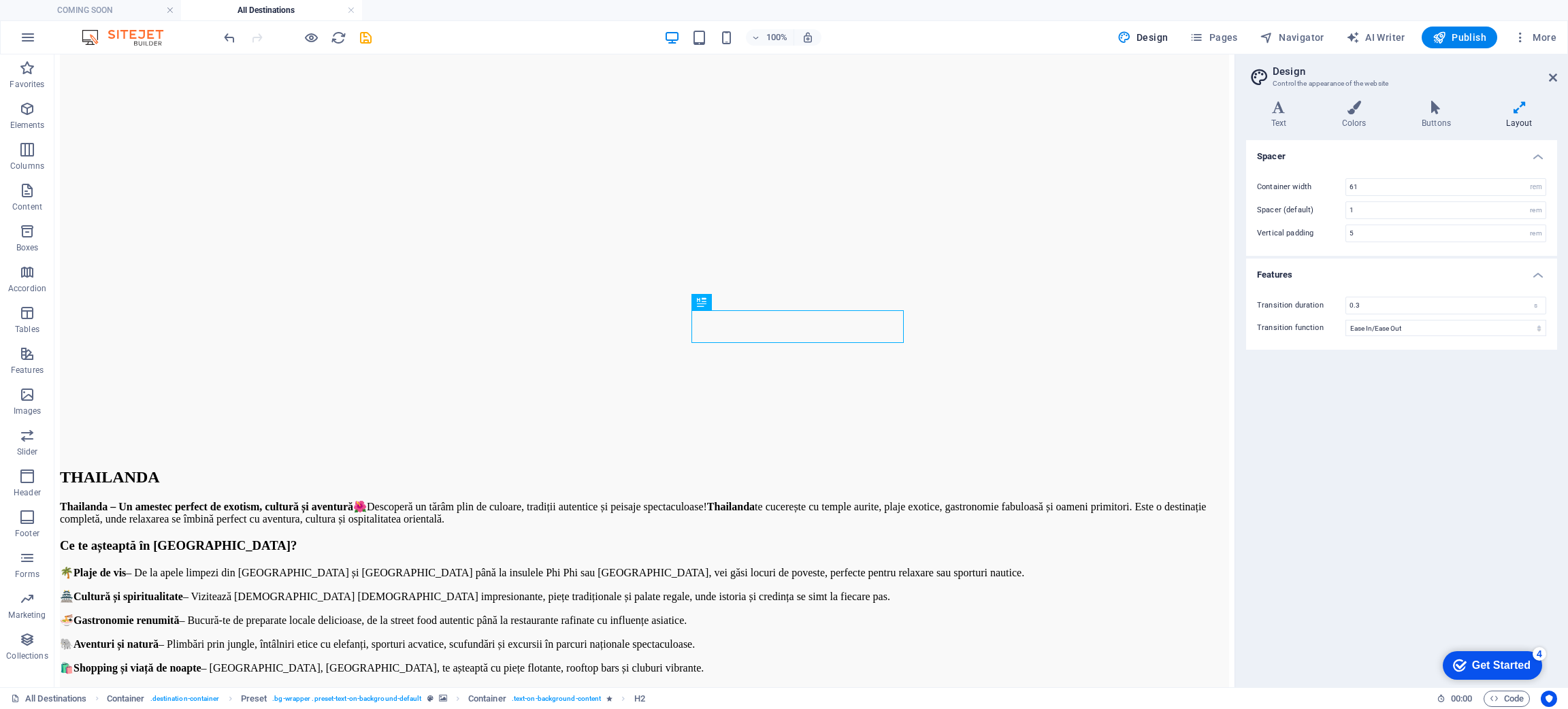
drag, startPoint x: 816, startPoint y: 322, endPoint x: 709, endPoint y: 322, distance: 107.0
drag, startPoint x: 790, startPoint y: 283, endPoint x: 502, endPoint y: 283, distance: 288.0
drag, startPoint x: 879, startPoint y: 289, endPoint x: 551, endPoint y: 296, distance: 328.1
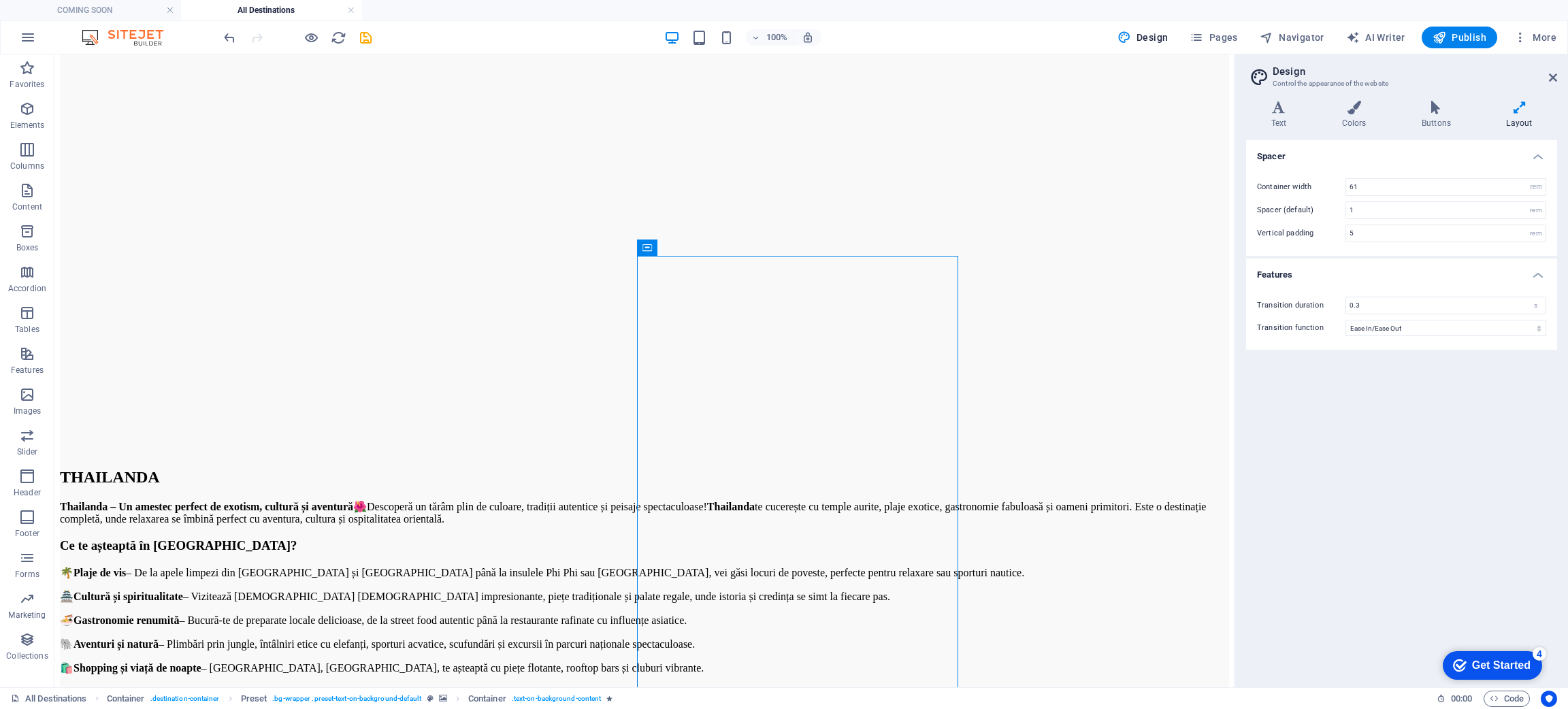
click at [704, 246] on icon at bounding box center [706, 248] width 8 height 14
click at [746, 296] on link "⏎ Edit" at bounding box center [750, 300] width 91 height 21
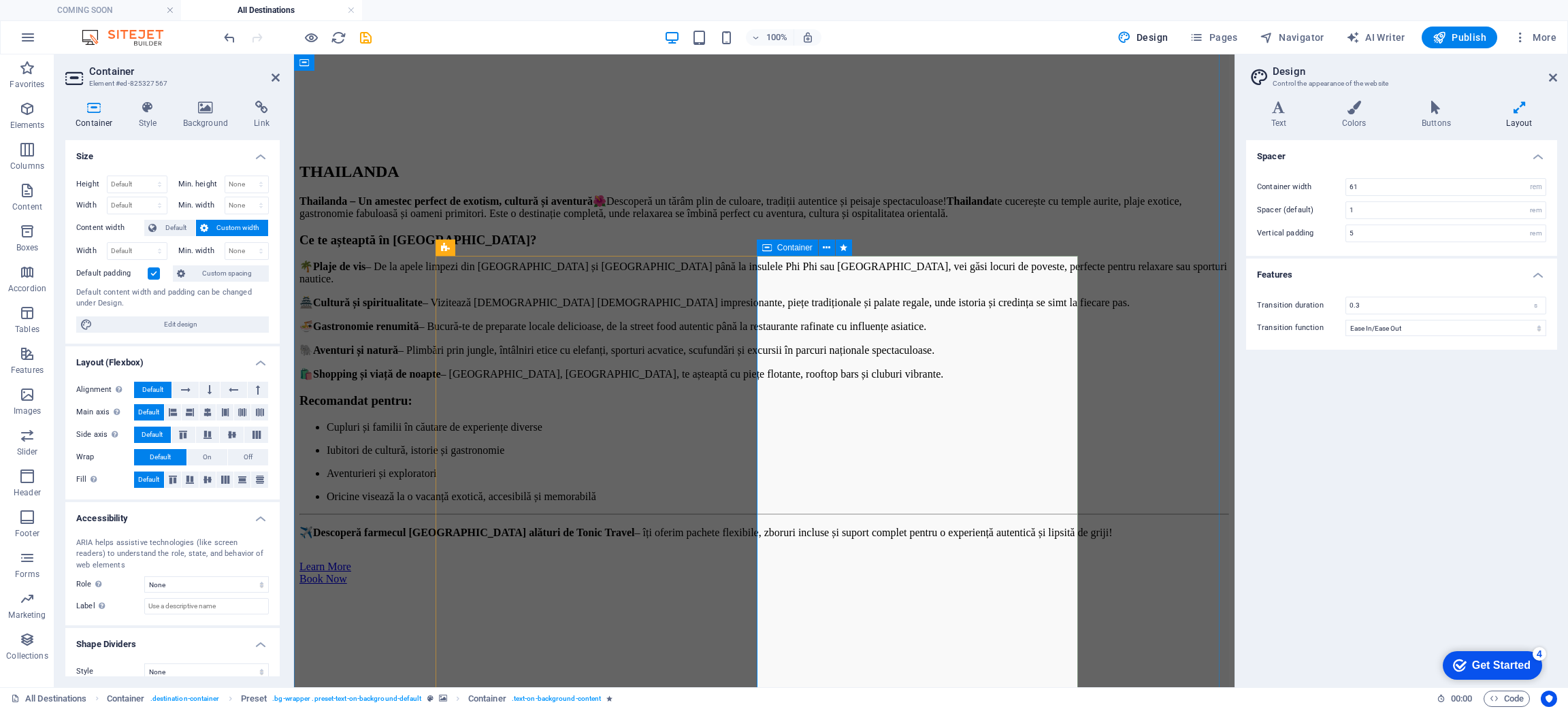
click at [214, 228] on span "Custom width" at bounding box center [238, 228] width 52 height 16
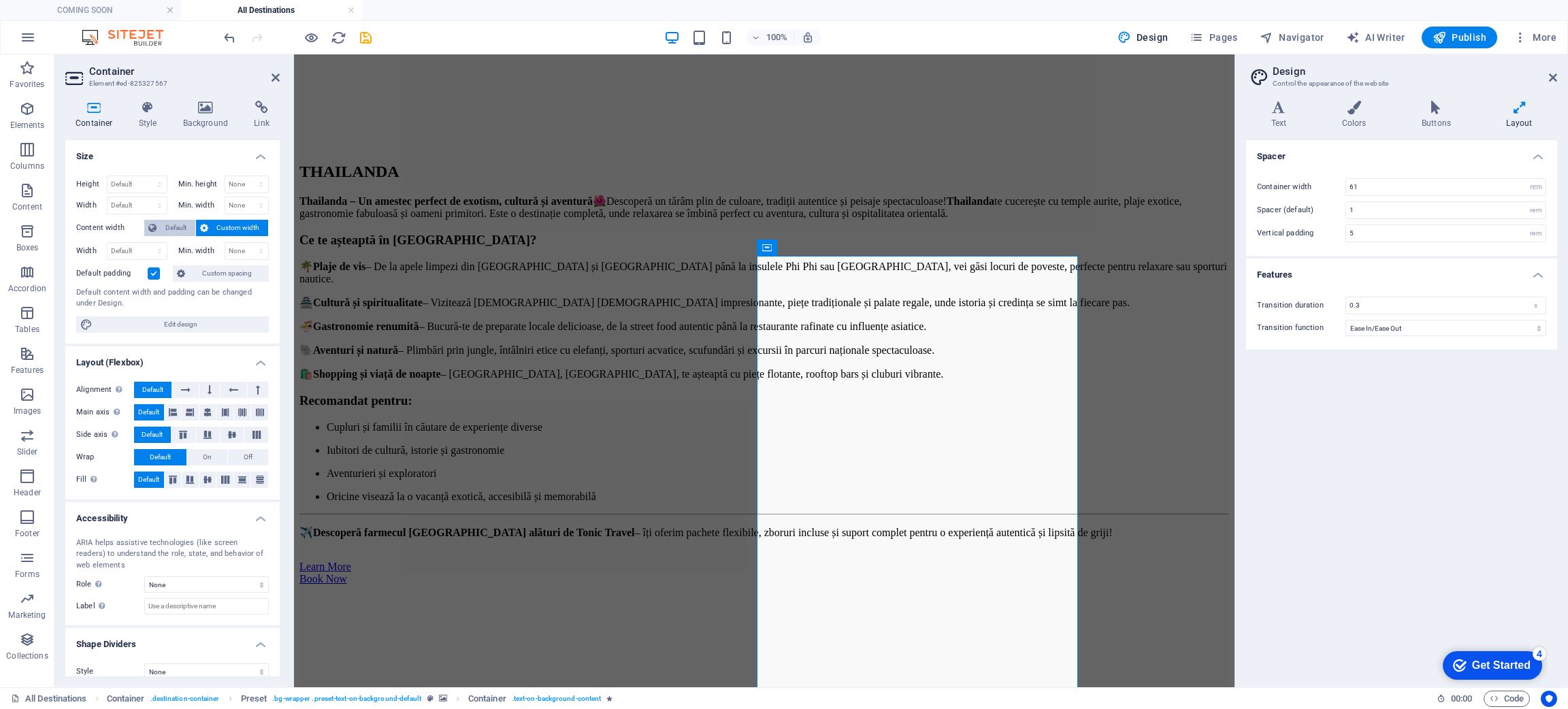
click at [182, 228] on span "Default" at bounding box center [175, 228] width 30 height 16
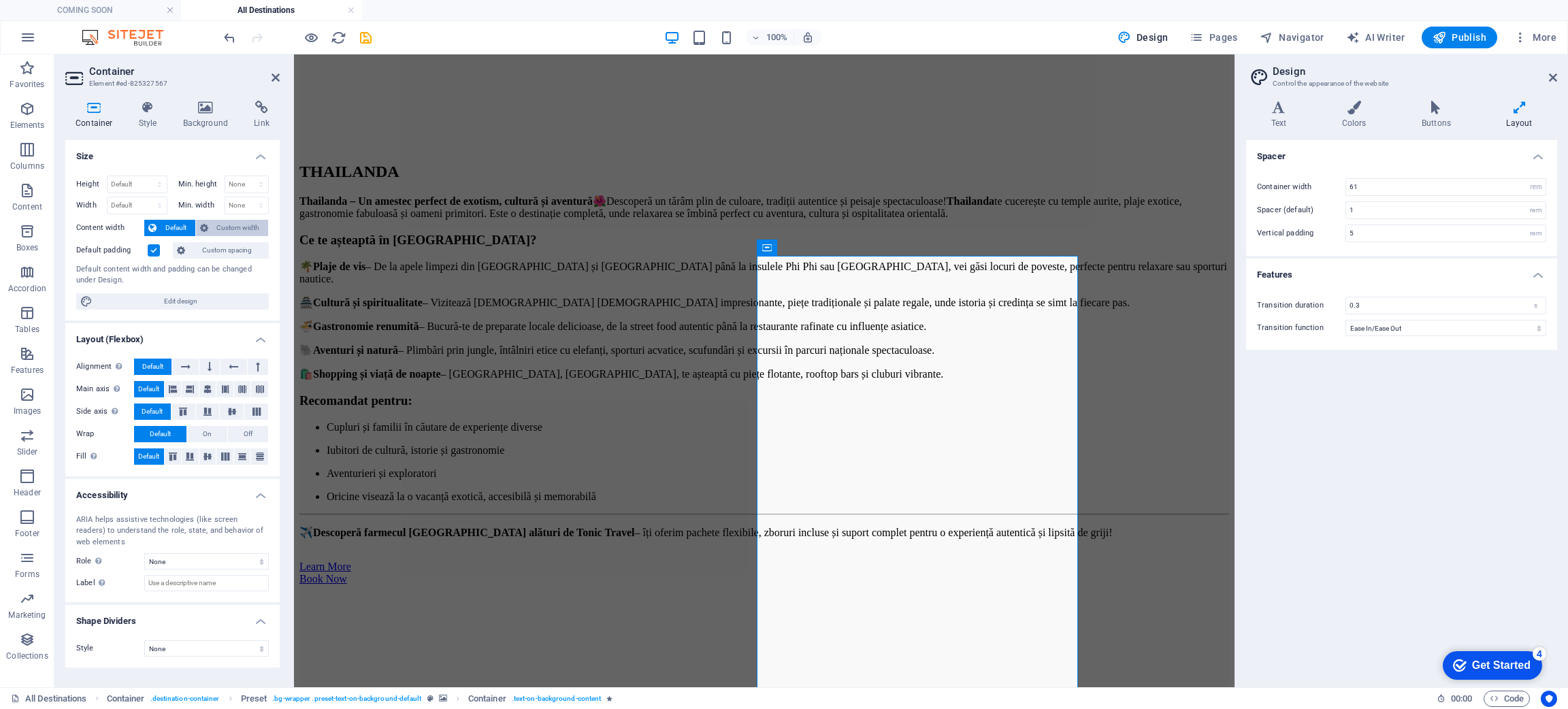
click at [230, 228] on span "Custom width" at bounding box center [238, 228] width 52 height 16
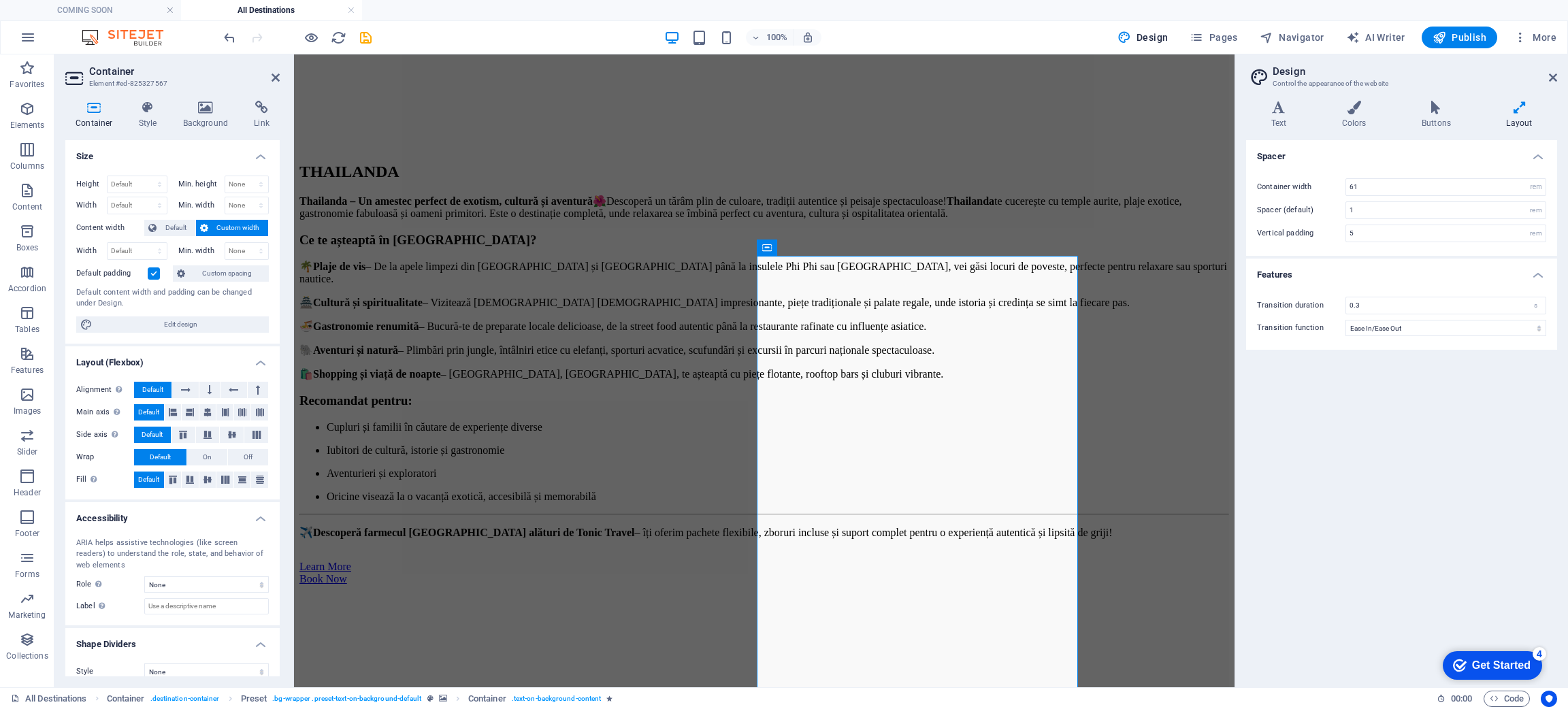
click at [153, 280] on label at bounding box center [153, 274] width 12 height 12
click at [0, 0] on input "Default padding" at bounding box center [0, 0] width 0 height 0
click at [156, 274] on label at bounding box center [153, 274] width 12 height 12
click at [0, 0] on input "Default padding" at bounding box center [0, 0] width 0 height 0
click at [156, 274] on label at bounding box center [153, 274] width 12 height 12
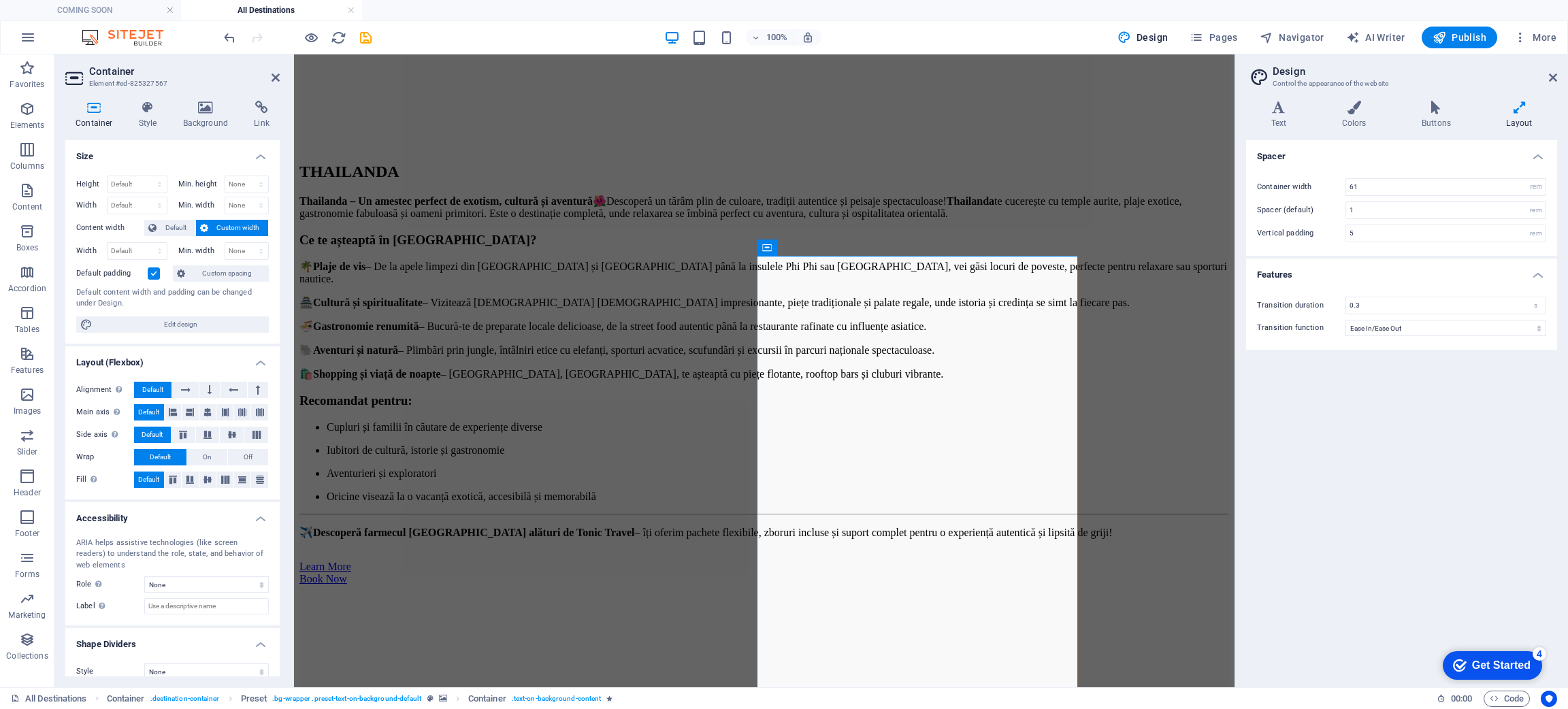
click at [0, 0] on input "Default padding" at bounding box center [0, 0] width 0 height 0
click at [156, 274] on label at bounding box center [153, 274] width 12 height 12
click at [0, 0] on input "Default padding" at bounding box center [0, 0] width 0 height 0
click at [153, 274] on label at bounding box center [153, 274] width 12 height 12
click at [0, 0] on input "Default padding" at bounding box center [0, 0] width 0 height 0
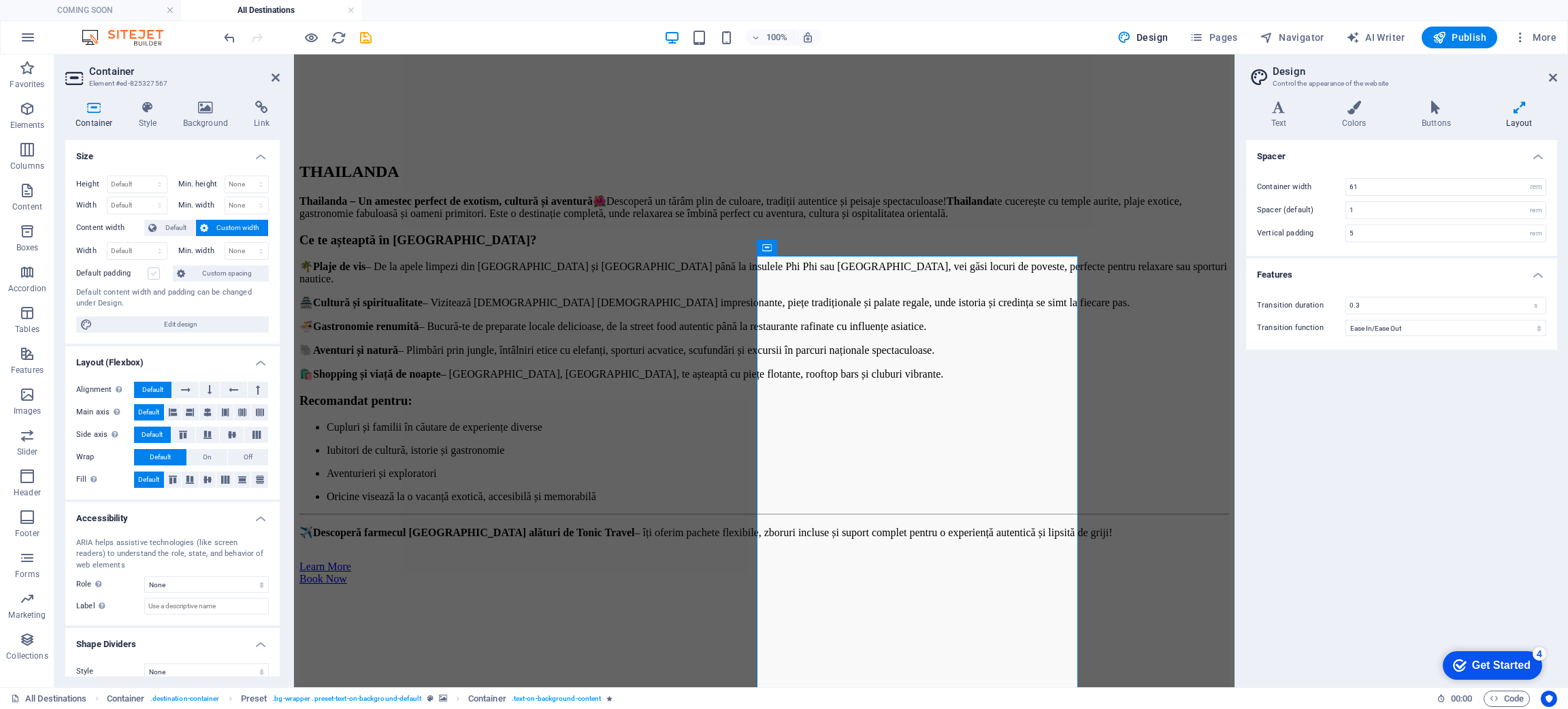
click at [153, 274] on label at bounding box center [153, 274] width 12 height 12
click at [0, 0] on input "Default padding" at bounding box center [0, 0] width 0 height 0
click at [153, 274] on label at bounding box center [153, 274] width 12 height 12
click at [0, 0] on input "Default padding" at bounding box center [0, 0] width 0 height 0
click at [153, 274] on label at bounding box center [153, 274] width 12 height 12
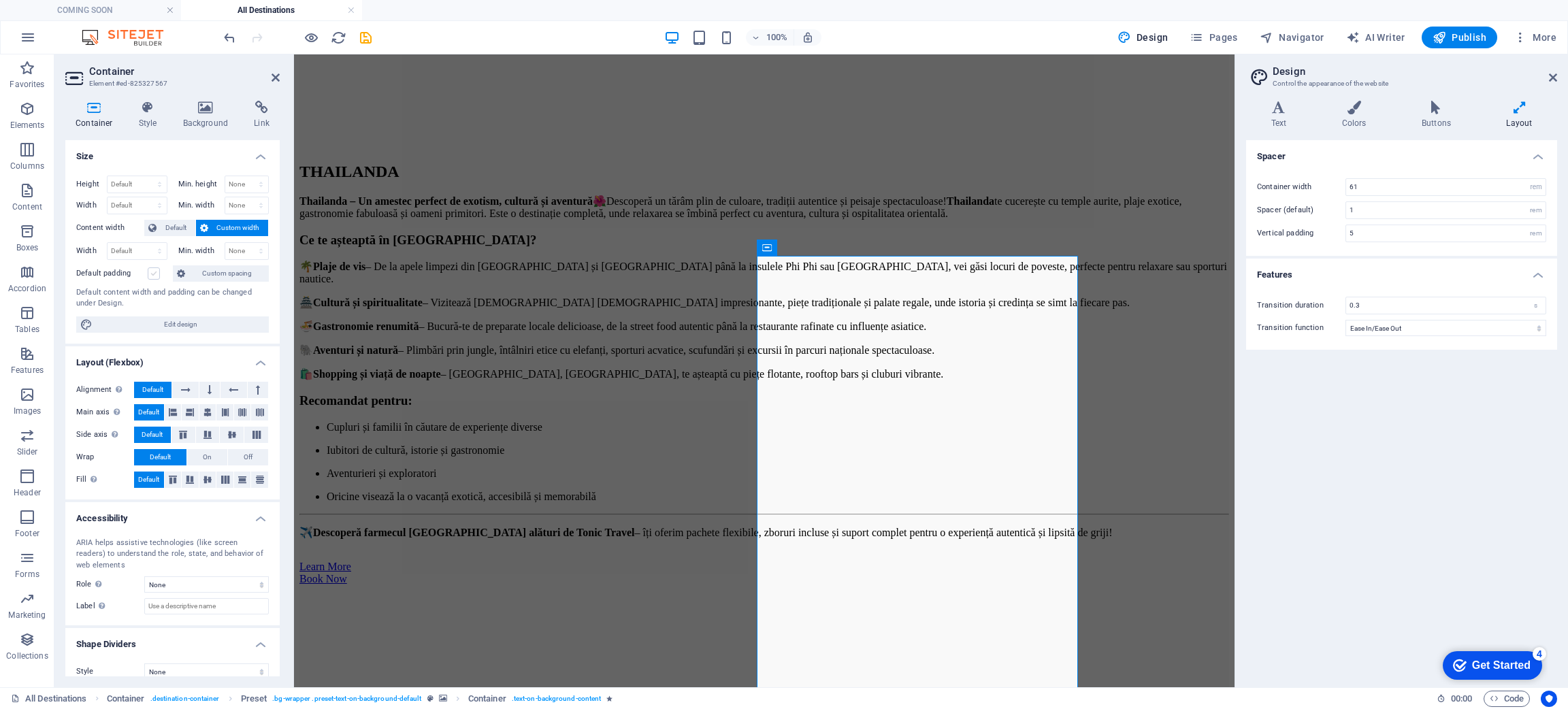
click at [0, 0] on input "Default padding" at bounding box center [0, 0] width 0 height 0
click at [153, 274] on label at bounding box center [153, 274] width 12 height 12
click at [0, 0] on input "Default padding" at bounding box center [0, 0] width 0 height 0
click at [153, 274] on label at bounding box center [153, 274] width 12 height 12
click at [0, 0] on input "Default padding" at bounding box center [0, 0] width 0 height 0
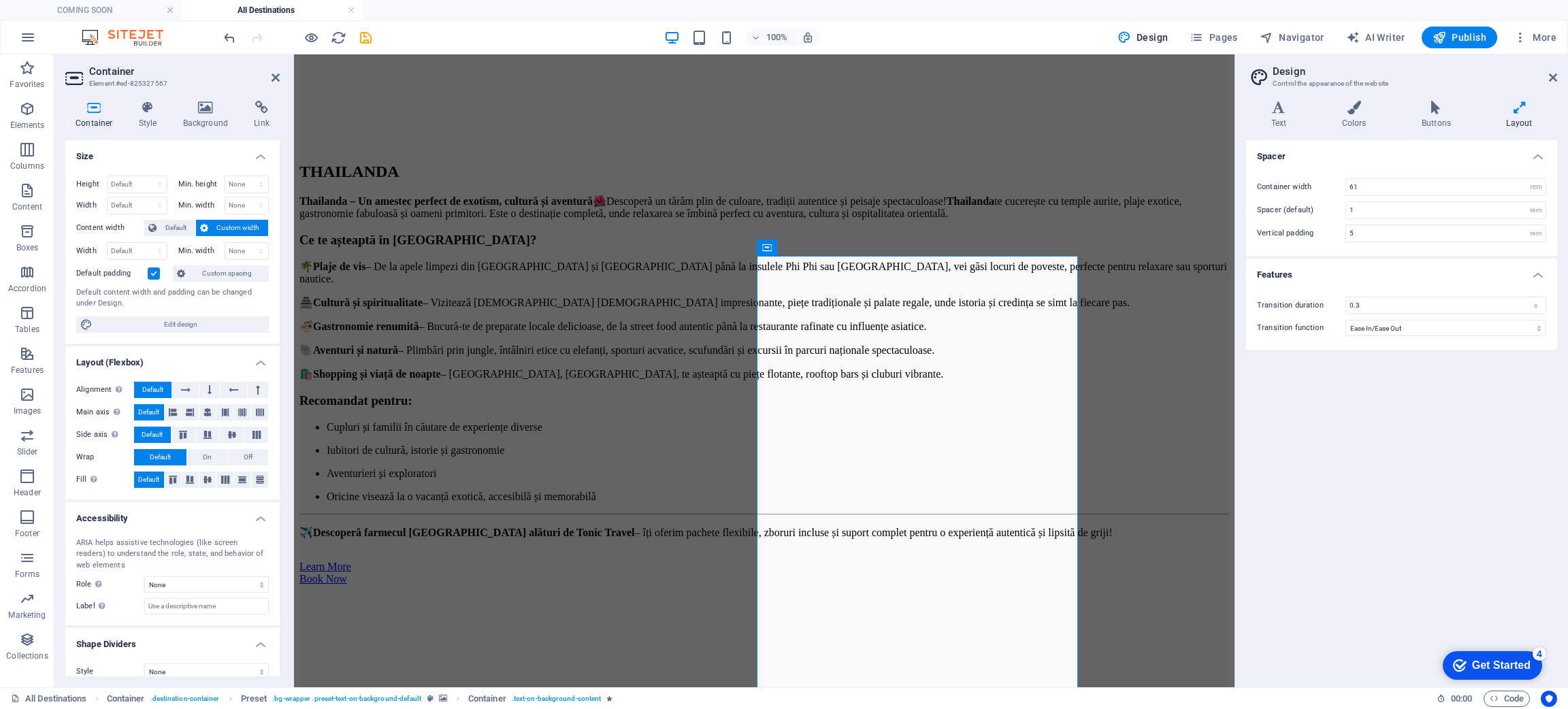
drag, startPoint x: 153, startPoint y: 274, endPoint x: 472, endPoint y: 266, distance: 319.1
click at [153, 274] on label at bounding box center [153, 274] width 12 height 12
click at [0, 0] on input "Default padding" at bounding box center [0, 0] width 0 height 0
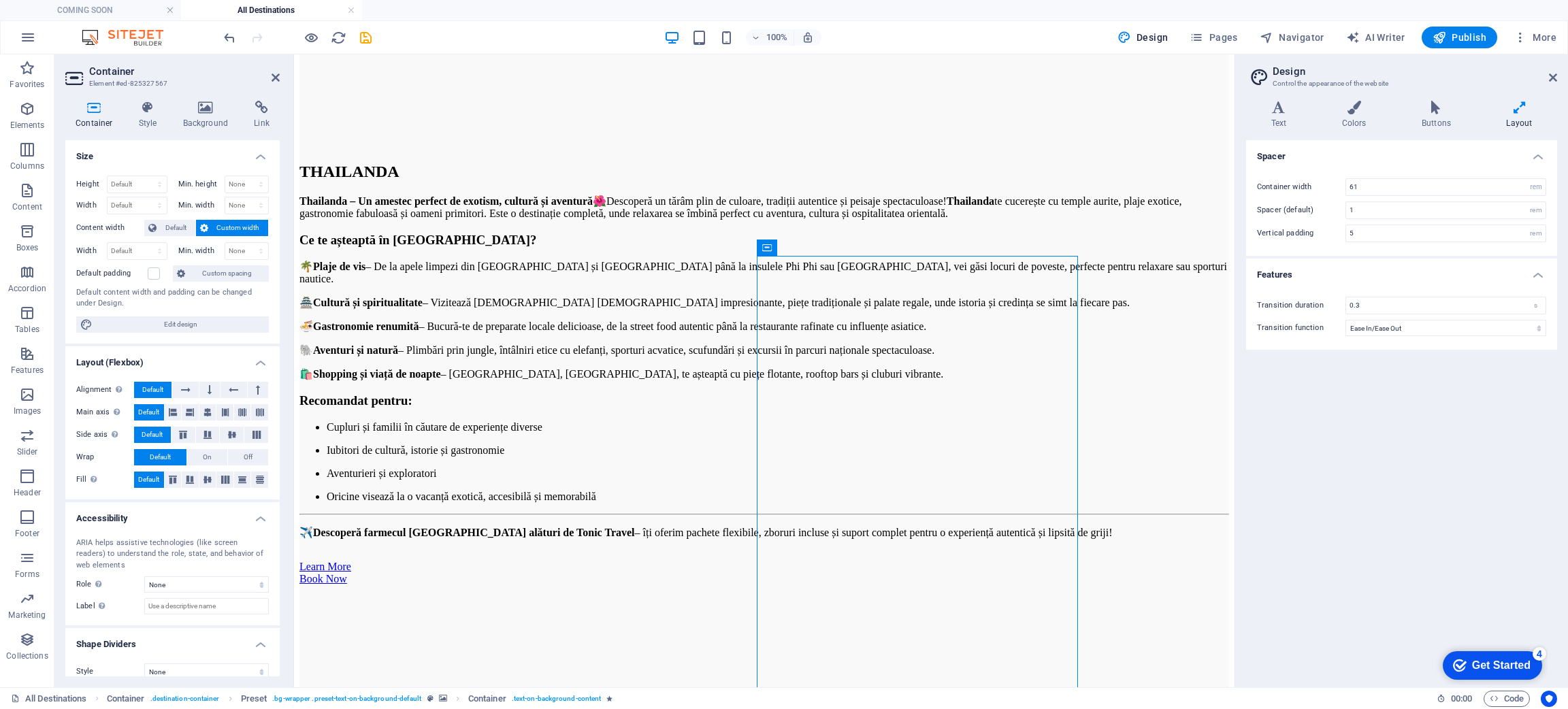
drag, startPoint x: 772, startPoint y: 313, endPoint x: 625, endPoint y: 330, distance: 148.0
drag, startPoint x: 148, startPoint y: 272, endPoint x: 160, endPoint y: 277, distance: 13.0
click at [148, 273] on label at bounding box center [153, 274] width 12 height 12
click at [0, 0] on input "Default padding" at bounding box center [0, 0] width 0 height 0
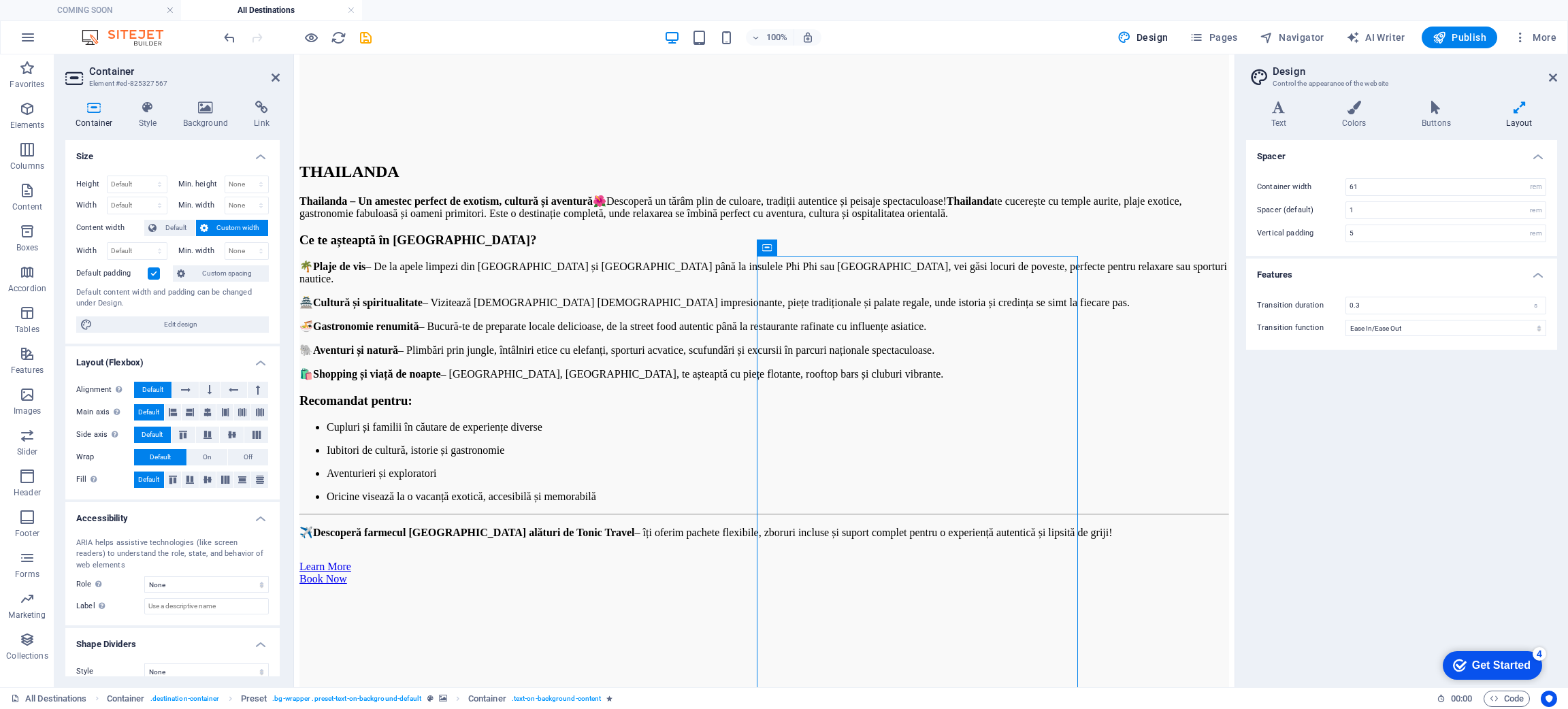
drag, startPoint x: 778, startPoint y: 292, endPoint x: 633, endPoint y: 301, distance: 145.3
drag, startPoint x: 798, startPoint y: 284, endPoint x: 719, endPoint y: 289, distance: 79.2
drag, startPoint x: 817, startPoint y: 285, endPoint x: 792, endPoint y: 283, distance: 25.1
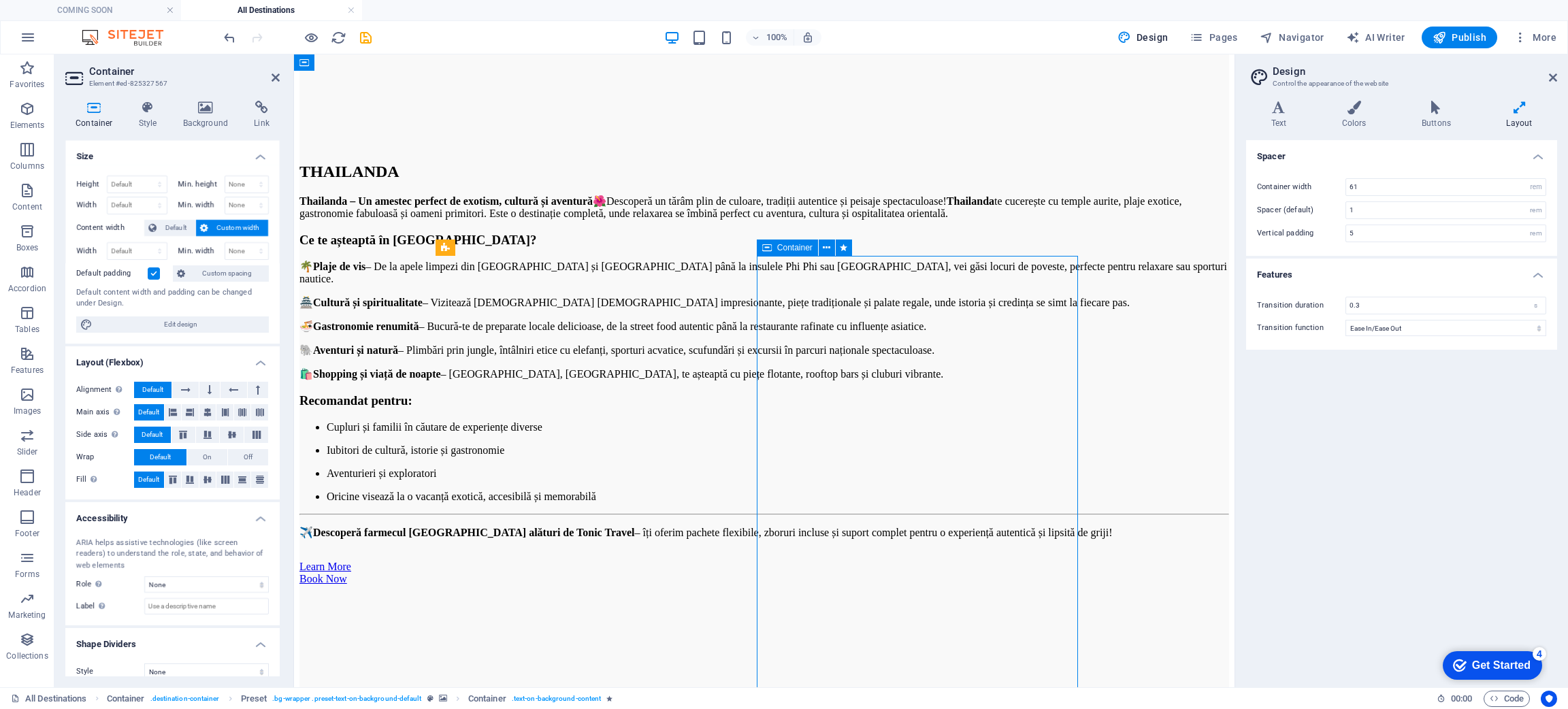
click at [222, 391] on button at bounding box center [233, 389] width 26 height 16
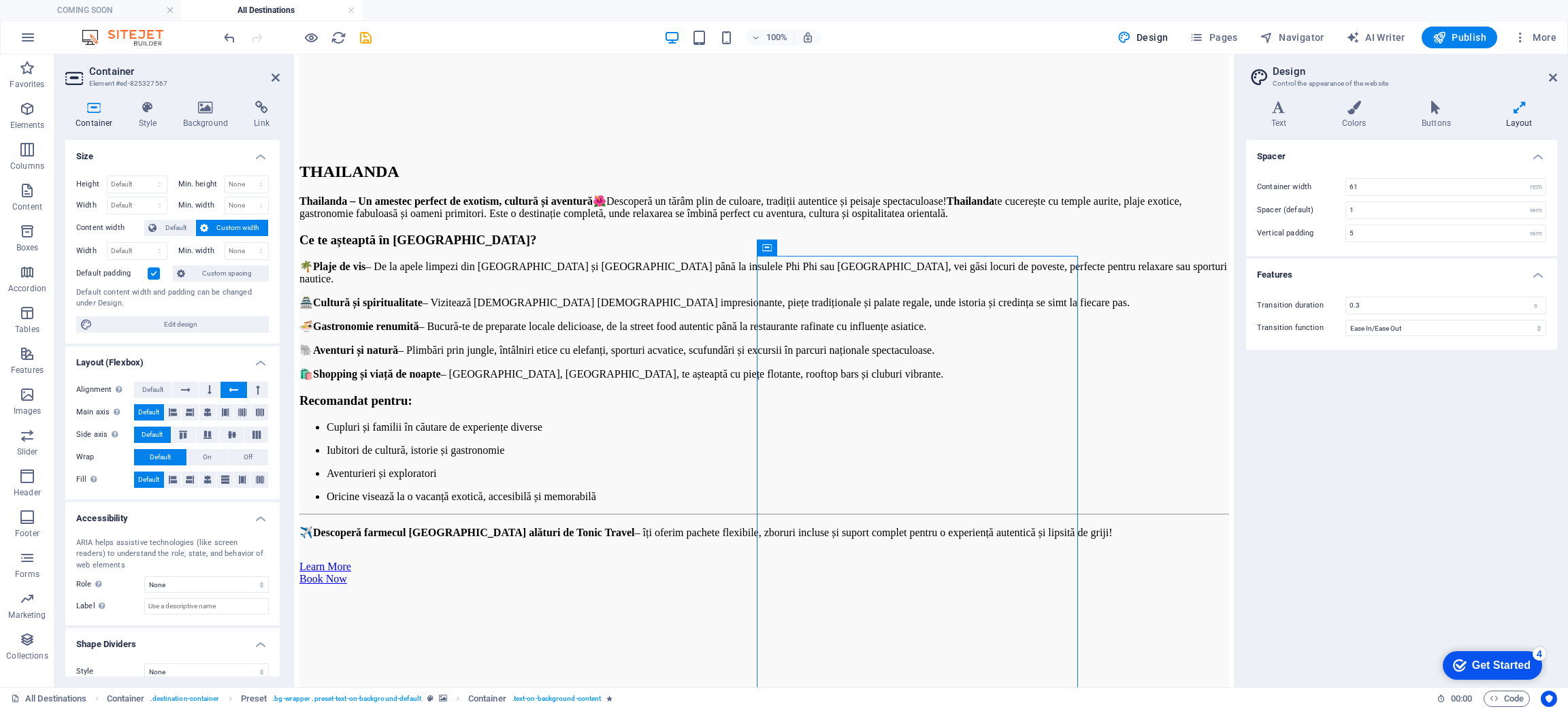
click at [222, 391] on button at bounding box center [233, 389] width 26 height 16
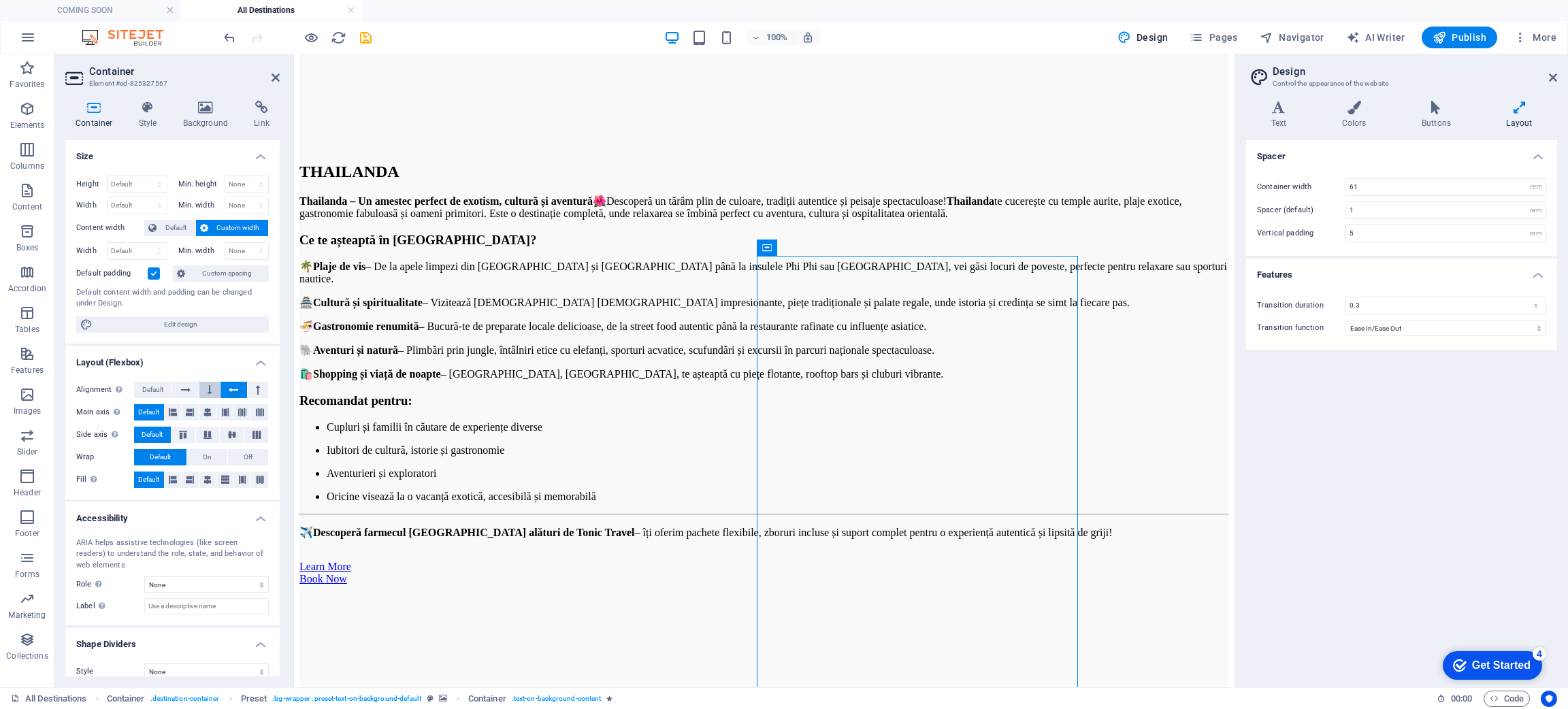
click at [211, 391] on button at bounding box center [210, 389] width 21 height 16
click at [211, 407] on button at bounding box center [208, 412] width 17 height 16
click at [242, 410] on icon at bounding box center [242, 412] width 16 height 8
click at [259, 410] on icon at bounding box center [260, 412] width 16 height 8
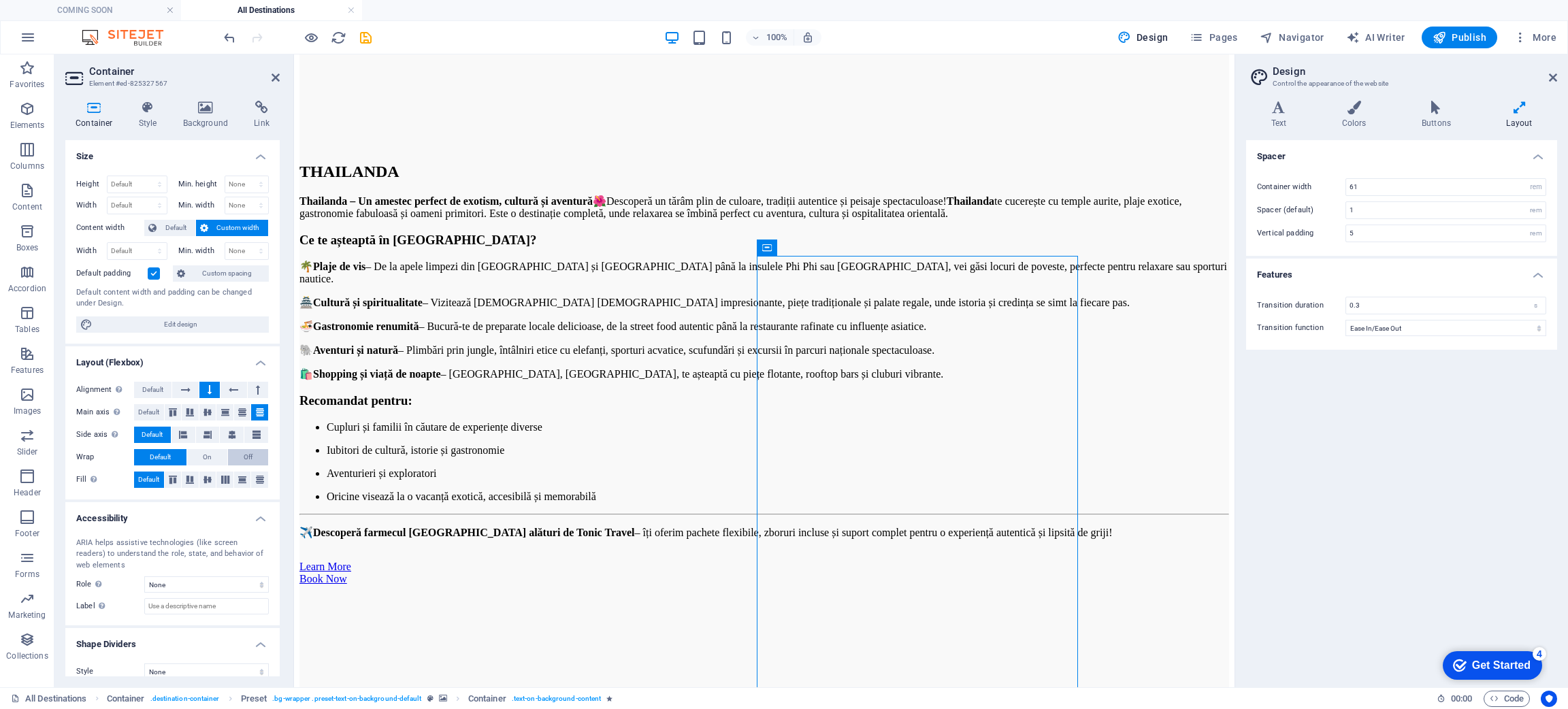
click at [237, 449] on button "Off" at bounding box center [248, 457] width 40 height 16
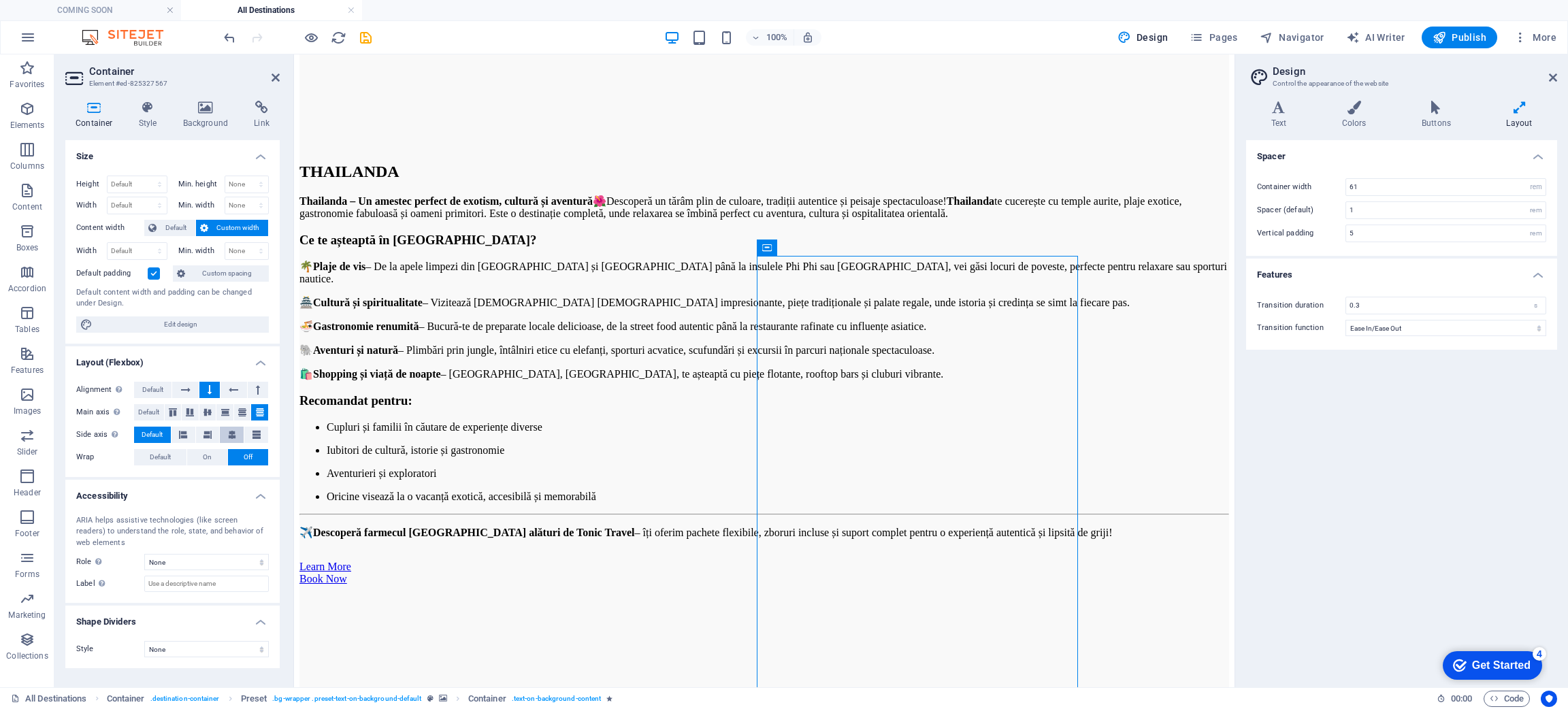
click at [243, 431] on button at bounding box center [231, 434] width 23 height 16
click at [211, 432] on icon at bounding box center [207, 434] width 8 height 16
click at [214, 432] on button at bounding box center [207, 434] width 23 height 16
click at [231, 432] on icon at bounding box center [231, 434] width 8 height 16
click at [242, 436] on button at bounding box center [231, 434] width 23 height 16
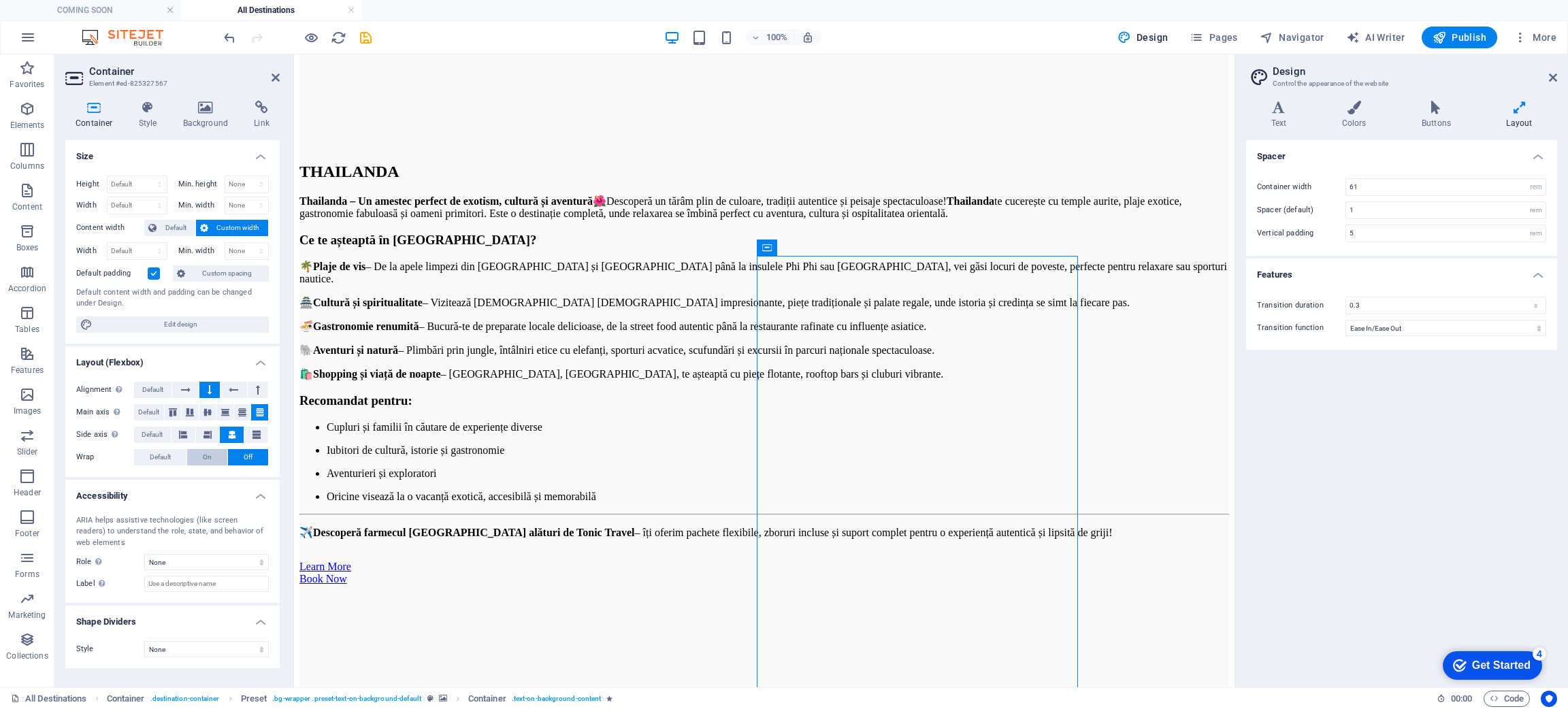
click at [220, 448] on div "Alignment Determines the flex direction. Default Main axis Determine how elemen…" at bounding box center [172, 424] width 214 height 106
click at [211, 453] on button "On" at bounding box center [207, 457] width 40 height 16
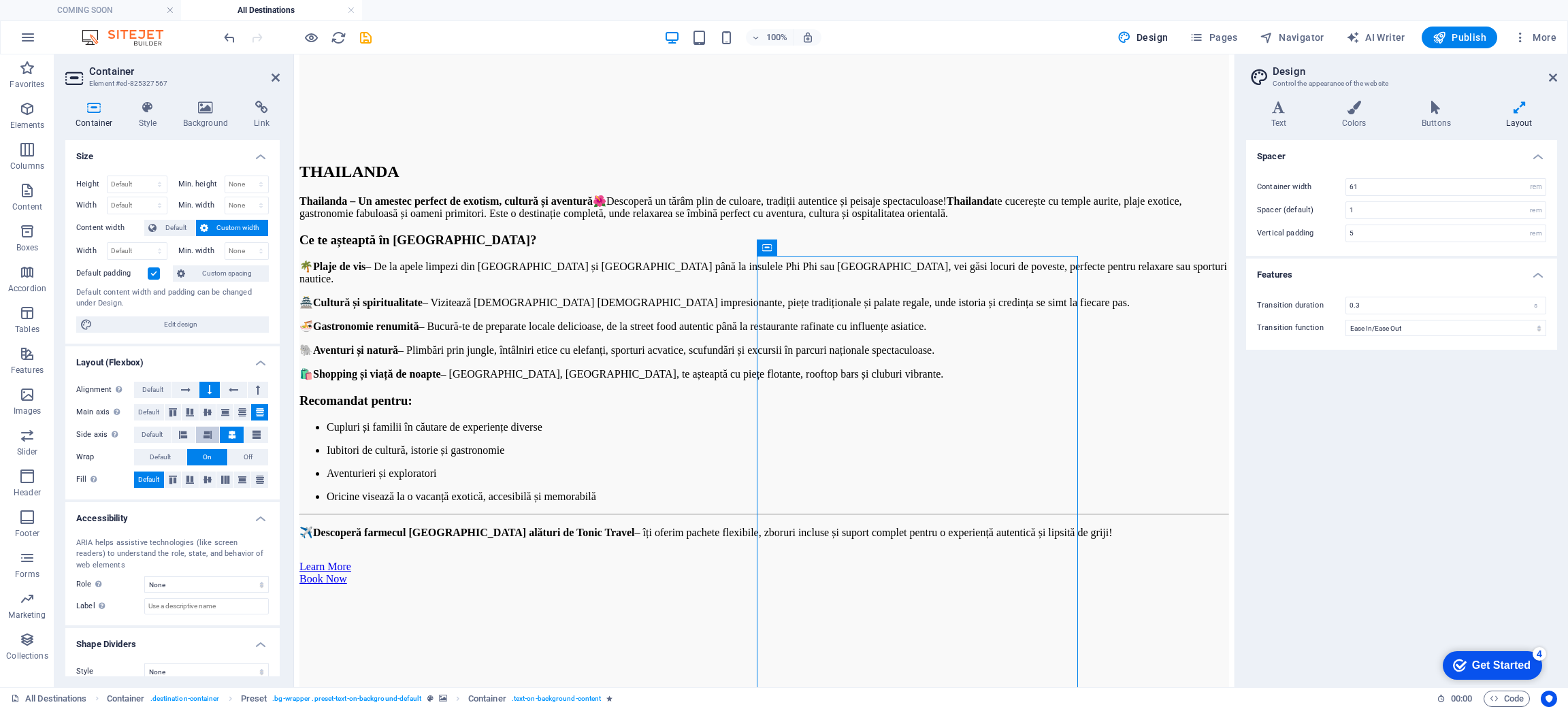
click at [204, 436] on icon at bounding box center [207, 434] width 8 height 16
click at [172, 435] on button at bounding box center [183, 434] width 23 height 16
click at [152, 433] on span "Default" at bounding box center [152, 434] width 21 height 16
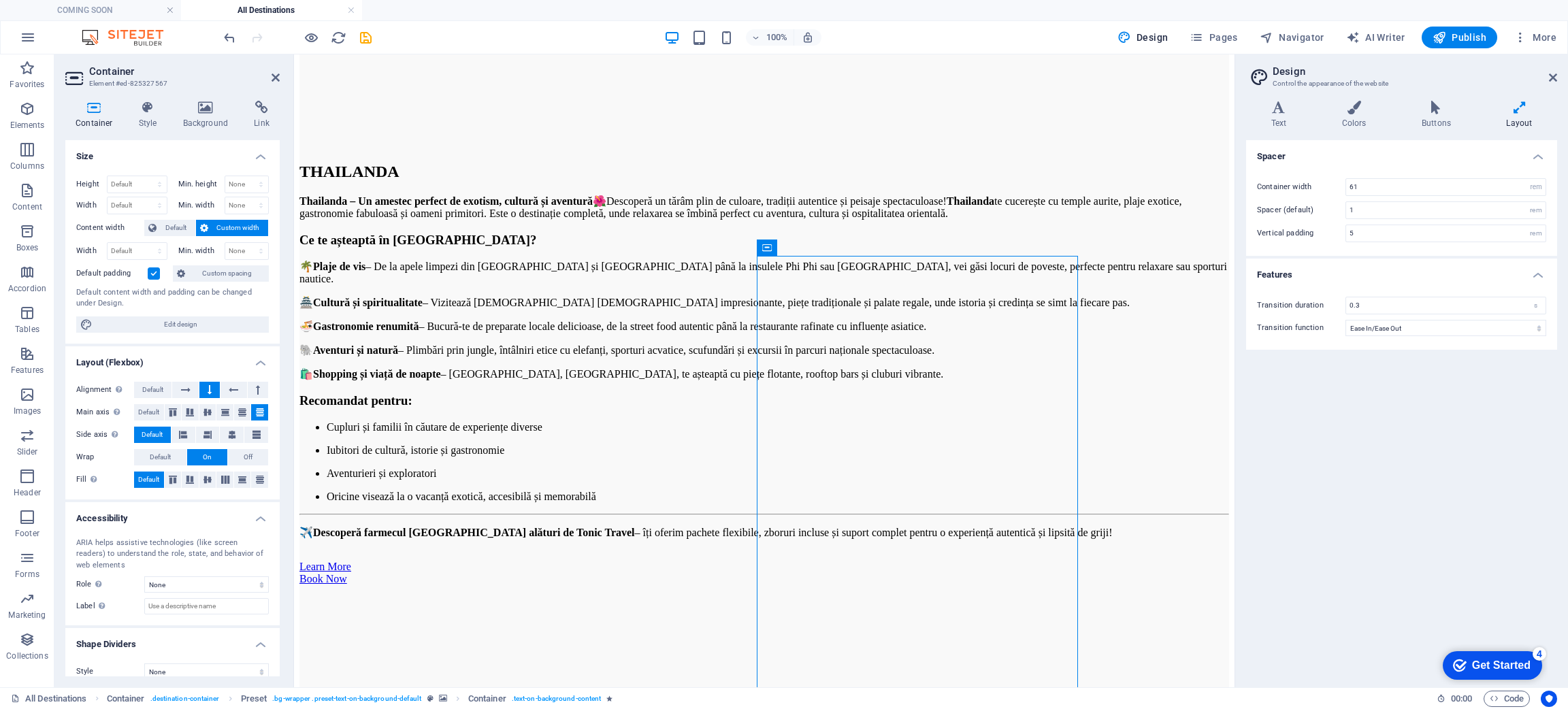
click at [152, 433] on span "Default" at bounding box center [152, 434] width 21 height 16
click at [159, 452] on span "Default" at bounding box center [160, 457] width 21 height 16
click at [153, 413] on span "Default" at bounding box center [148, 412] width 21 height 16
click at [157, 394] on span "Default" at bounding box center [153, 389] width 21 height 16
